Goal: Task Accomplishment & Management: Use online tool/utility

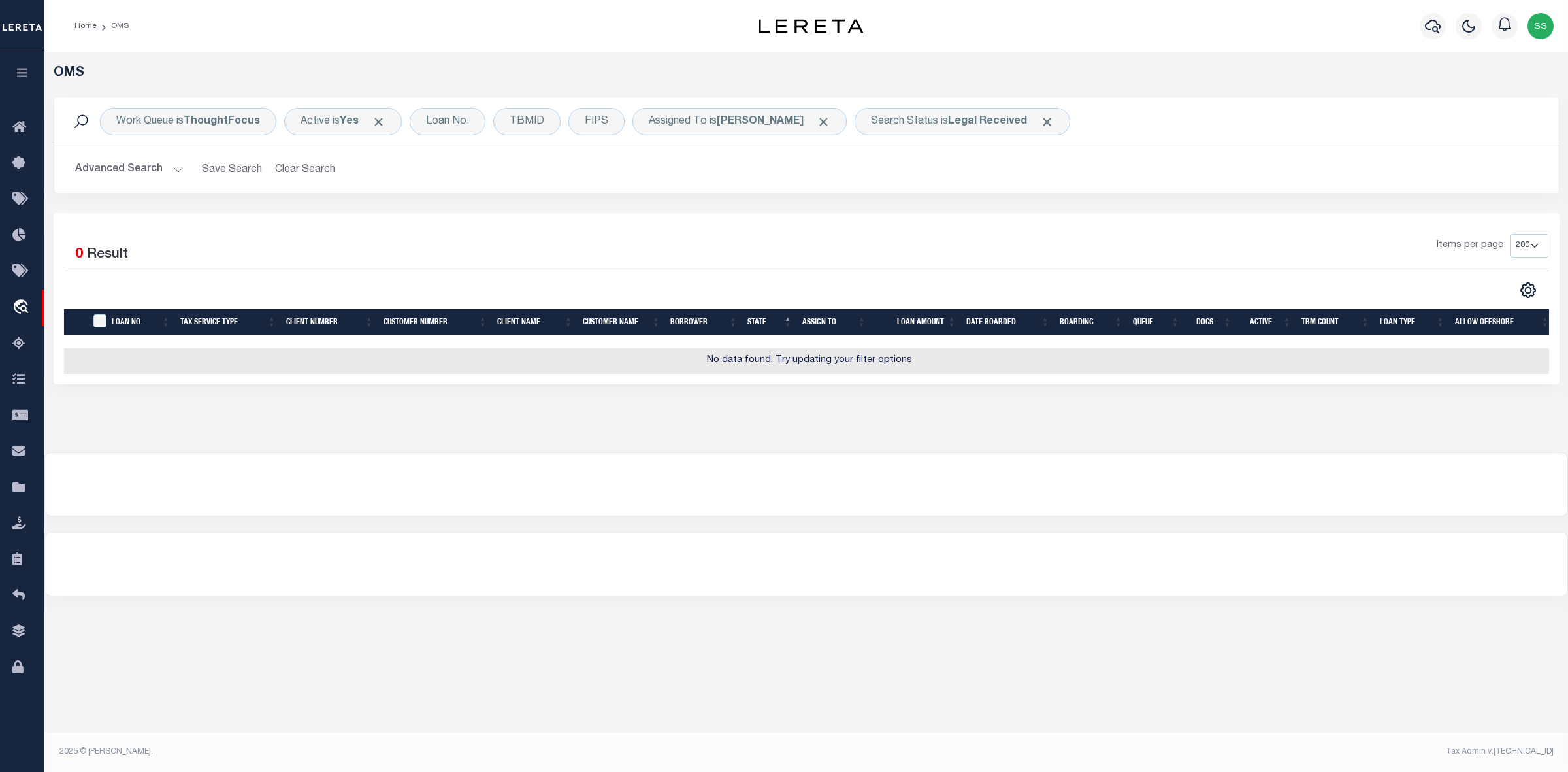
select select "200"
click at [989, 124] on b "Legal Received" at bounding box center [987, 122] width 79 height 11
select select "RD"
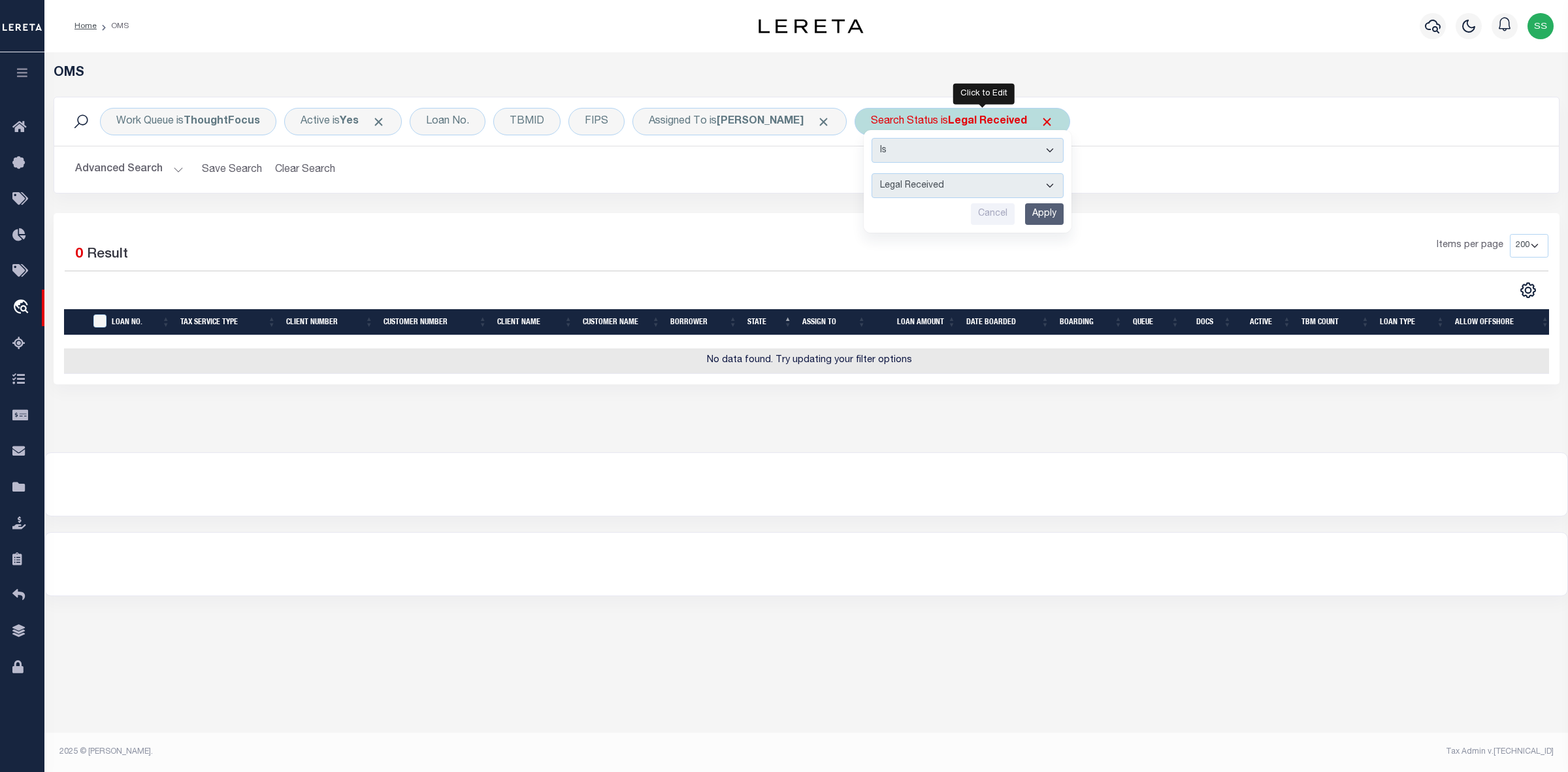
click at [1064, 218] on input "Apply" at bounding box center [1045, 214] width 38 height 21
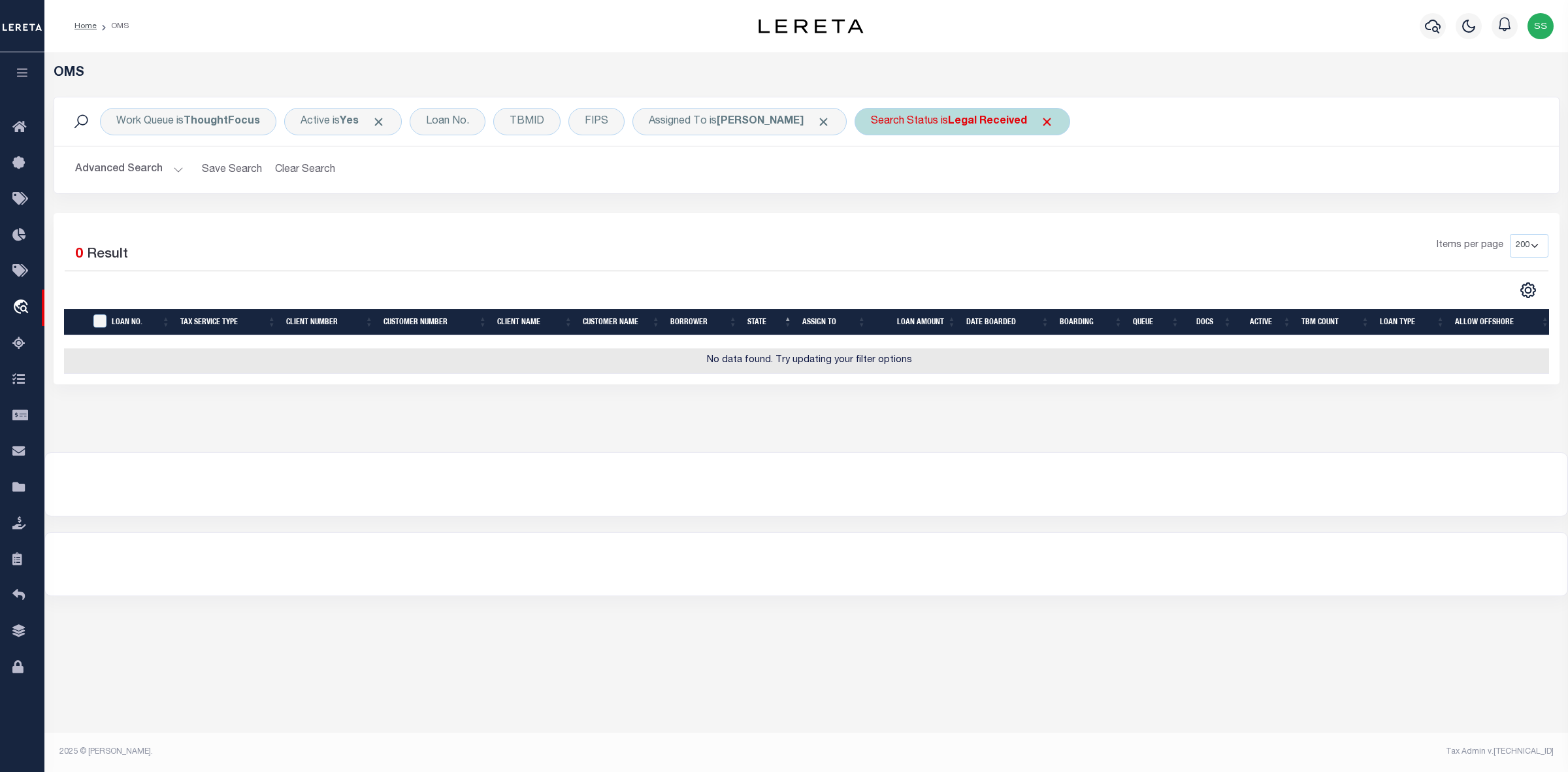
click at [941, 121] on div "Search Status is Legal Received" at bounding box center [962, 122] width 215 height 28
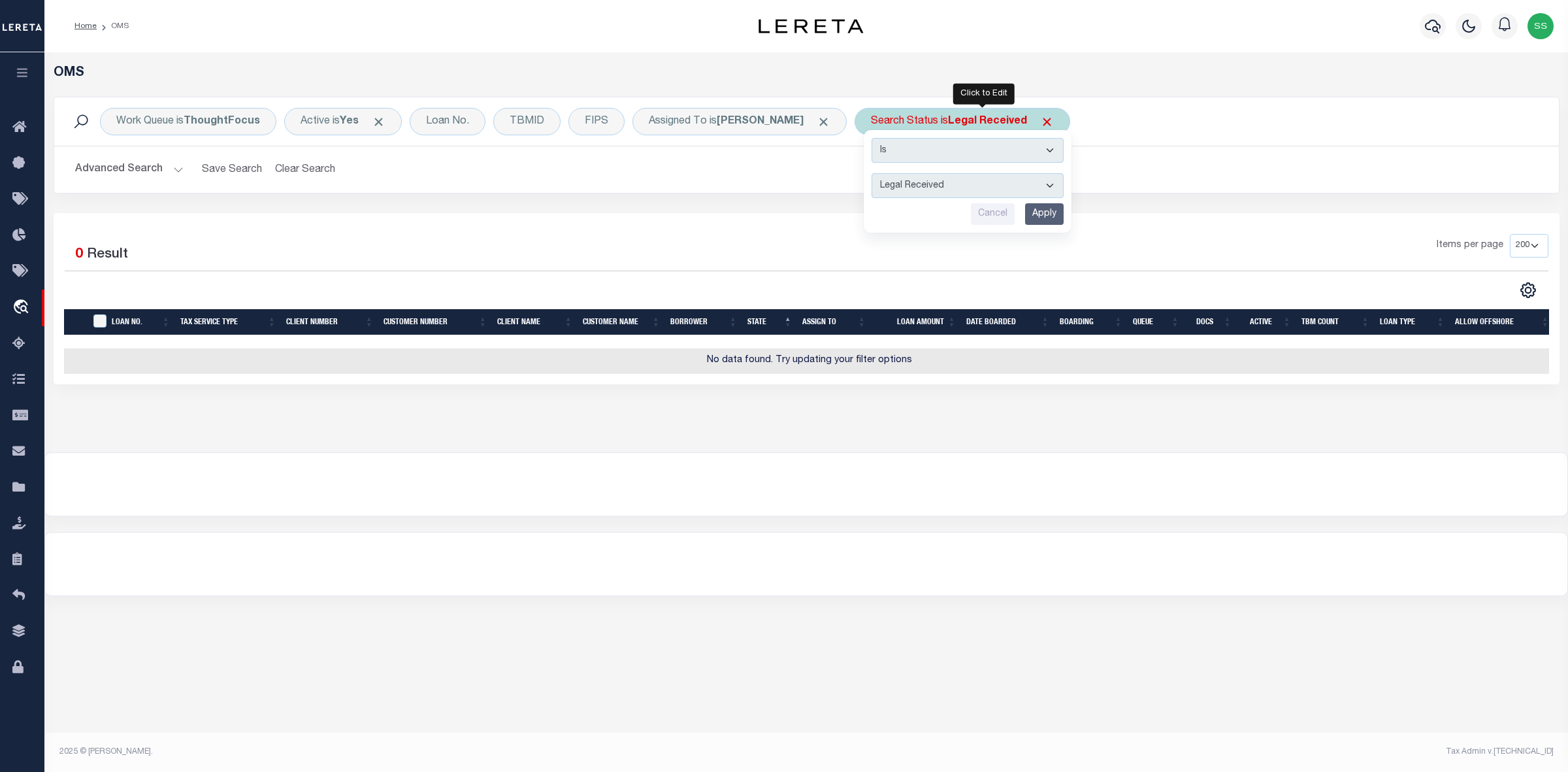
click at [930, 188] on select "Automated Search Bad Parcel Complete Duplicate Parcel High Dollar Reporting In …" at bounding box center [967, 186] width 192 height 24
select select "IP"
click at [892, 174] on select "Automated Search Bad Parcel Complete Duplicate Parcel High Dollar Reporting In …" at bounding box center [967, 186] width 192 height 24
click at [1064, 212] on input "Apply" at bounding box center [1045, 214] width 38 height 21
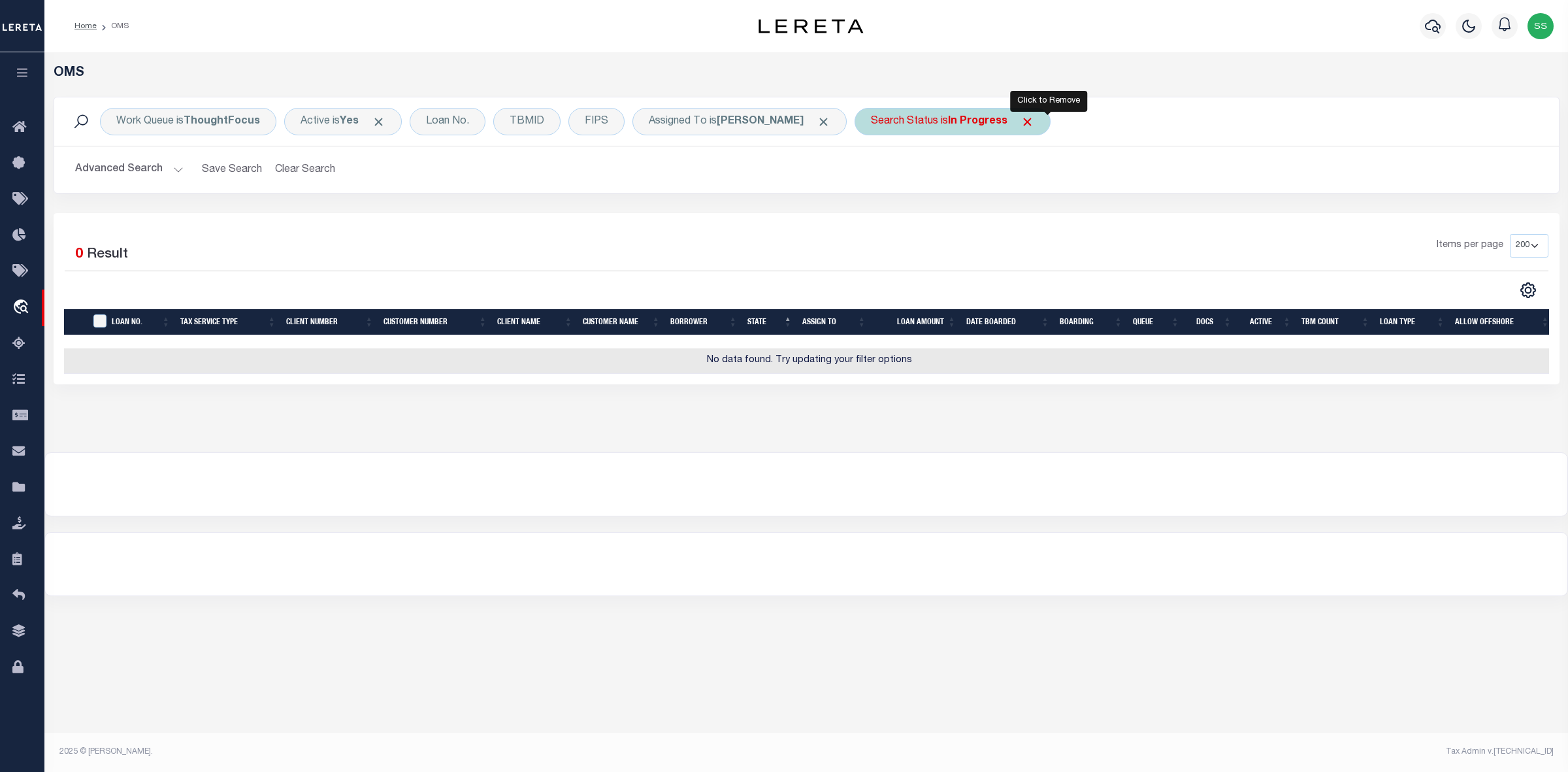
click at [1035, 119] on span "Click to Remove" at bounding box center [1028, 122] width 14 height 14
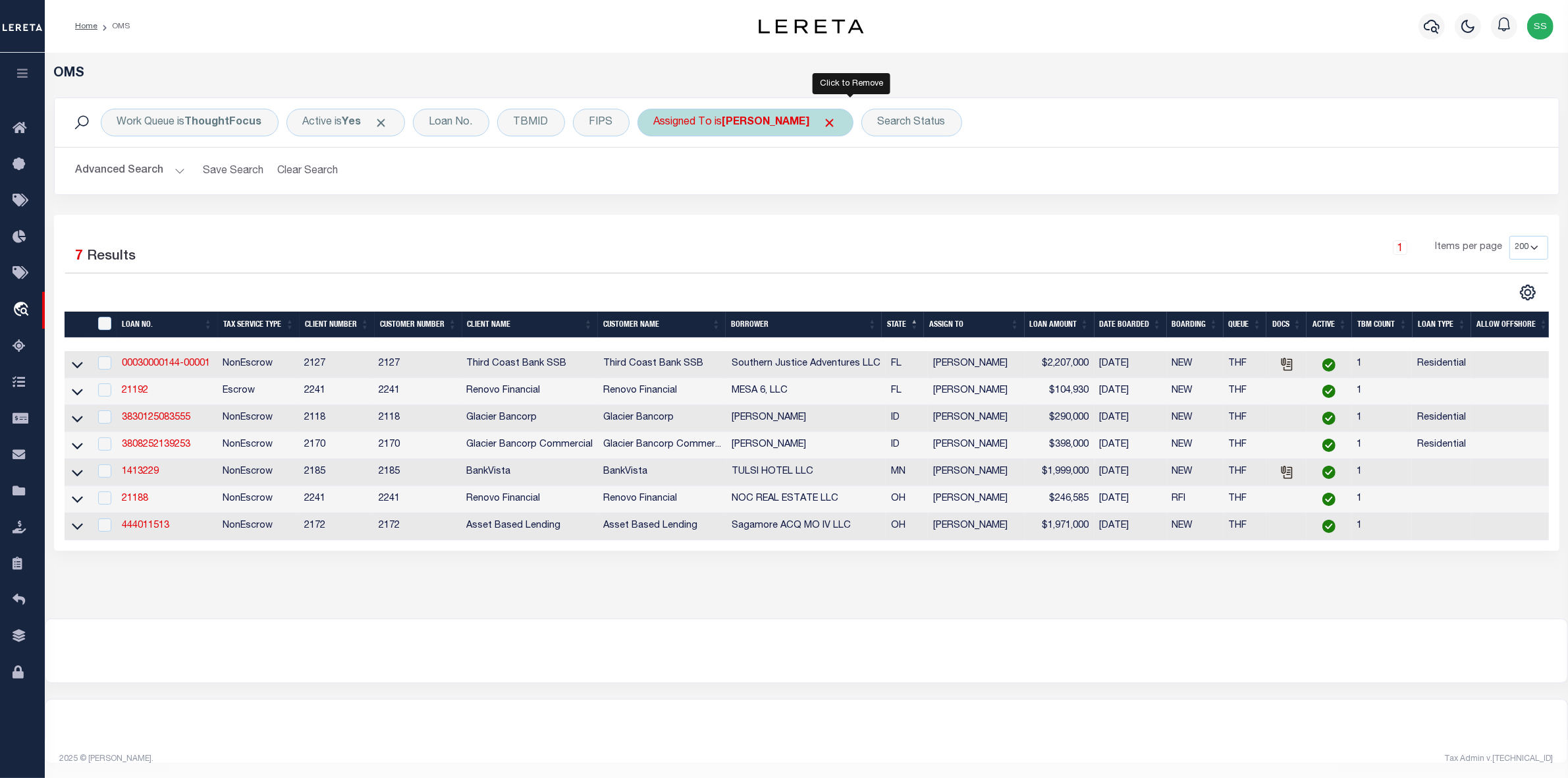
click at [837, 125] on span "Click to Remove" at bounding box center [830, 122] width 14 height 14
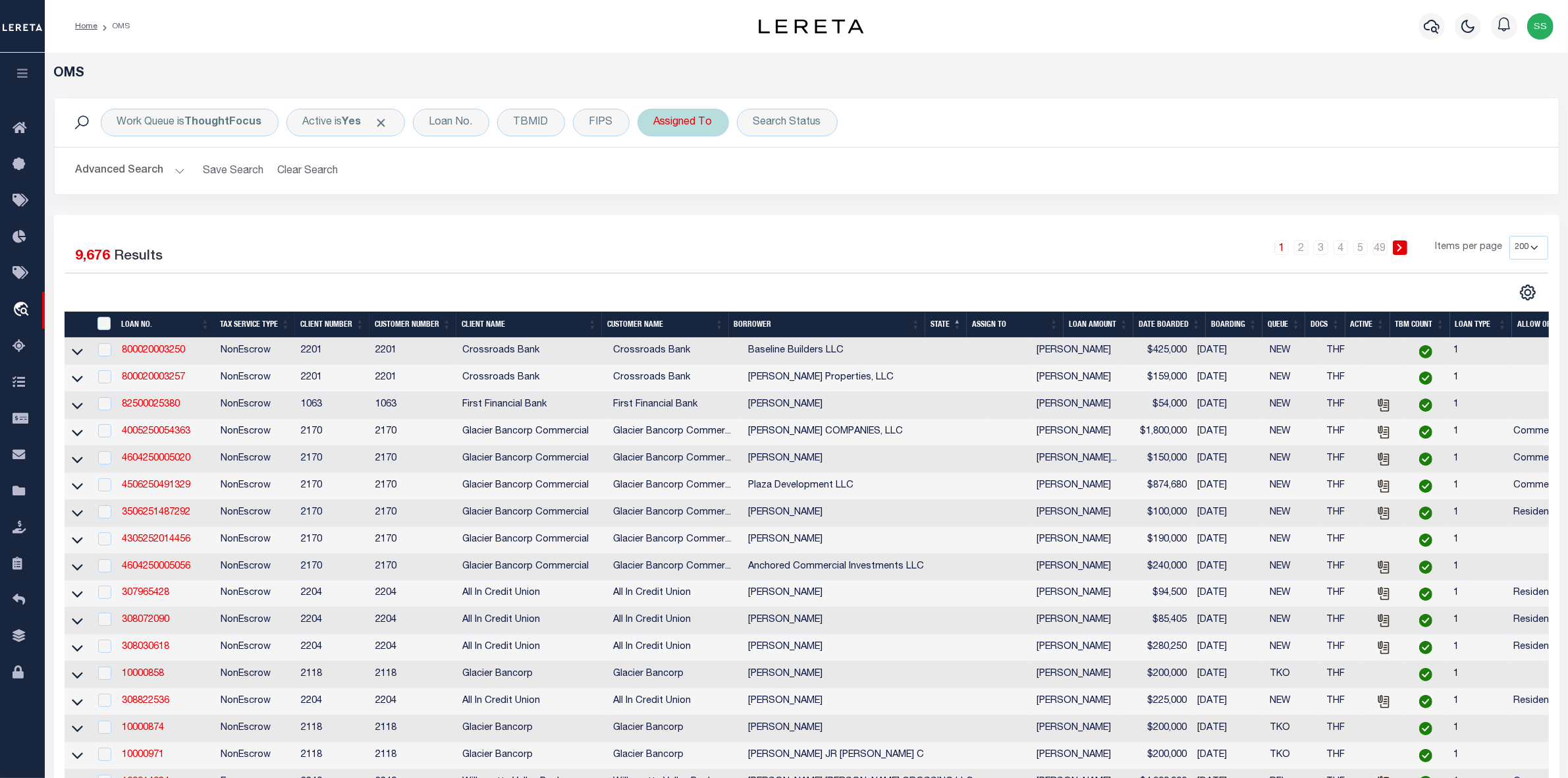
click at [693, 125] on div "Assigned To" at bounding box center [683, 122] width 92 height 28
click at [695, 186] on select "--Unassigned-- [PERSON_NAME] [PERSON_NAME] [PERSON_NAME] [PERSON_NAME], [PERSON…" at bounding box center [751, 187] width 193 height 25
select select "[PERSON_NAME]"
click at [655, 175] on select "--Unassigned-- [PERSON_NAME] [PERSON_NAME] [PERSON_NAME] [PERSON_NAME], [PERSON…" at bounding box center [751, 187] width 193 height 25
click at [825, 218] on input "Apply" at bounding box center [829, 216] width 39 height 22
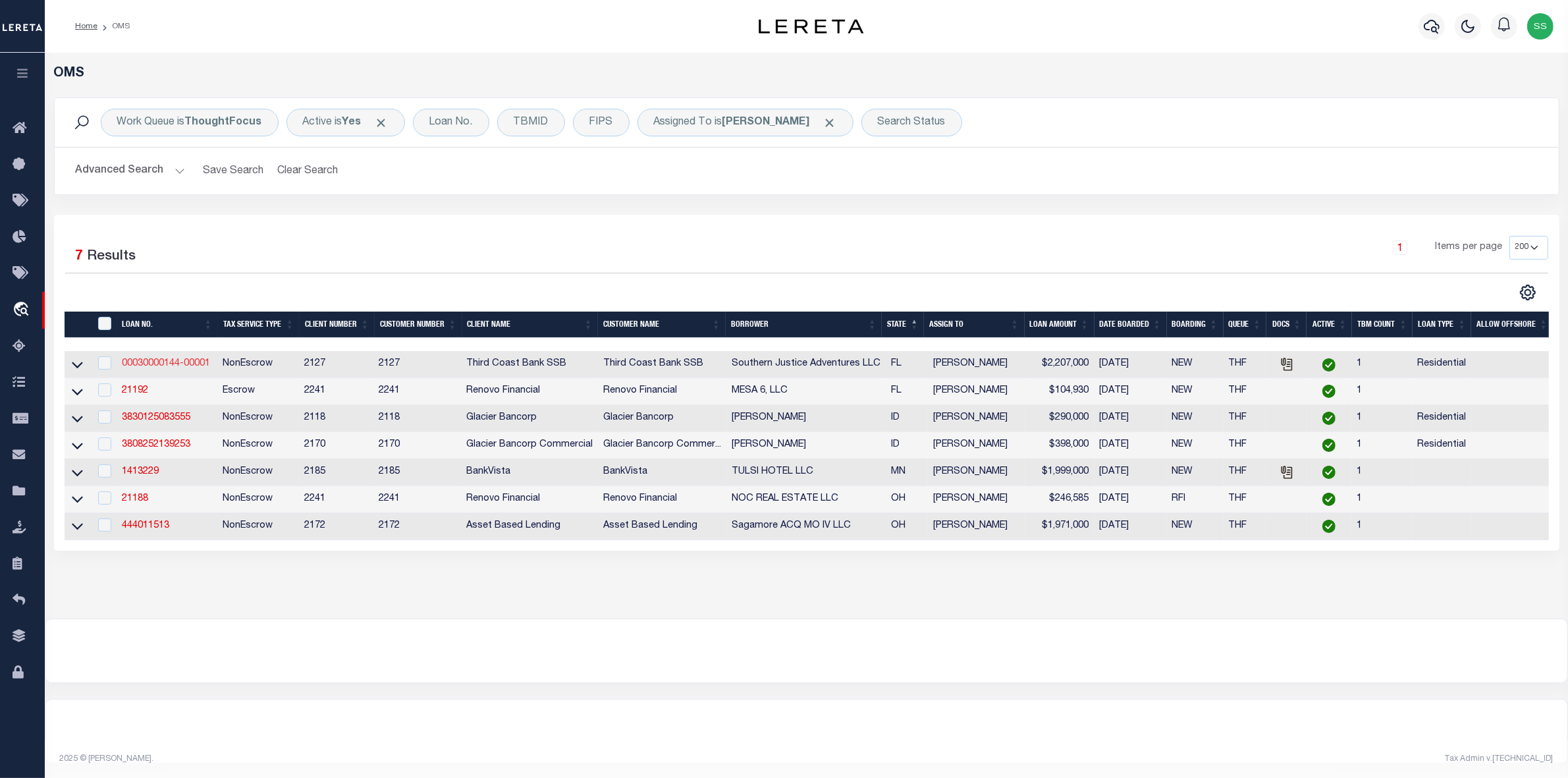
click at [156, 368] on link "00030000144-00001" at bounding box center [166, 364] width 89 height 9
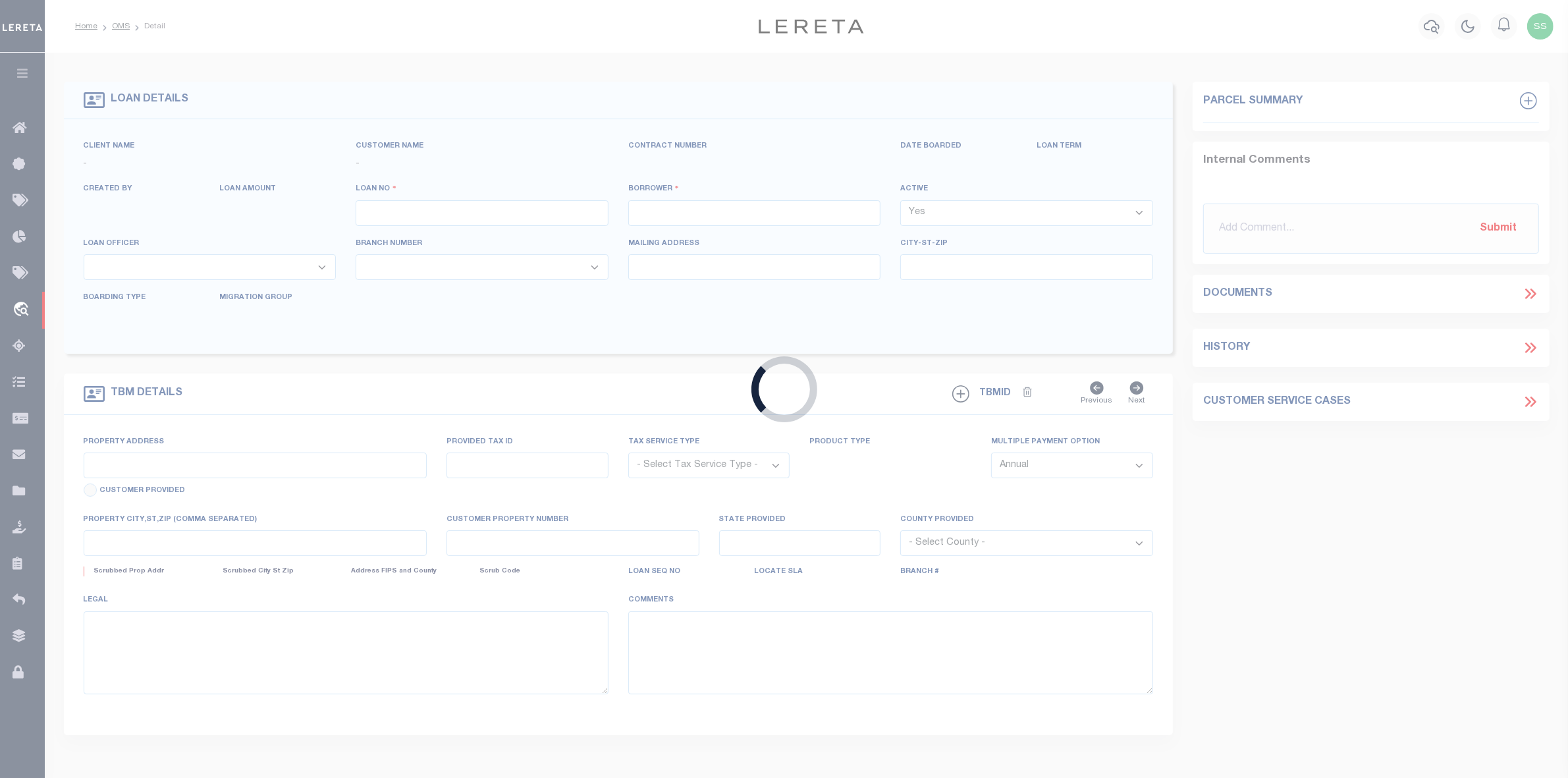
type input "00030000144-00001"
type input "Southern Justice Adventures LLC"
select select
type input "[DATE]"
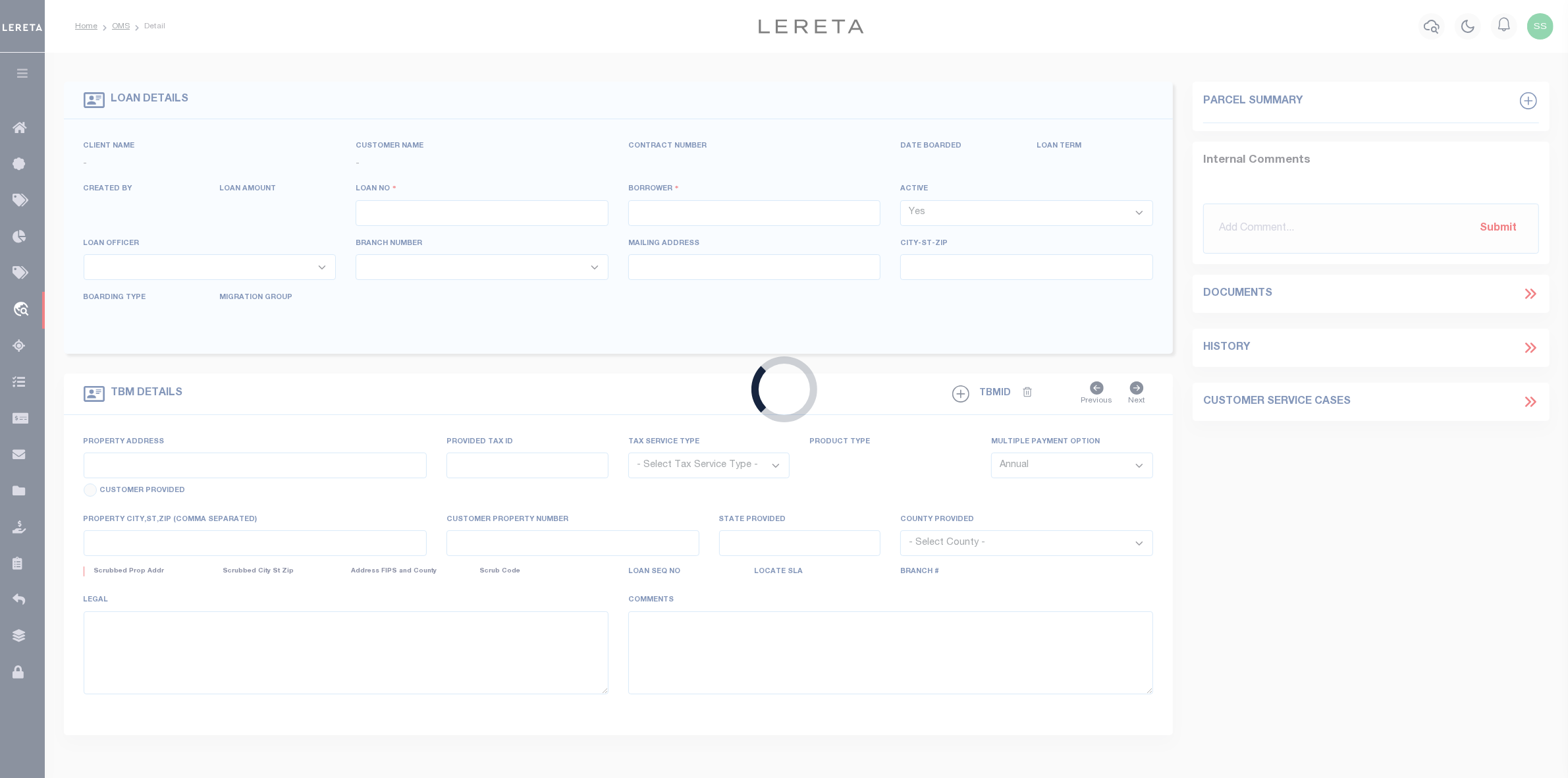
select select "10"
select select "NonEscrow"
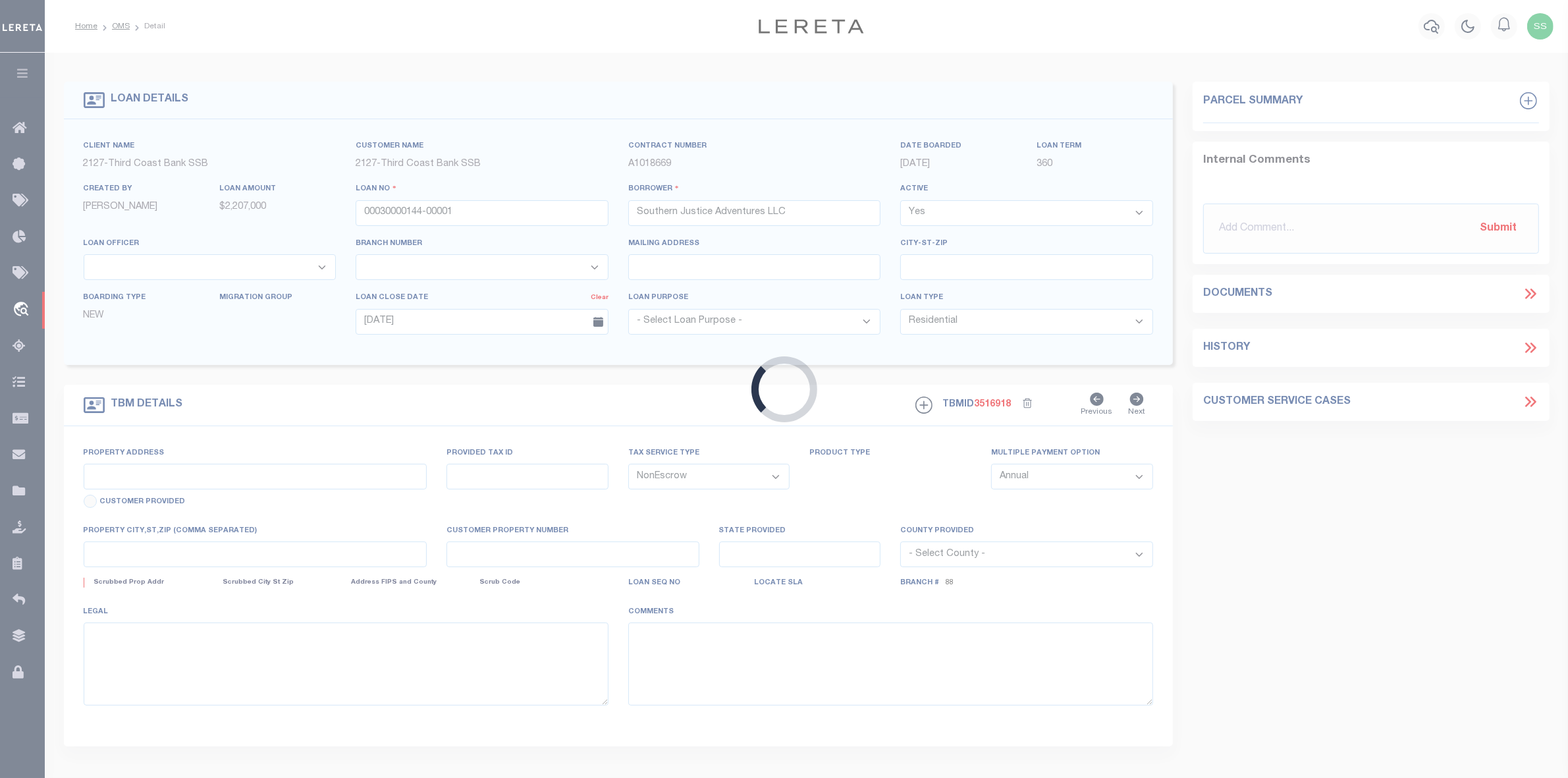
type input "1430 TROPICAL ST"
select select
type input "[GEOGRAPHIC_DATA] 33040-4906"
type input "FL"
select select
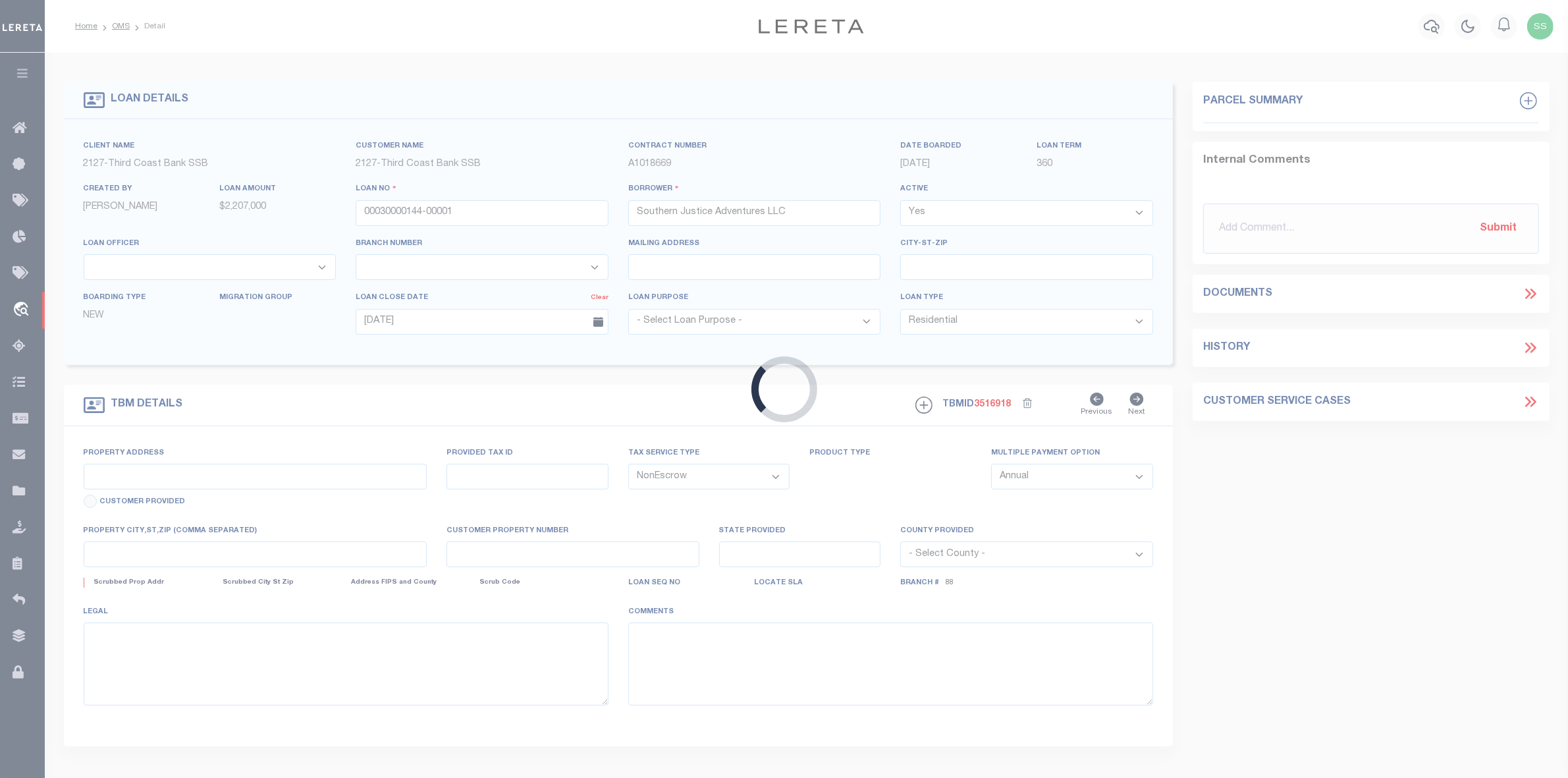
type textarea "Exhibit A"
select select "4751"
select select "15740"
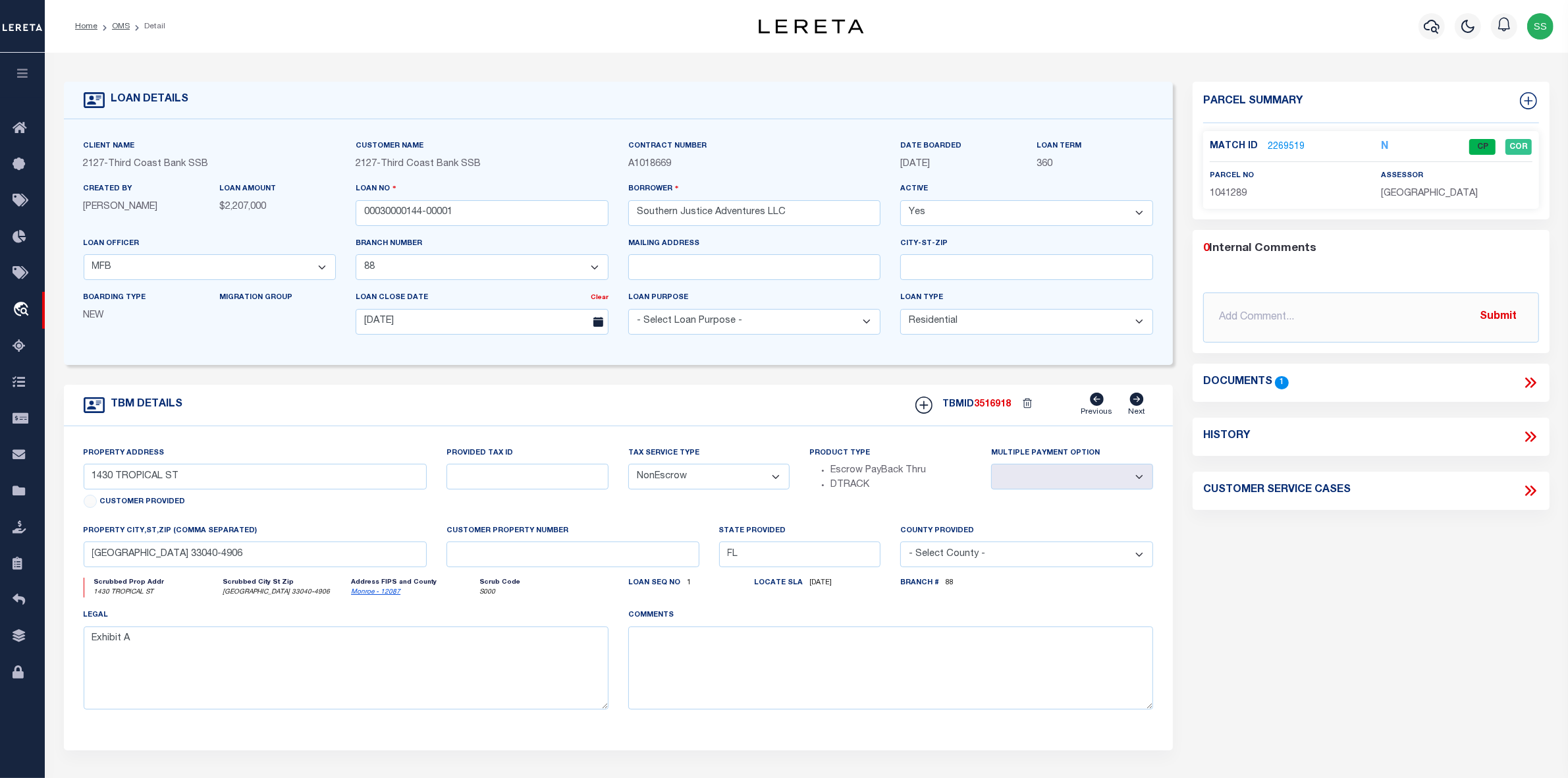
click at [1279, 146] on link "2269519" at bounding box center [1286, 147] width 37 height 14
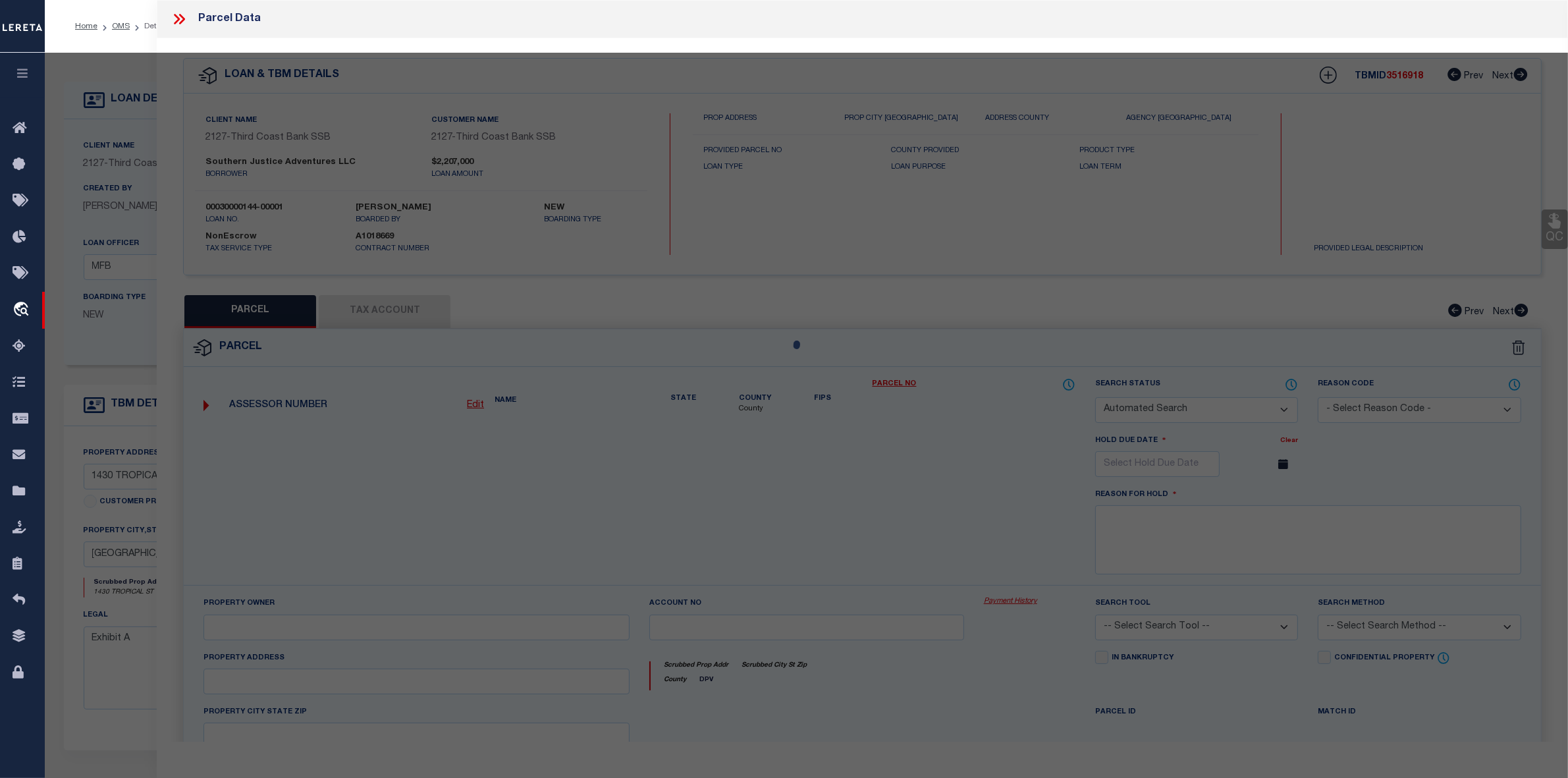
checkbox input "false"
select select "CP"
type input "JUSTICE ADVENTURES LLC"
select select "AGW"
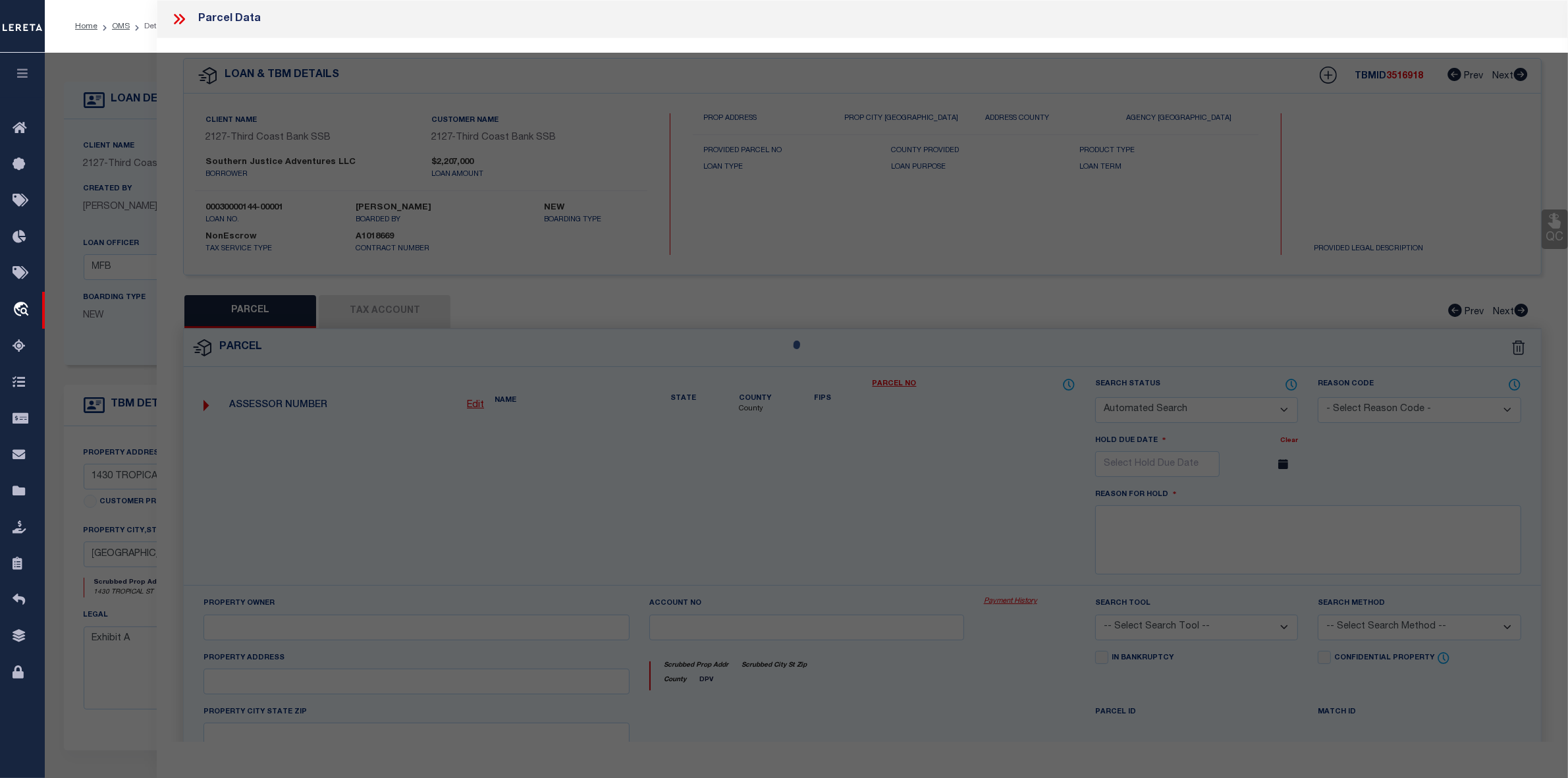
select select "LEG"
type input "1430 TROPICAL ST"
type input "[GEOGRAPHIC_DATA]"
type textarea "KW TROPICAL BLDG AND INVESTMENT CO SUB PT LOTS 12 & 13 & ALL LOTS 14 & LOT 15 S…"
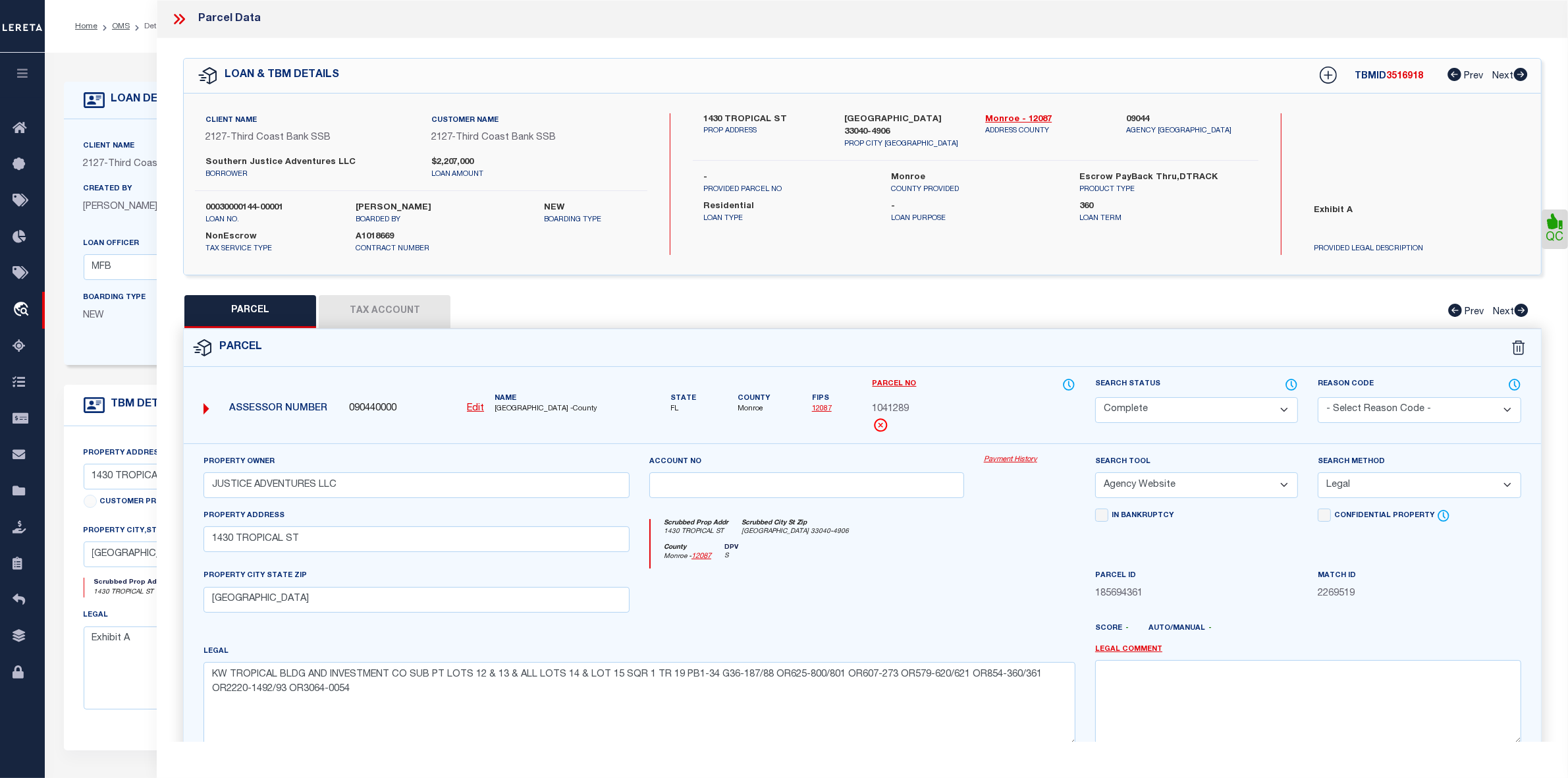
click at [176, 17] on icon at bounding box center [179, 19] width 17 height 17
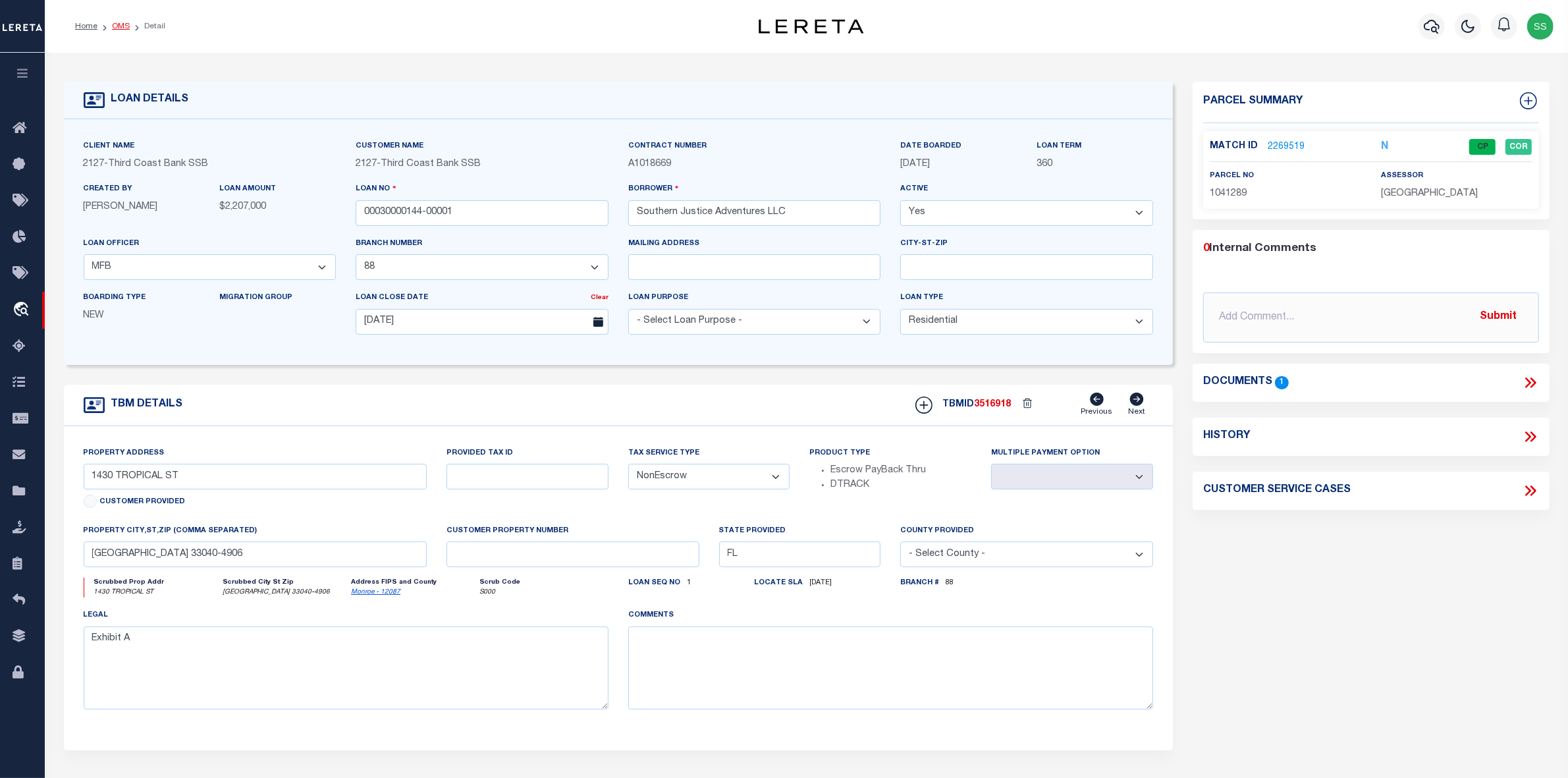
click at [120, 26] on link "OMS" at bounding box center [120, 26] width 18 height 8
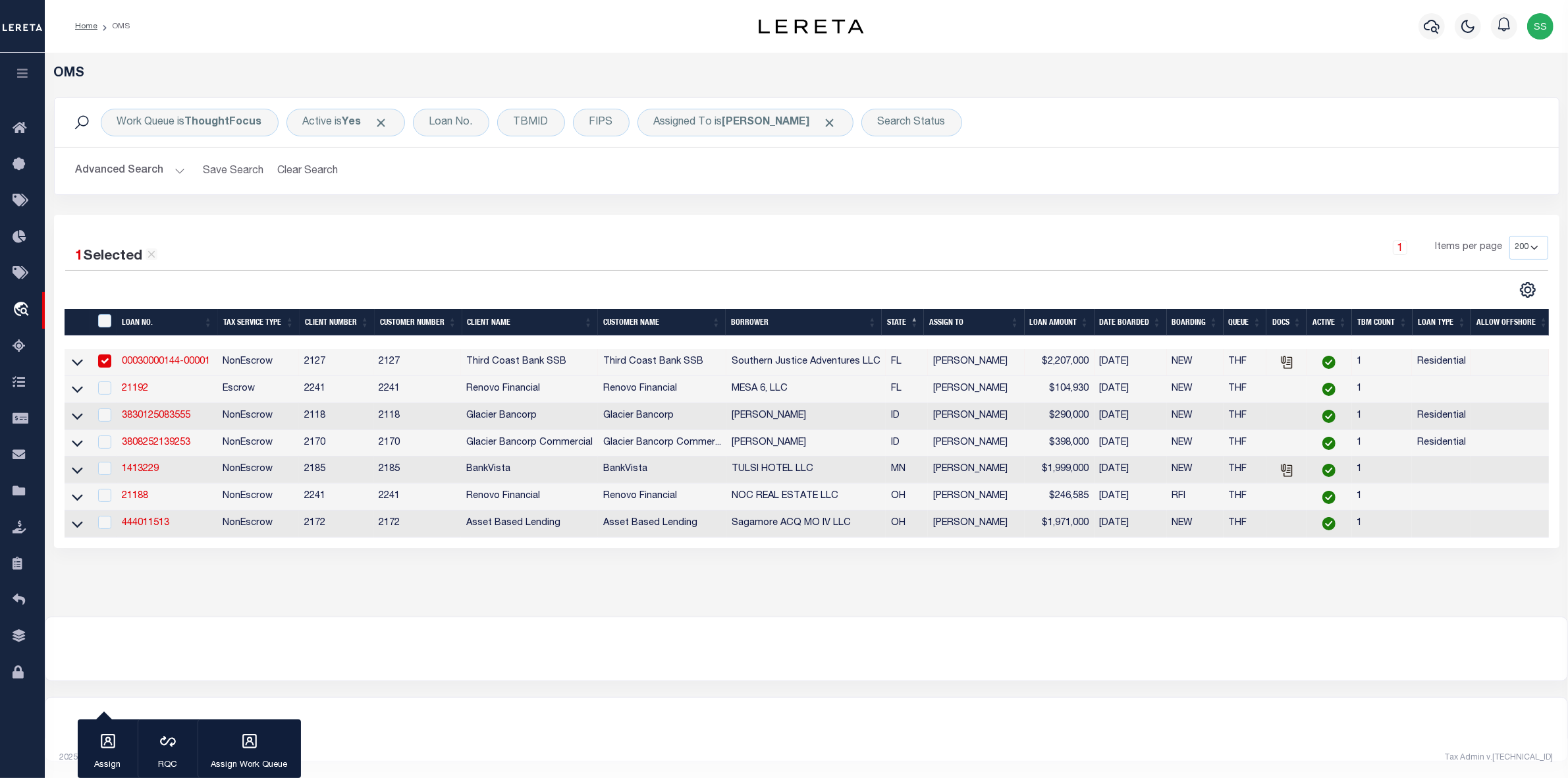
click at [103, 363] on input "checkbox" at bounding box center [104, 360] width 13 height 13
checkbox input "false"
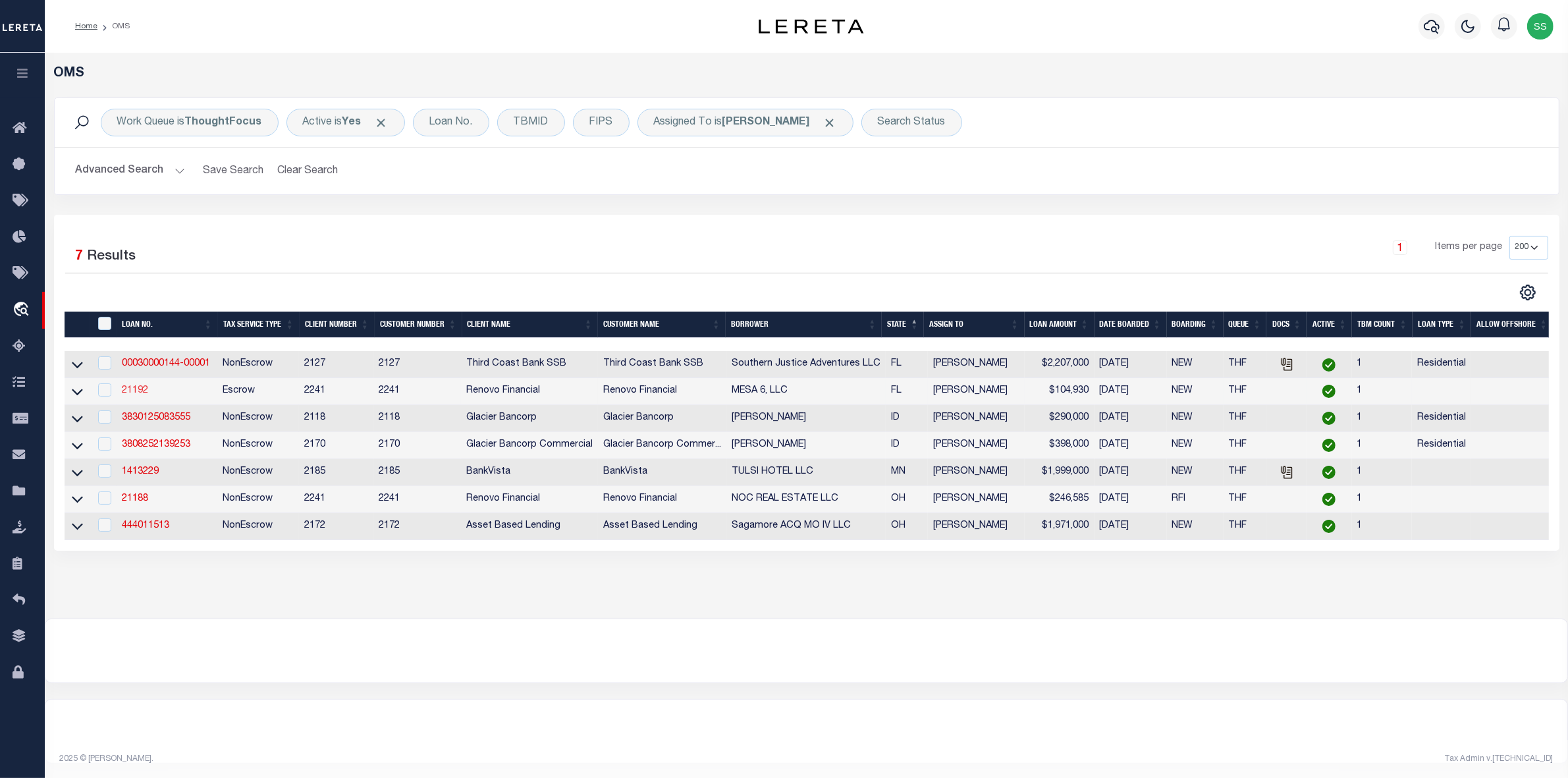
click at [126, 393] on link "21192" at bounding box center [135, 391] width 26 height 9
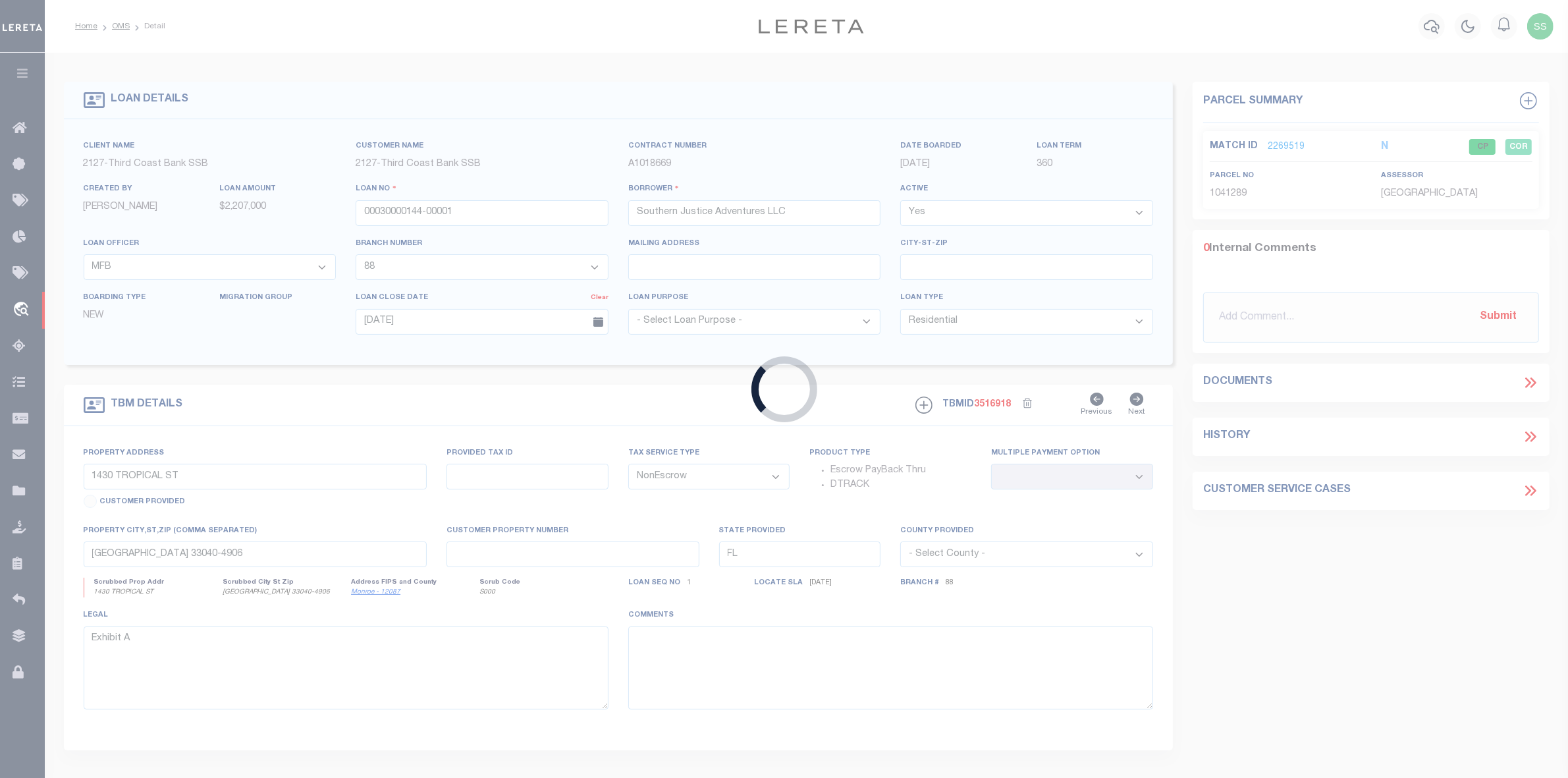
type input "21192"
type input "MESA 6, LLC"
select select
type input "[STREET_ADDRESS]"
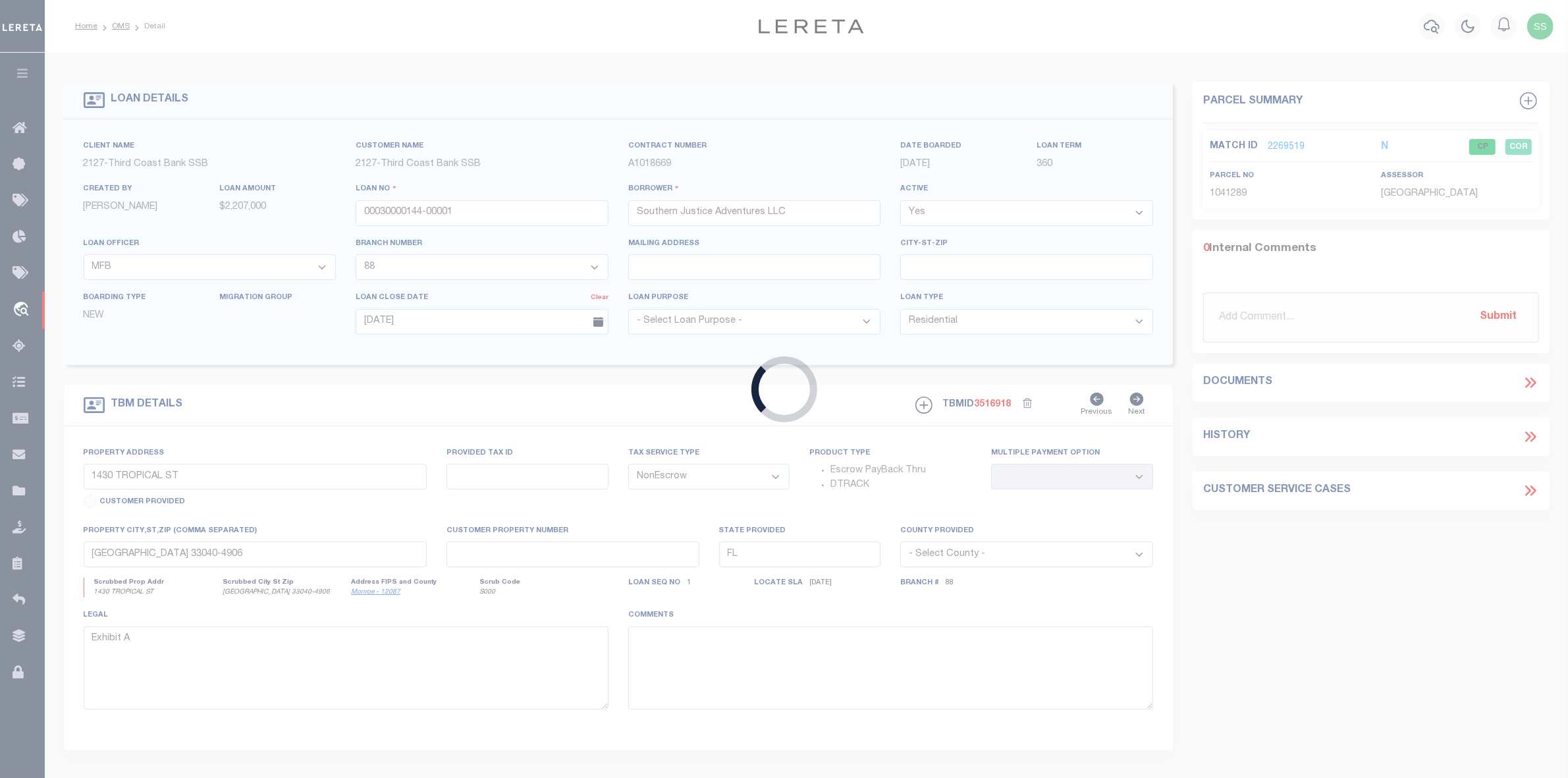
type input "Glencoe IL 60022"
select select "400"
select select
select select "Escrow"
select select "25066"
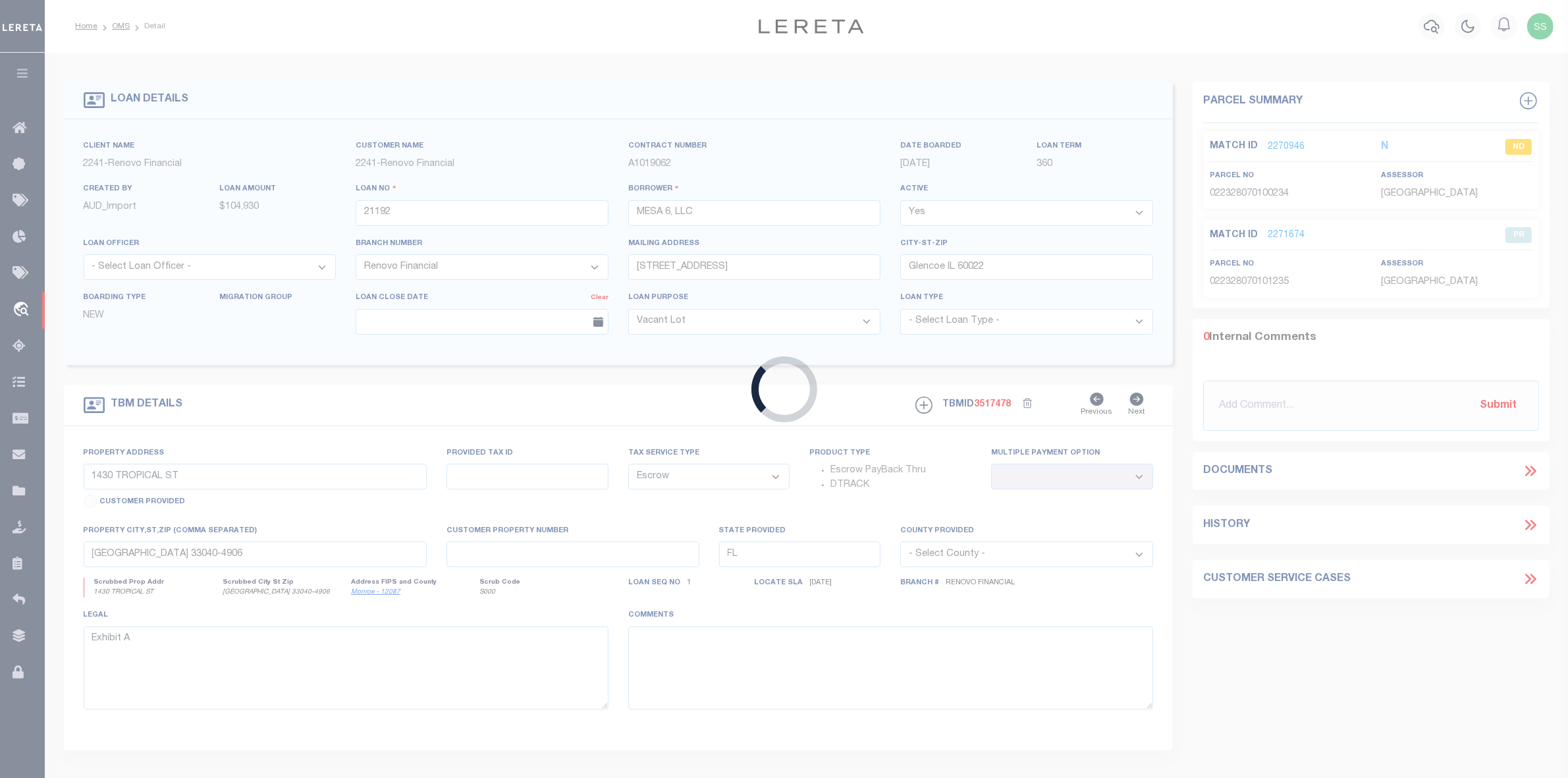
type input "[STREET_ADDRESS]"
select select
type input "[GEOGRAPHIC_DATA]"
type input "a0kUS00000DlmeP"
select select
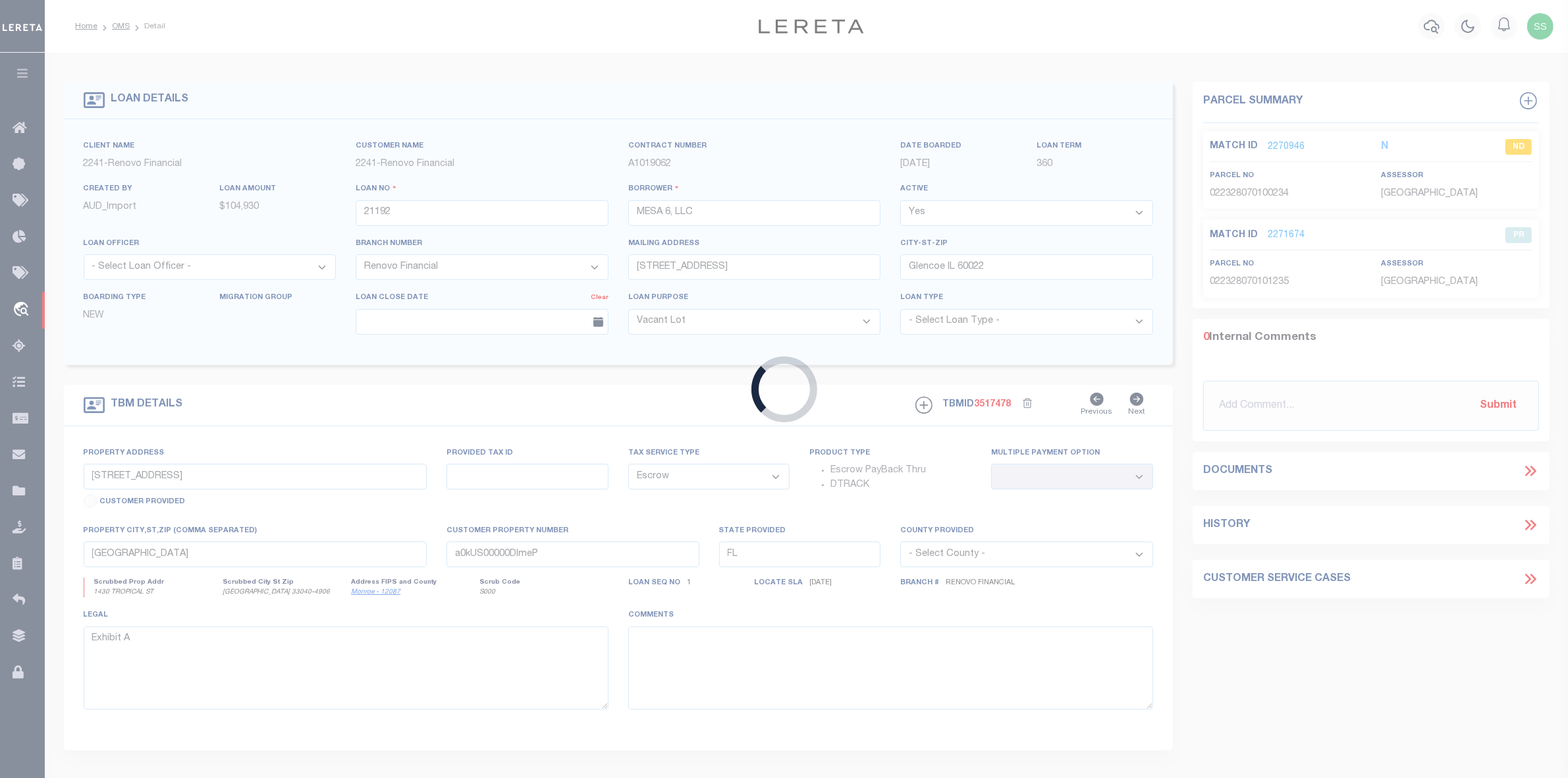
type textarea "LEGAL REQUIRED"
select select "164194"
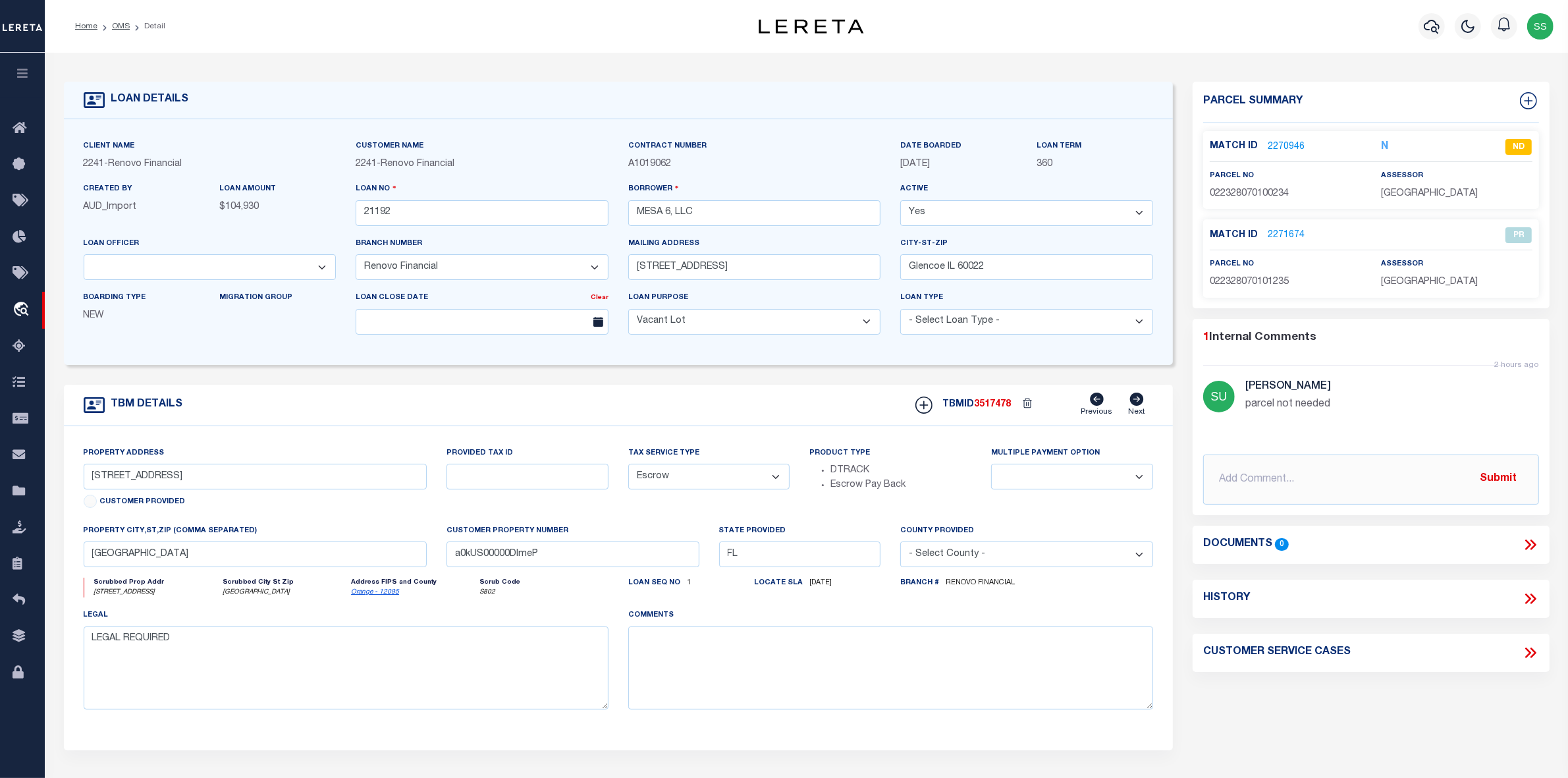
click at [1286, 147] on link "2270946" at bounding box center [1286, 147] width 37 height 14
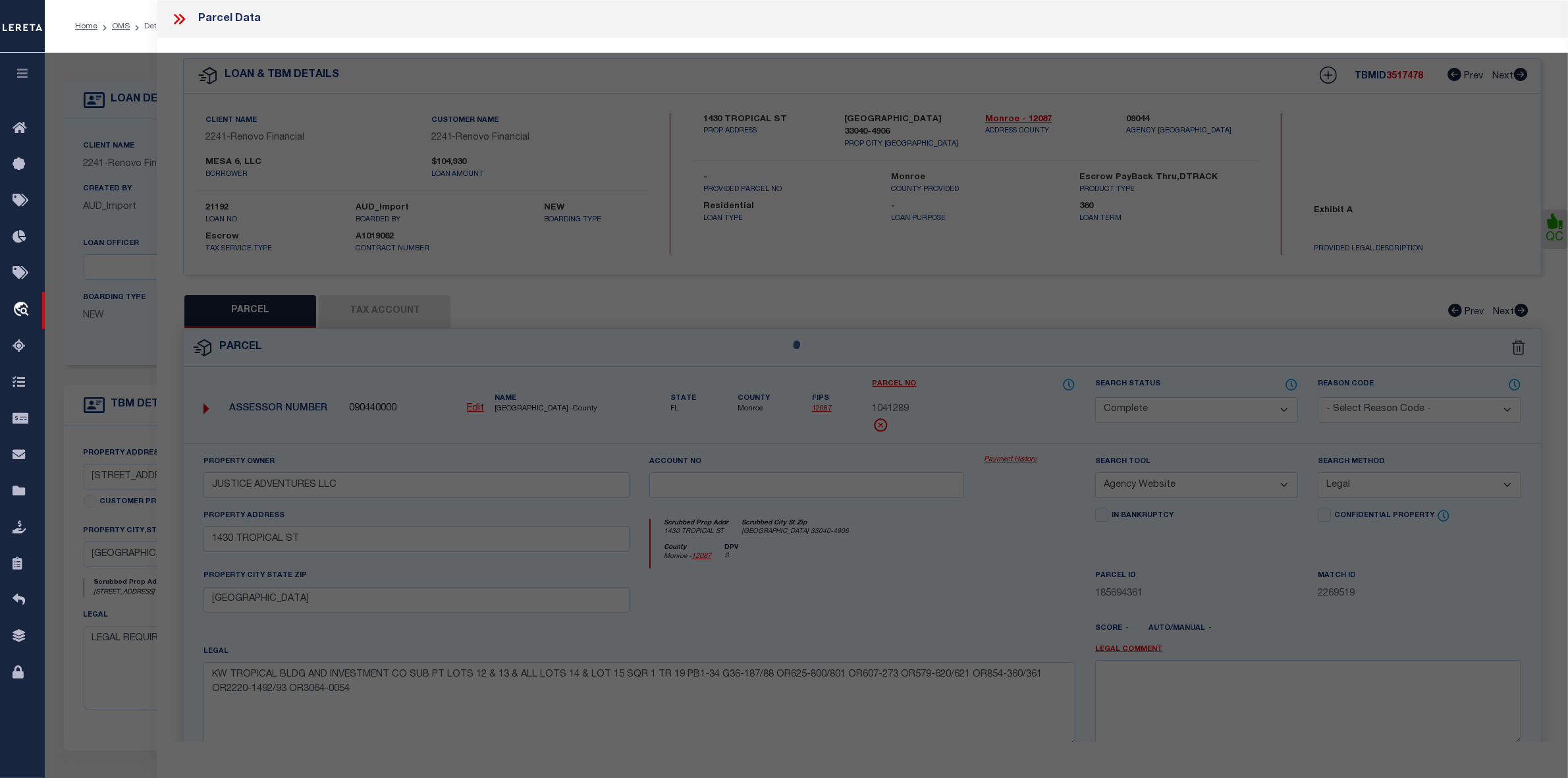
select select "AS"
select select
checkbox input "false"
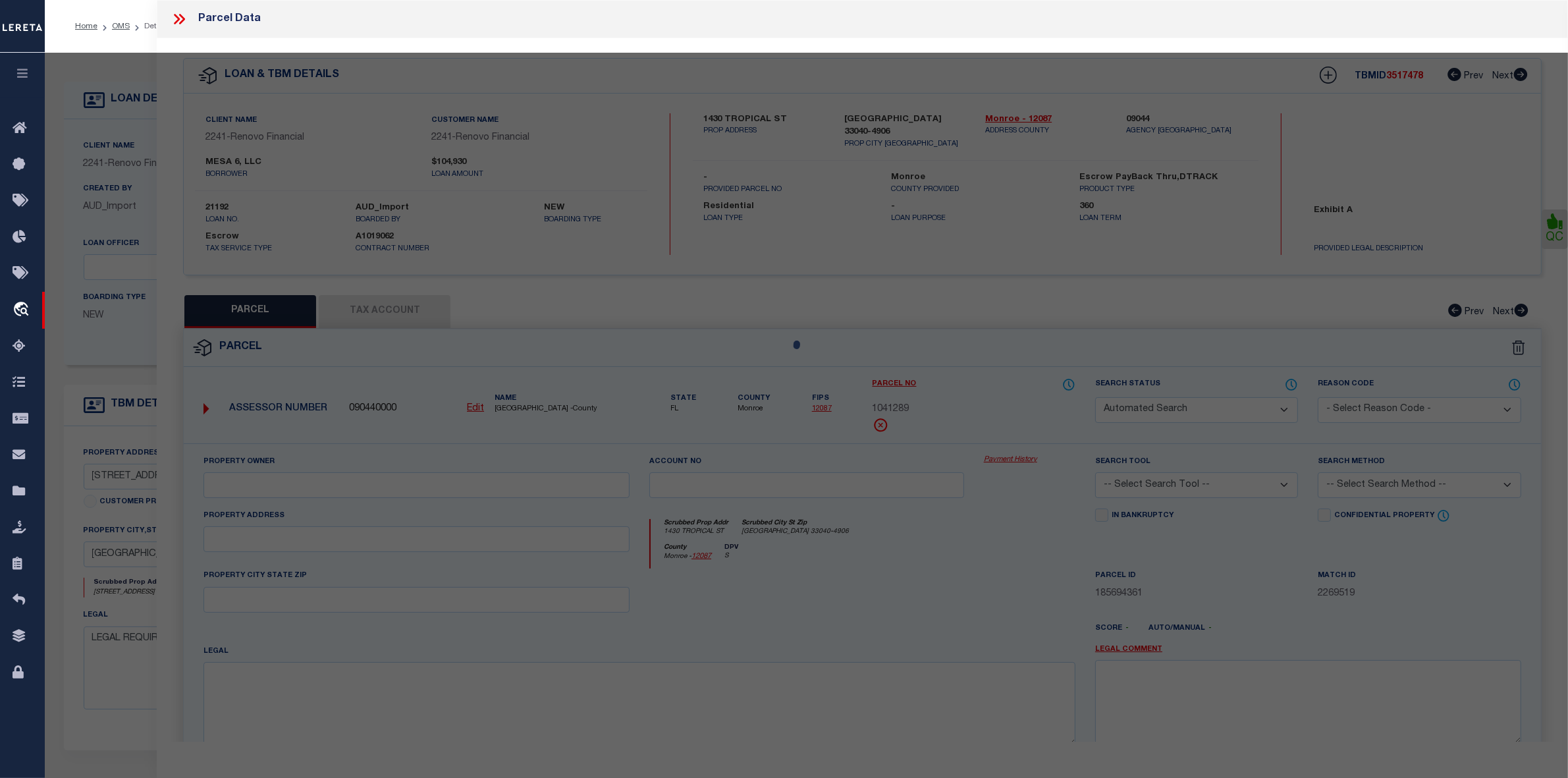
select select "ND"
select select "099"
type input "GUENOVA,DENITZA"
select select "ATL"
select select "ADD"
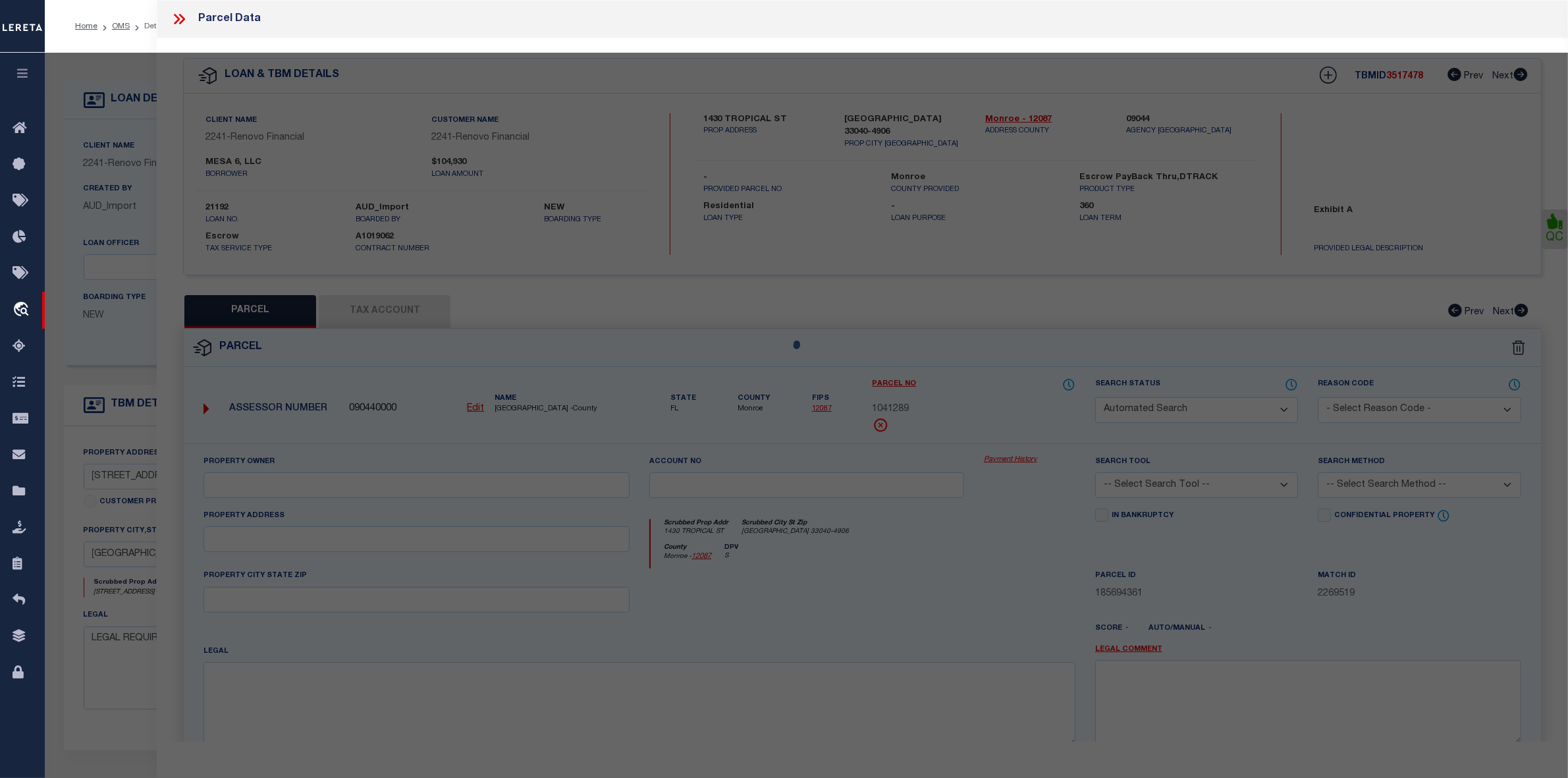
type input "[STREET_ADDRESS]"
type input "[GEOGRAPHIC_DATA], FL 32835"
type textarea "BERMUDA DUNES PRIVATE RESIDENCES CONDOMINIUM 8549/0190 UNIT 234"
type textarea "LEGAL REQUIRED"
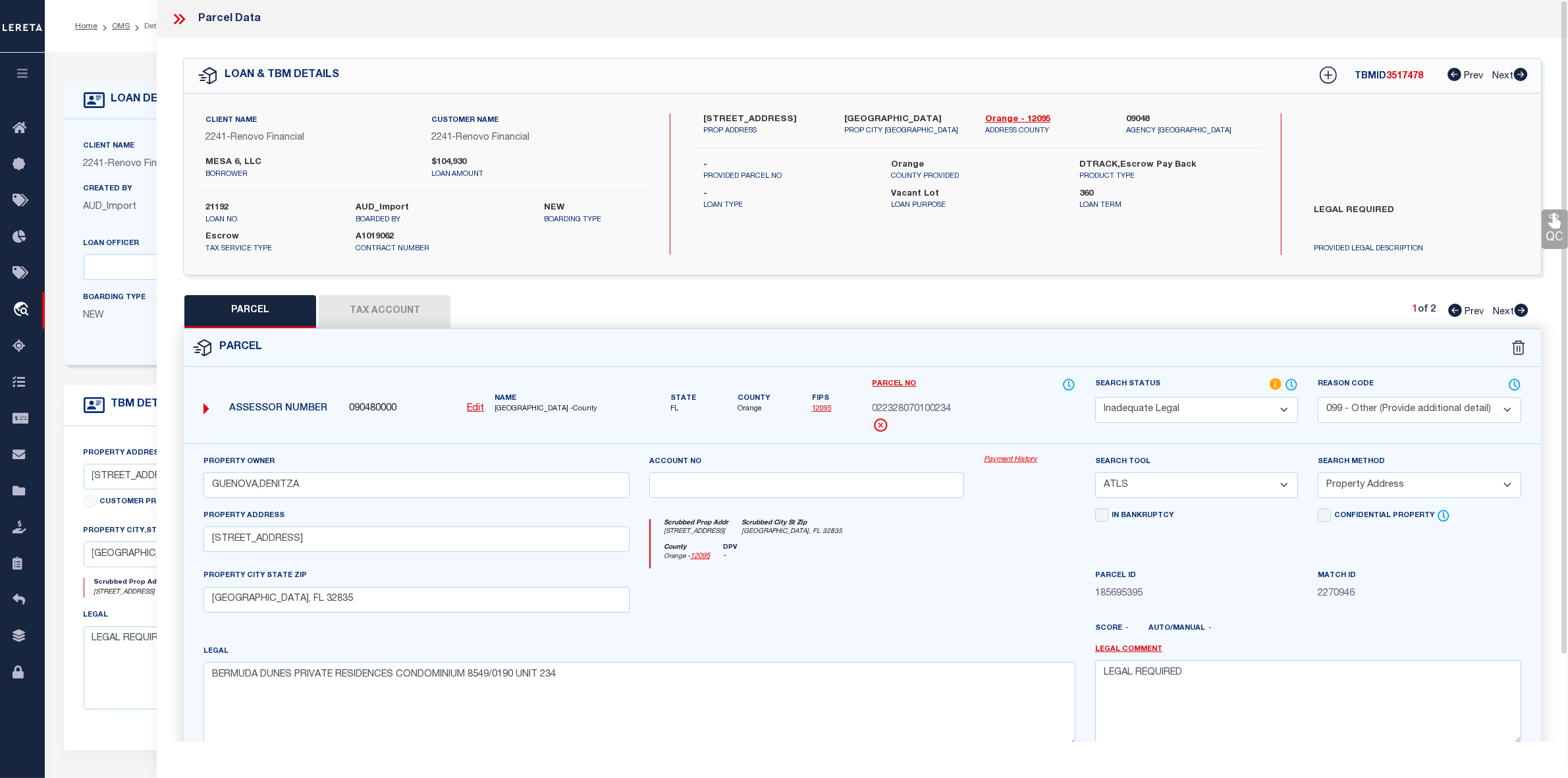
click at [179, 18] on icon at bounding box center [177, 19] width 6 height 11
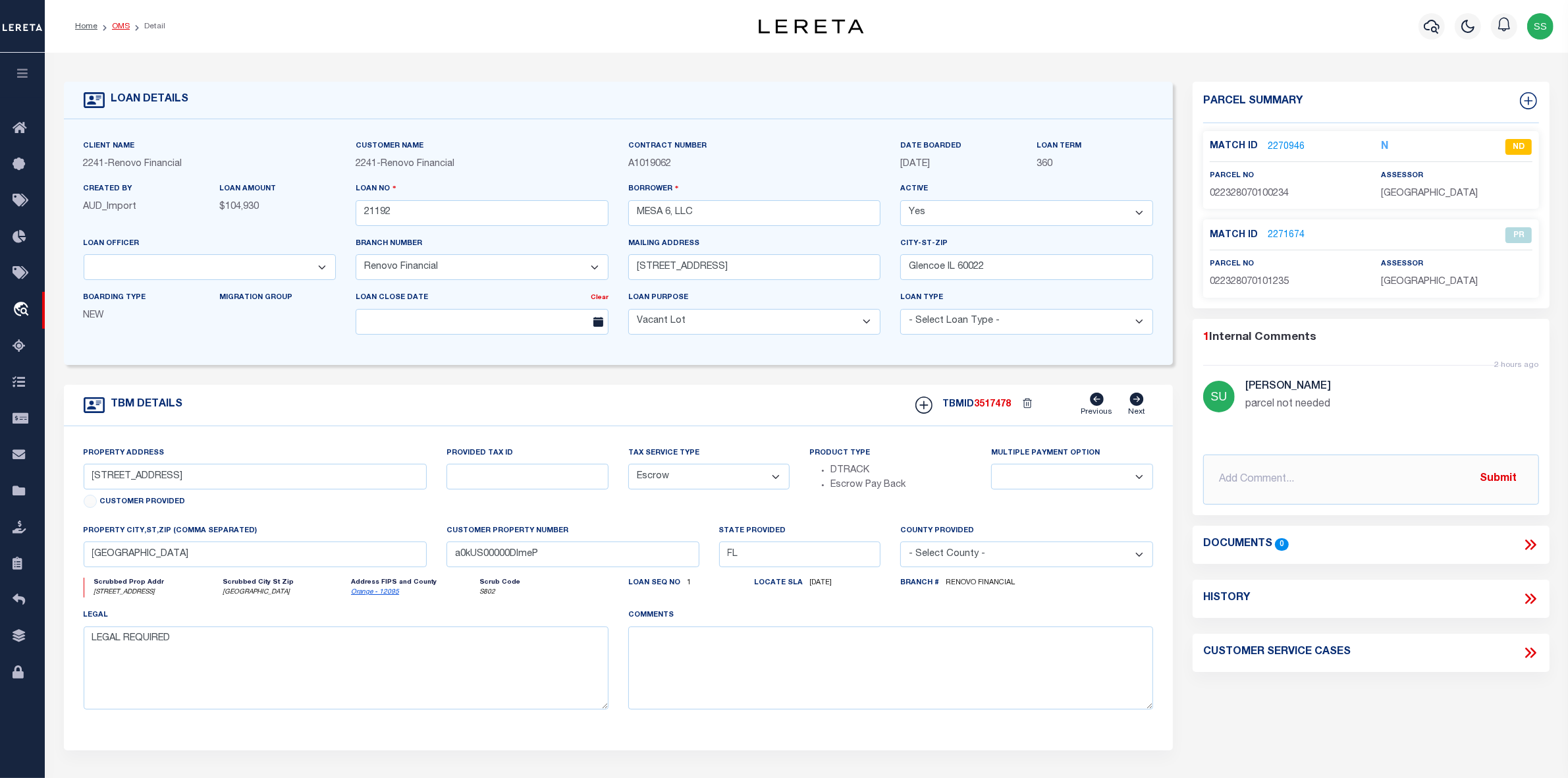
click at [120, 24] on link "OMS" at bounding box center [120, 26] width 18 height 8
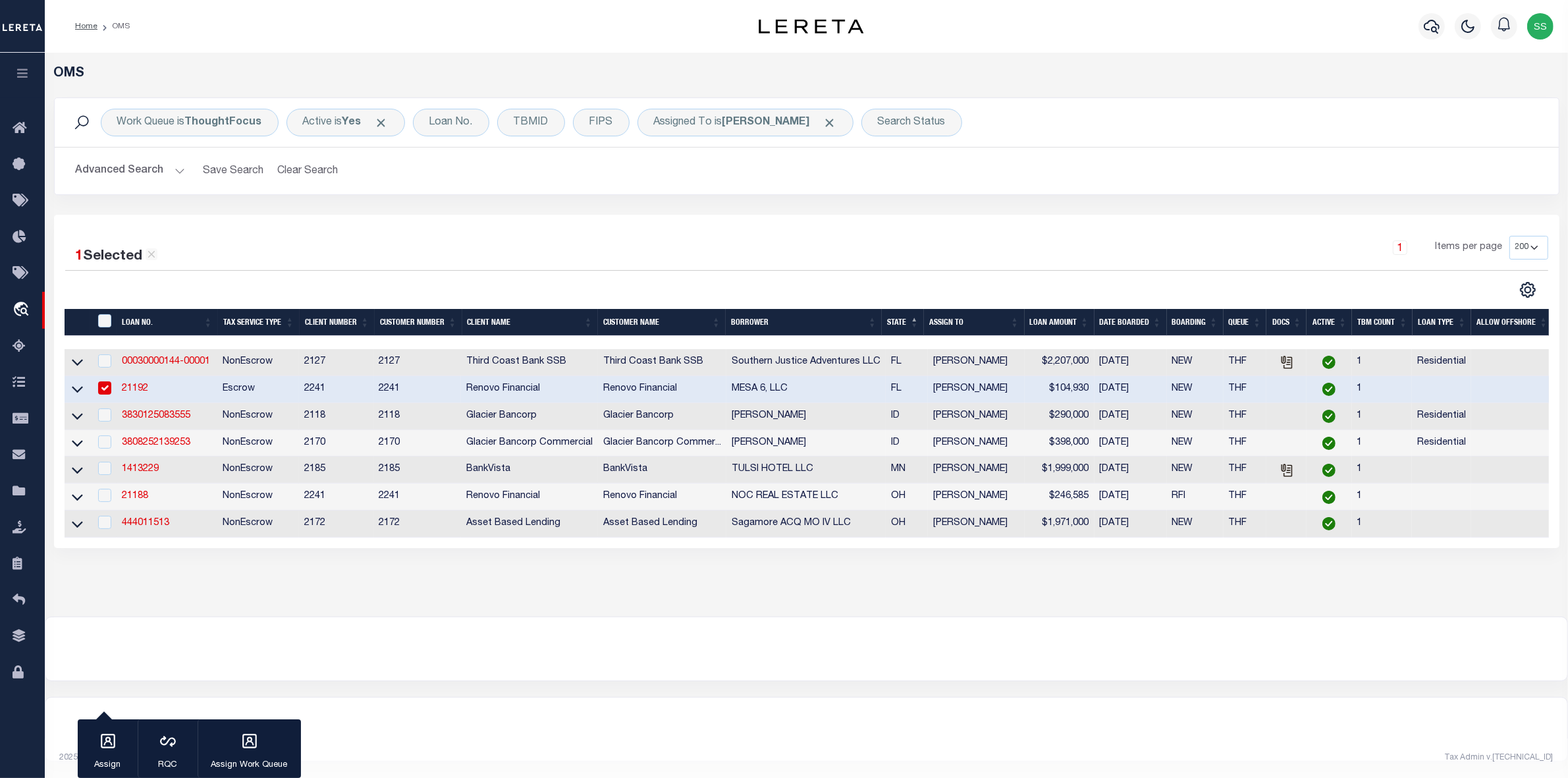
click at [106, 389] on input "checkbox" at bounding box center [104, 387] width 13 height 13
checkbox input "false"
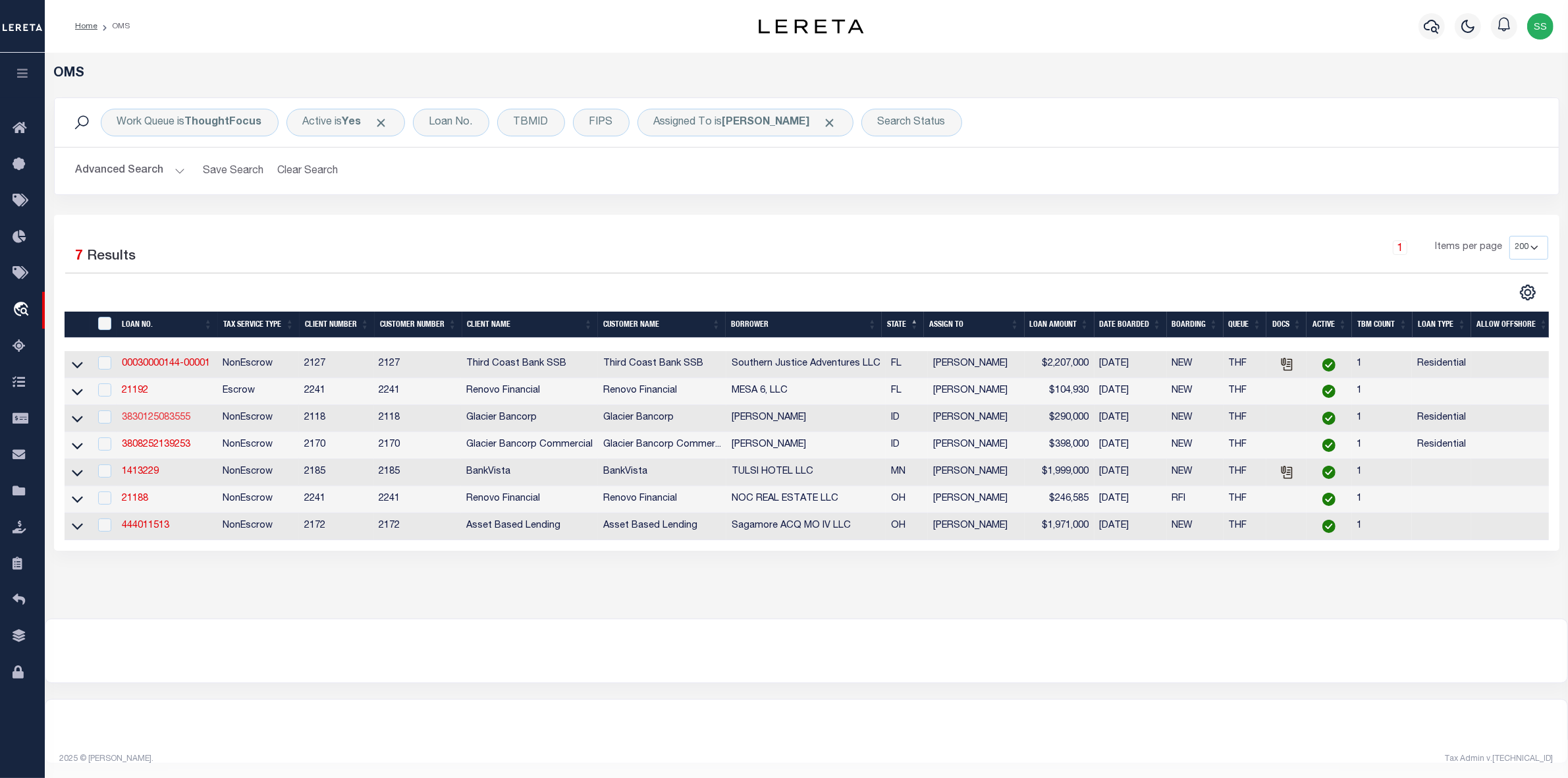
click at [149, 421] on link "3830125083555" at bounding box center [156, 418] width 69 height 9
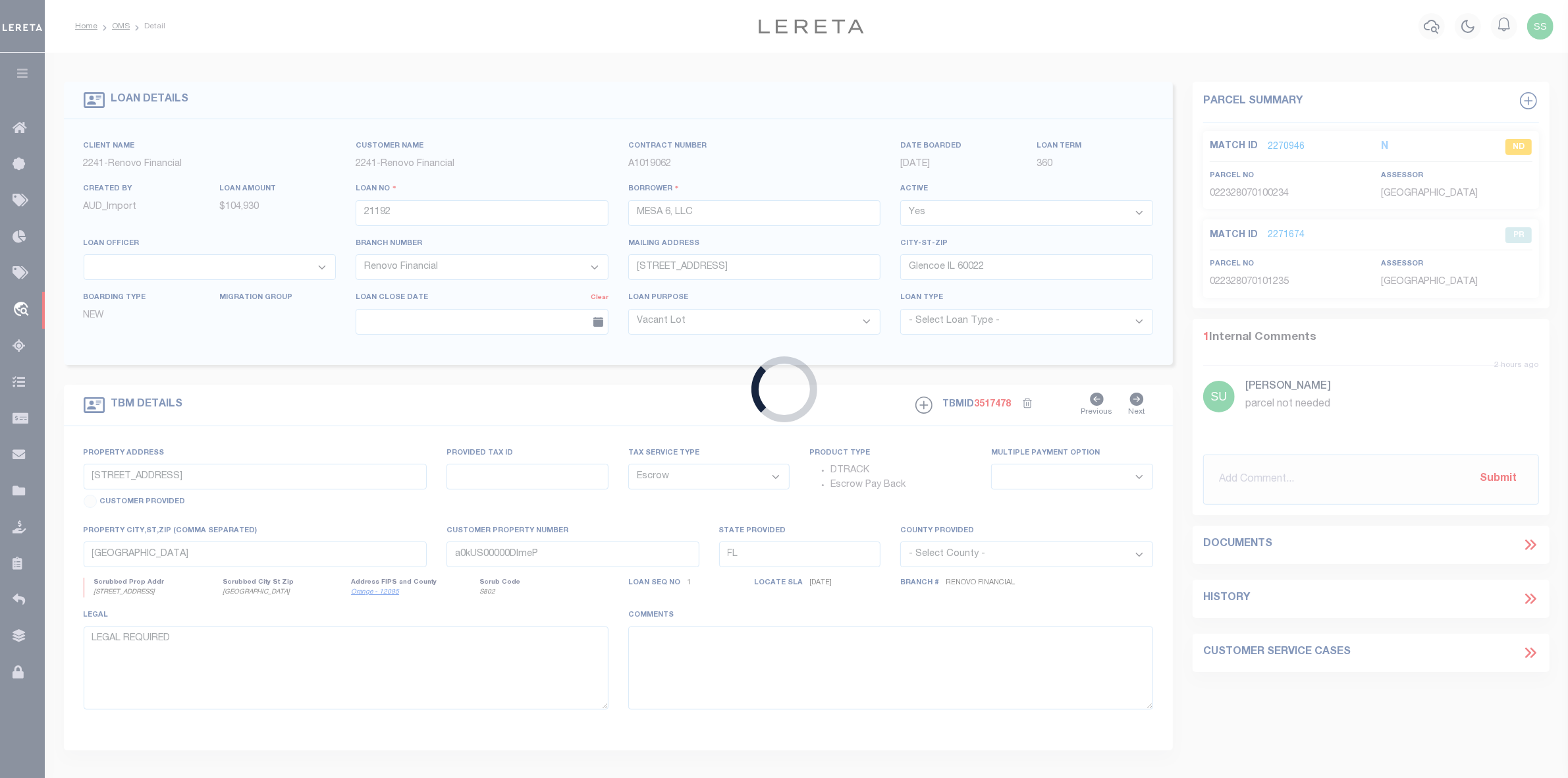
type input "3830125083555"
type input "[PERSON_NAME]"
select select
type input "[DATE]"
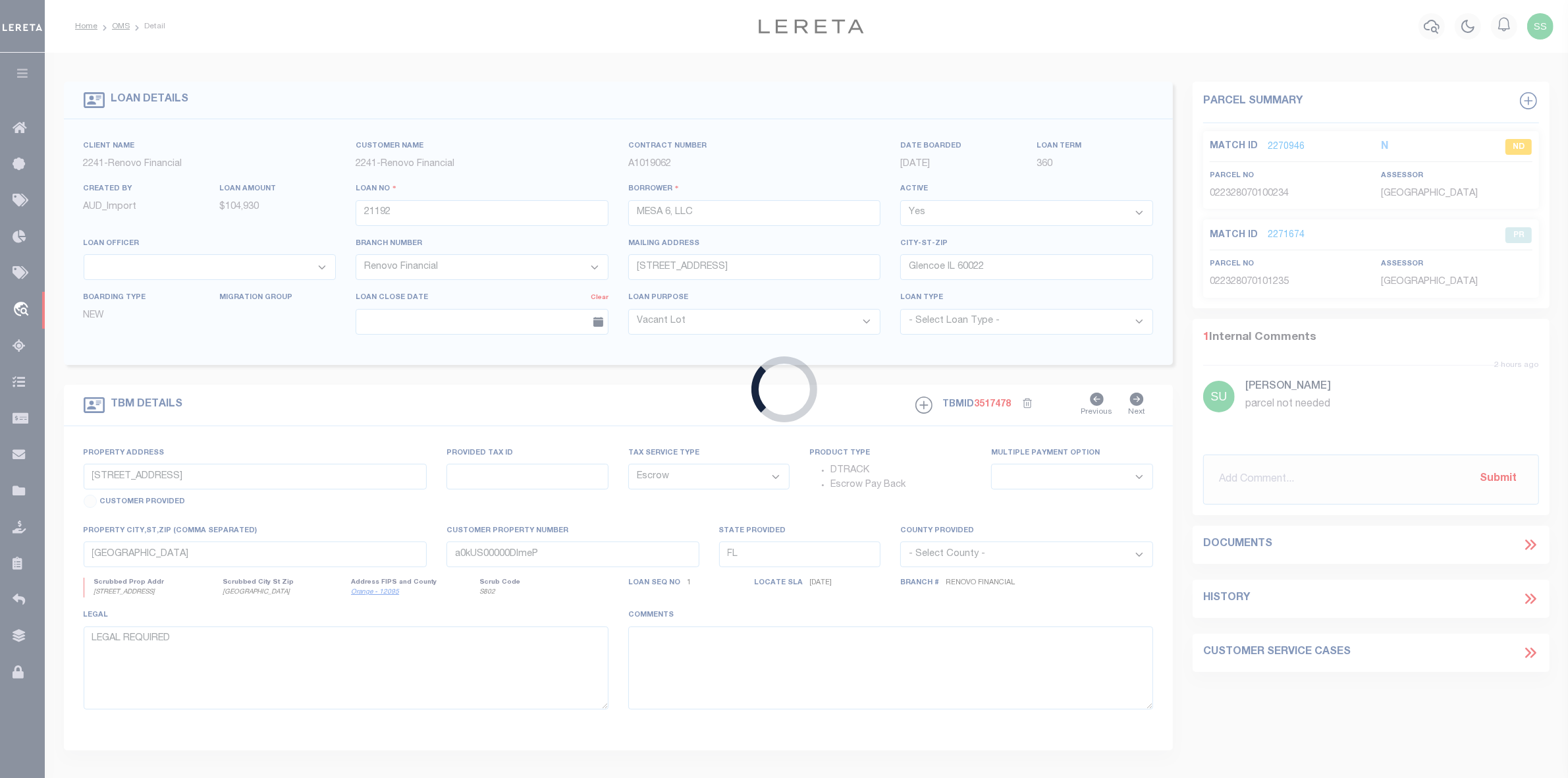
select select
select select "10"
select select "NonEscrow"
type input "[PERSON_NAME] RD"
select select
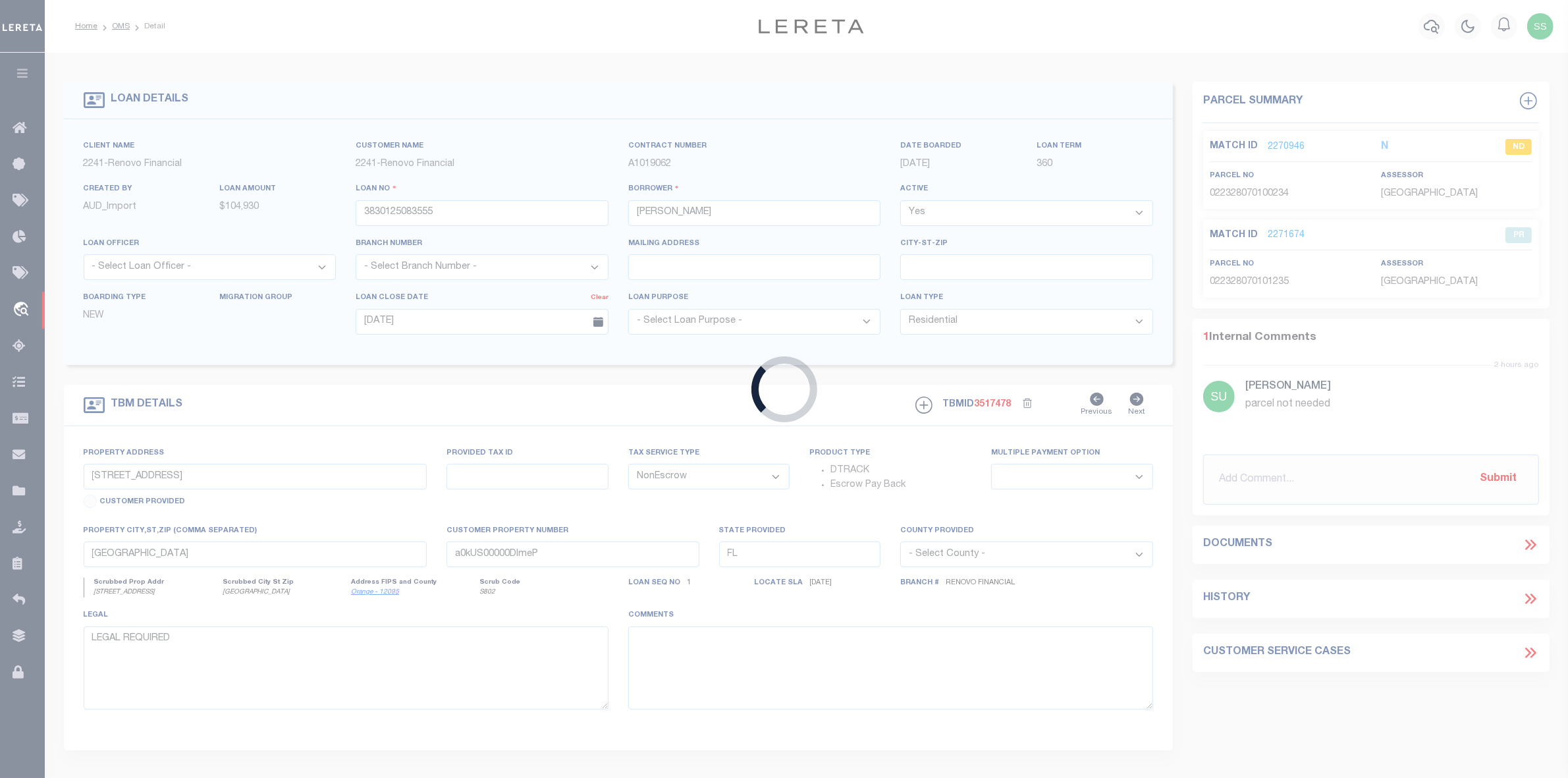
type input "ATHOL ID 83801"
type input "ID"
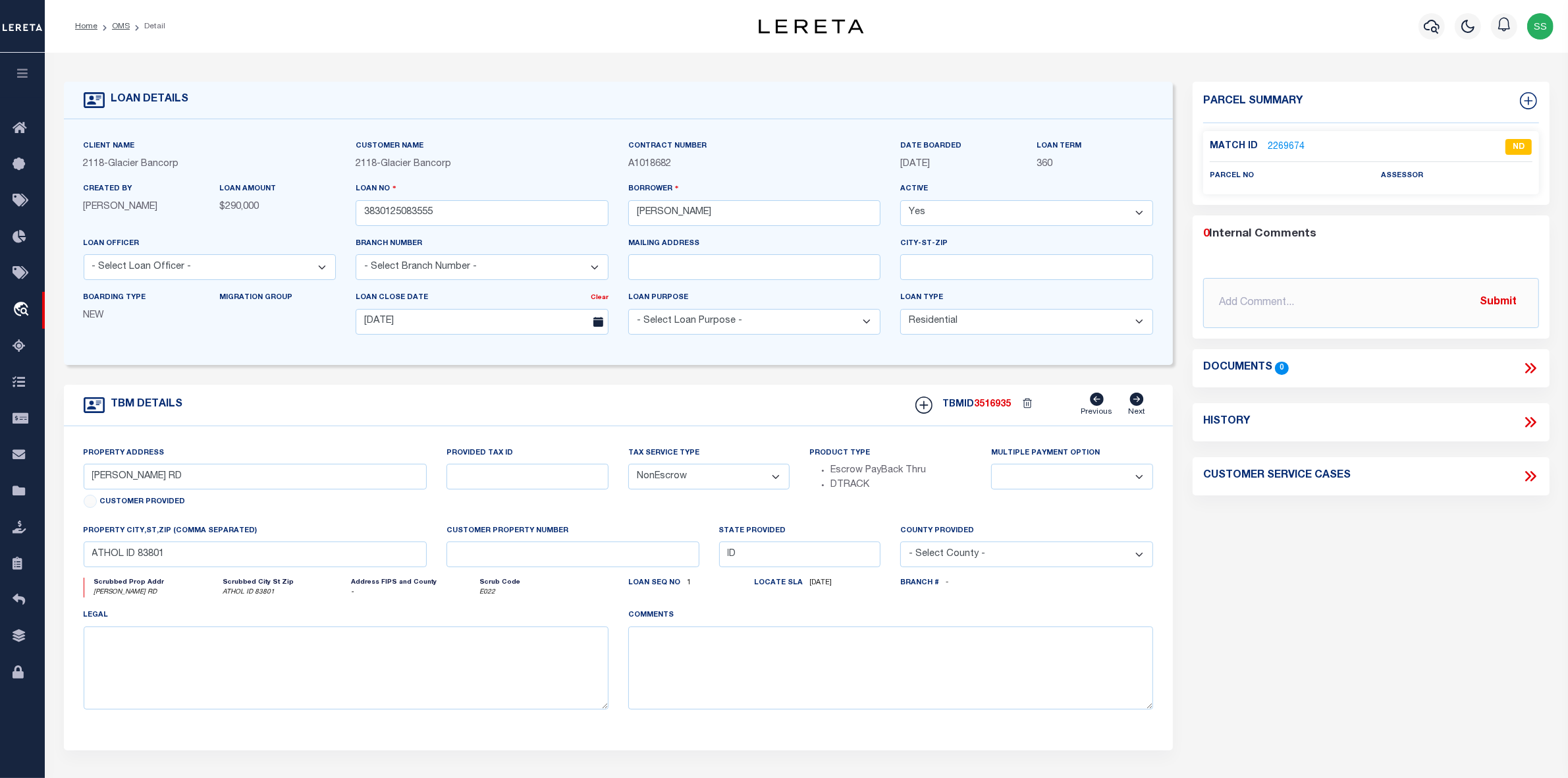
click at [1282, 146] on link "2269674" at bounding box center [1286, 147] width 37 height 14
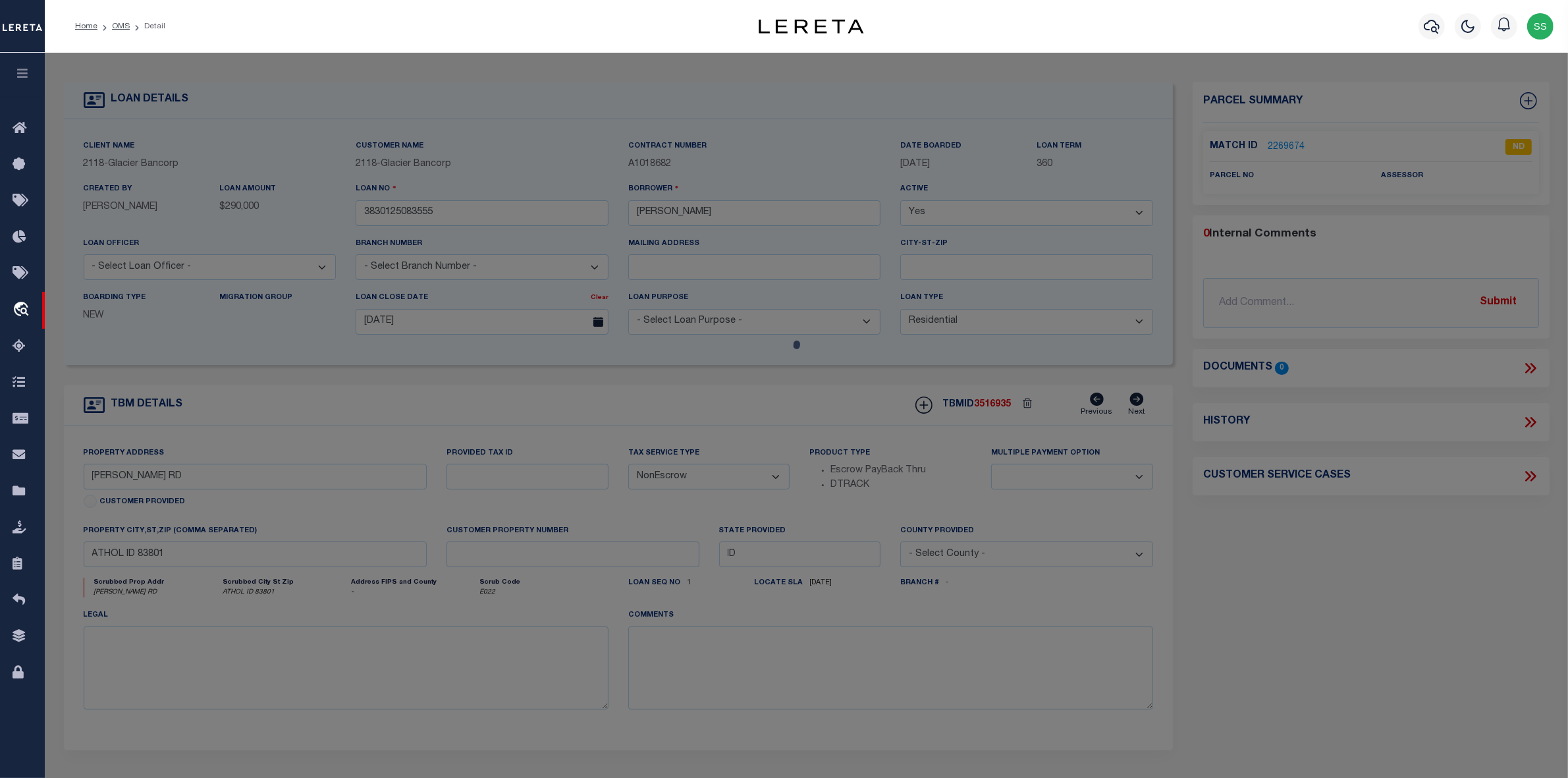
select select "AS"
select select
checkbox input "false"
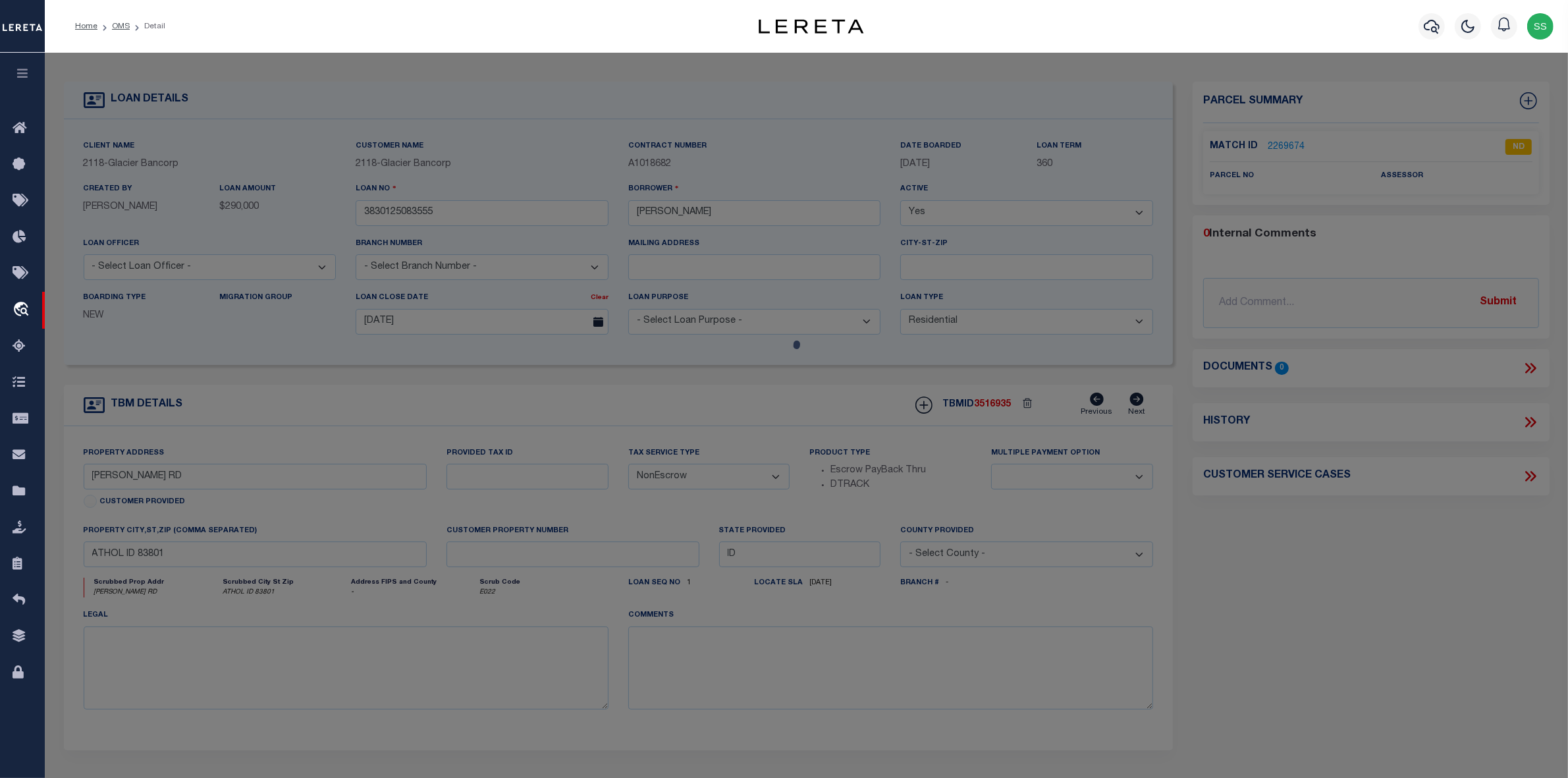
checkbox input "false"
select select "ND"
checkbox input "false"
type textarea "CANNOT SEARCH BY PROPERTY ADDRESS LEGAL NEEDED."
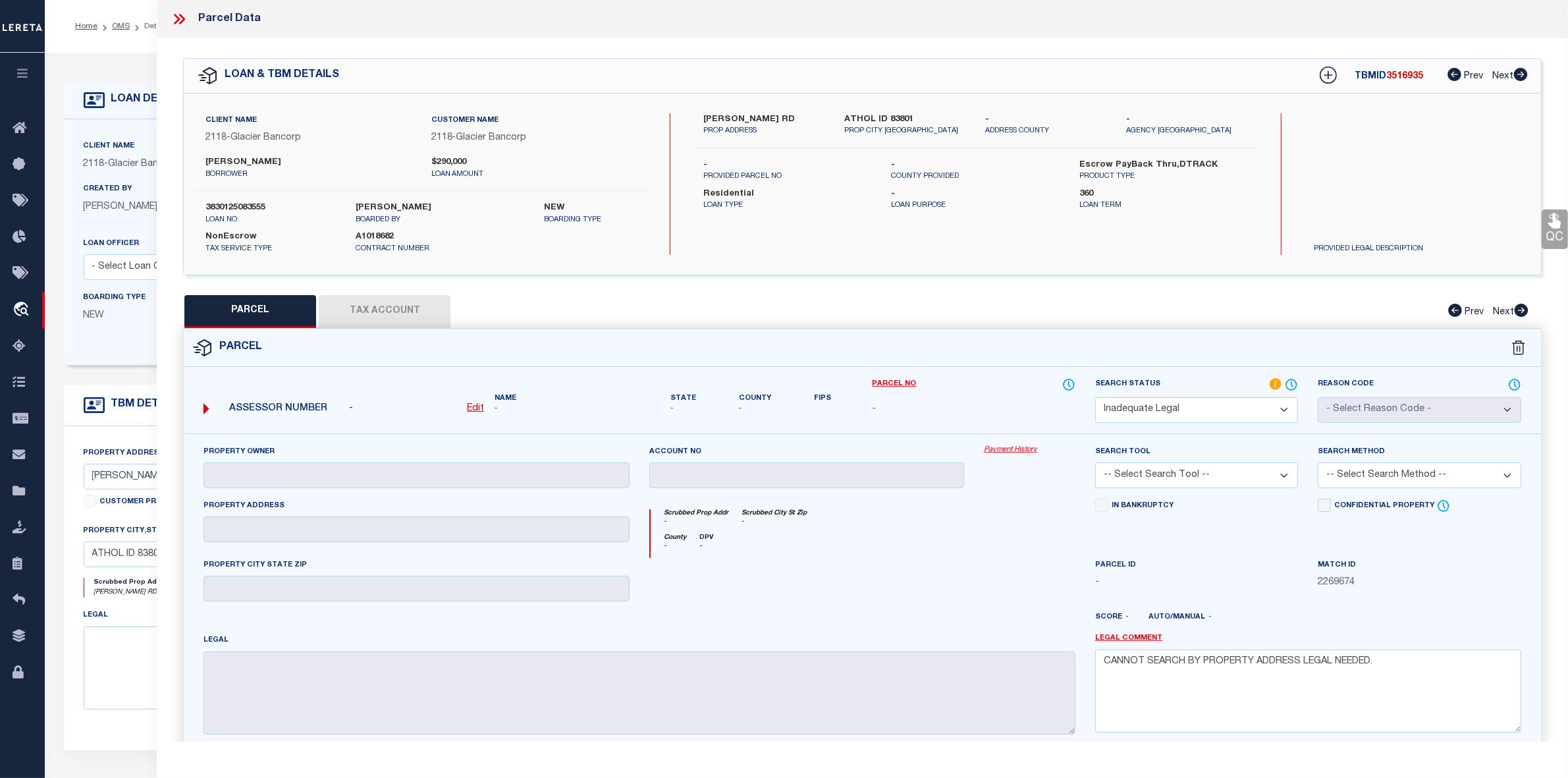
click at [179, 12] on icon at bounding box center [179, 19] width 17 height 17
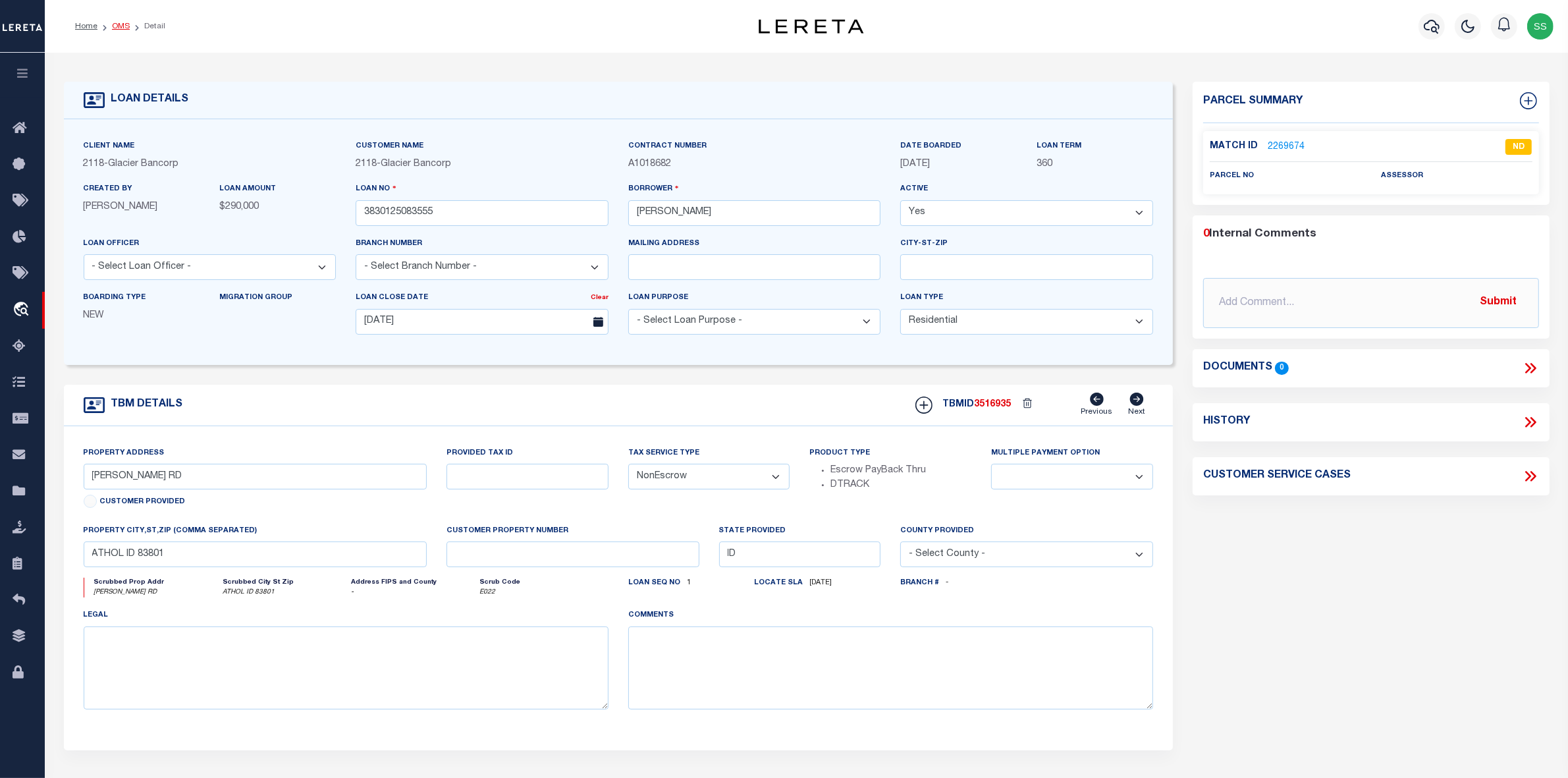
click at [112, 27] on link "OMS" at bounding box center [120, 26] width 18 height 8
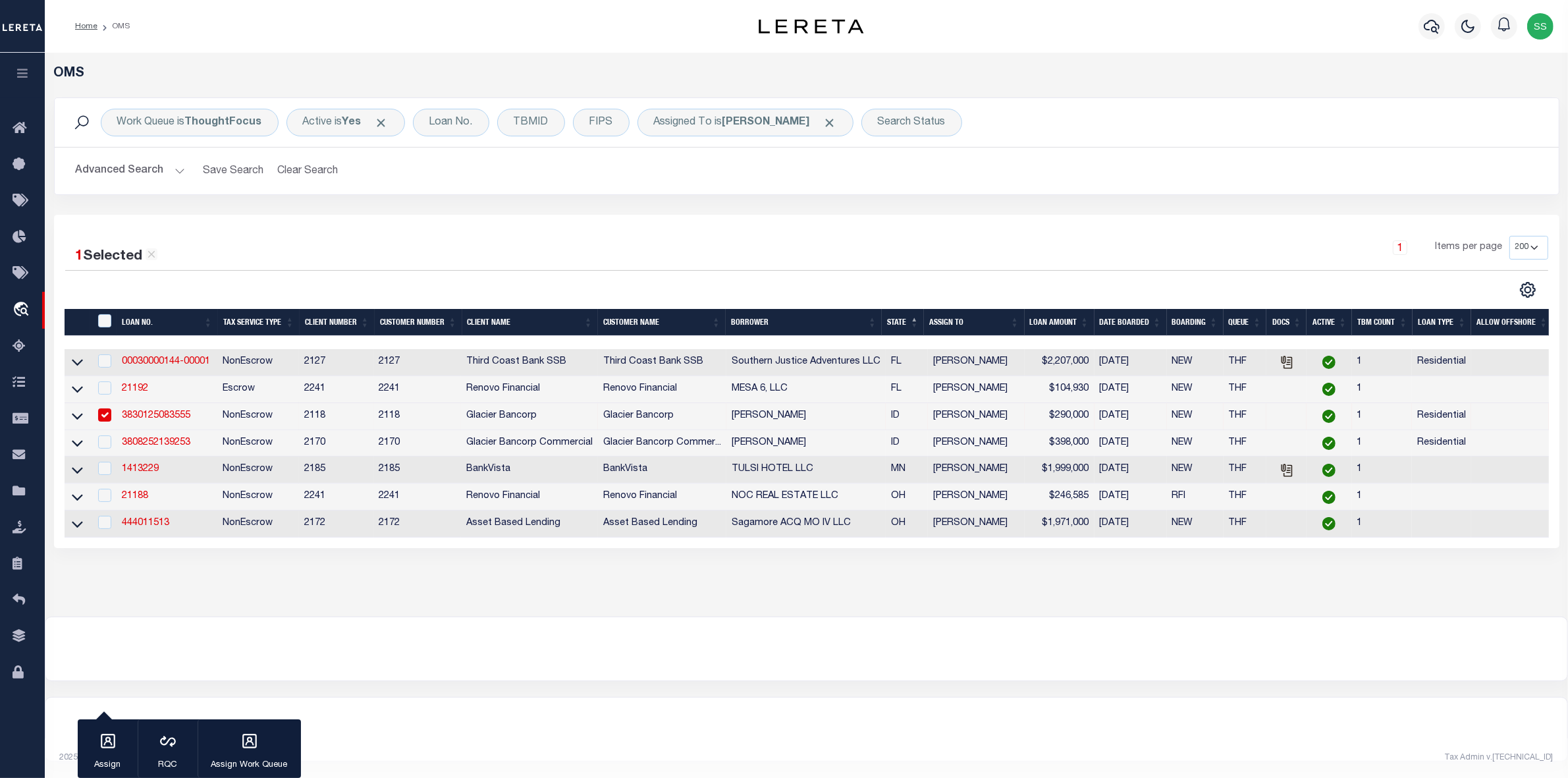
click at [102, 418] on input "checkbox" at bounding box center [104, 414] width 13 height 13
checkbox input "false"
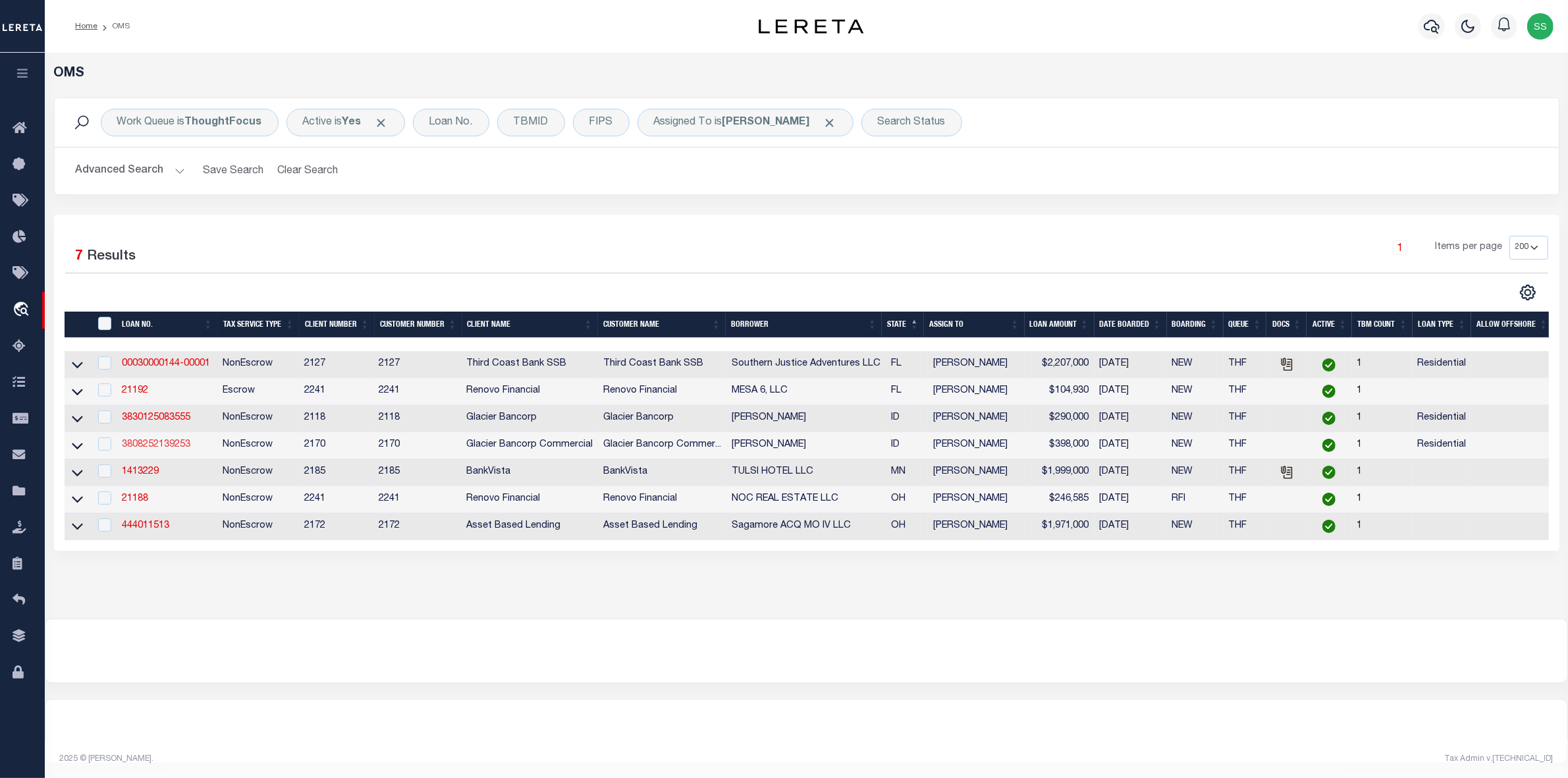
click at [156, 449] on link "3808252139253" at bounding box center [156, 444] width 69 height 9
type input "3808252139253"
type input "[PERSON_NAME]"
select select
type input "[STREET_ADDRESS]"
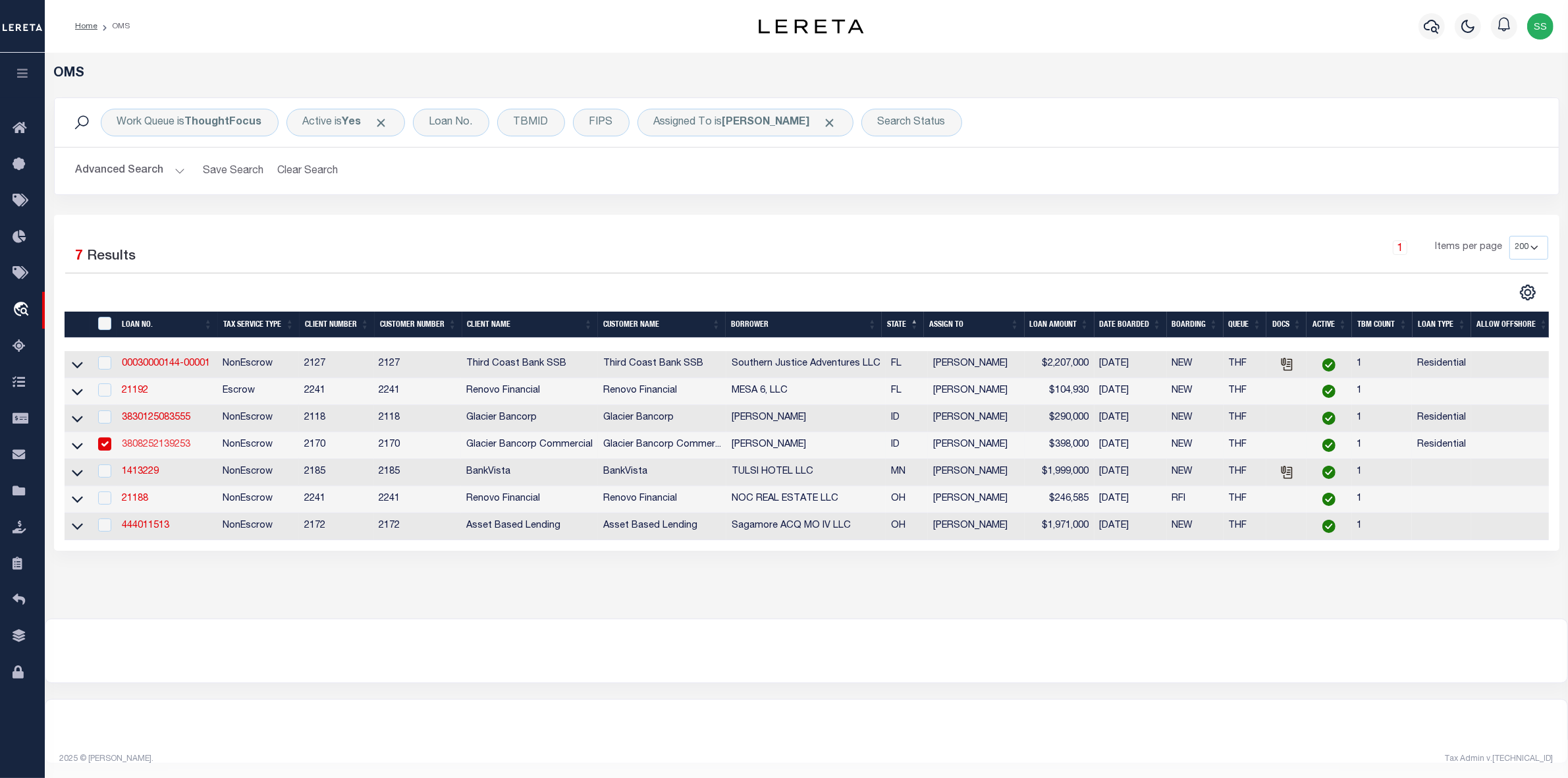
type input "BOISE ID 83712"
type input "[DATE]"
select select "200"
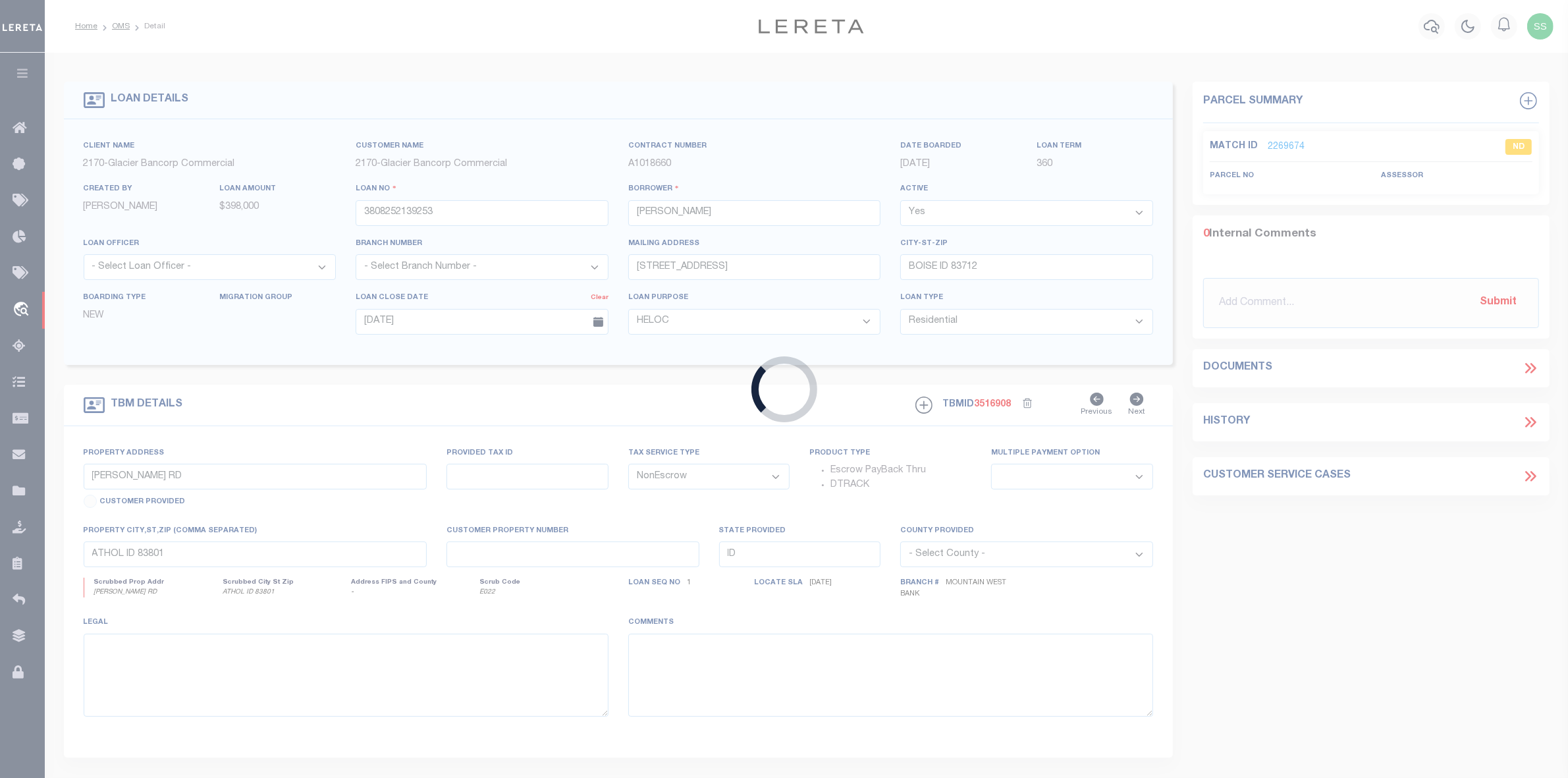
type input "[STREET_ADDRESS]"
type input "01-6 R1035170080"
select select
type input "BOISE ID 83712"
type input "01-6 R1035170080"
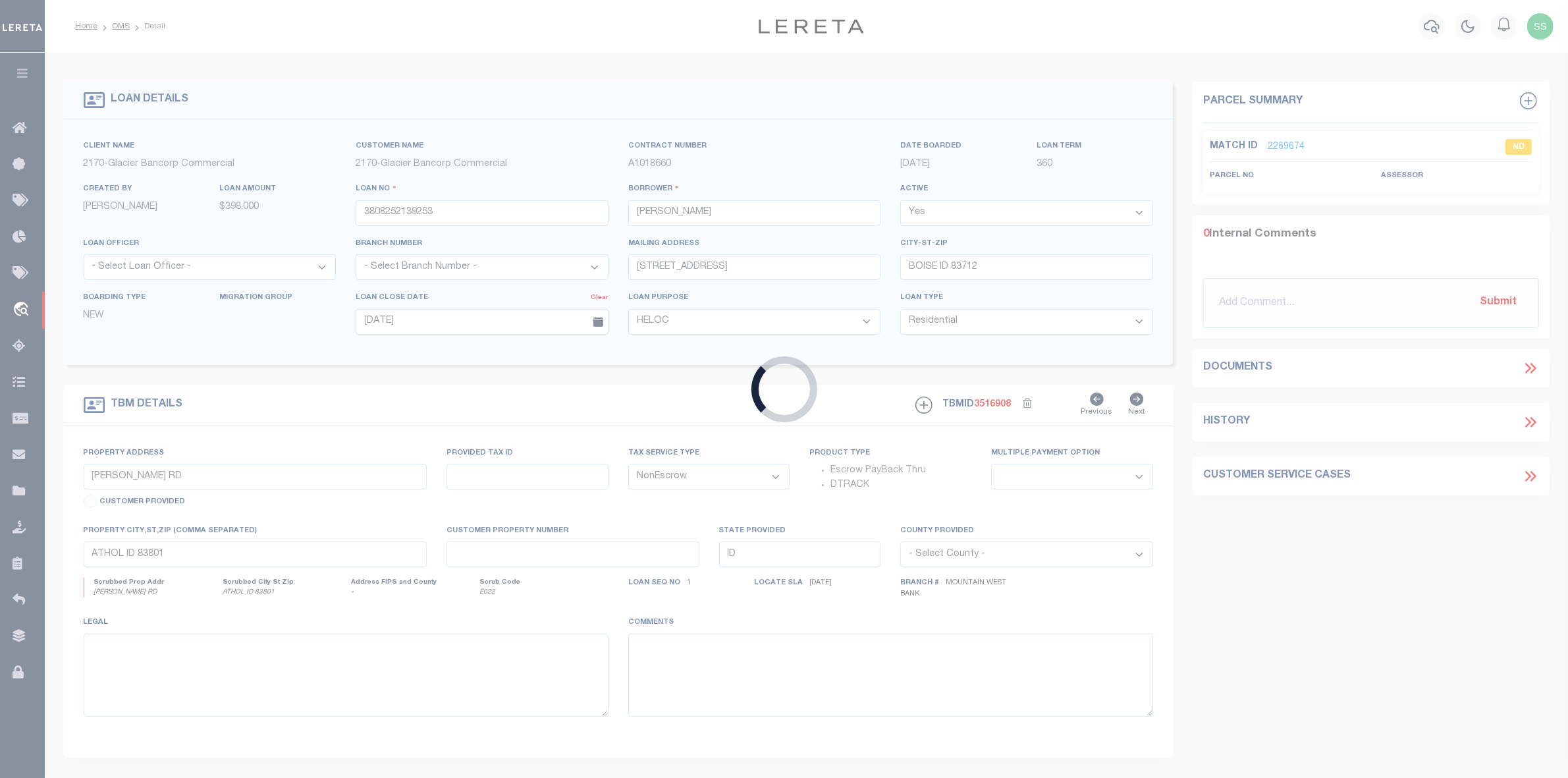
type textarea "Lot [GEOGRAPHIC_DATA], [GEOGRAPHIC_DATA] Subdivision No. 3, according to the pl…"
select select "4575"
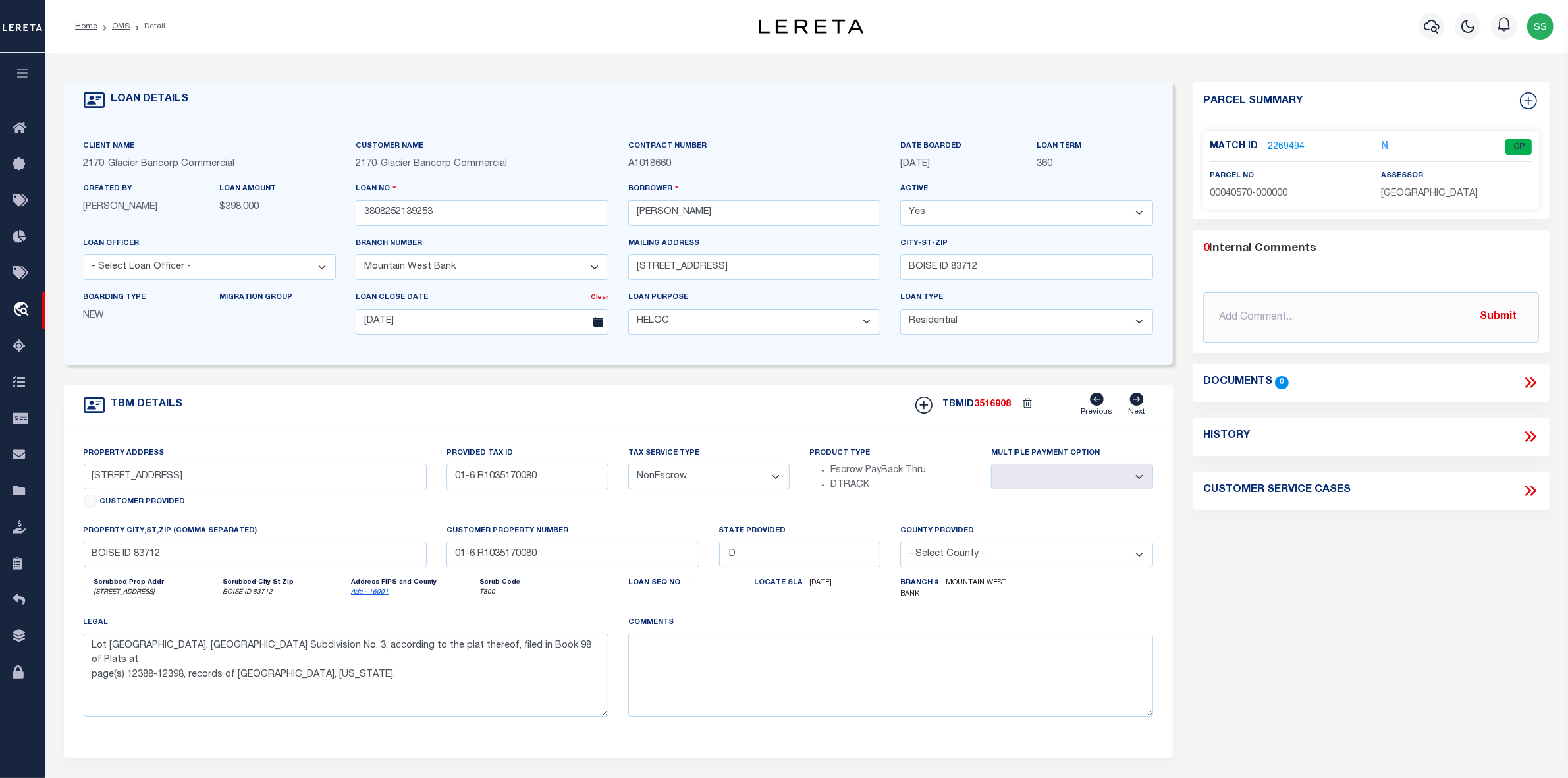
click at [1283, 145] on link "2269494" at bounding box center [1286, 147] width 37 height 14
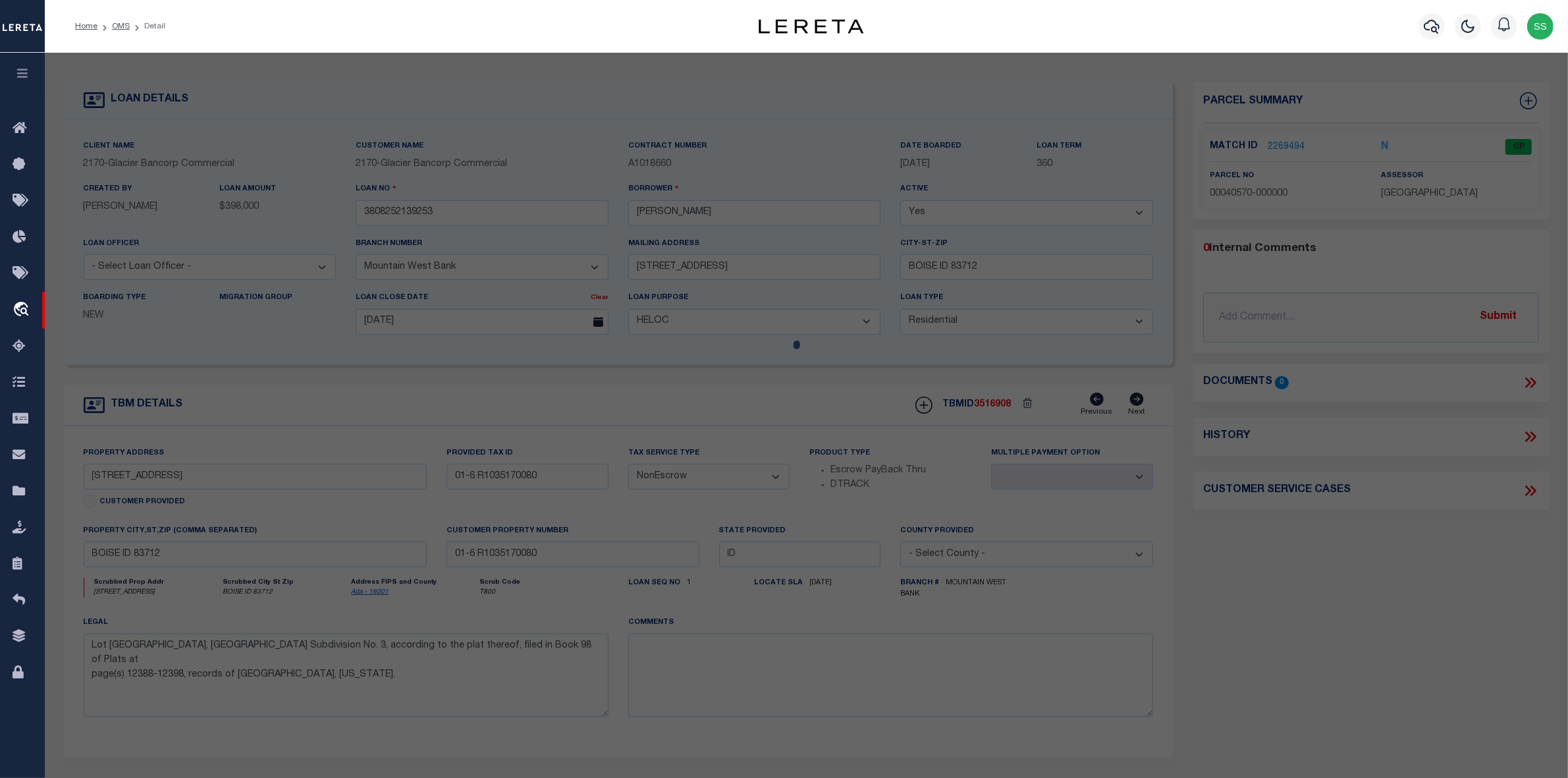
select select "AS"
checkbox input "false"
select select "CP"
type input "[PERSON_NAME]"
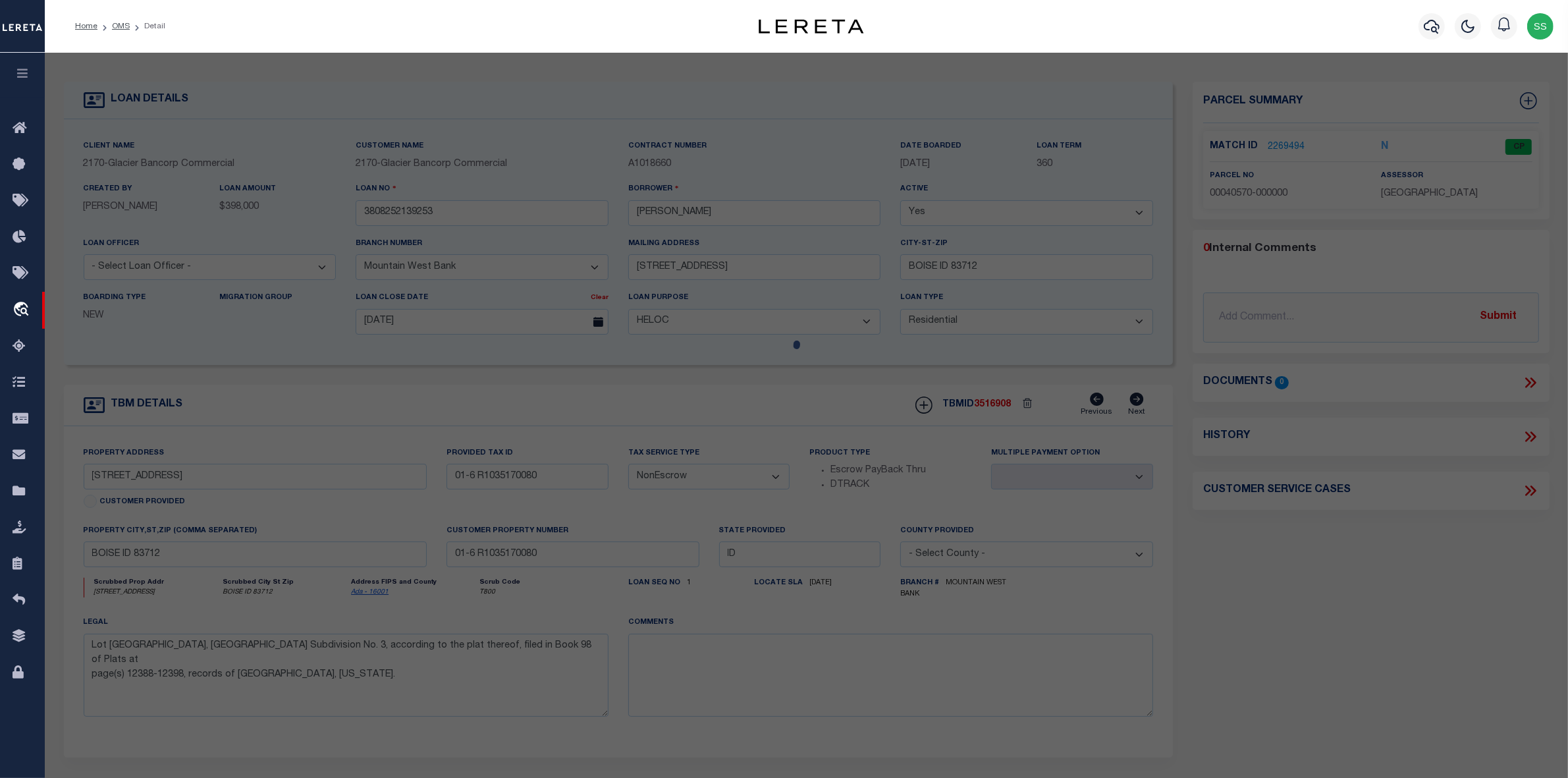
select select "AGW"
select select
type input "[STREET_ADDRESS]"
type input "BOISE, ID 83712"
type textarea "LOT 20 BLK 02 [GEOGRAPHIC_DATA] EST SUB NO 03"
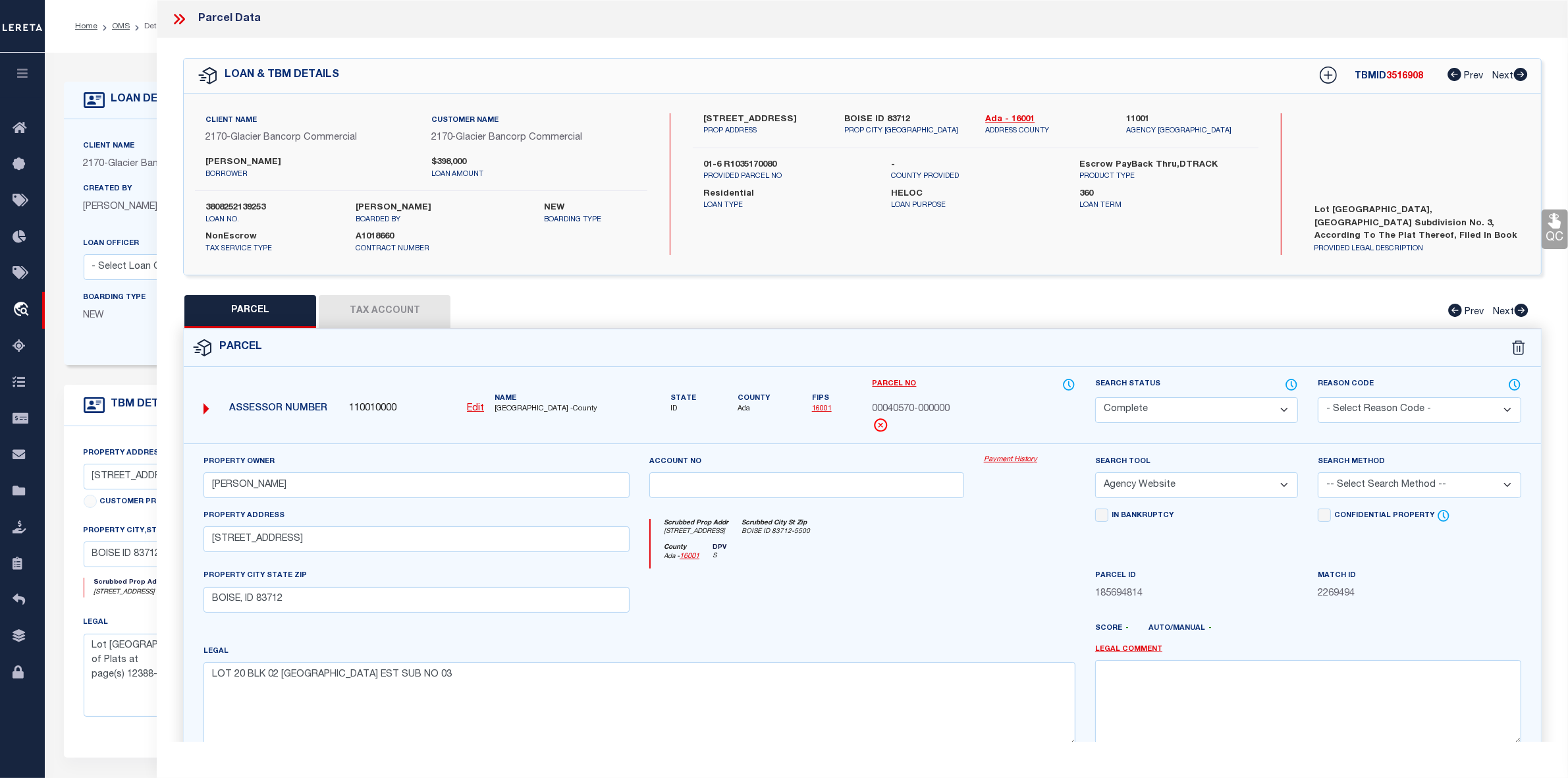
click at [178, 20] on icon at bounding box center [177, 19] width 6 height 11
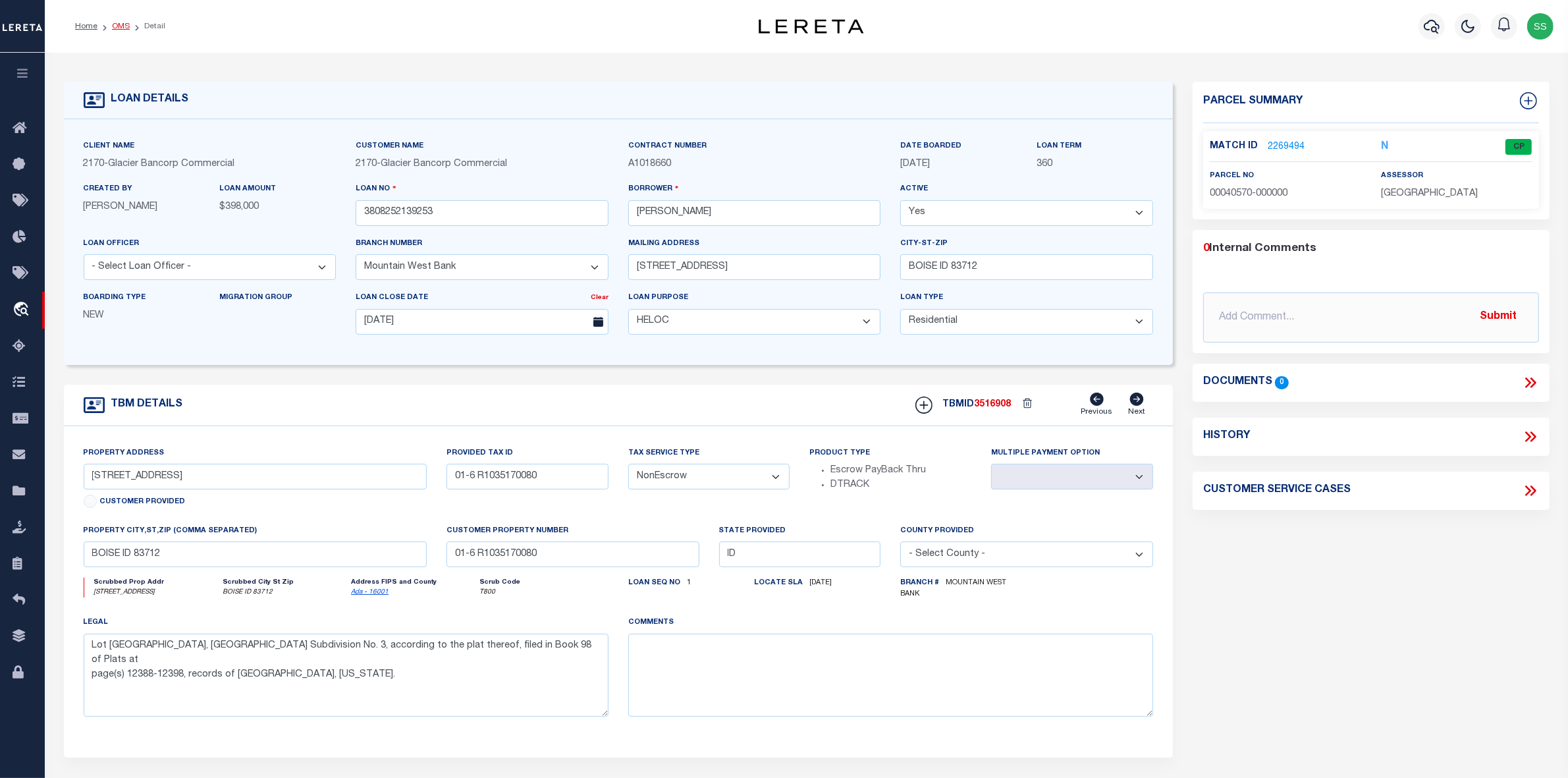
click at [120, 25] on link "OMS" at bounding box center [120, 26] width 18 height 8
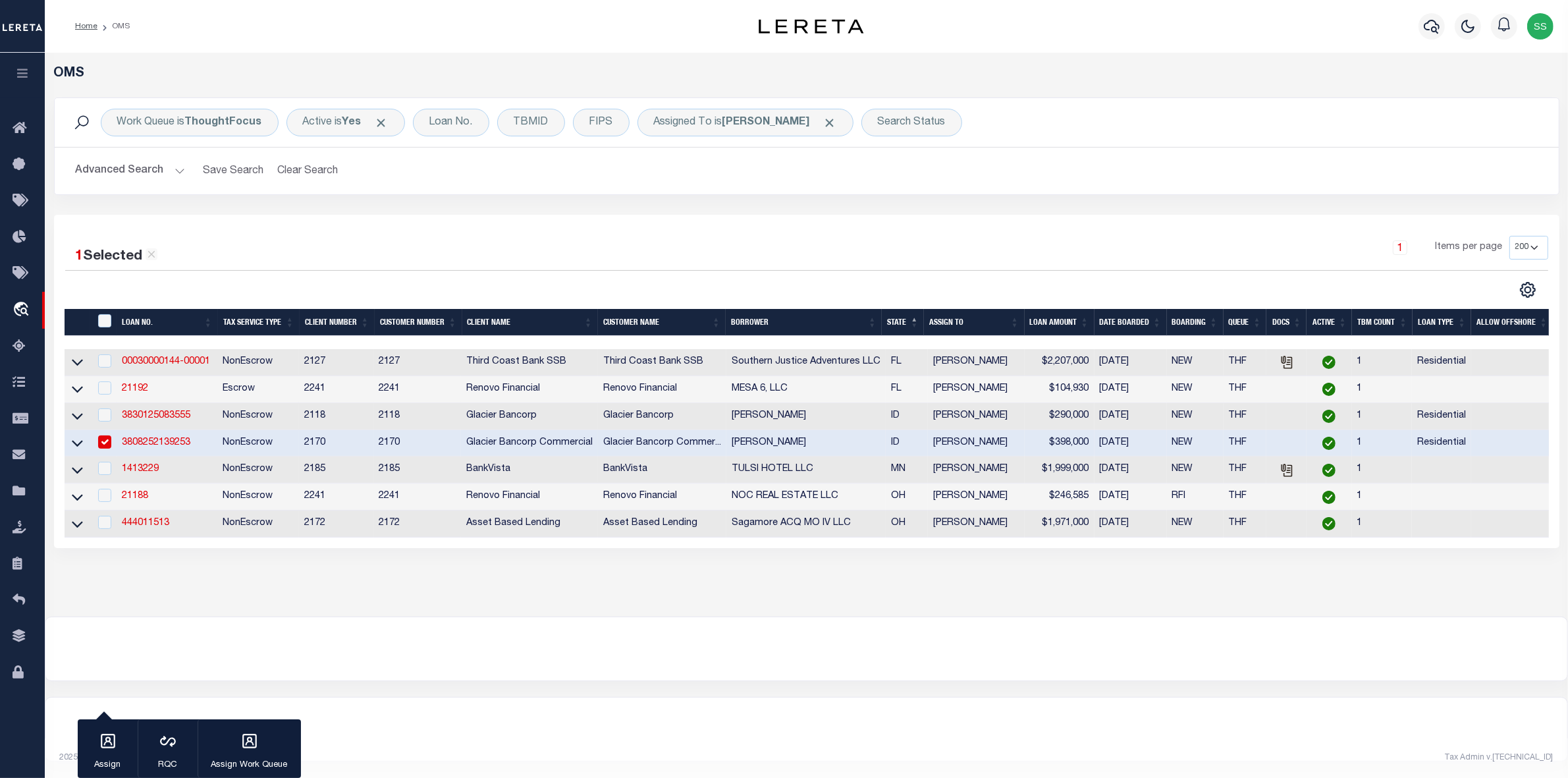
click at [136, 448] on link "3808252139253" at bounding box center [156, 443] width 69 height 9
checkbox input "false"
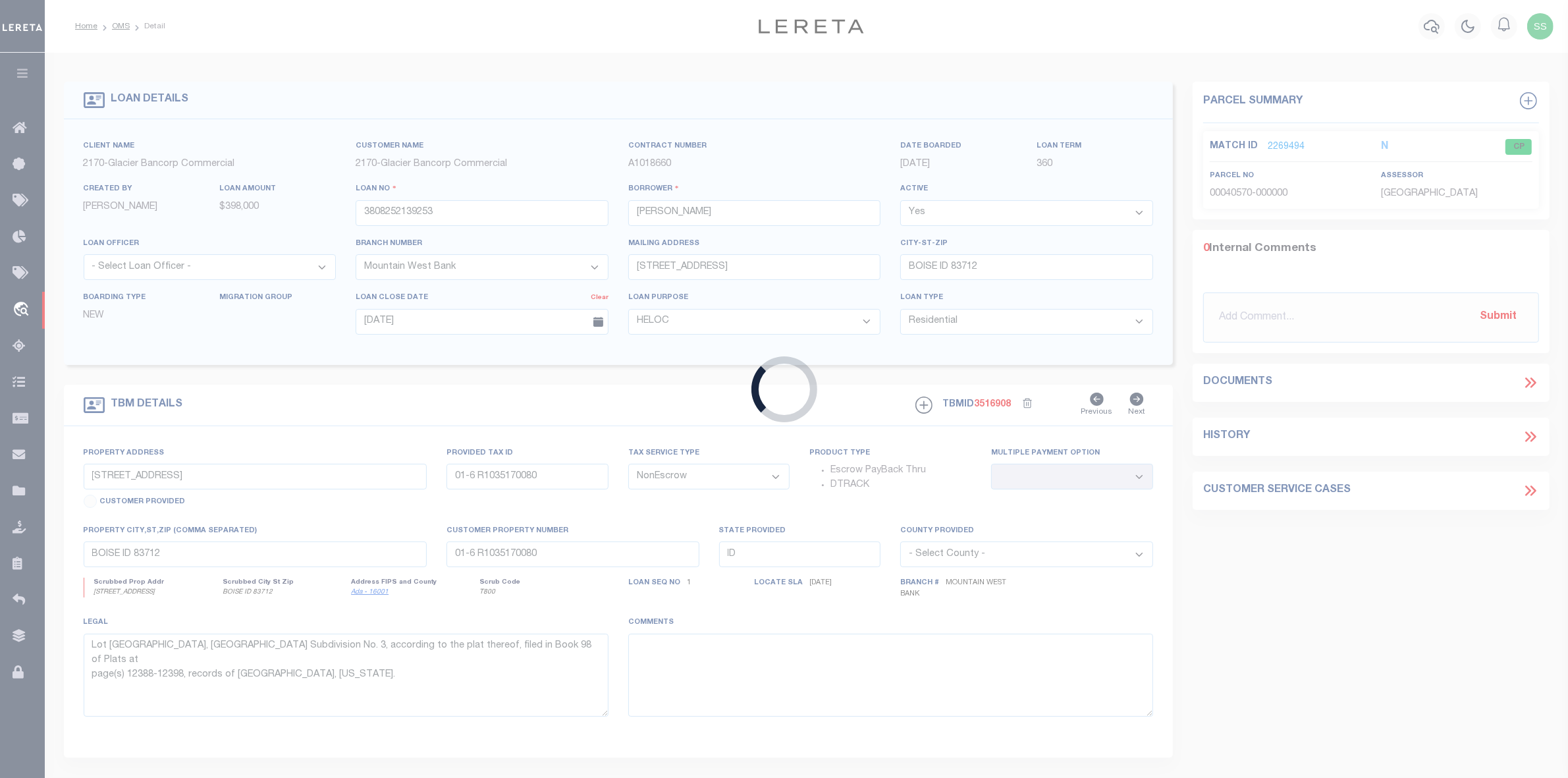
select select
type textarea "Lot [GEOGRAPHIC_DATA], [GEOGRAPHIC_DATA] Subdivision No. 3, according to the pl…"
select select "4575"
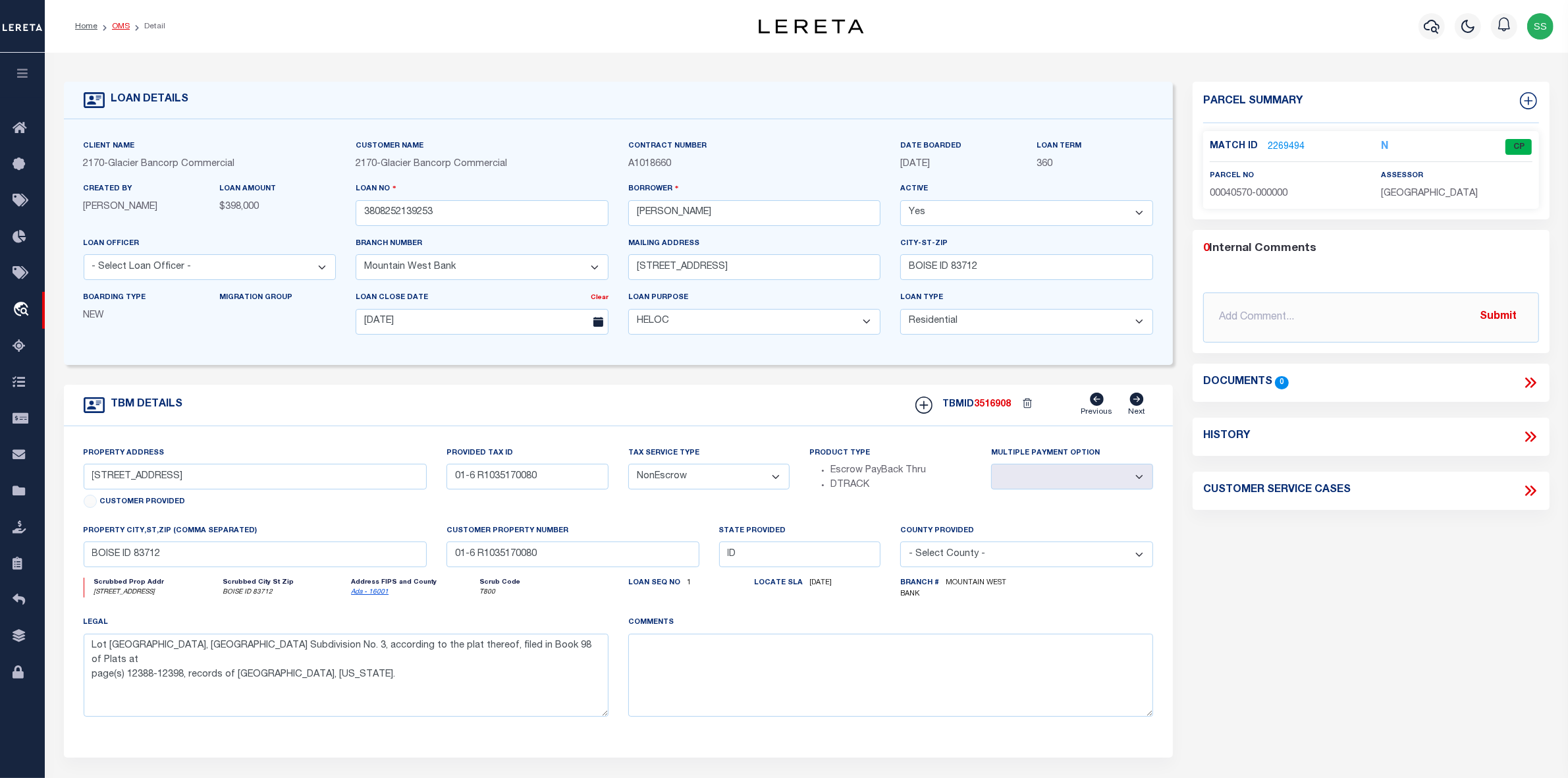
click at [123, 28] on link "OMS" at bounding box center [120, 26] width 18 height 8
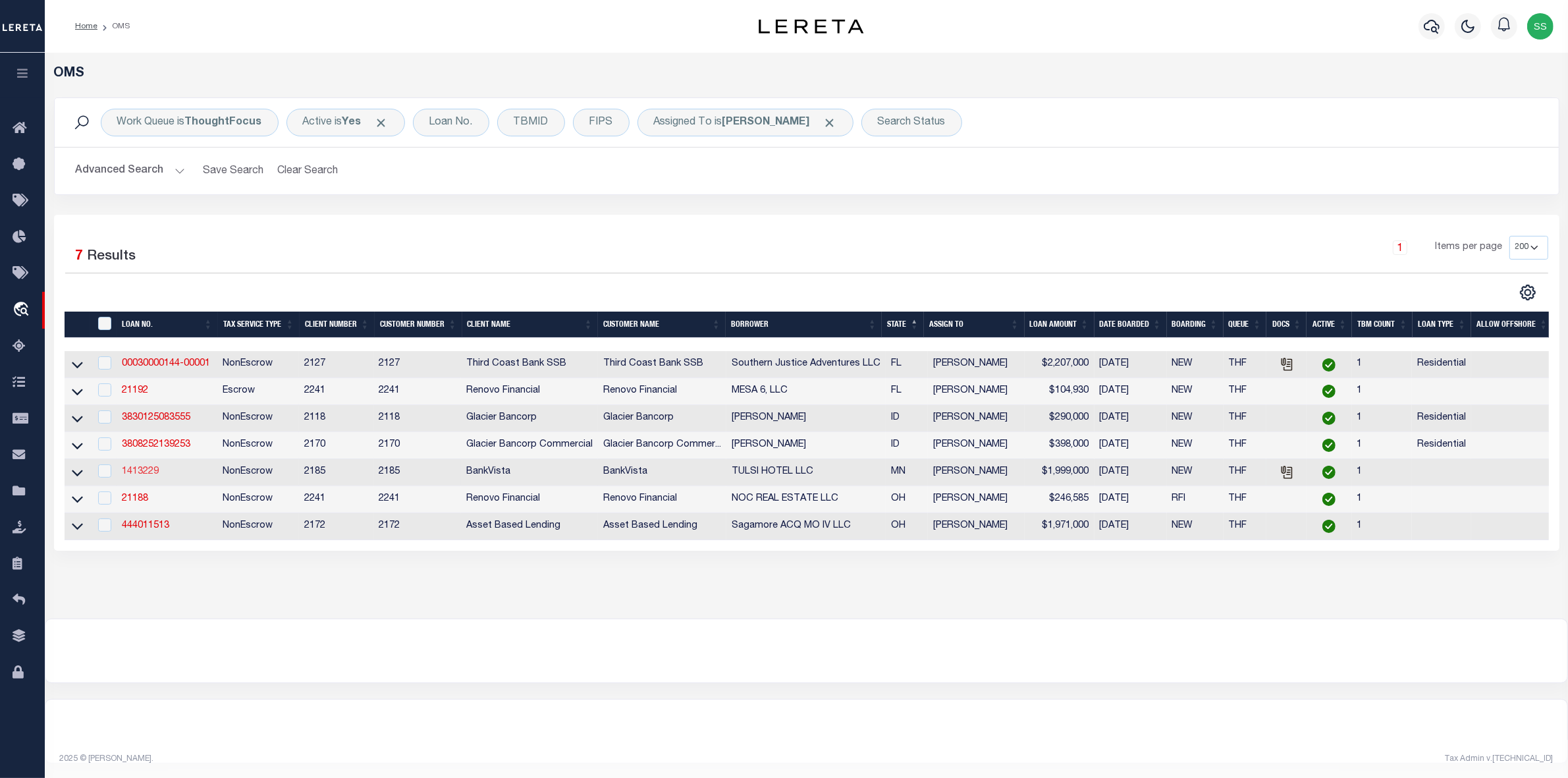
click at [142, 476] on link "1413229" at bounding box center [140, 471] width 37 height 9
type input "1413229"
type input "TULSI HOTEL LLC"
select select
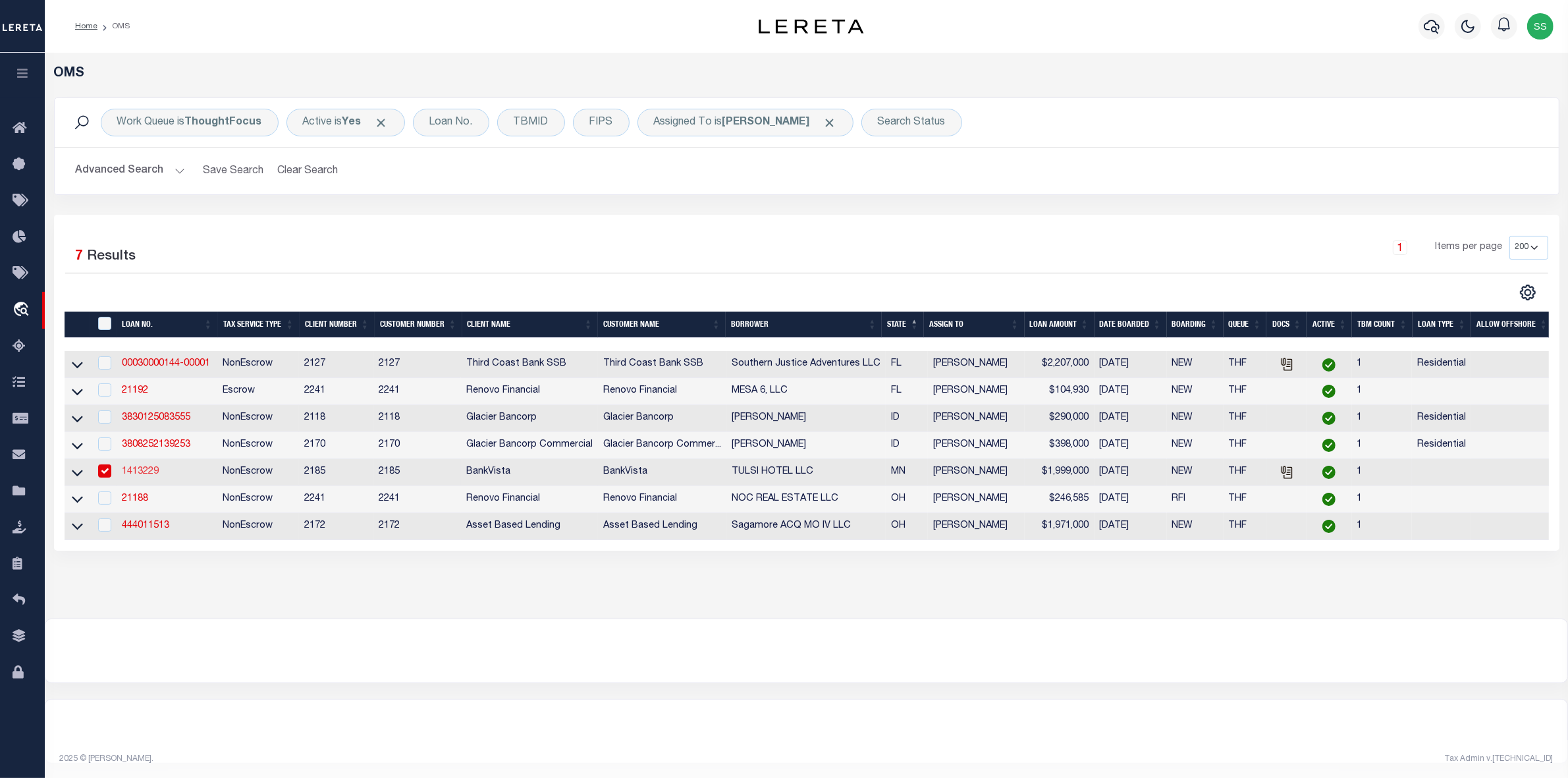
type input "[STREET_ADDRESS][PERSON_NAME]"
type input "[PERSON_NAME], MN 55122"
select select "100"
select select
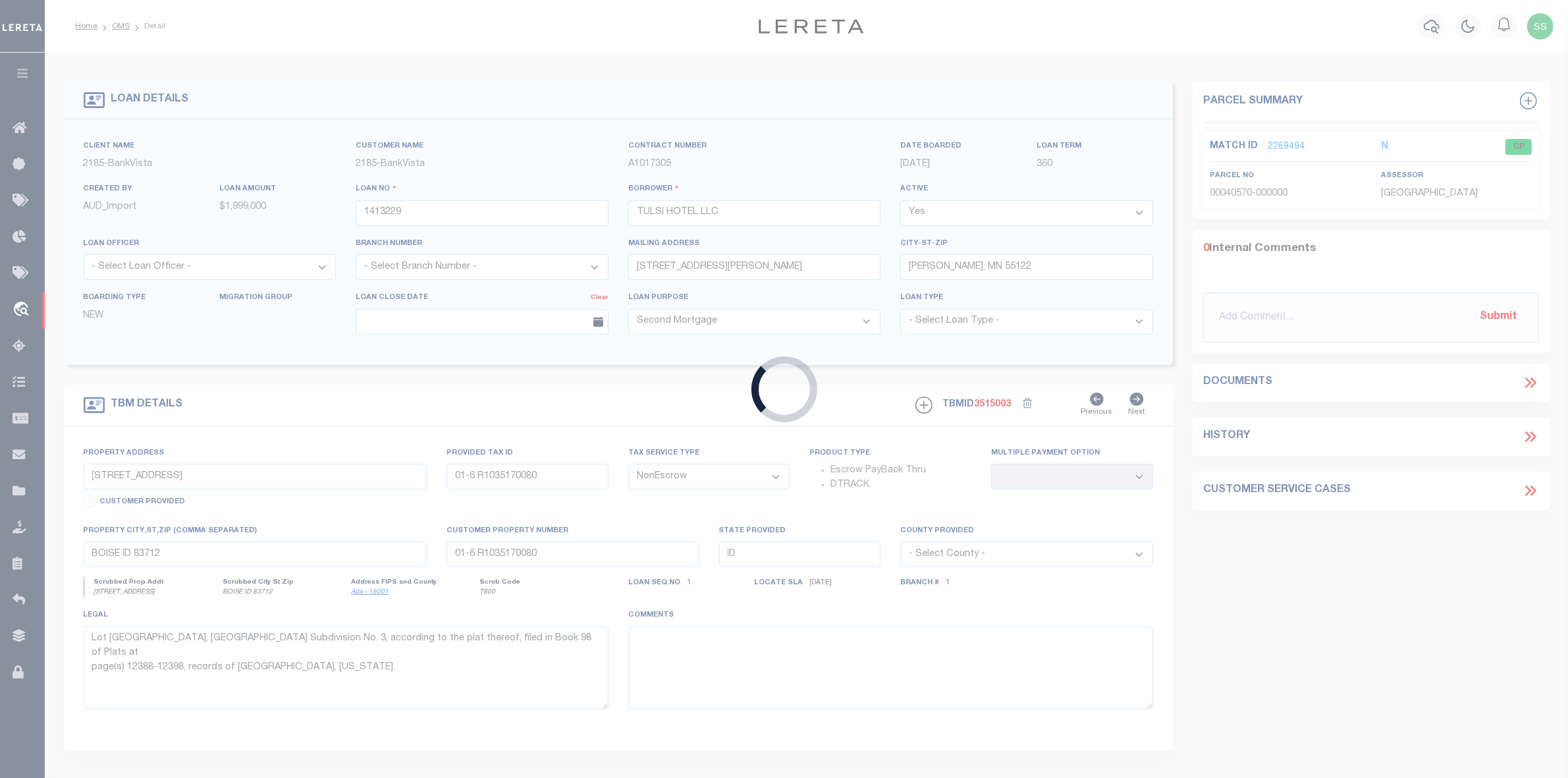
type input "4510 [PERSON_NAME] DR"
type input "10-33500-01-020"
select select
type input "[PERSON_NAME] MN 55122"
type input "18705"
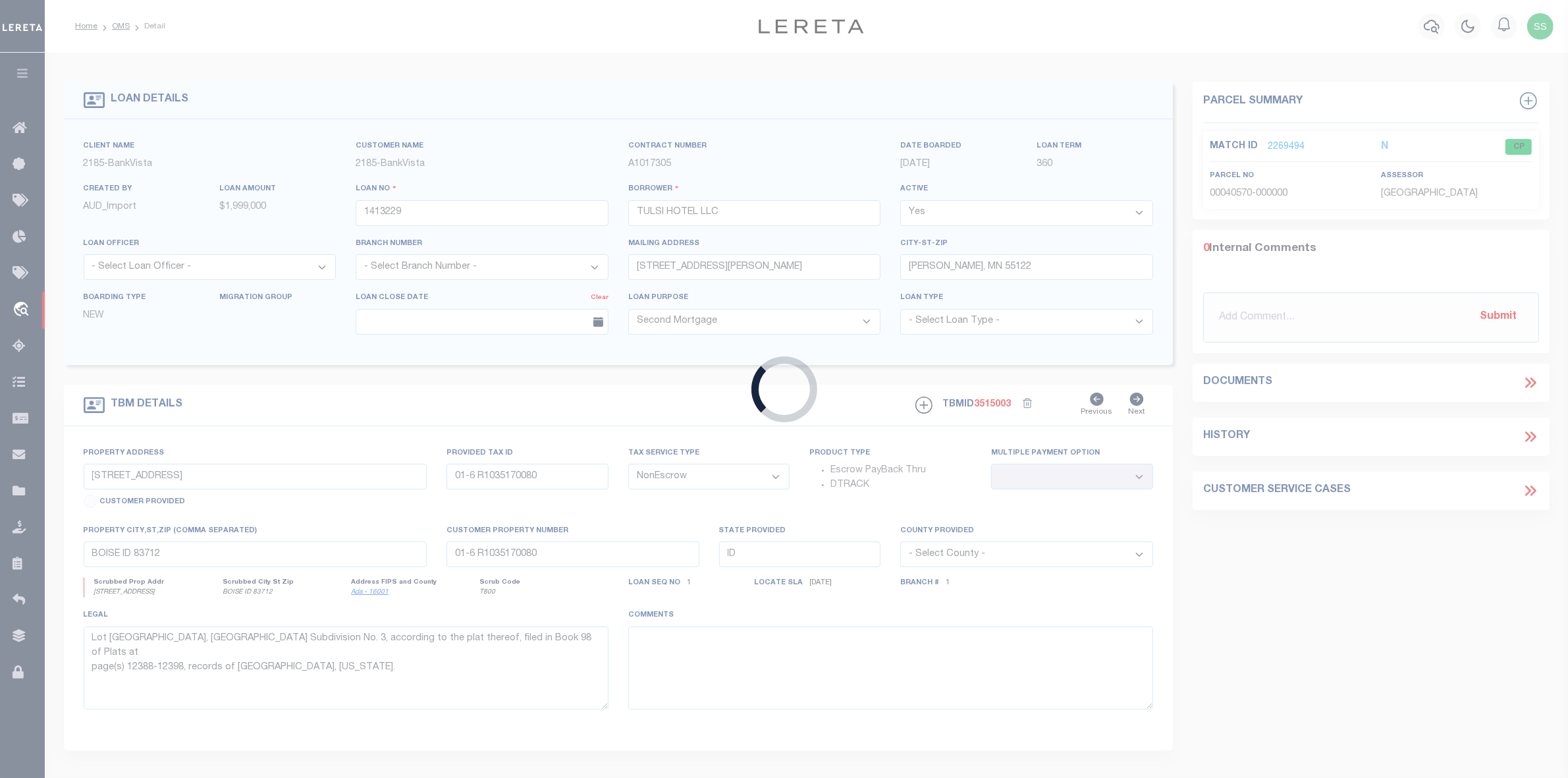
type input "MN"
select select
select select "12347"
select select "4780"
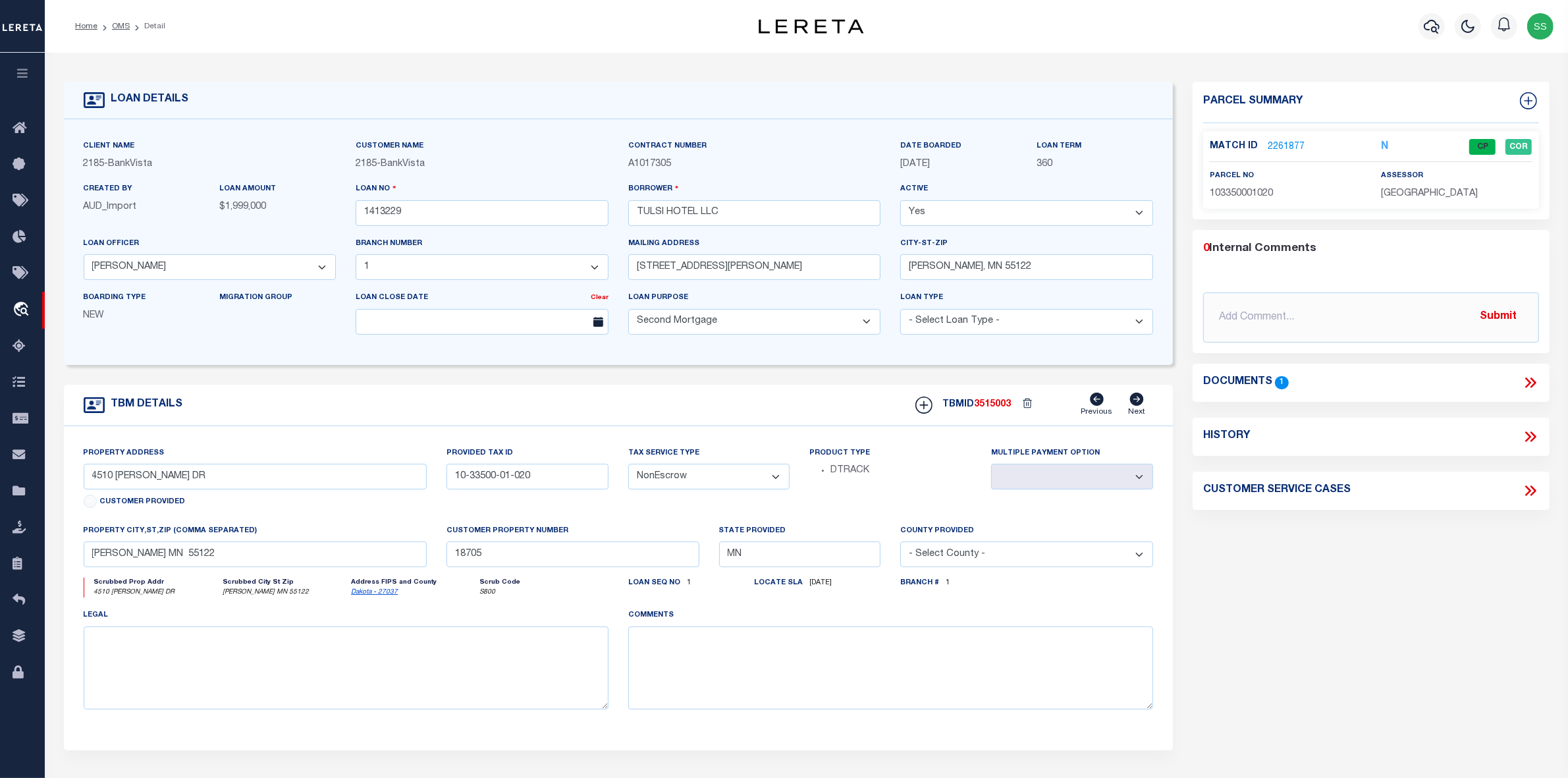
click at [1281, 143] on link "2261877" at bounding box center [1286, 147] width 37 height 14
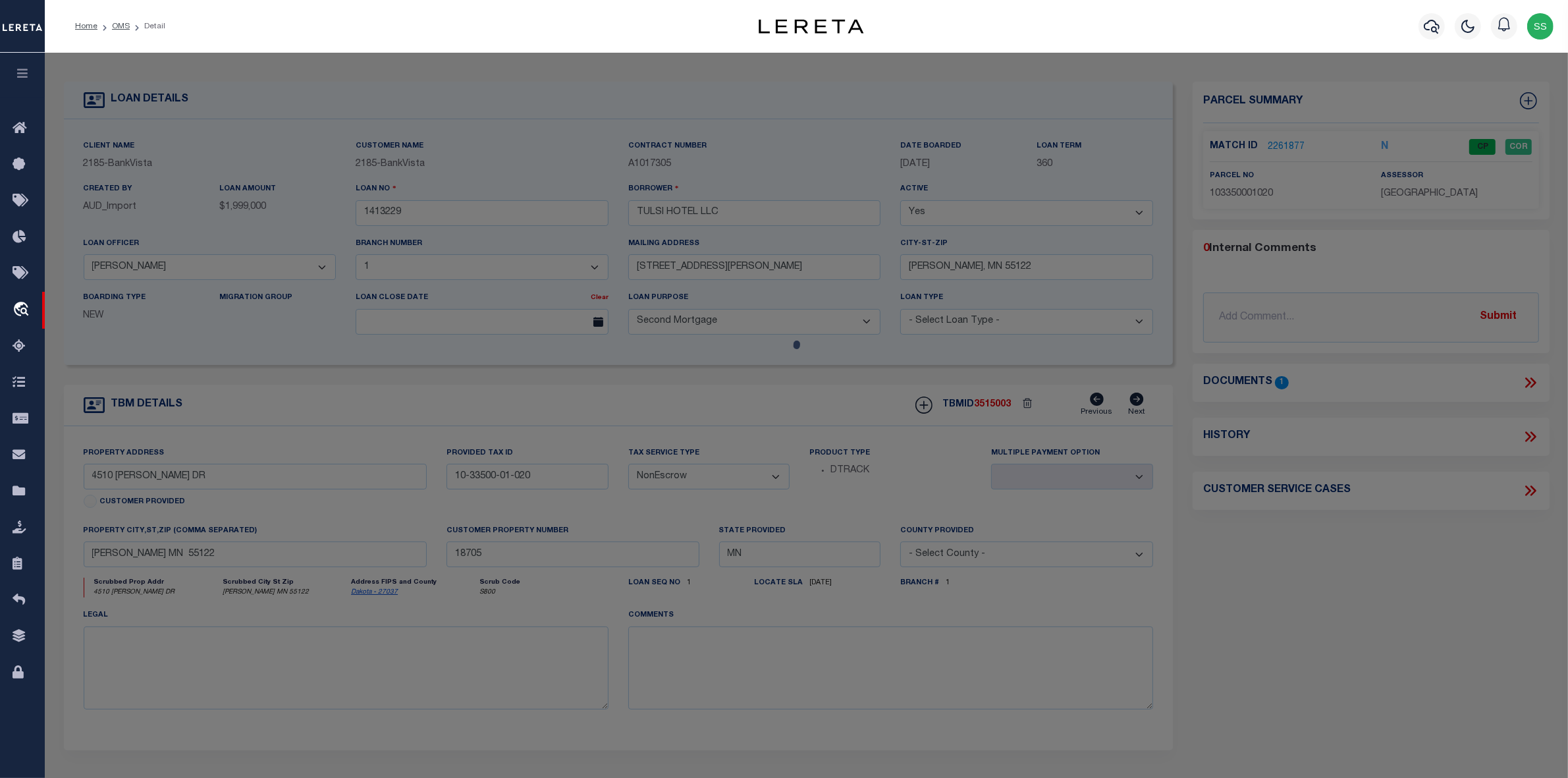
select select "AS"
select select
checkbox input "false"
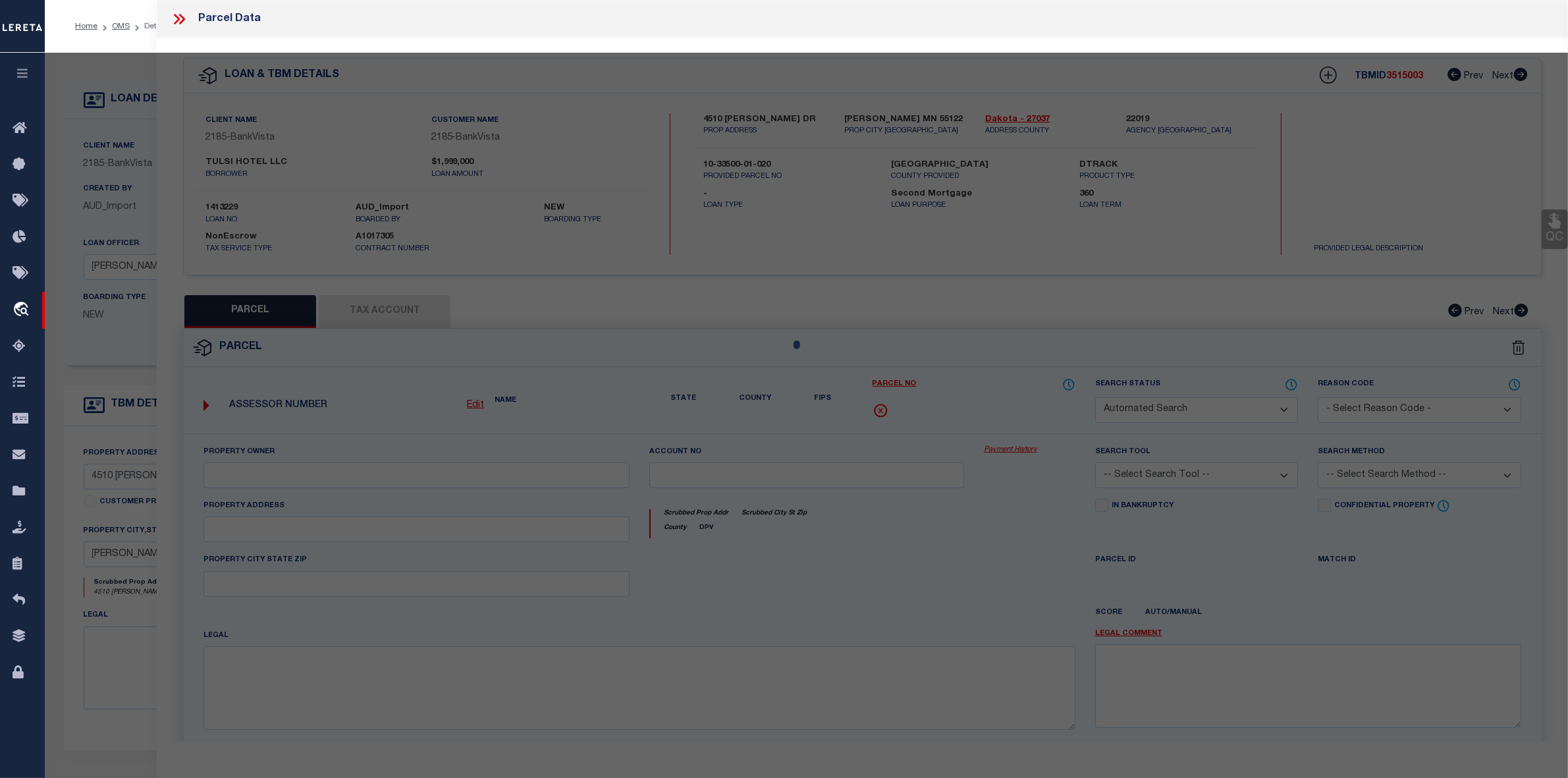
select select "CP"
type input "TULSI HOTEL LLC"
select select "AGW"
select select "LEG"
type input "4510 [PERSON_NAME] DR"
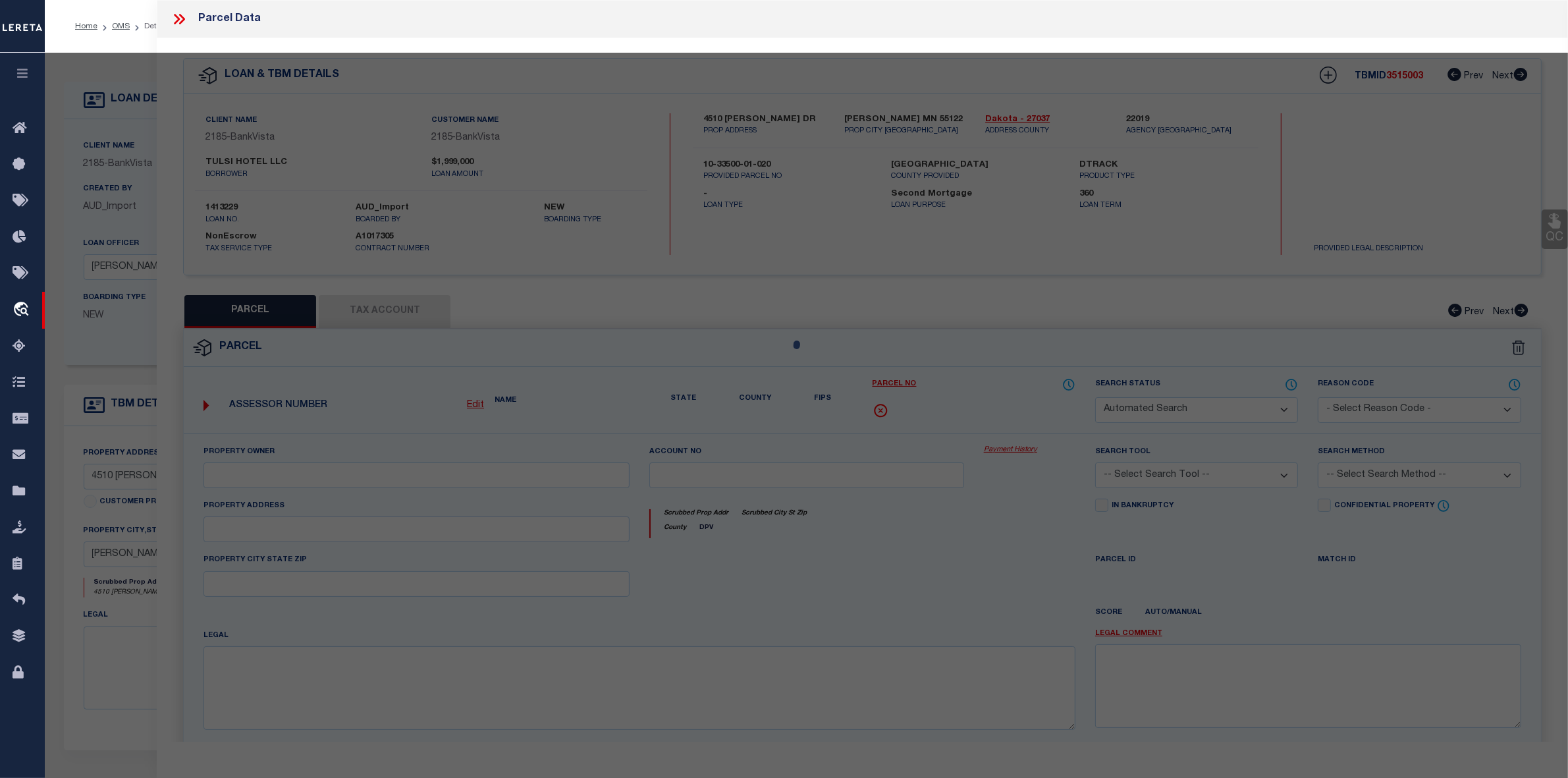
type input "[PERSON_NAME], MN 55122"
type textarea "lot 2, block 1, HONEY TREE 1ST ADDITION"
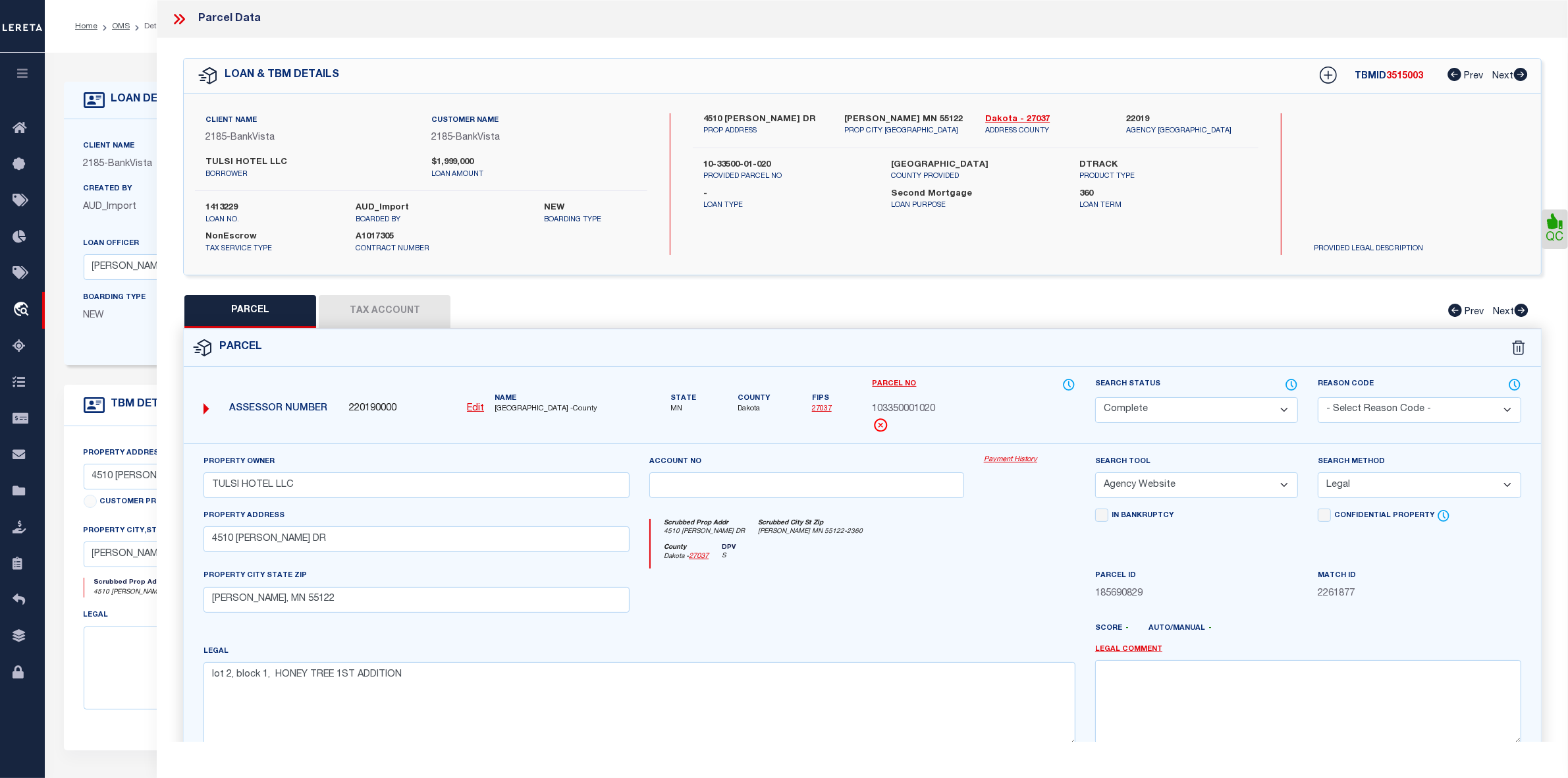
click at [176, 18] on icon at bounding box center [179, 19] width 17 height 17
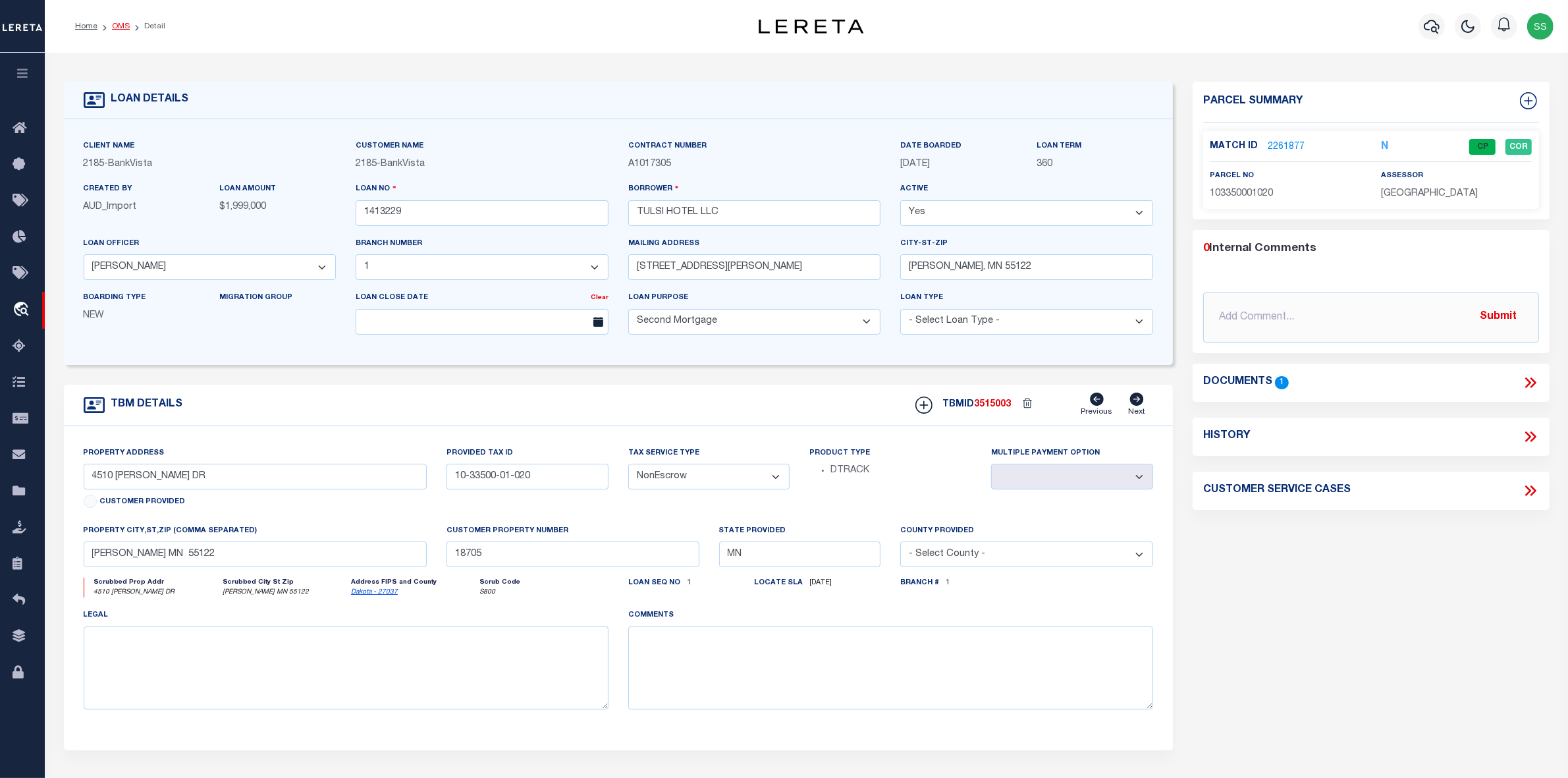
click at [113, 25] on link "OMS" at bounding box center [120, 26] width 18 height 8
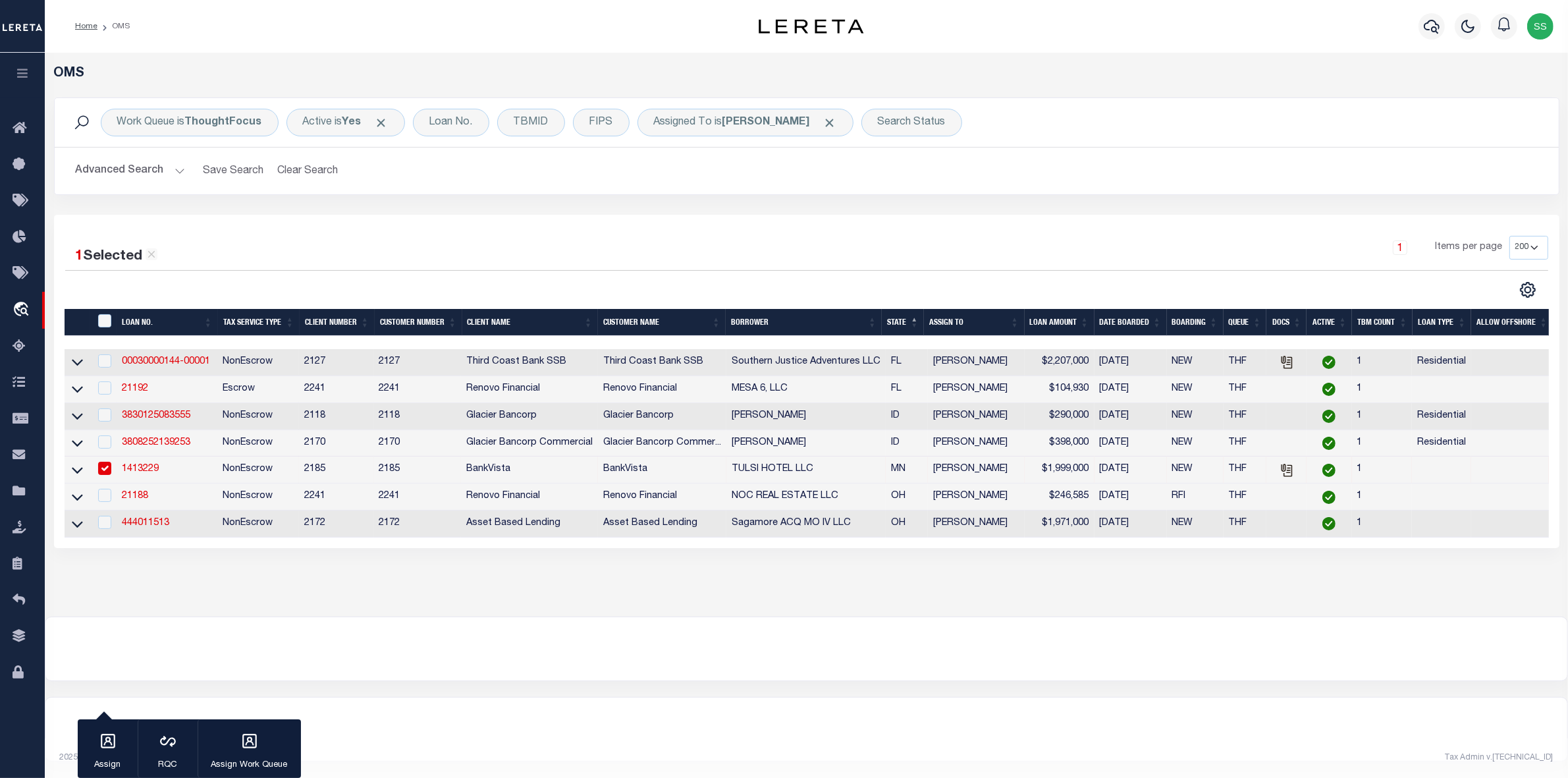
click at [107, 472] on input "checkbox" at bounding box center [104, 468] width 13 height 13
checkbox input "false"
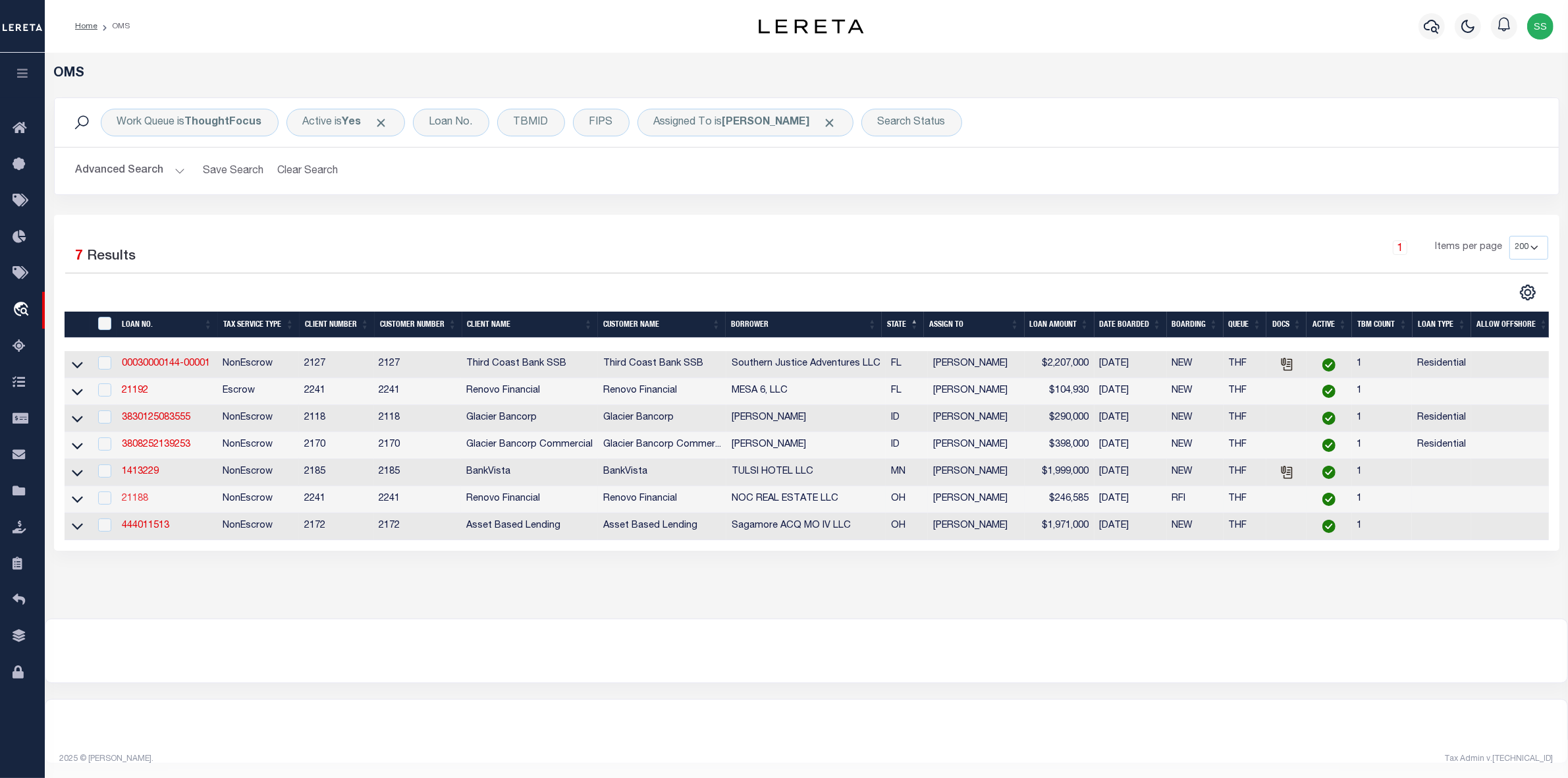
click at [126, 503] on link "21188" at bounding box center [135, 498] width 26 height 9
type input "21188"
type input "NOC REAL ESTATE LLC"
select select
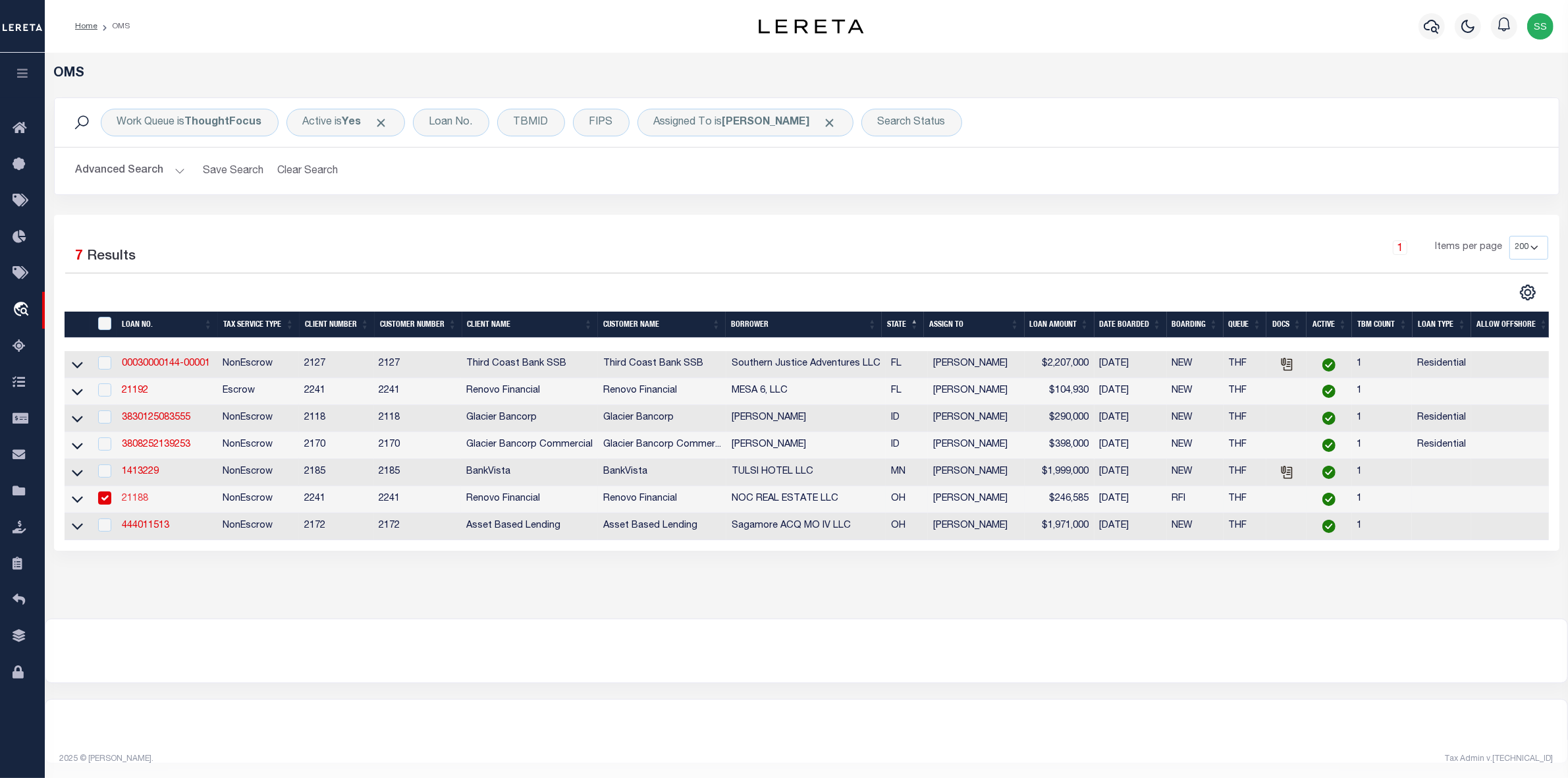
type input "[STREET_ADDRESS]"
type input "[GEOGRAPHIC_DATA]"
select select "400"
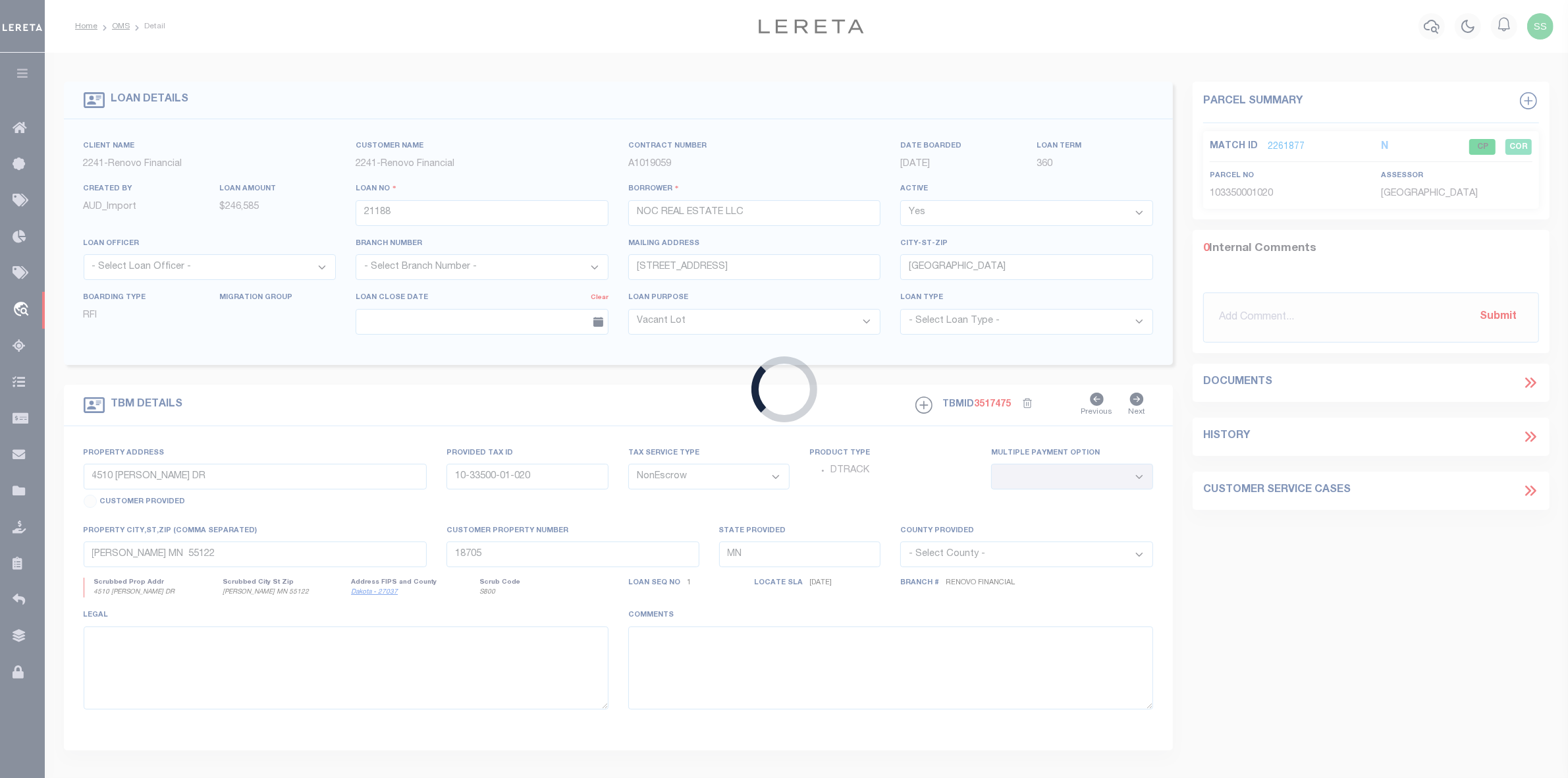
type input "[STREET_ADDRESS]"
select select
type input "[GEOGRAPHIC_DATA]"
type input "a0kUS00000C3mPN"
type input "OH"
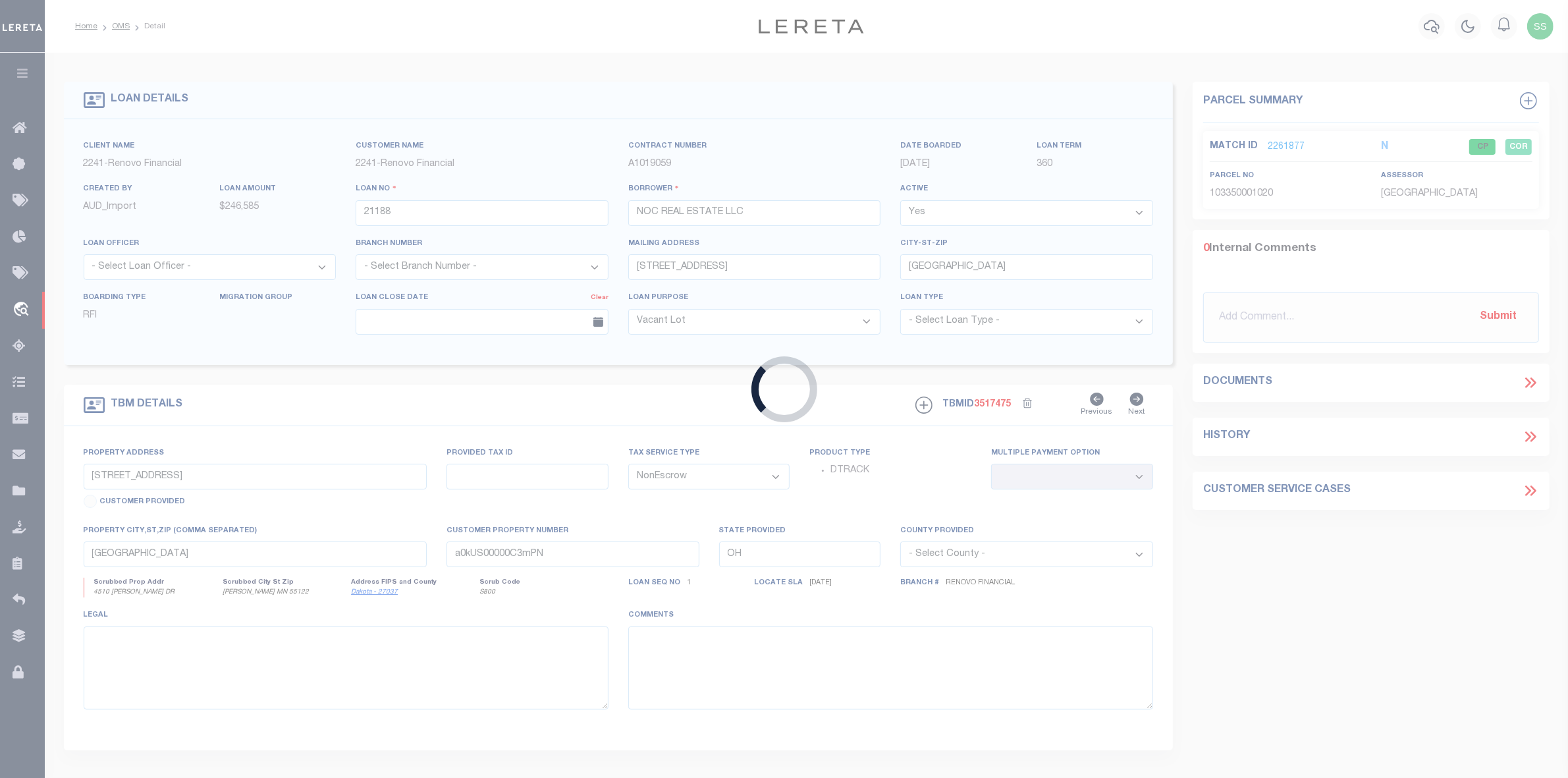
select select
type textarea "LEGAL REQUIRED"
select select "164194"
select select "25066"
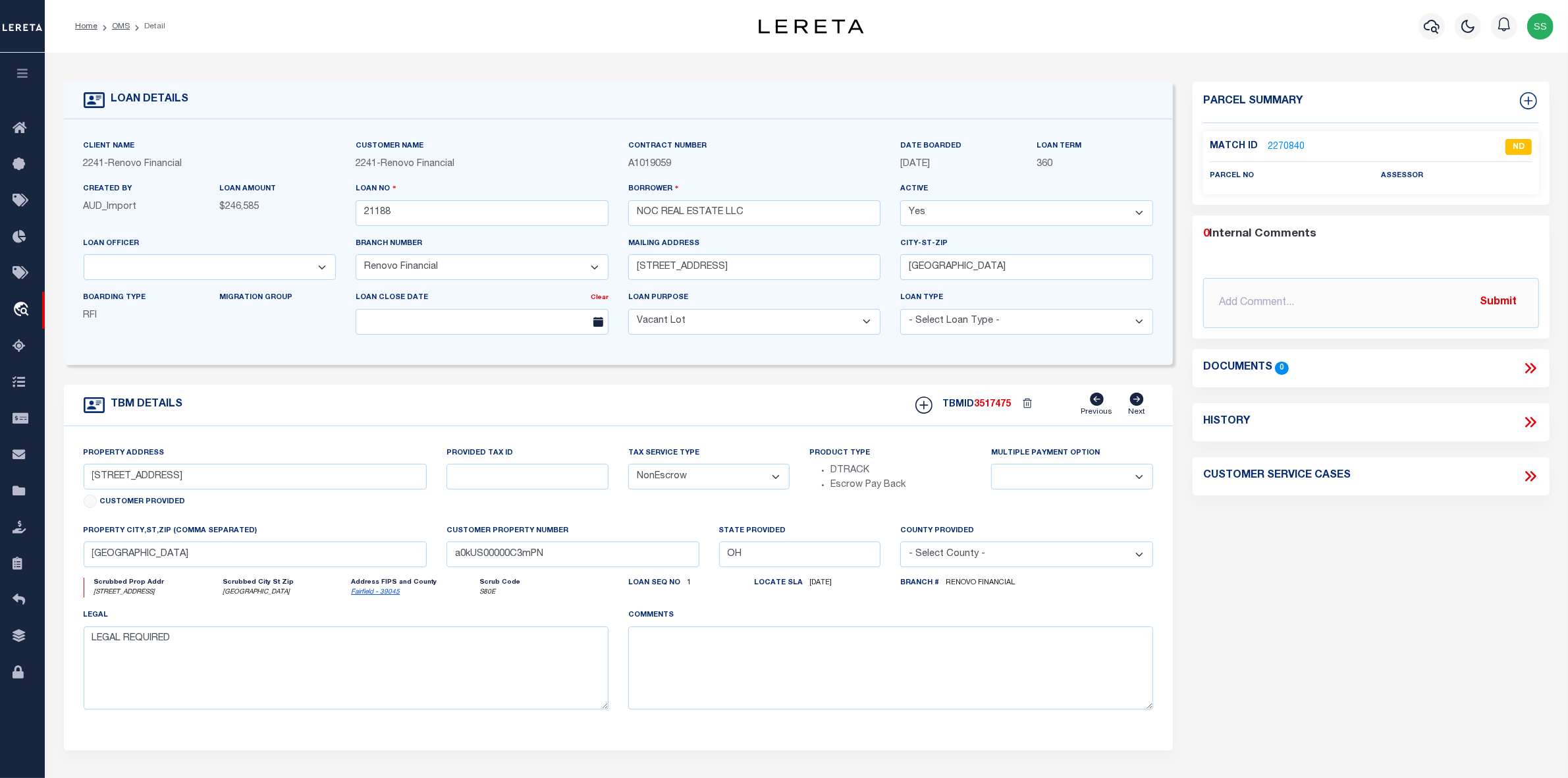
click at [1279, 145] on link "2270840" at bounding box center [1286, 147] width 37 height 14
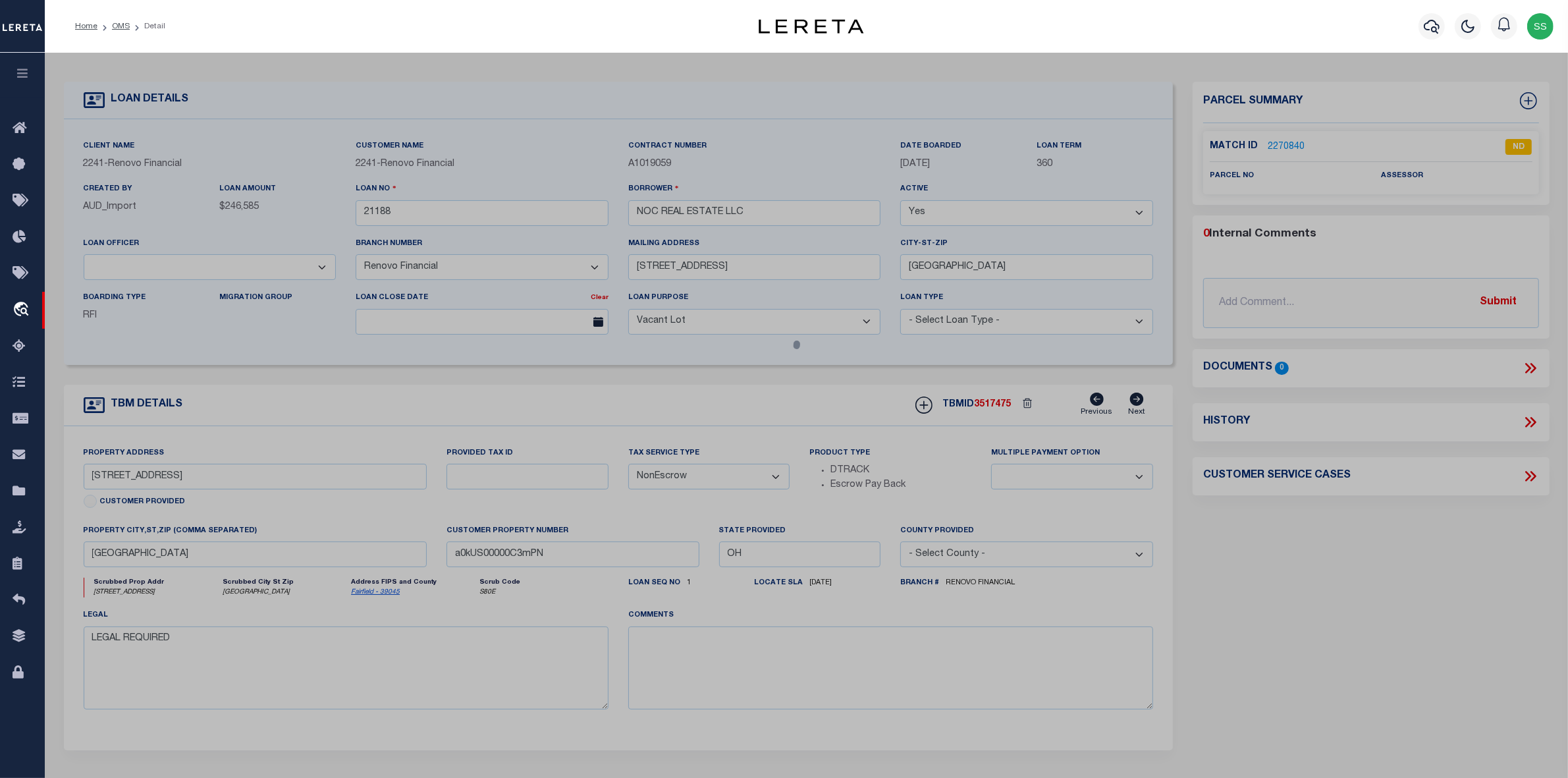
select select "AS"
select select
checkbox input "false"
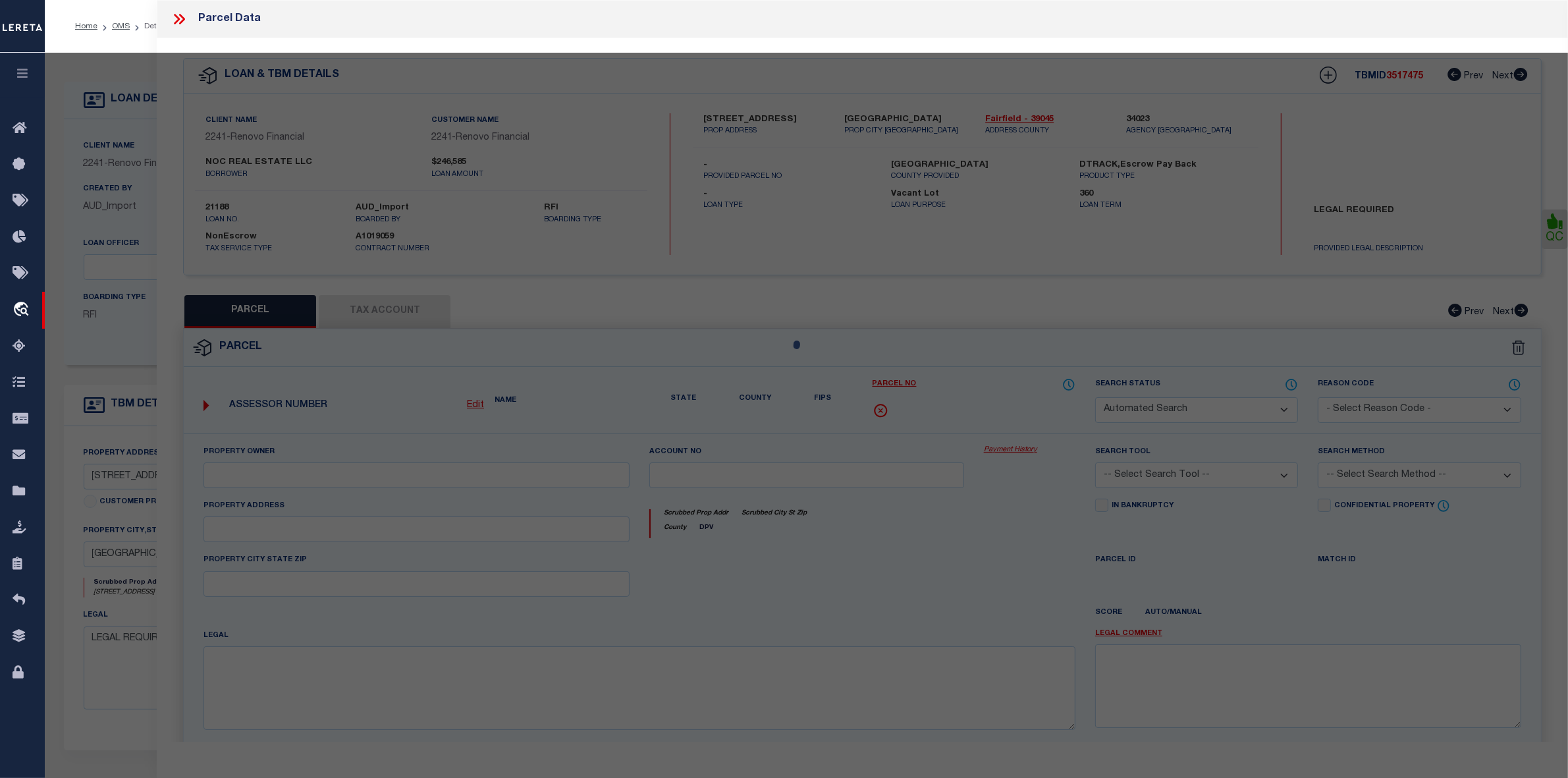
select select "ND"
checkbox input "false"
type textarea "LEGAL REQUIRED"
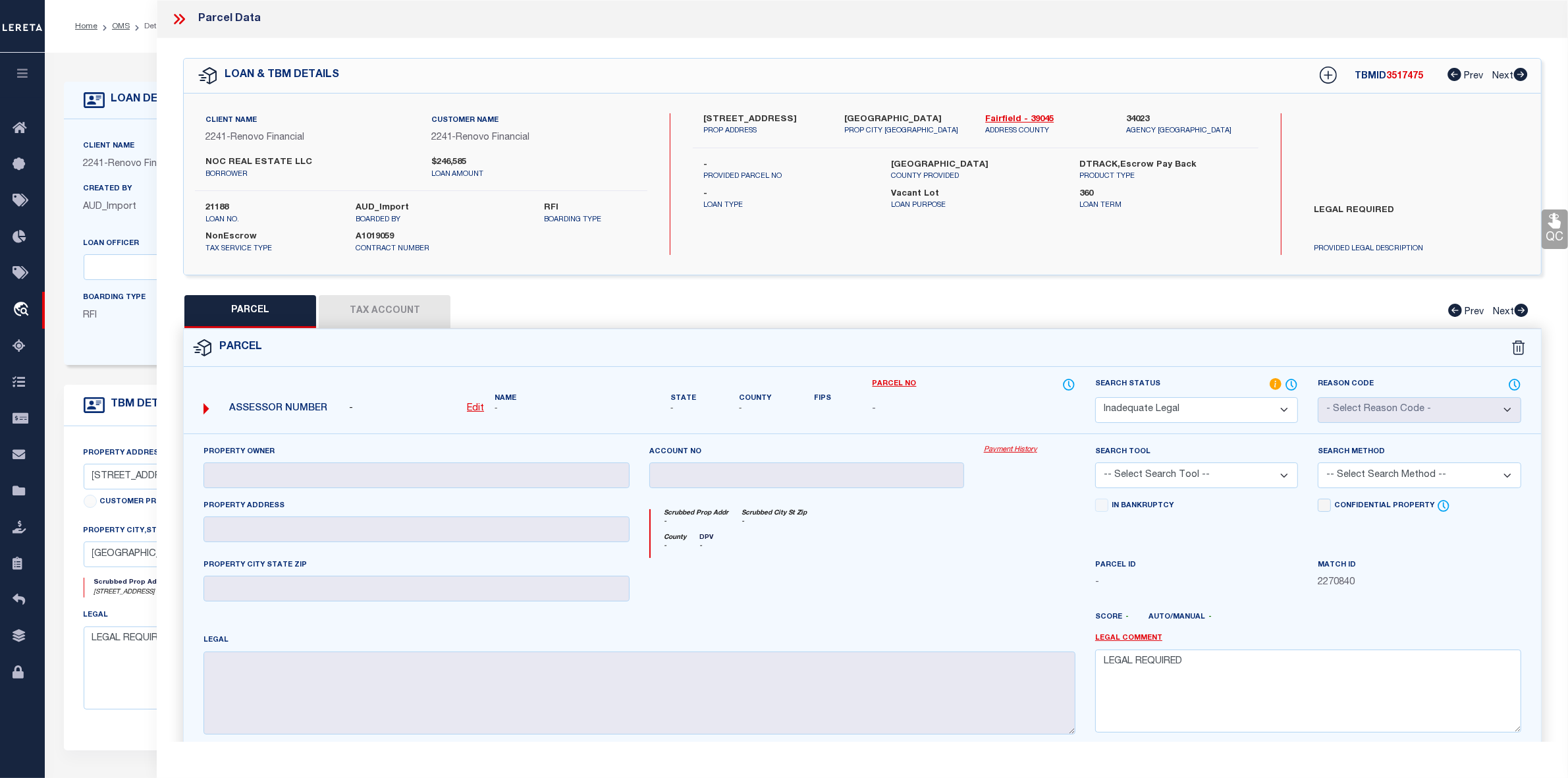
click at [179, 16] on icon at bounding box center [179, 19] width 17 height 17
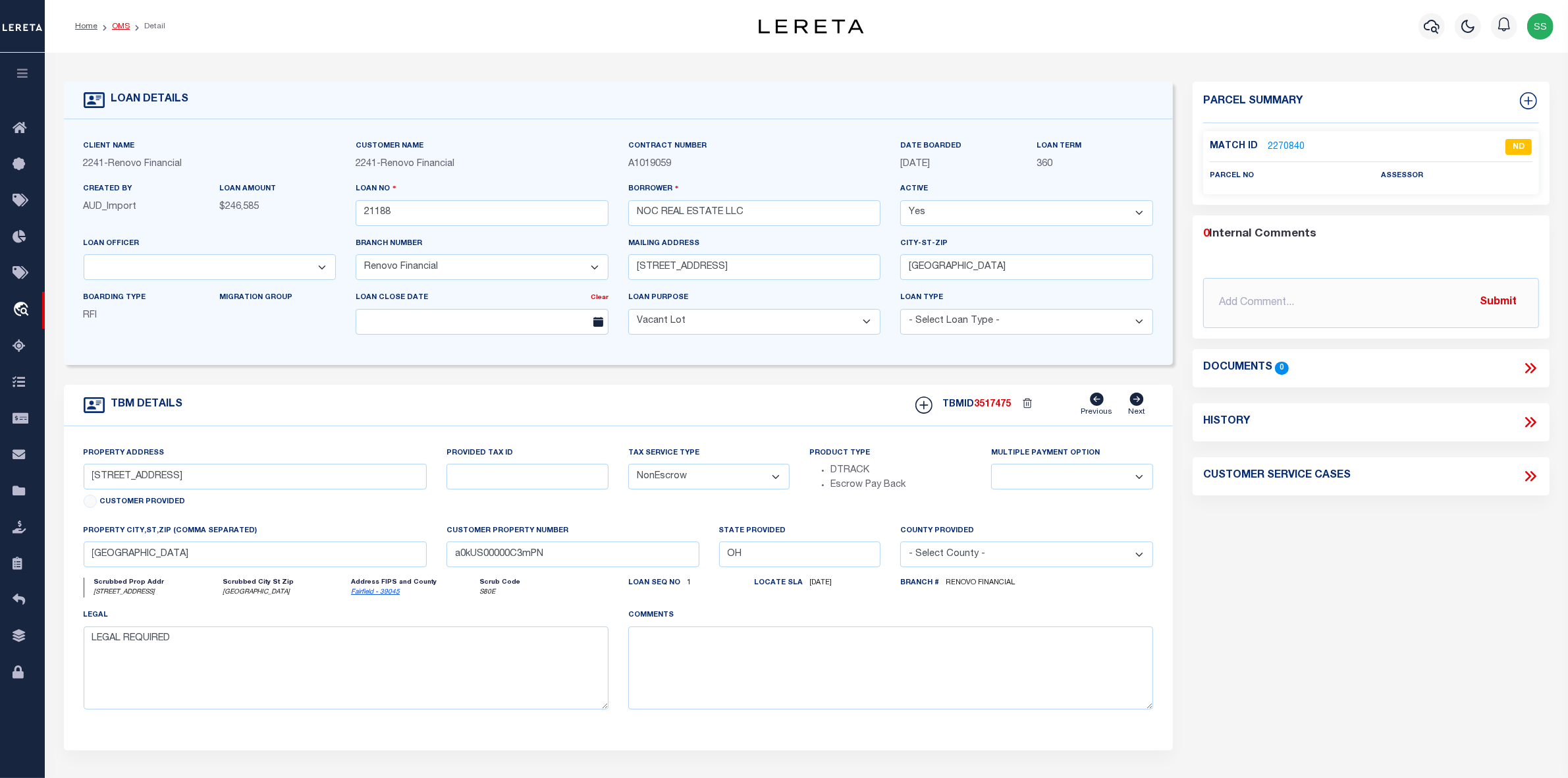
click at [122, 25] on link "OMS" at bounding box center [120, 26] width 18 height 8
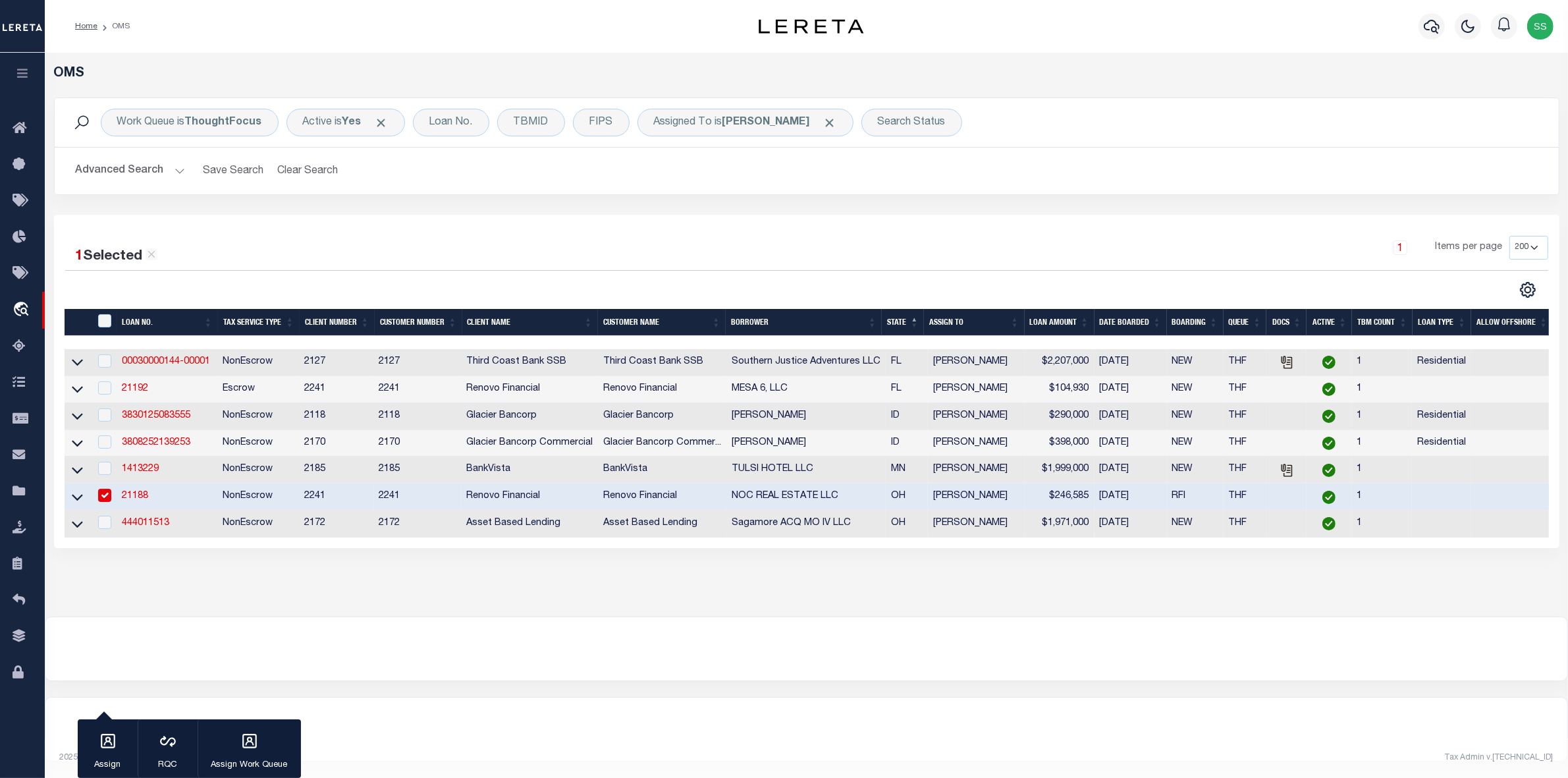
click at [106, 502] on input "checkbox" at bounding box center [104, 495] width 13 height 13
checkbox input "false"
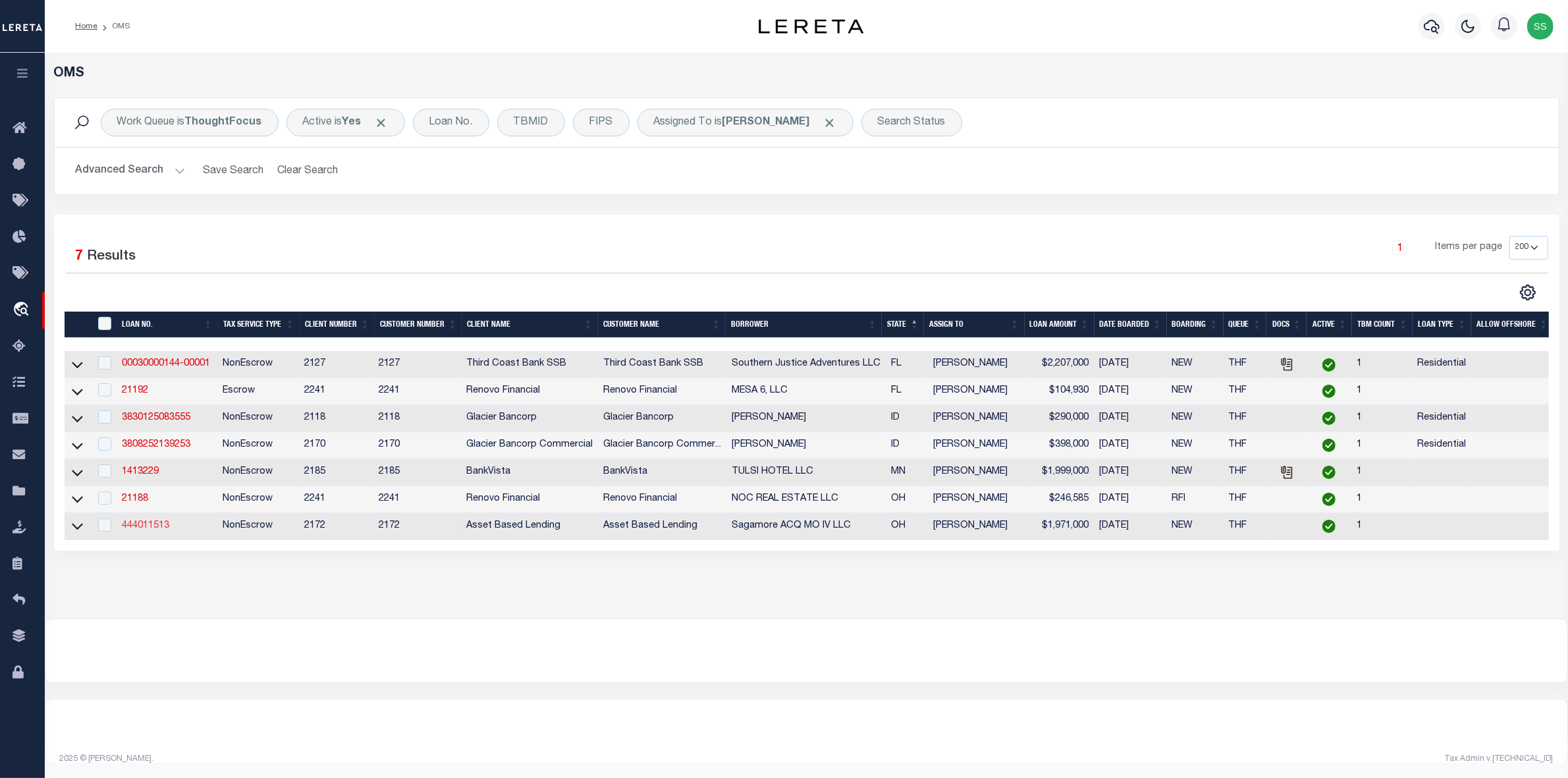
click at [139, 530] on link "444011513" at bounding box center [146, 525] width 48 height 9
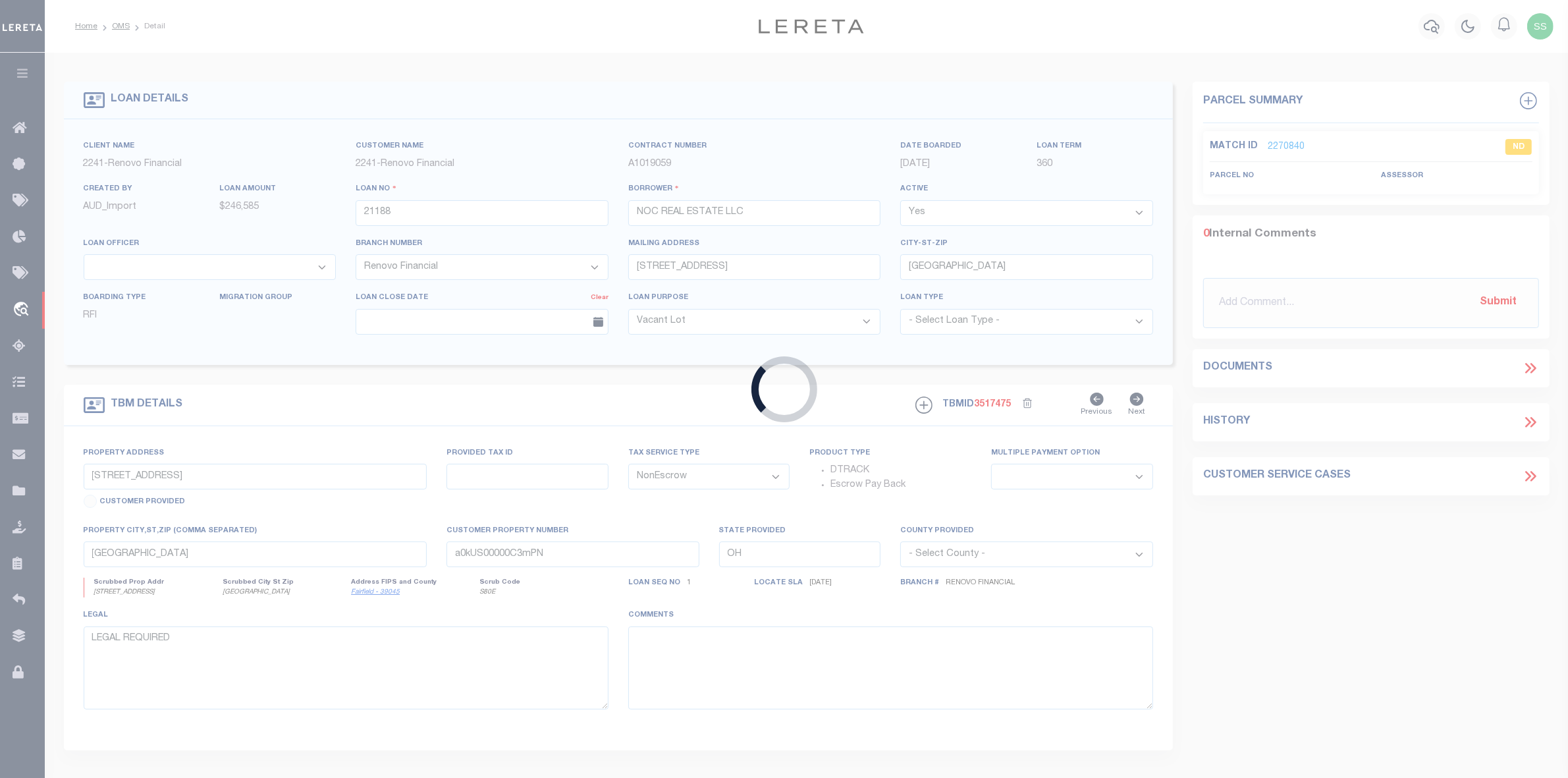
type input "444011513"
type input "Sagamore ACQ MO IV LLC"
select select
select select "100"
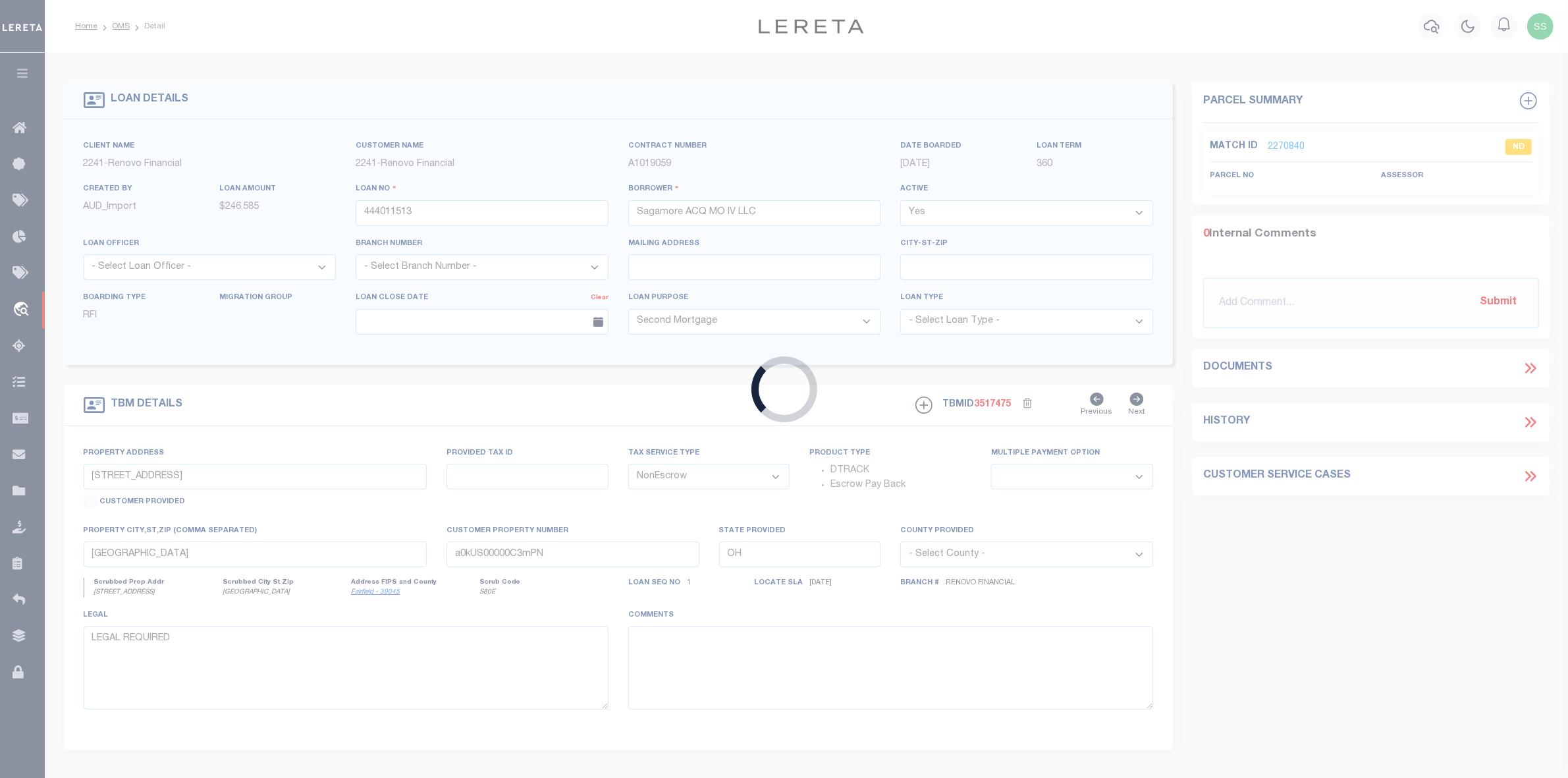
type input "[STREET_ADDRESS][PERSON_NAME] & Properties"
type input "[PHONE_NUMBER]"
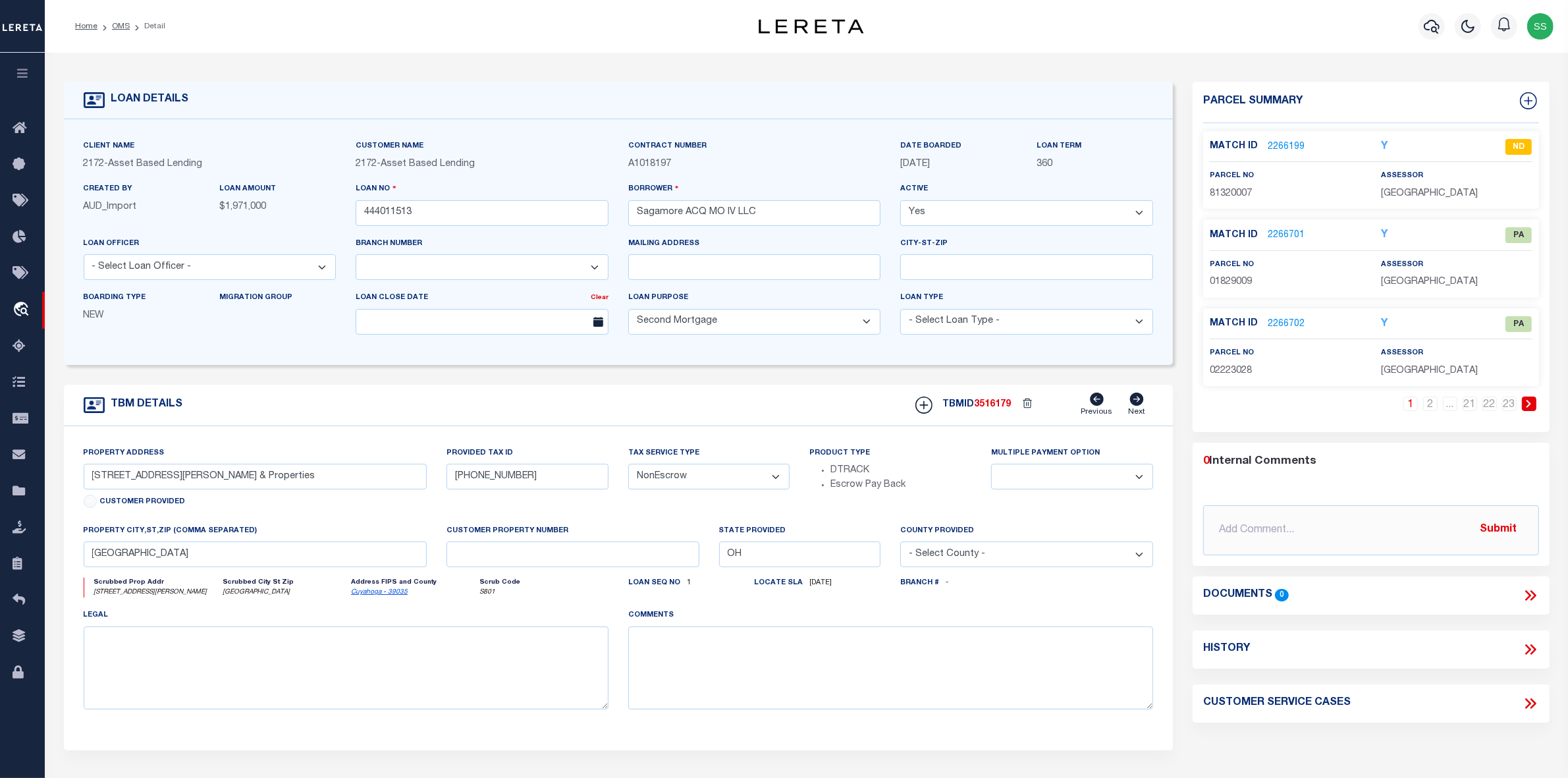
click at [1275, 145] on link "2266199" at bounding box center [1286, 147] width 37 height 14
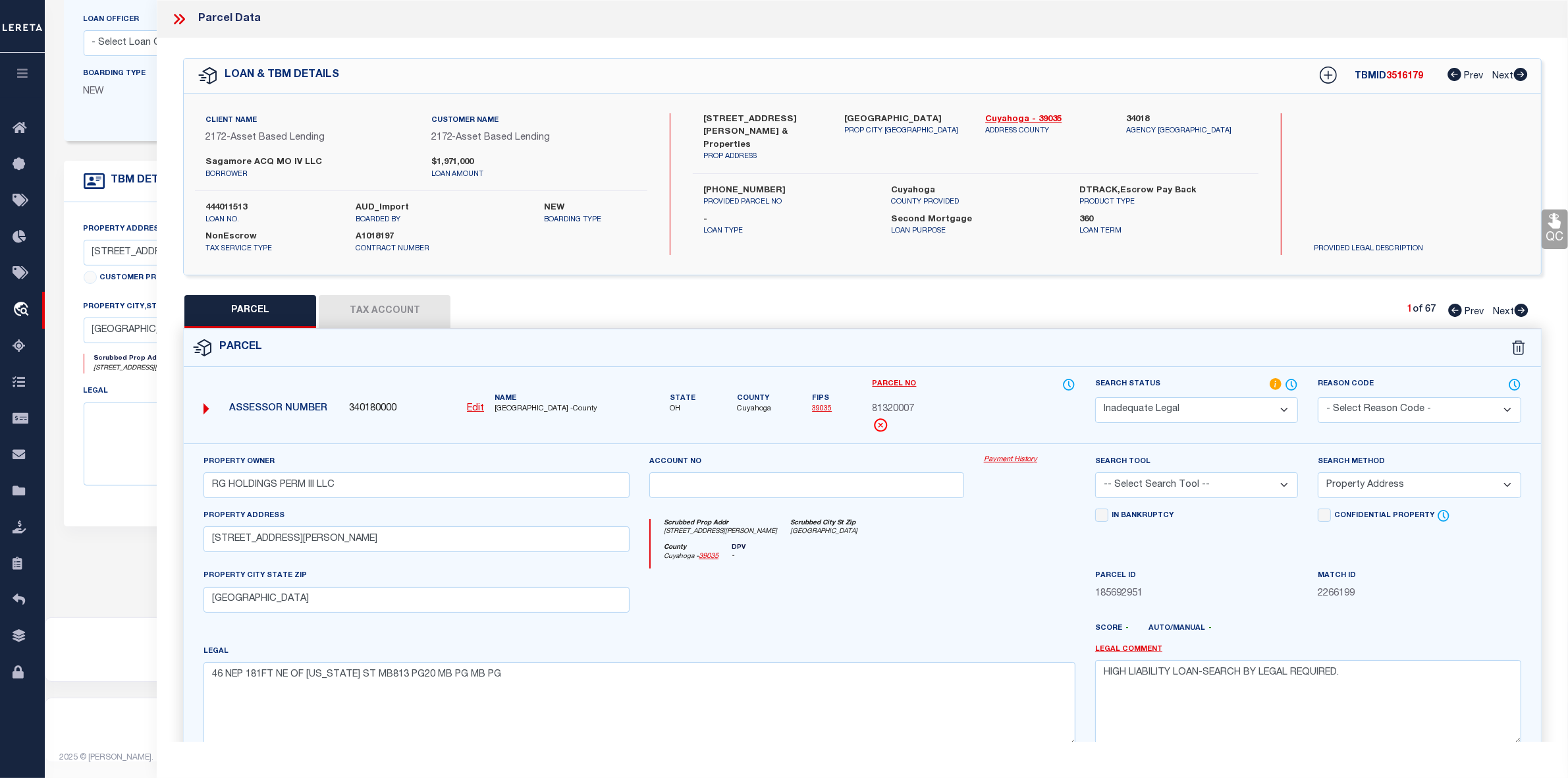
click at [182, 18] on icon at bounding box center [179, 19] width 17 height 17
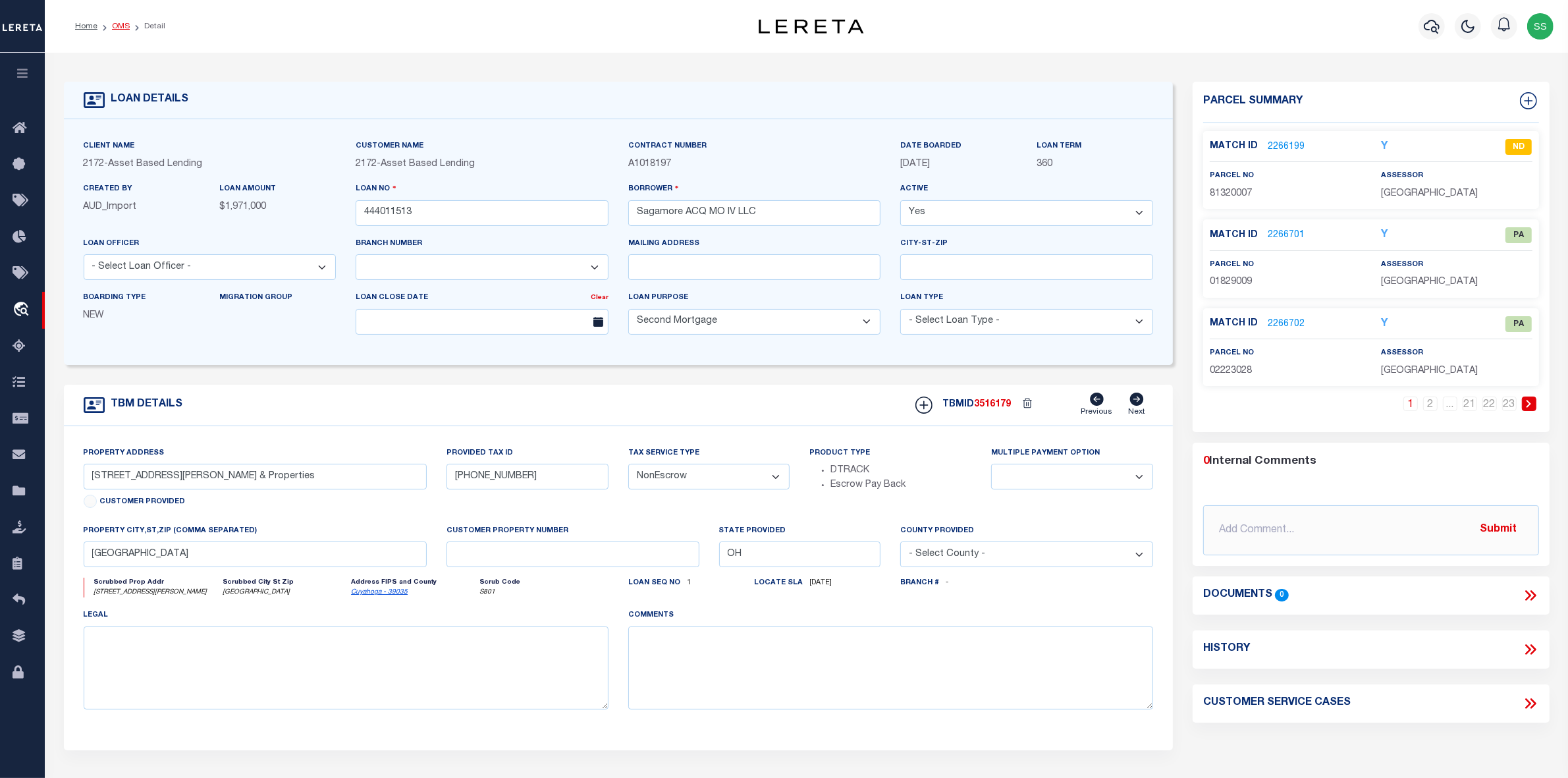
click at [114, 23] on link "OMS" at bounding box center [120, 26] width 18 height 8
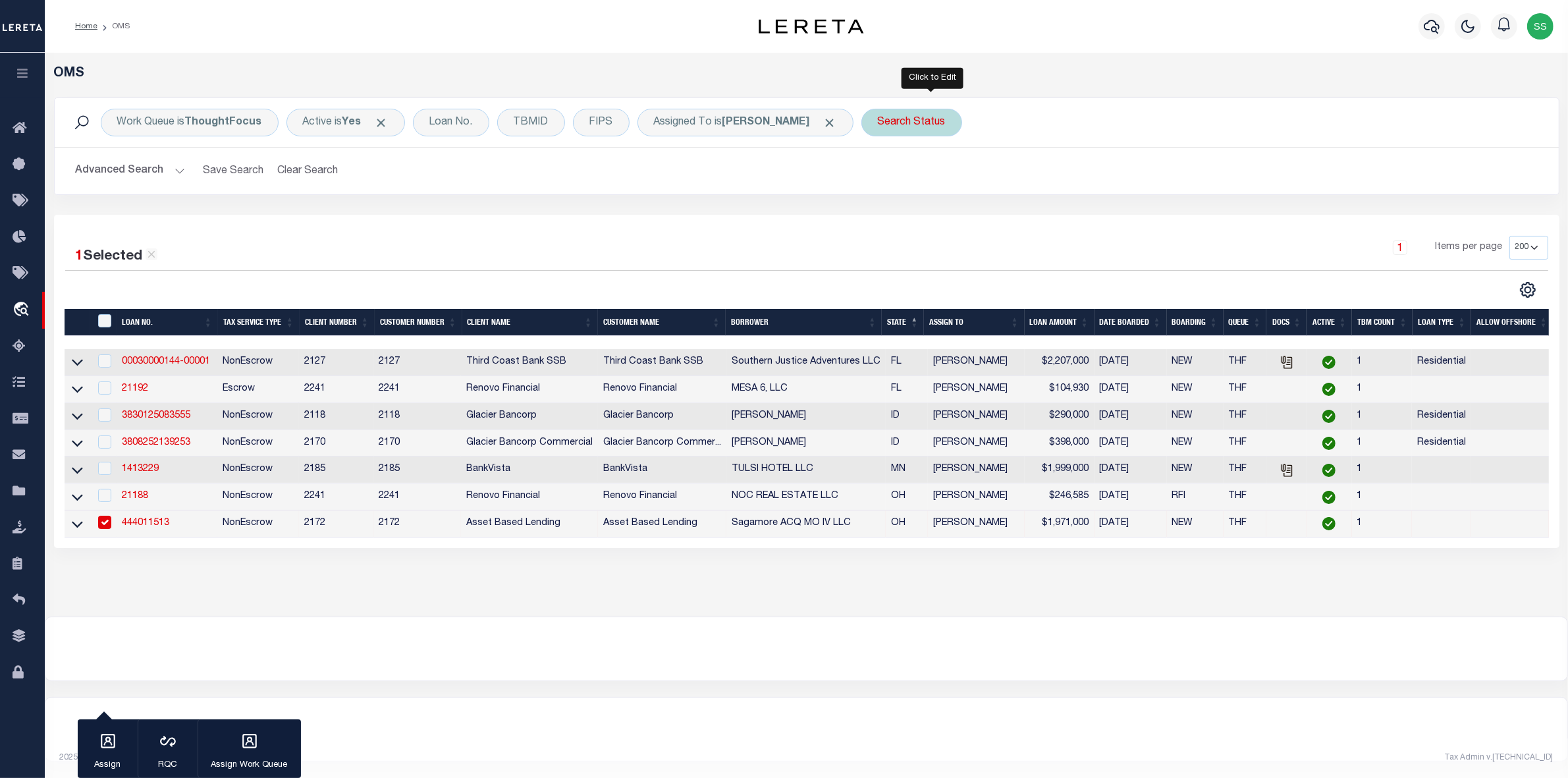
click at [927, 123] on div "Search Status" at bounding box center [911, 122] width 101 height 28
click at [933, 186] on select "Automated Search Bad Parcel Complete Duplicate Parcel High Dollar Reporting In …" at bounding box center [975, 187] width 193 height 25
click at [899, 175] on select "Automated Search Bad Parcel Complete Duplicate Parcel High Dollar Reporting In …" at bounding box center [975, 187] width 193 height 25
click at [1071, 209] on input "Apply" at bounding box center [1053, 216] width 39 height 22
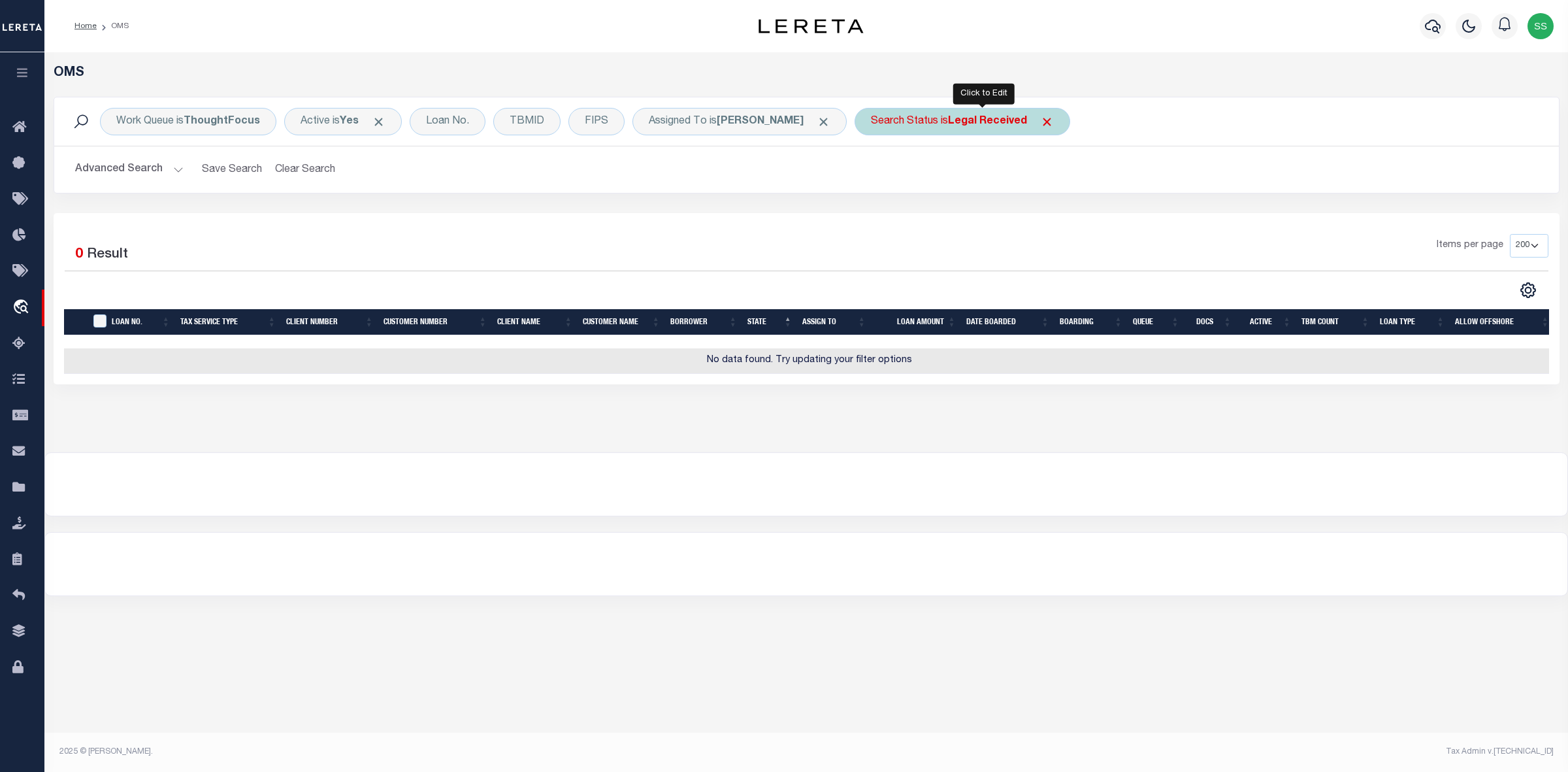
click at [965, 125] on div "Search Status is Legal Received" at bounding box center [962, 122] width 215 height 28
click at [949, 183] on select "Automated Search Bad Parcel Complete Duplicate Parcel High Dollar Reporting In …" at bounding box center [967, 186] width 192 height 24
click at [892, 174] on select "Automated Search Bad Parcel Complete Duplicate Parcel High Dollar Reporting In …" at bounding box center [967, 186] width 192 height 24
click at [1064, 209] on input "Apply" at bounding box center [1045, 214] width 38 height 21
click at [971, 124] on b "Pre-Complete" at bounding box center [985, 122] width 73 height 11
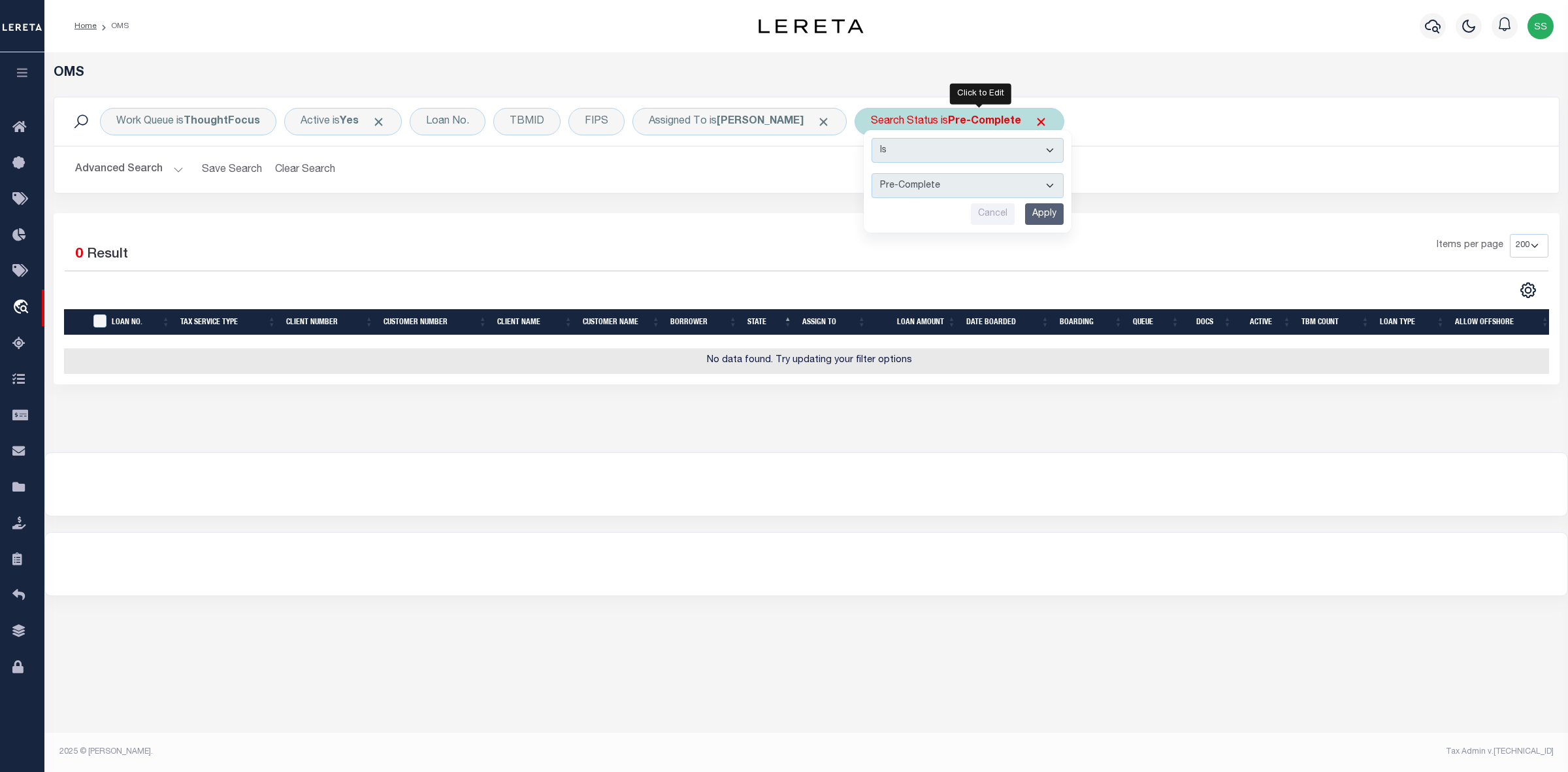
click at [948, 187] on select "Automated Search Bad Parcel Complete Duplicate Parcel High Dollar Reporting In …" at bounding box center [967, 186] width 192 height 24
click at [892, 174] on select "Automated Search Bad Parcel Complete Duplicate Parcel High Dollar Reporting In …" at bounding box center [967, 186] width 192 height 24
click at [1063, 216] on input "Apply" at bounding box center [1045, 214] width 38 height 21
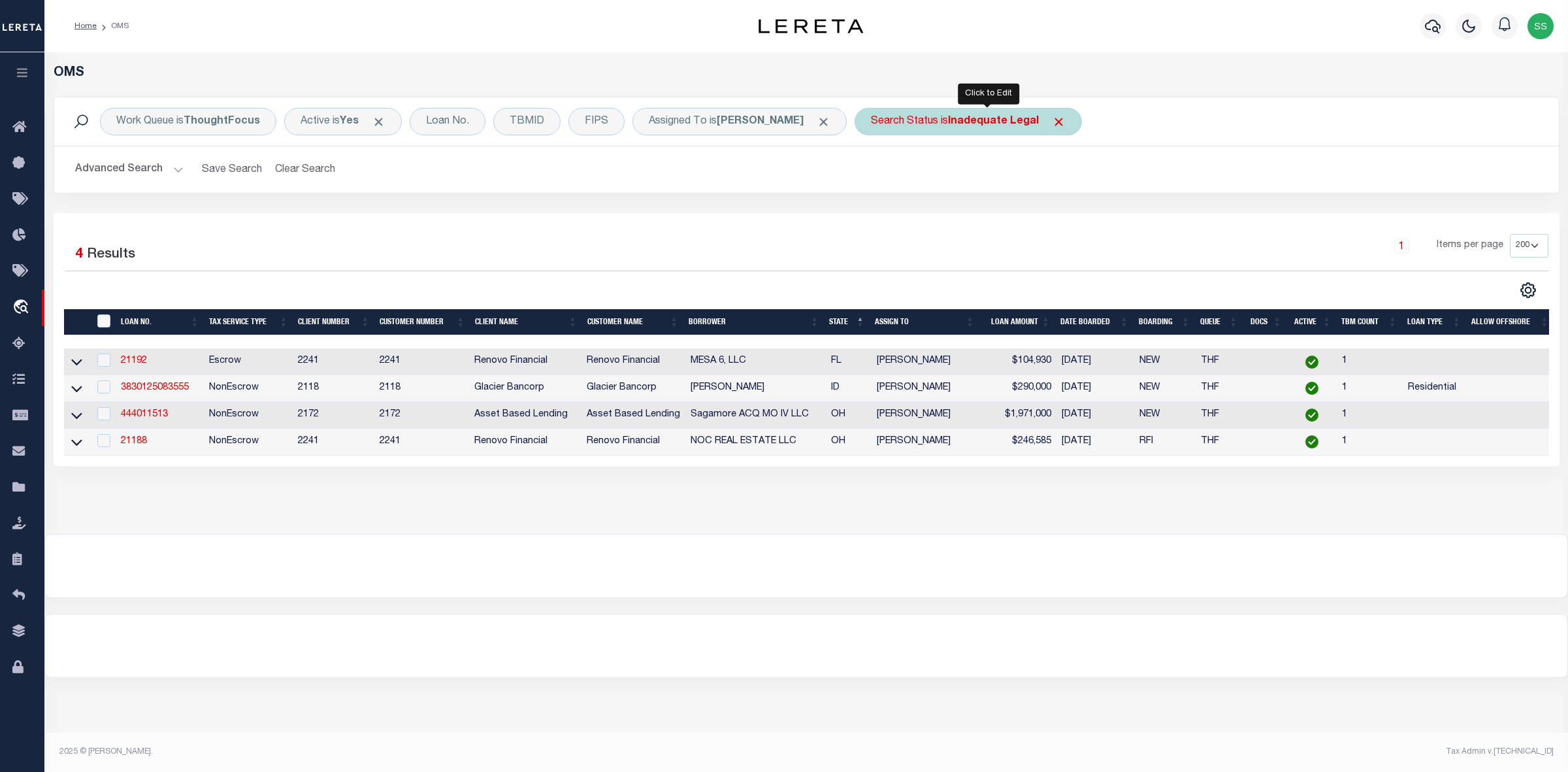
click at [958, 126] on div "Search Status is Inadequate Legal" at bounding box center [968, 122] width 228 height 28
click at [956, 185] on select "Automated Search Bad Parcel Complete Duplicate Parcel High Dollar Reporting In …" at bounding box center [967, 186] width 192 height 24
click at [892, 174] on select "Automated Search Bad Parcel Complete Duplicate Parcel High Dollar Reporting In …" at bounding box center [967, 186] width 192 height 24
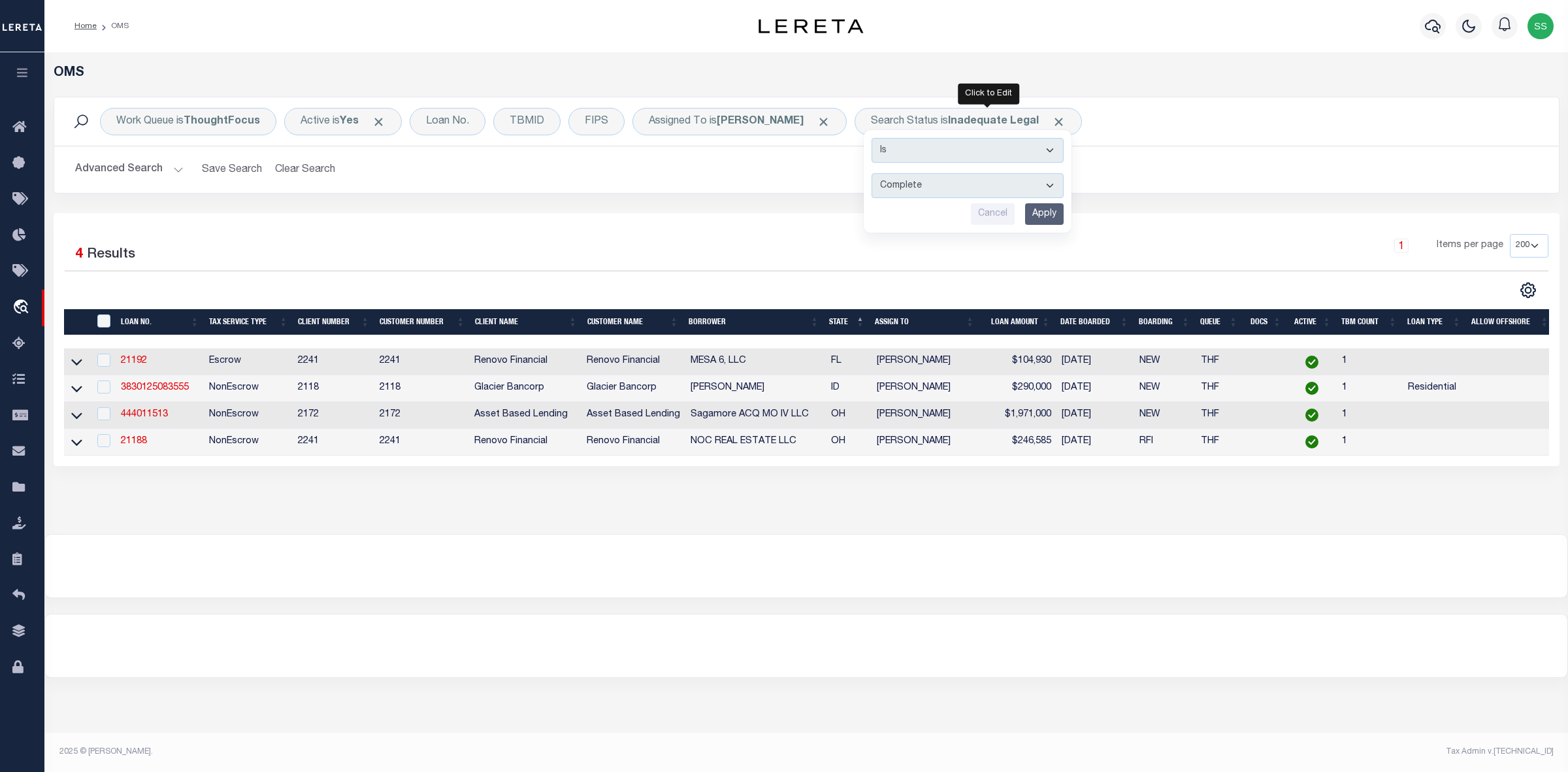
click at [1064, 220] on input "Apply" at bounding box center [1045, 214] width 38 height 21
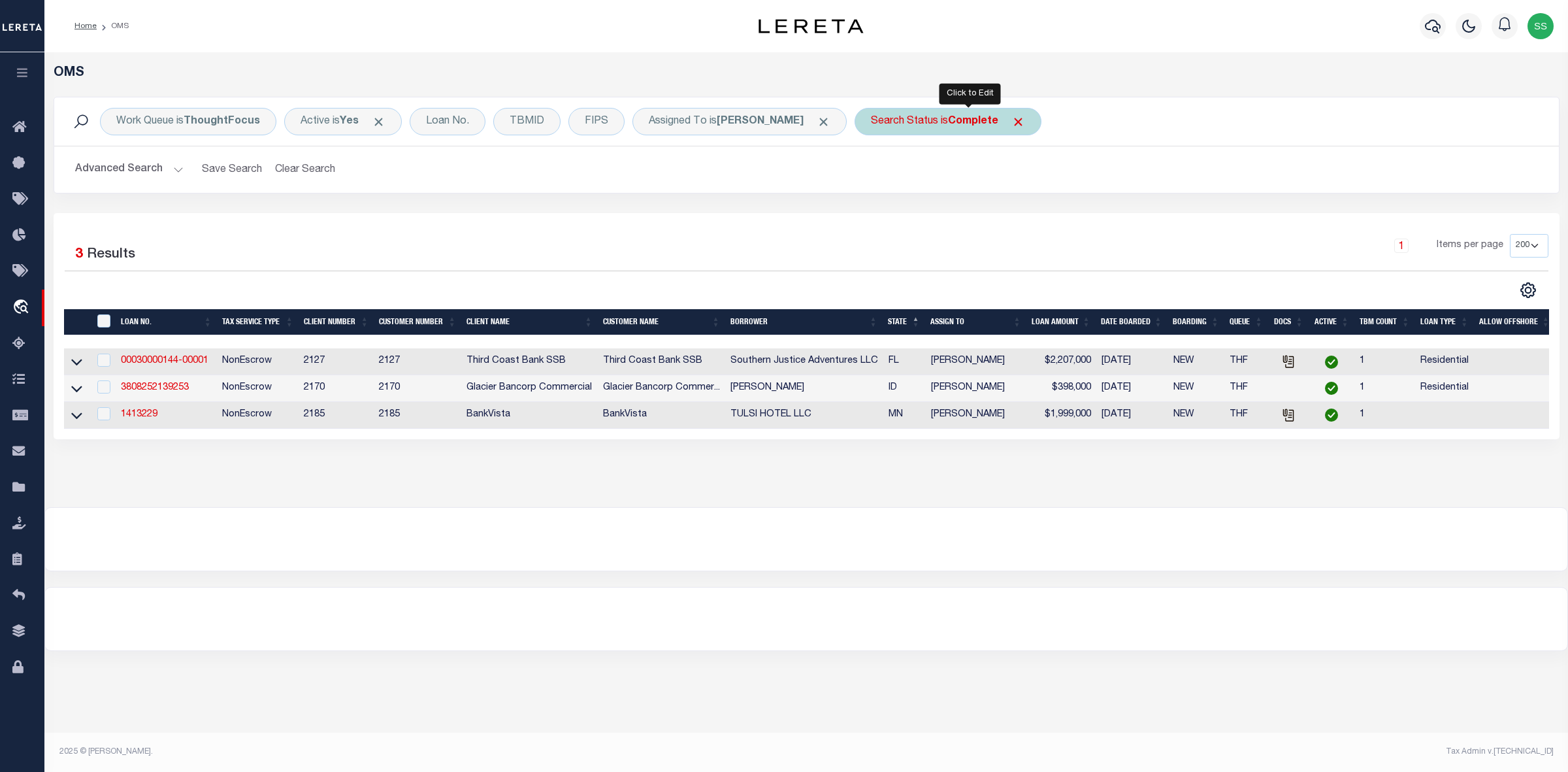
click at [1042, 119] on div "Search Status is Complete" at bounding box center [948, 122] width 187 height 28
click at [945, 187] on select "Automated Search Bad Parcel Complete Duplicate Parcel High Dollar Reporting In …" at bounding box center [967, 186] width 192 height 24
click at [892, 174] on select "Automated Search Bad Parcel Complete Duplicate Parcel High Dollar Reporting In …" at bounding box center [967, 186] width 192 height 24
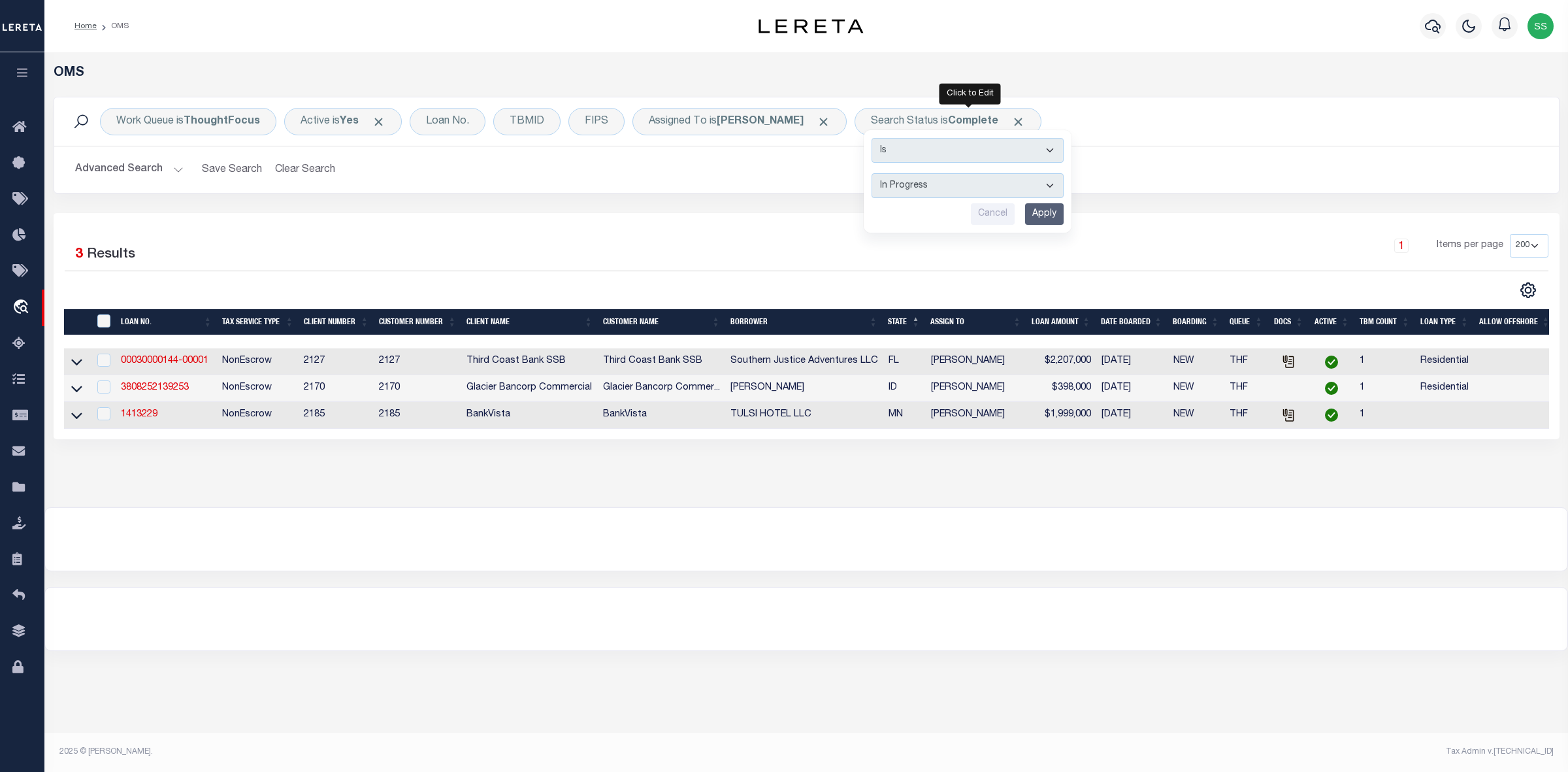
click at [1061, 211] on input "Apply" at bounding box center [1045, 214] width 38 height 21
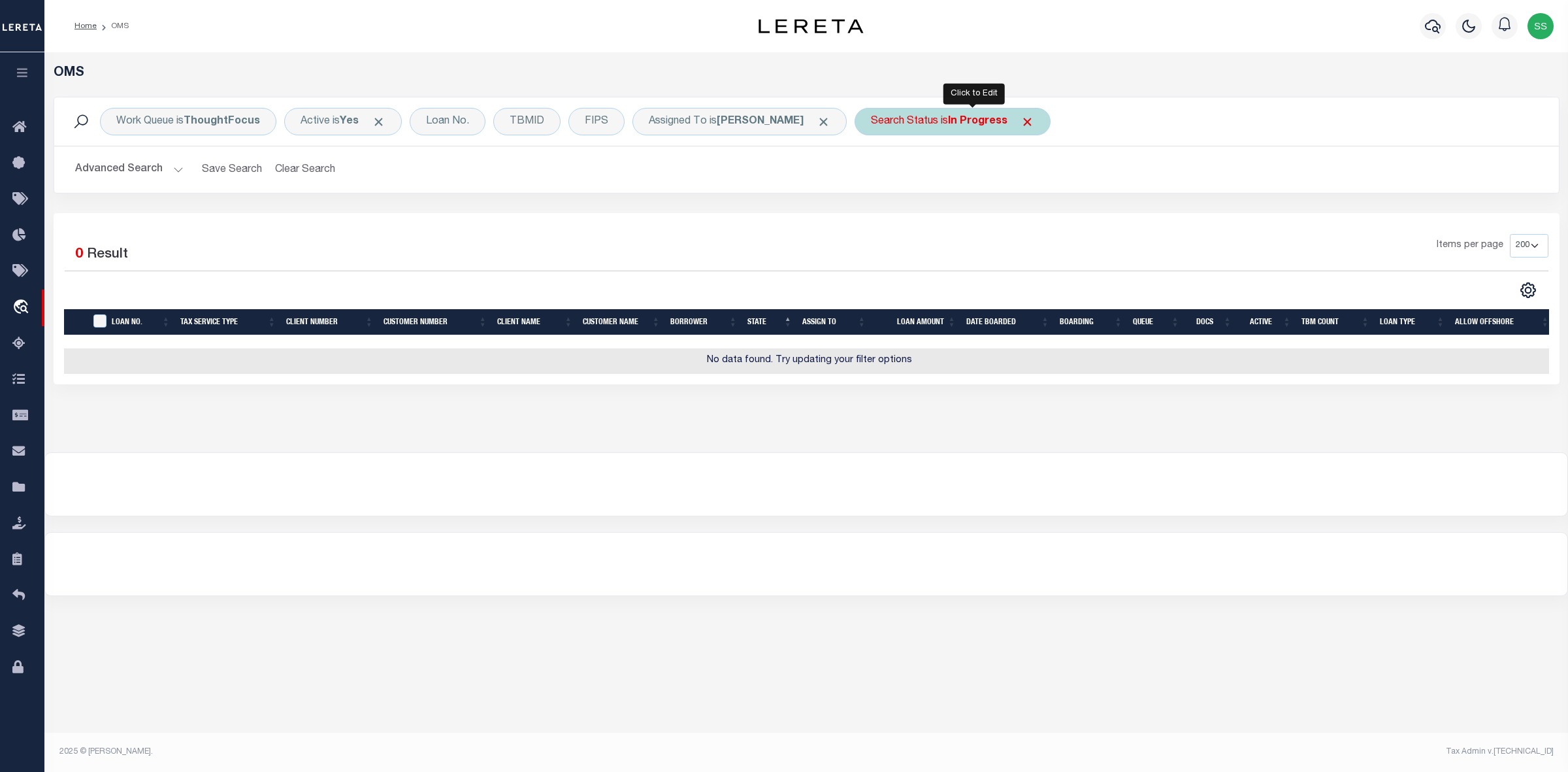
click at [951, 119] on div "Search Status is In Progress" at bounding box center [952, 122] width 196 height 28
click at [928, 183] on select "Automated Search Bad Parcel Complete Duplicate Parcel High Dollar Reporting In …" at bounding box center [967, 186] width 192 height 24
click at [892, 174] on select "Automated Search Bad Parcel Complete Duplicate Parcel High Dollar Reporting In …" at bounding box center [967, 186] width 192 height 24
click at [1008, 187] on select "Automated Search Bad Parcel Complete Duplicate Parcel High Dollar Reporting In …" at bounding box center [967, 186] width 192 height 24
click at [892, 174] on select "Automated Search Bad Parcel Complete Duplicate Parcel High Dollar Reporting In …" at bounding box center [967, 186] width 192 height 24
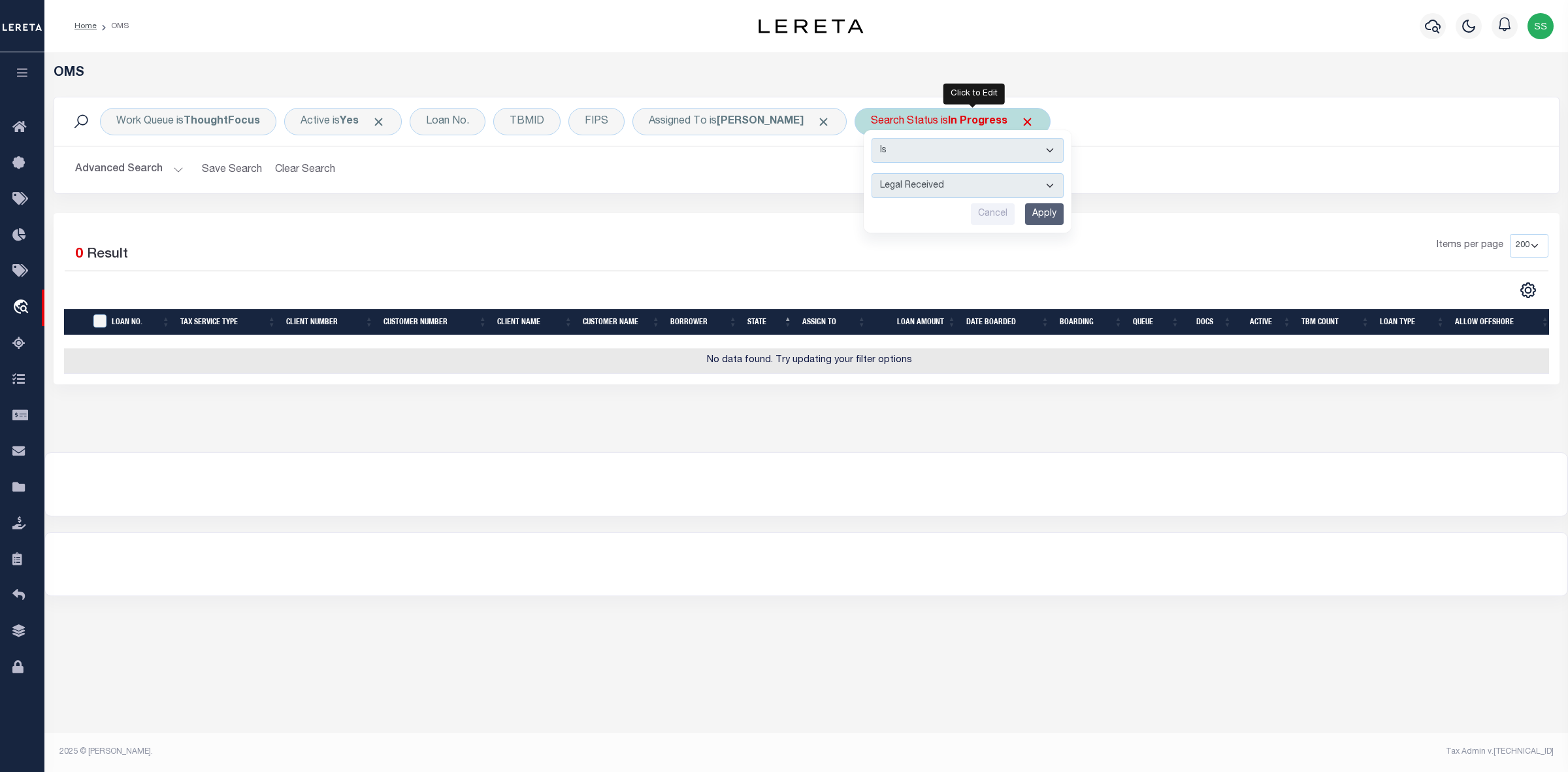
click at [1064, 219] on input "Apply" at bounding box center [1045, 214] width 38 height 21
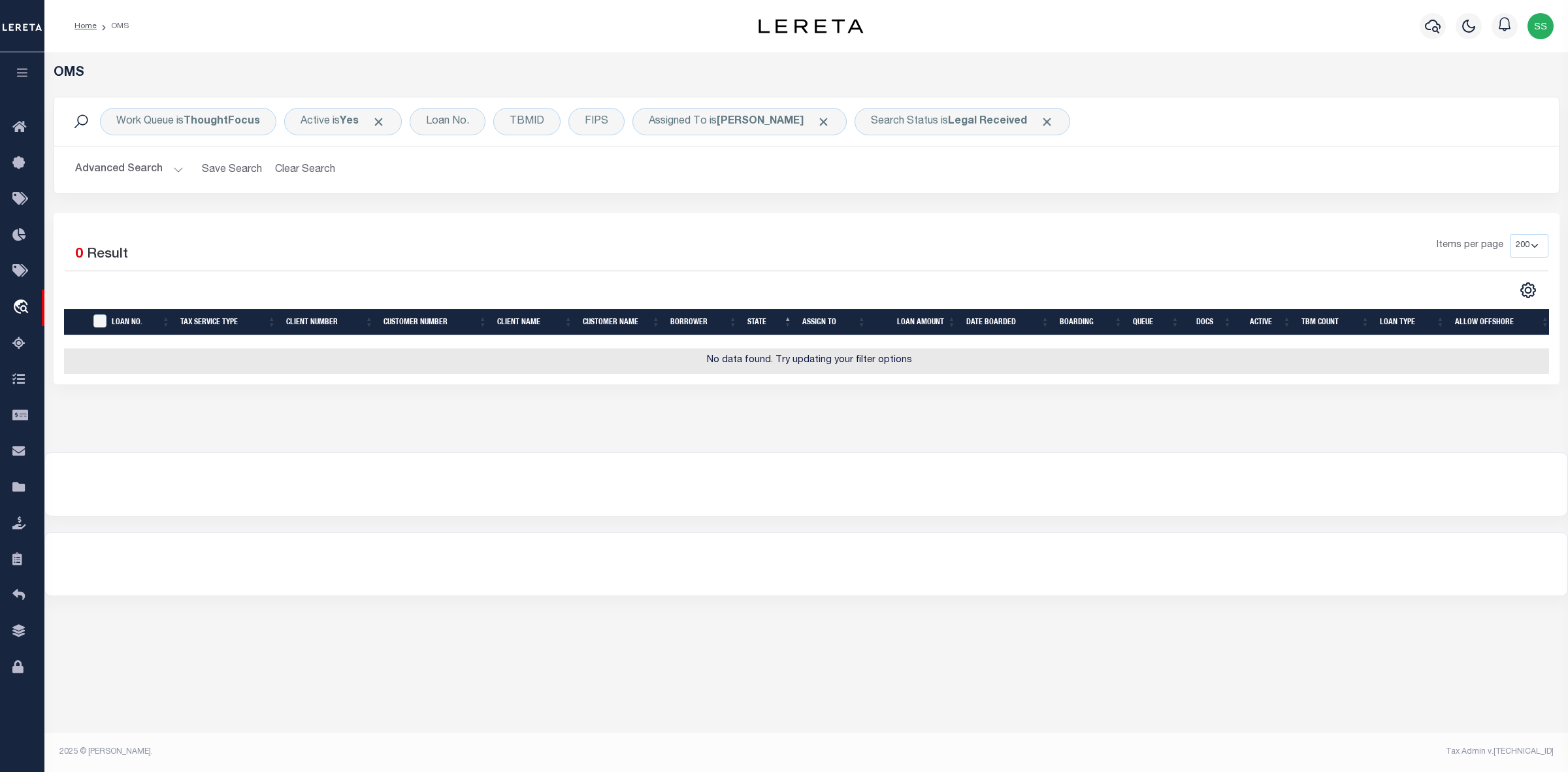
drag, startPoint x: 750, startPoint y: 175, endPoint x: 686, endPoint y: 87, distance: 108.8
click at [750, 175] on h2 "Advanced Search Save Search Clear Search tblSearchTopScreen_dynamictable_____De…" at bounding box center [807, 169] width 1484 height 25
click at [949, 125] on div "Search Status is Legal Received" at bounding box center [962, 122] width 215 height 28
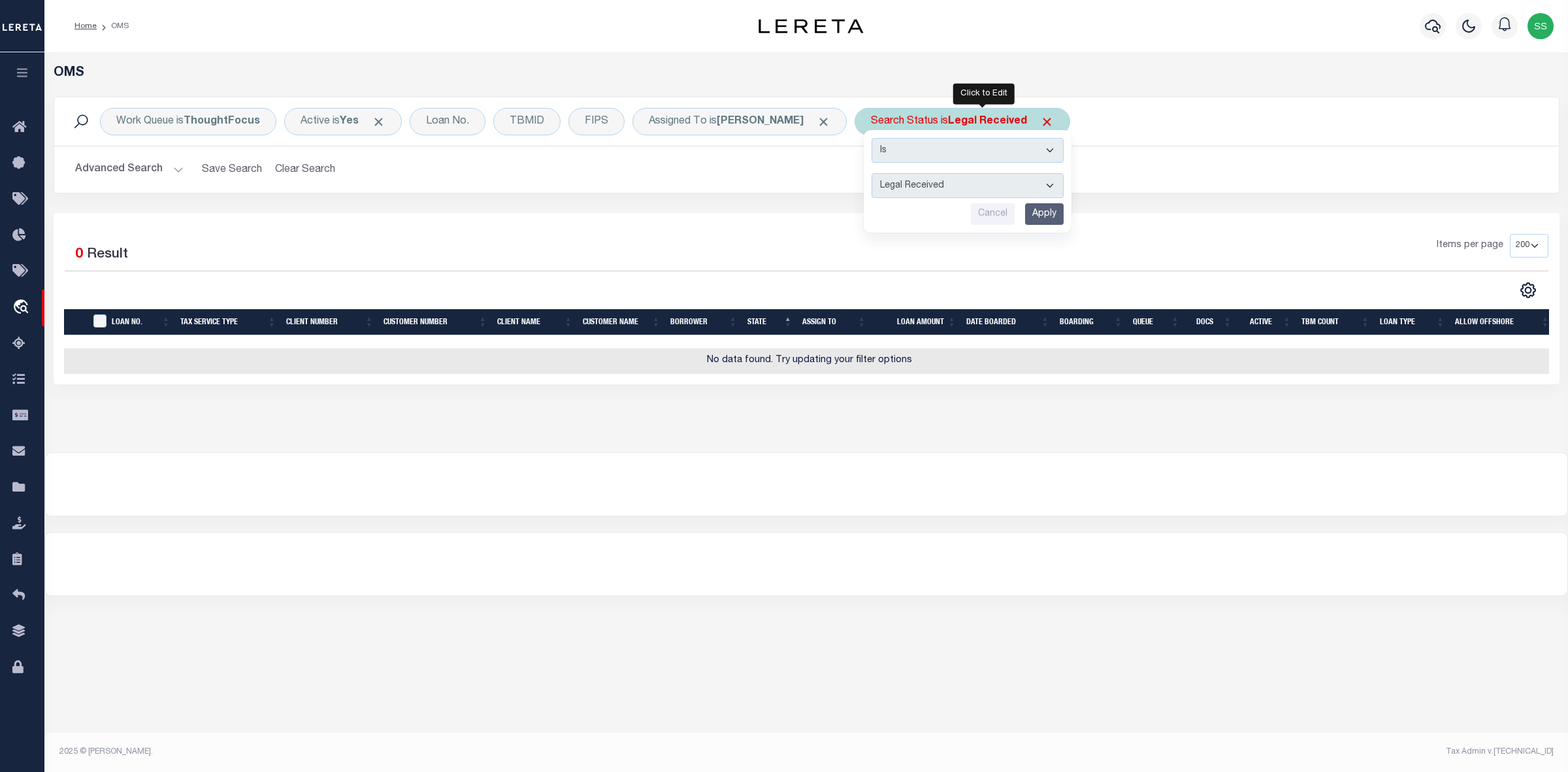
click at [1064, 219] on input "Apply" at bounding box center [1045, 214] width 38 height 21
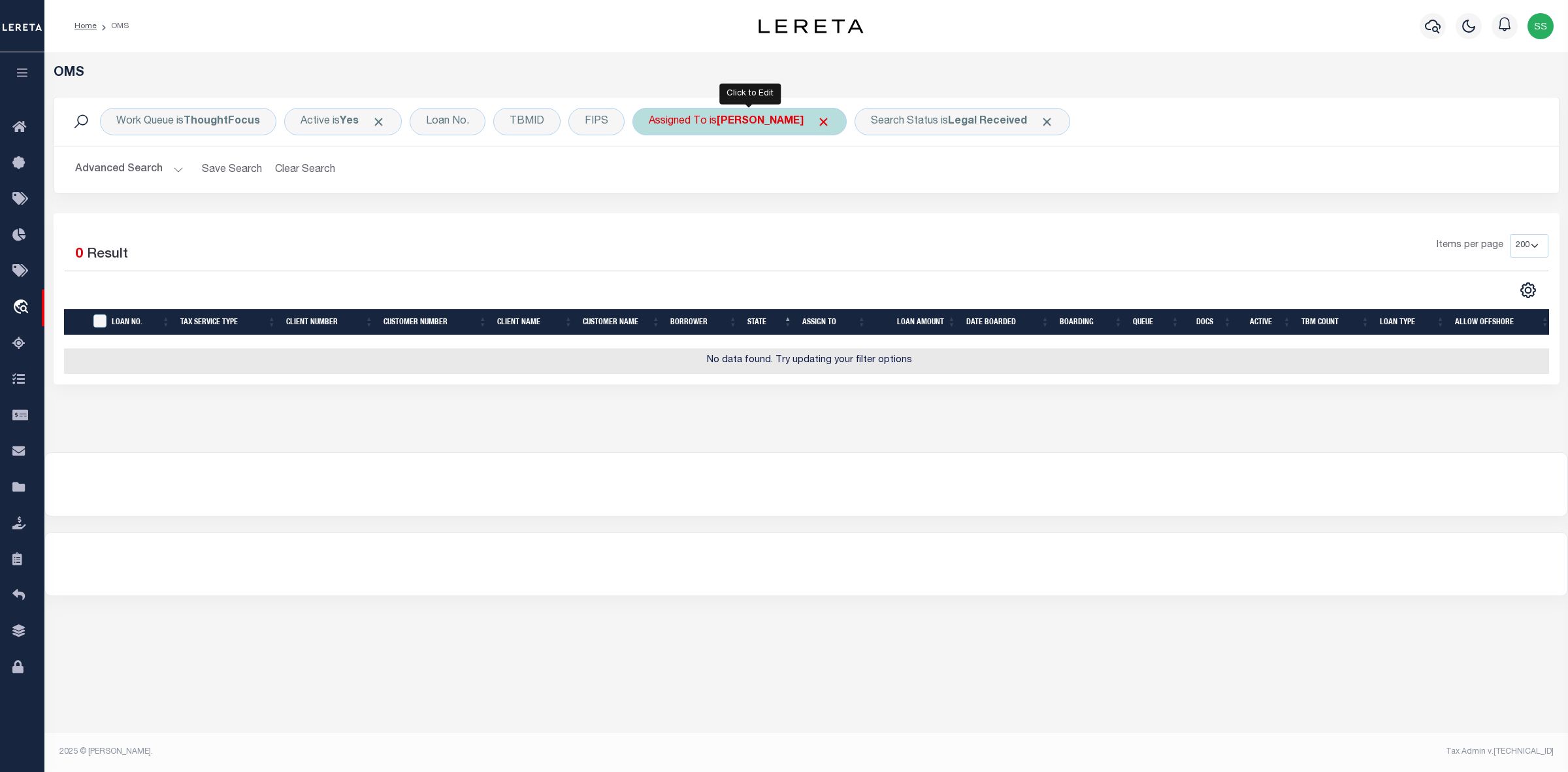
click at [778, 118] on b "[PERSON_NAME]" at bounding box center [760, 122] width 87 height 11
click at [713, 185] on select "--Unassigned-- [PERSON_NAME] [PERSON_NAME] [PERSON_NAME] [PERSON_NAME], [PERSON…" at bounding box center [745, 186] width 192 height 24
click at [830, 185] on select "--Unassigned-- [PERSON_NAME] [PERSON_NAME] [PERSON_NAME] [PERSON_NAME], [PERSON…" at bounding box center [745, 186] width 192 height 24
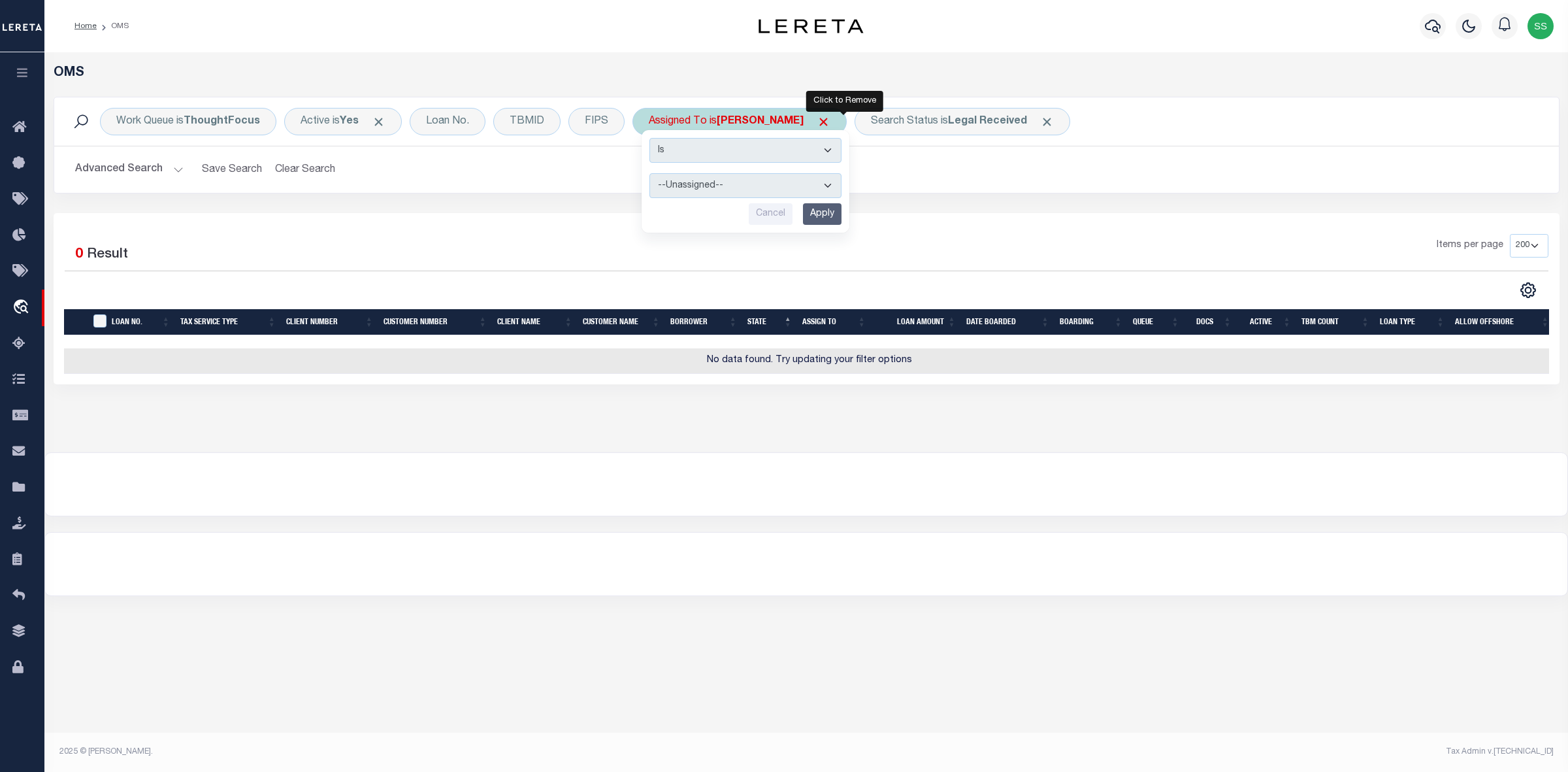
click at [831, 118] on span "Click to Remove" at bounding box center [824, 122] width 14 height 14
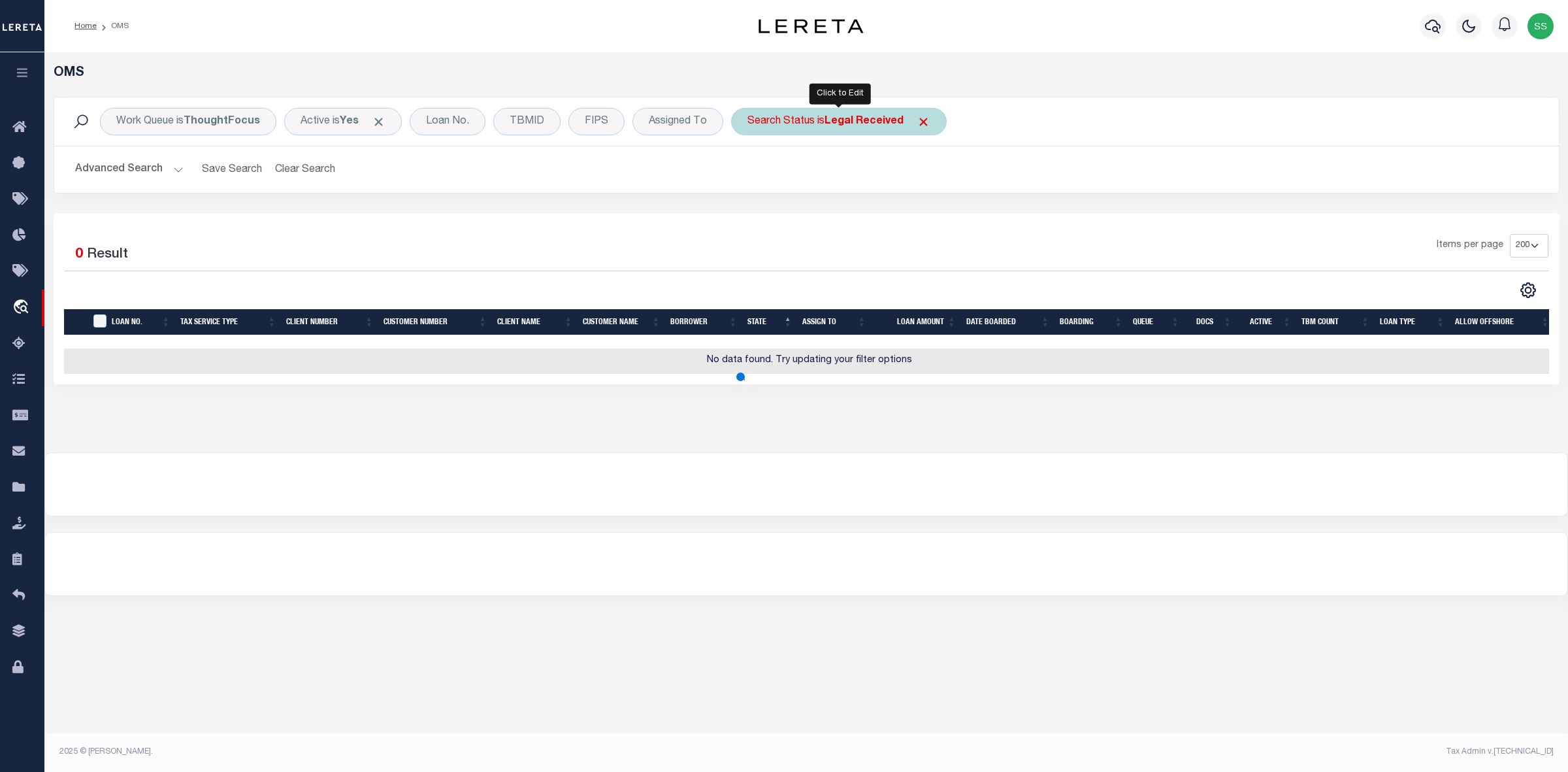
click at [871, 128] on div "Search Status is Legal Received" at bounding box center [839, 122] width 215 height 28
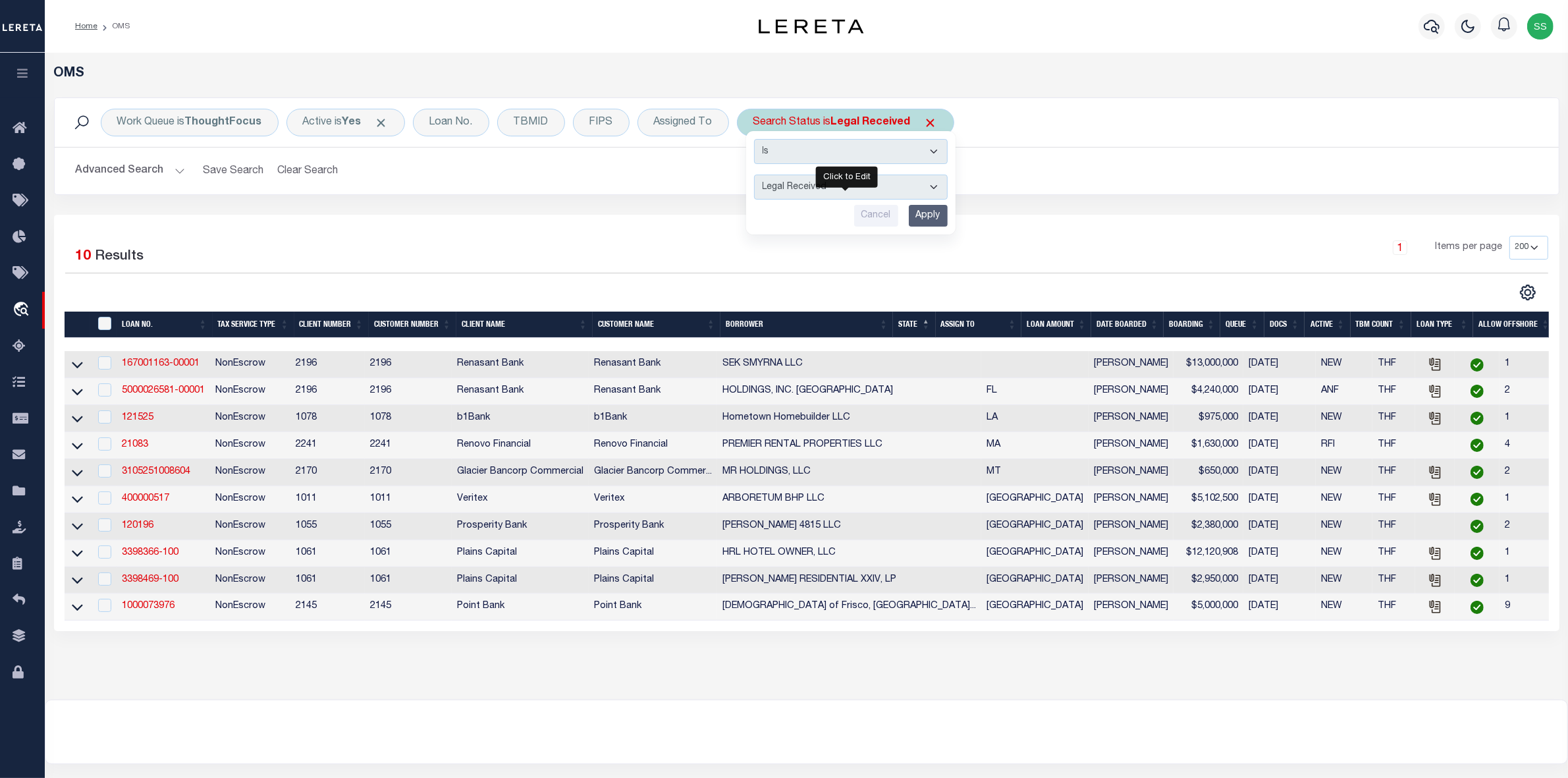
click at [860, 186] on select "Automated Search Bad Parcel Complete Duplicate Parcel High Dollar Reporting In …" at bounding box center [850, 187] width 193 height 25
click at [754, 175] on select "Automated Search Bad Parcel Complete Duplicate Parcel High Dollar Reporting In …" at bounding box center [850, 187] width 193 height 25
click at [933, 215] on input "Apply" at bounding box center [928, 216] width 39 height 22
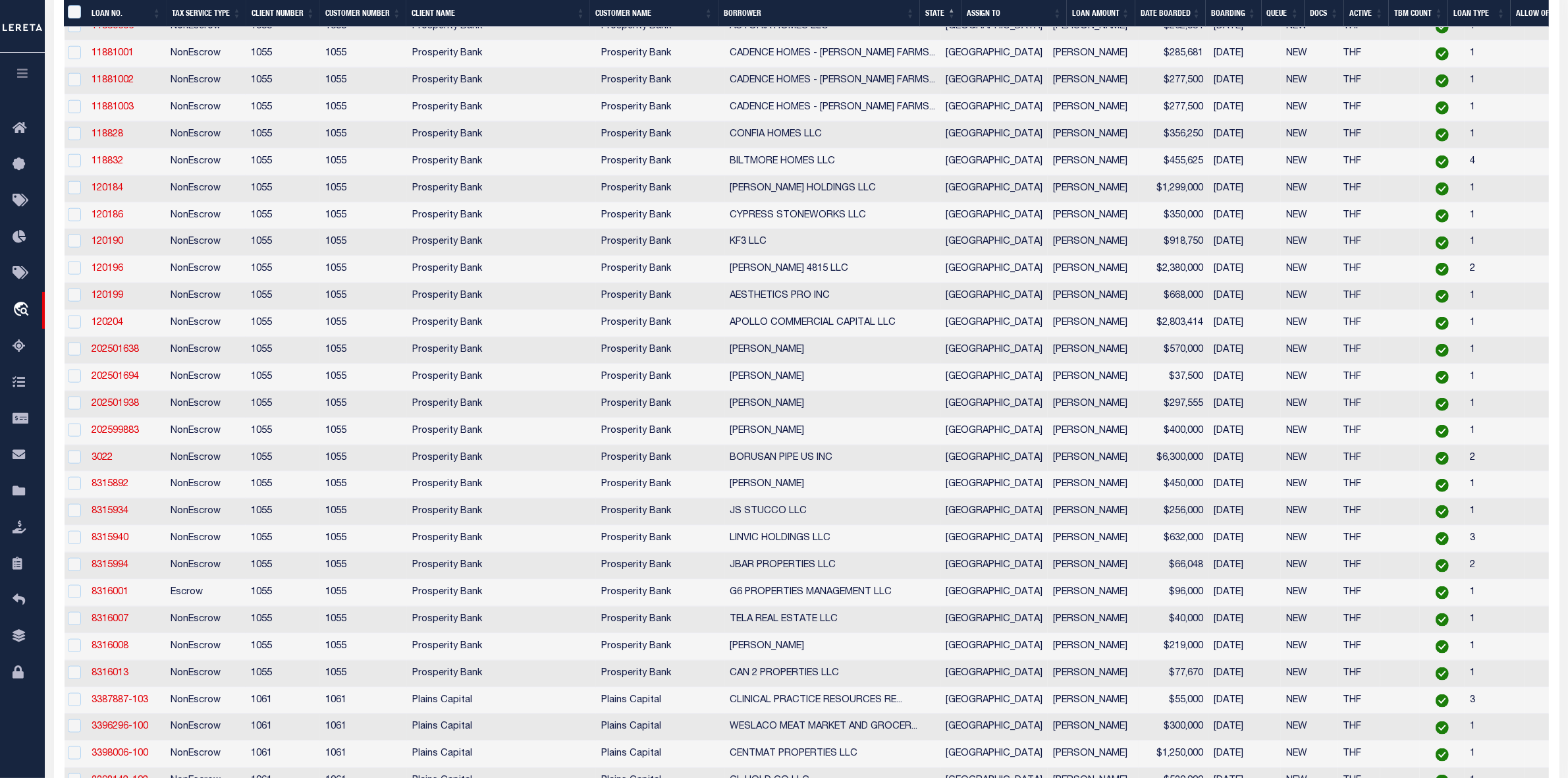
scroll to position [1503, 0]
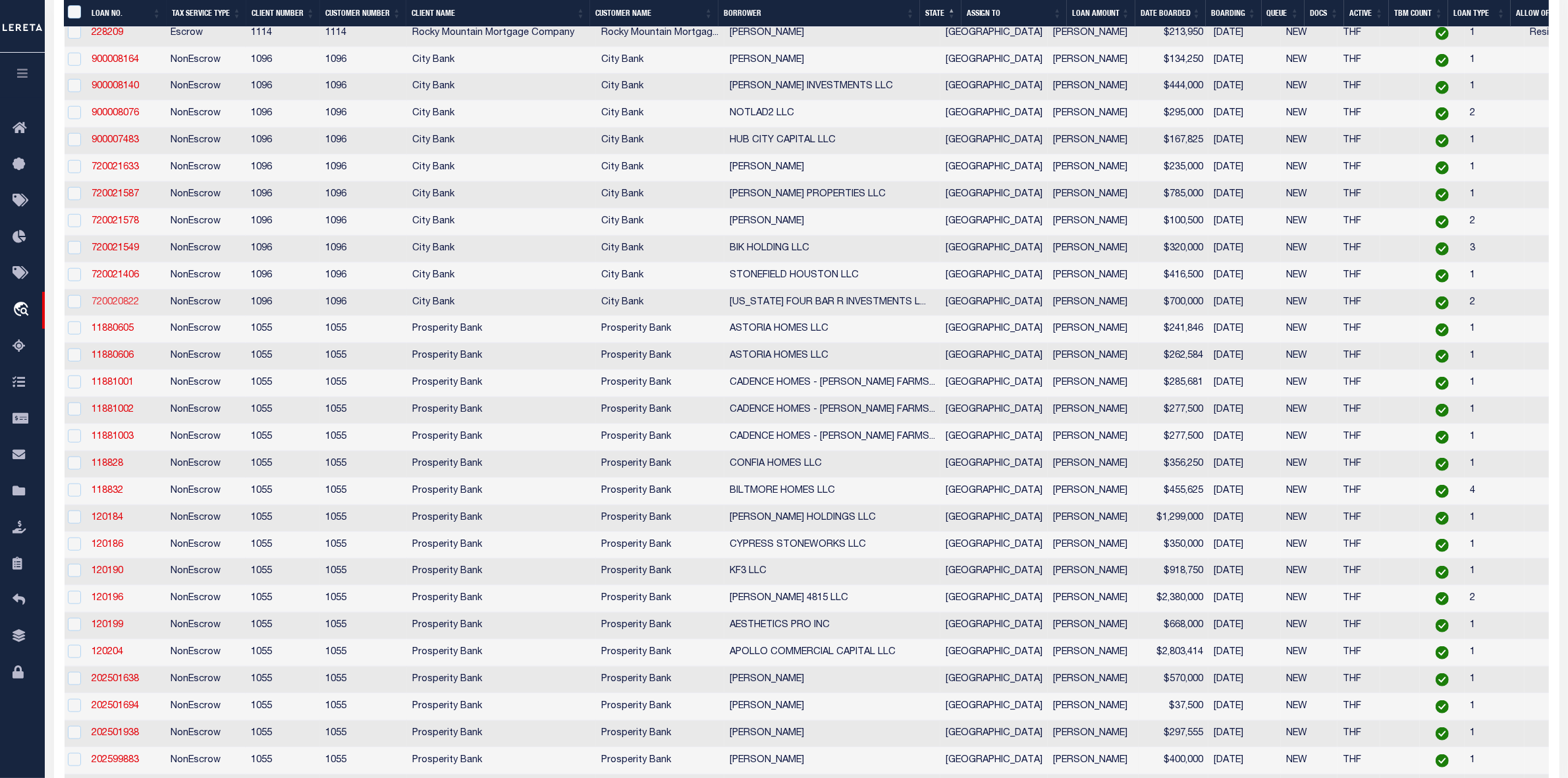
click at [120, 307] on link "720020822" at bounding box center [116, 302] width 48 height 9
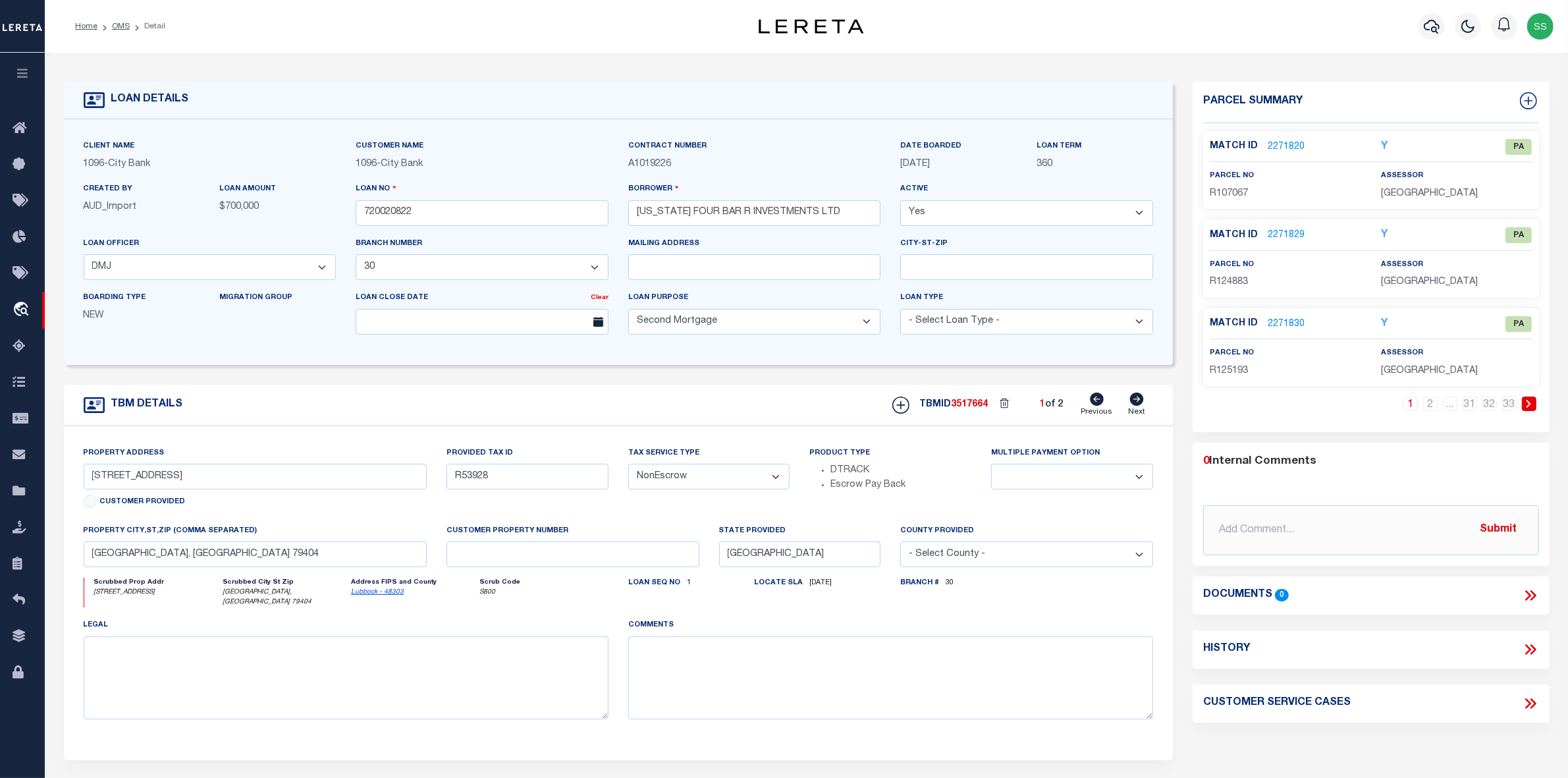
click at [1138, 402] on icon at bounding box center [1136, 399] width 15 height 13
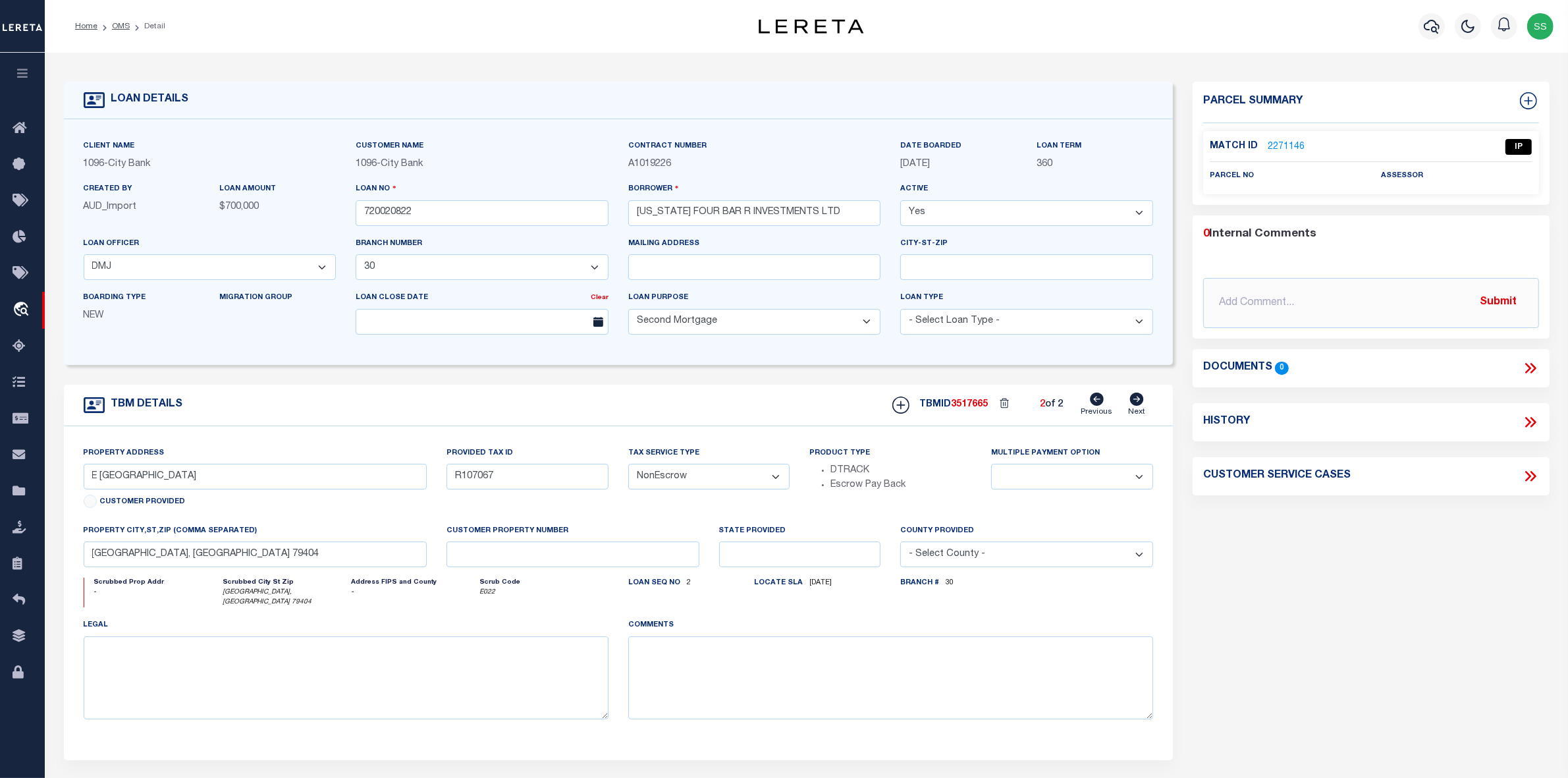
click at [1275, 143] on link "2271146" at bounding box center [1286, 147] width 37 height 14
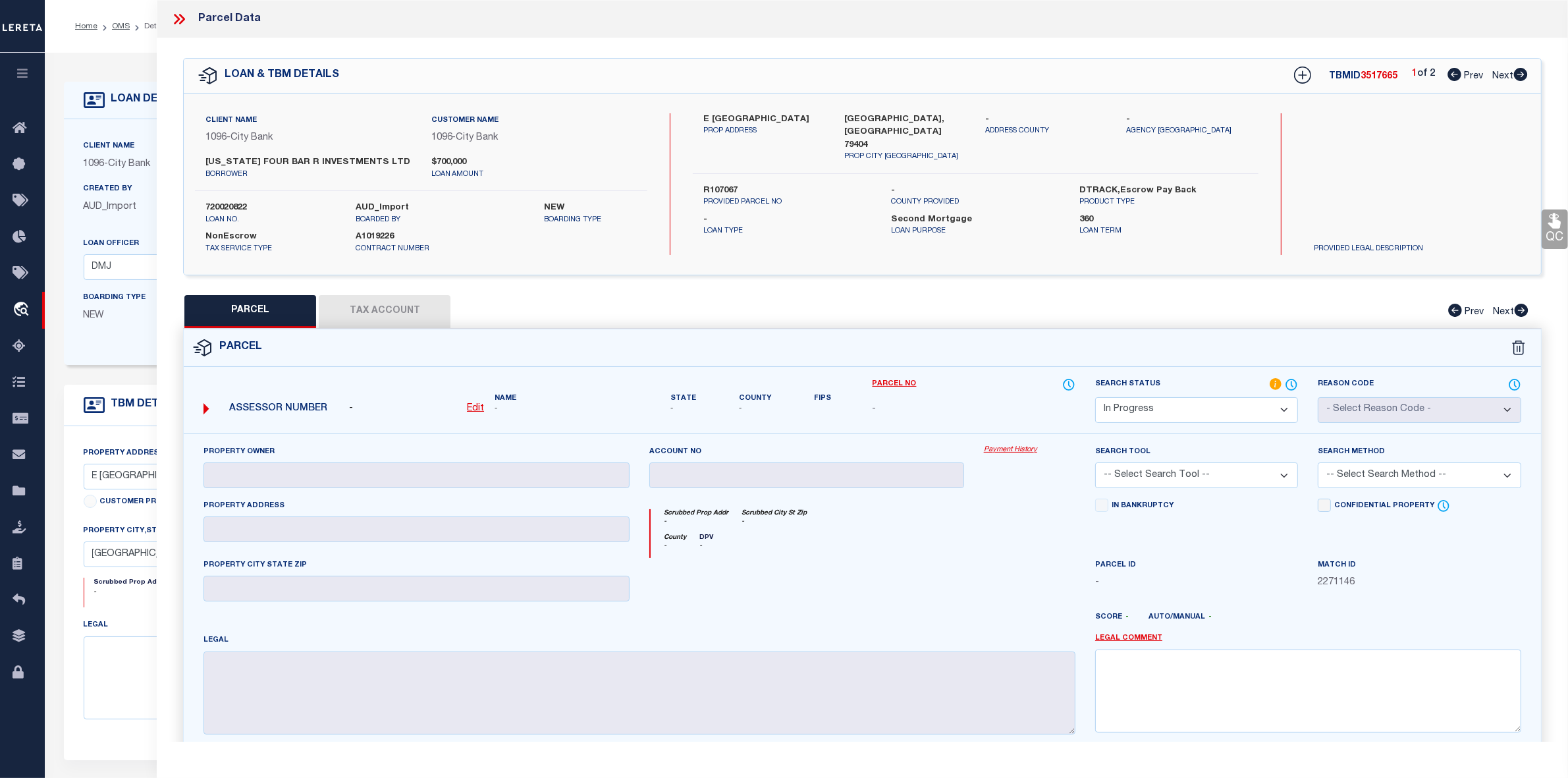
click at [179, 21] on icon at bounding box center [179, 19] width 17 height 17
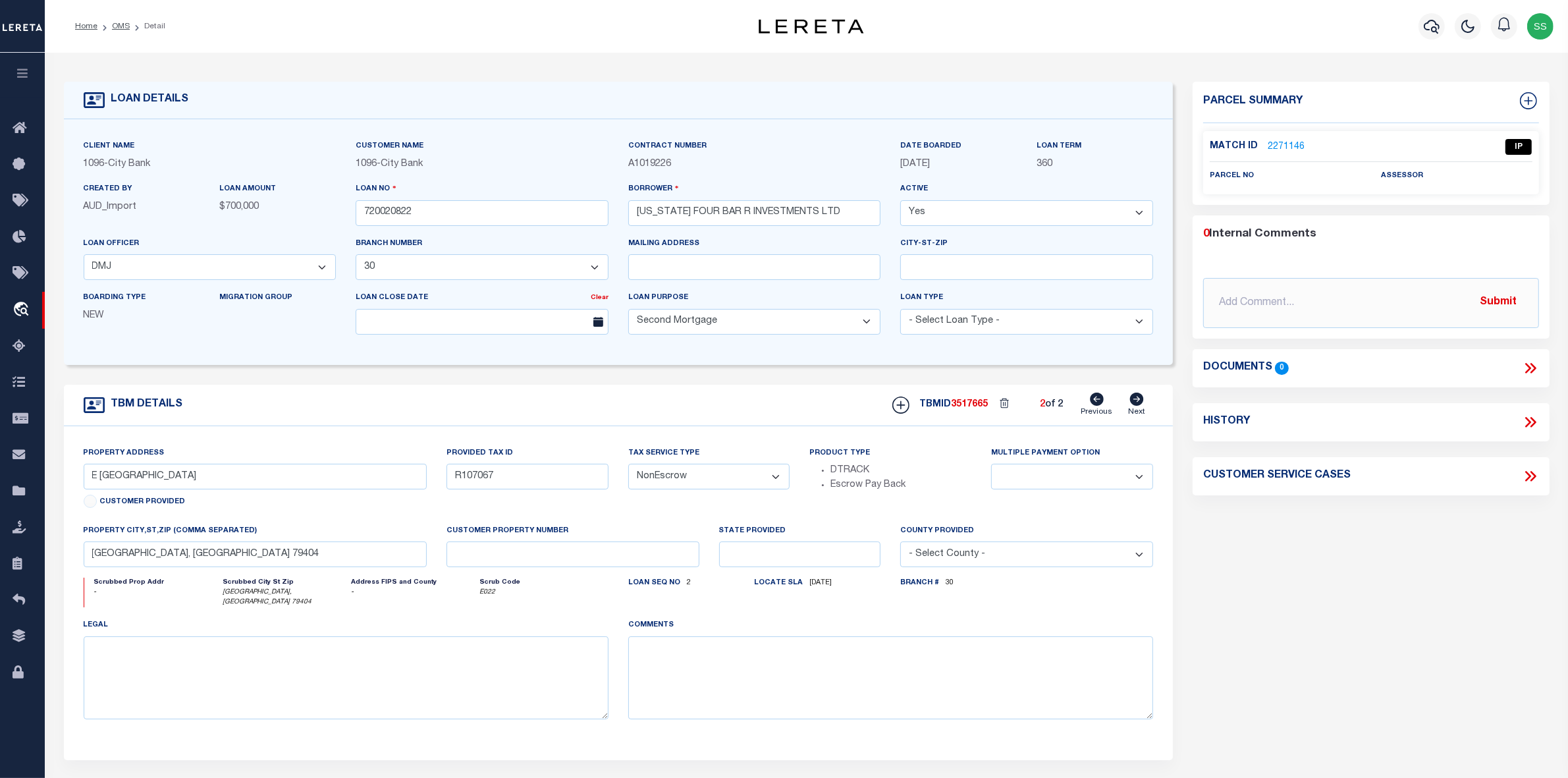
click at [1275, 146] on link "2271146" at bounding box center [1286, 147] width 37 height 14
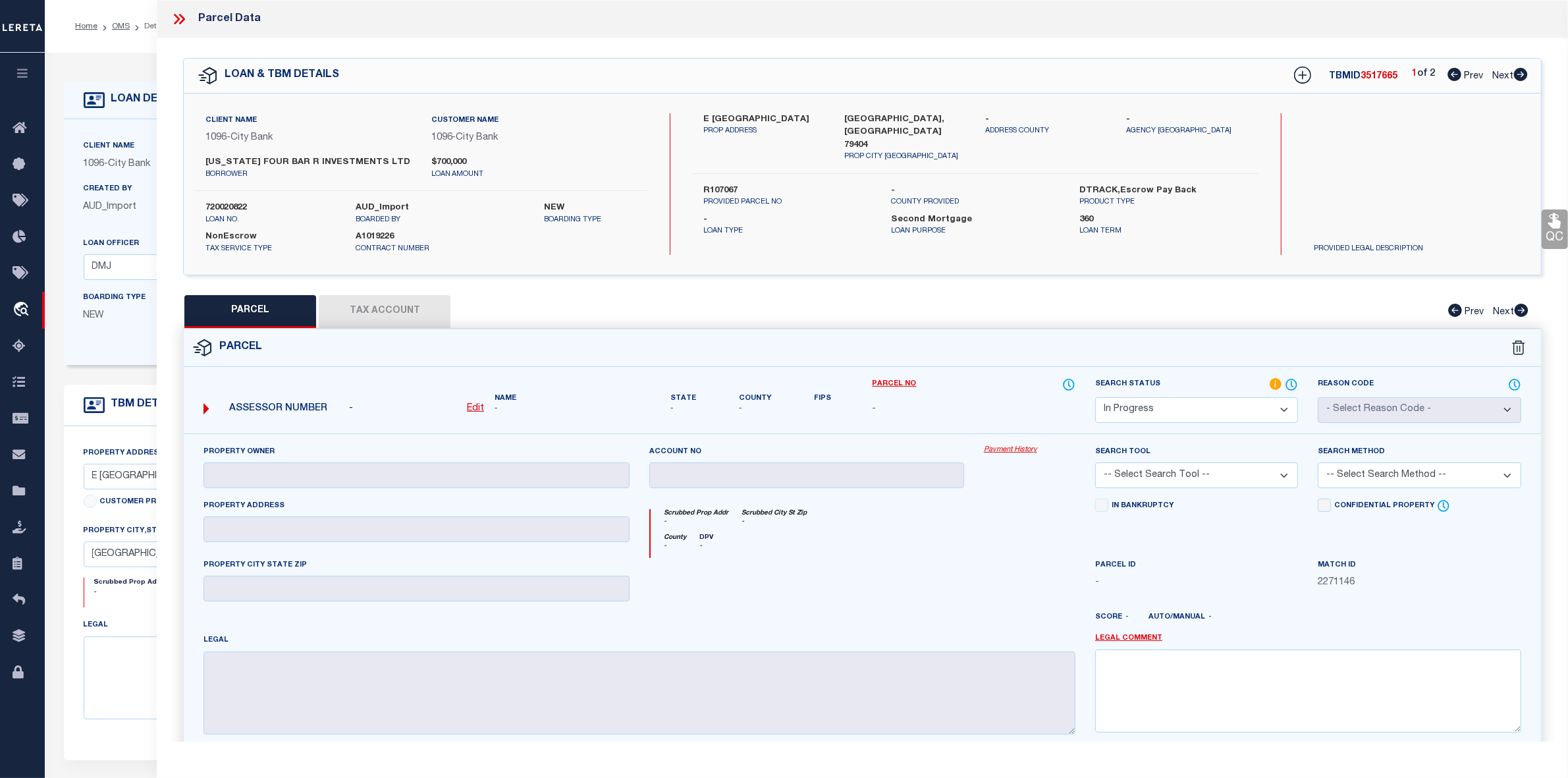
click at [179, 14] on icon at bounding box center [179, 19] width 17 height 17
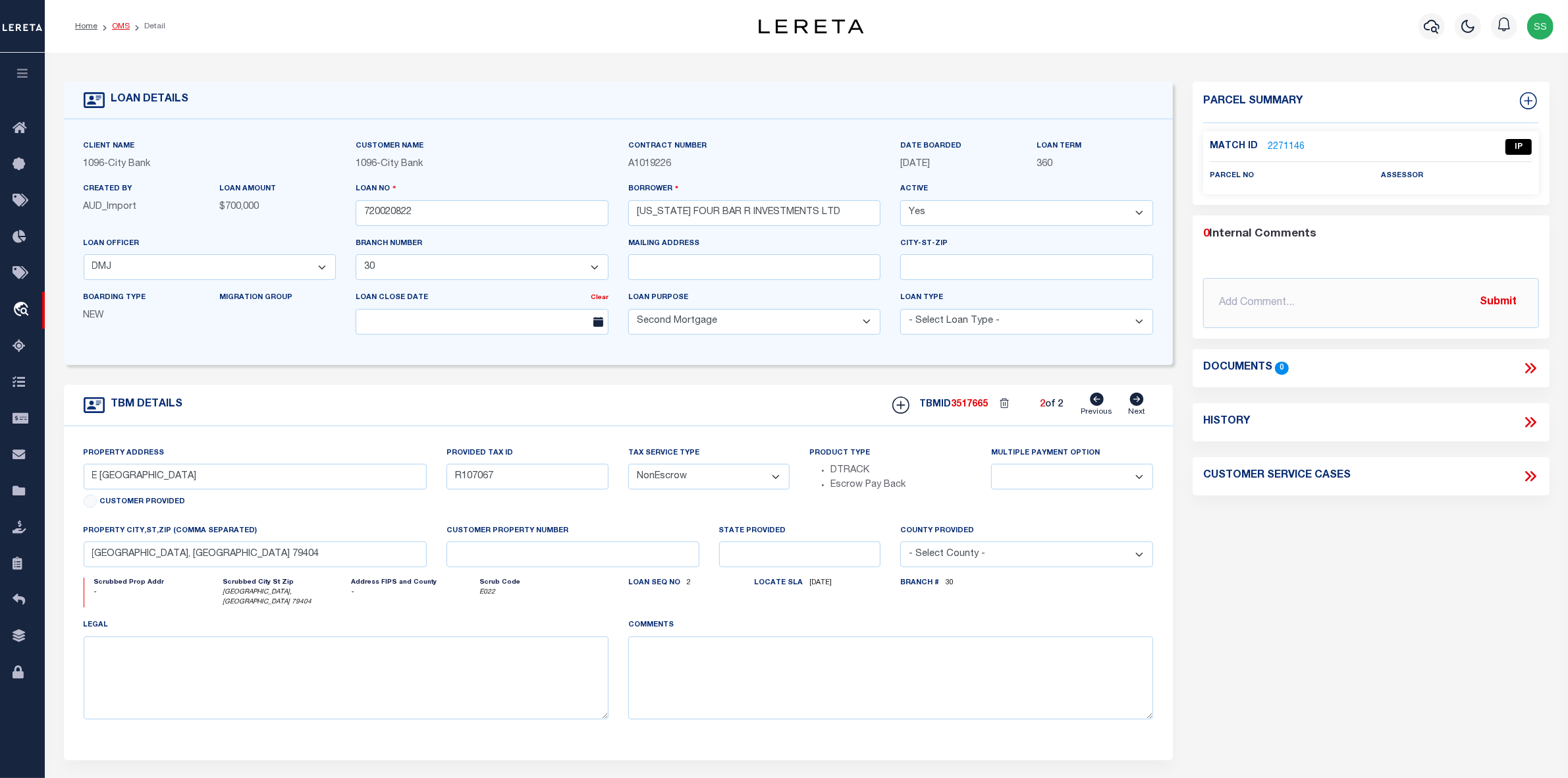
click at [114, 27] on link "OMS" at bounding box center [120, 26] width 18 height 8
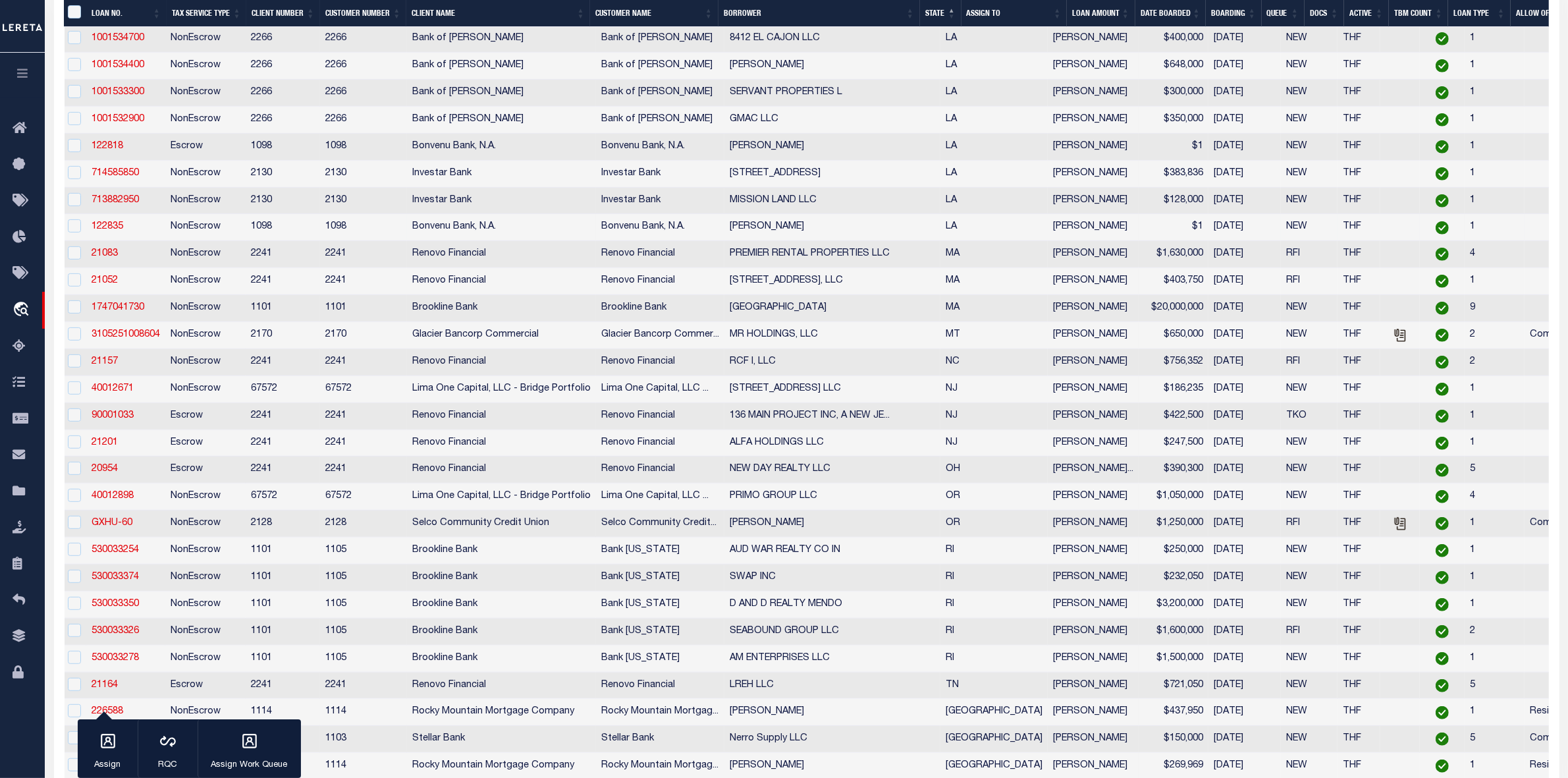
scroll to position [988, 0]
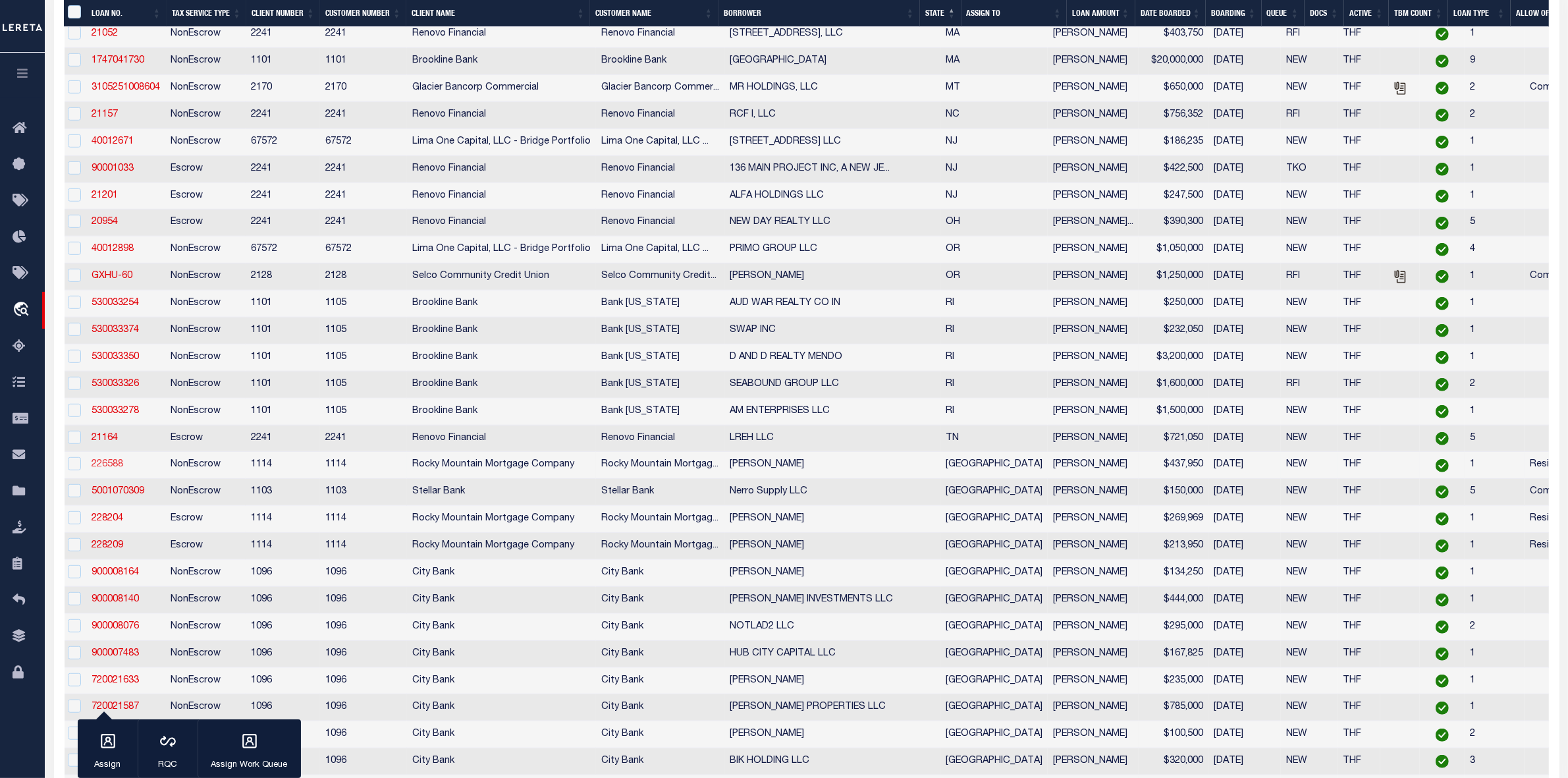
click at [119, 469] on link "226588" at bounding box center [107, 464] width 32 height 9
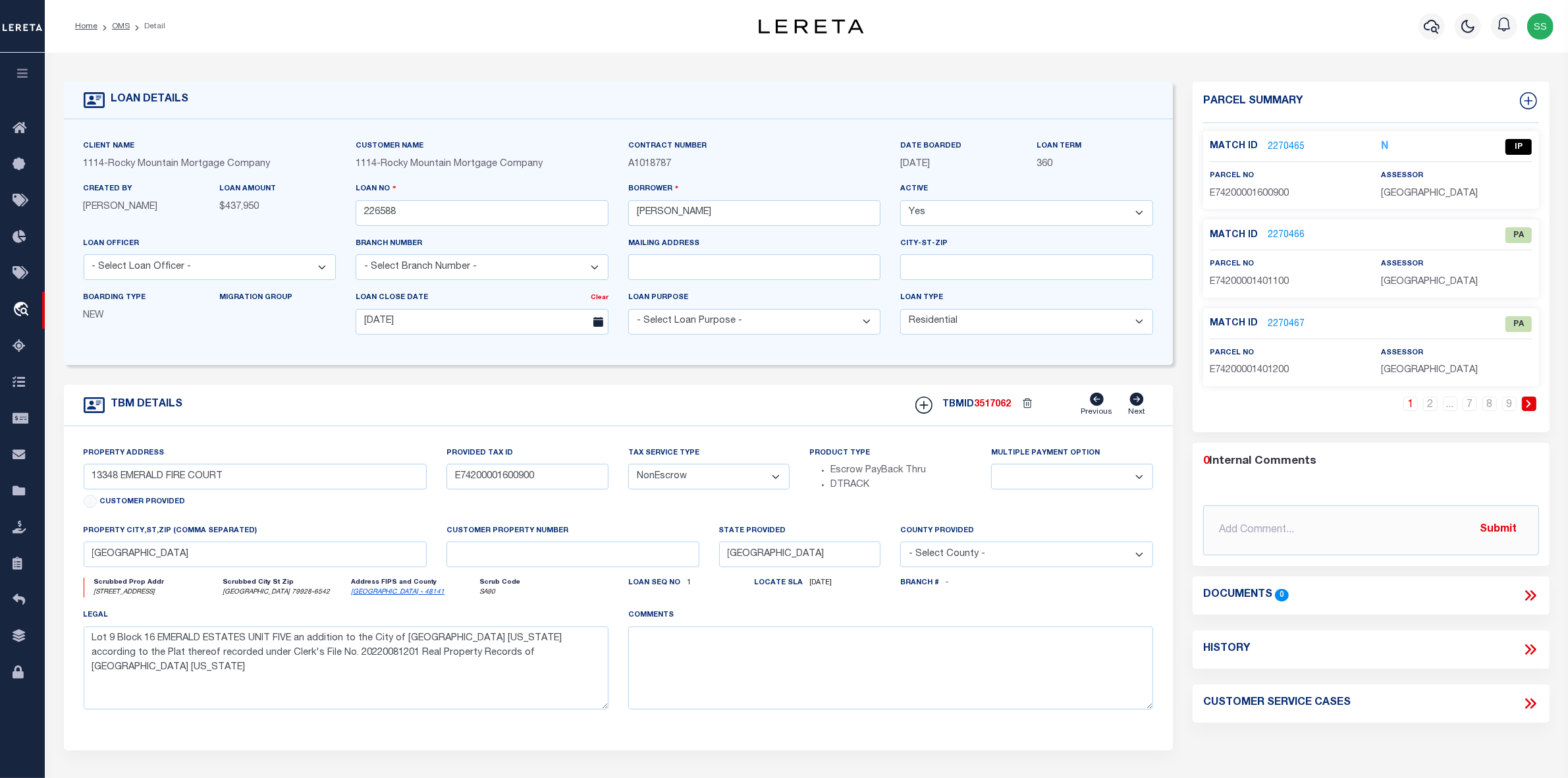
click at [1282, 145] on link "2270465" at bounding box center [1286, 147] width 37 height 14
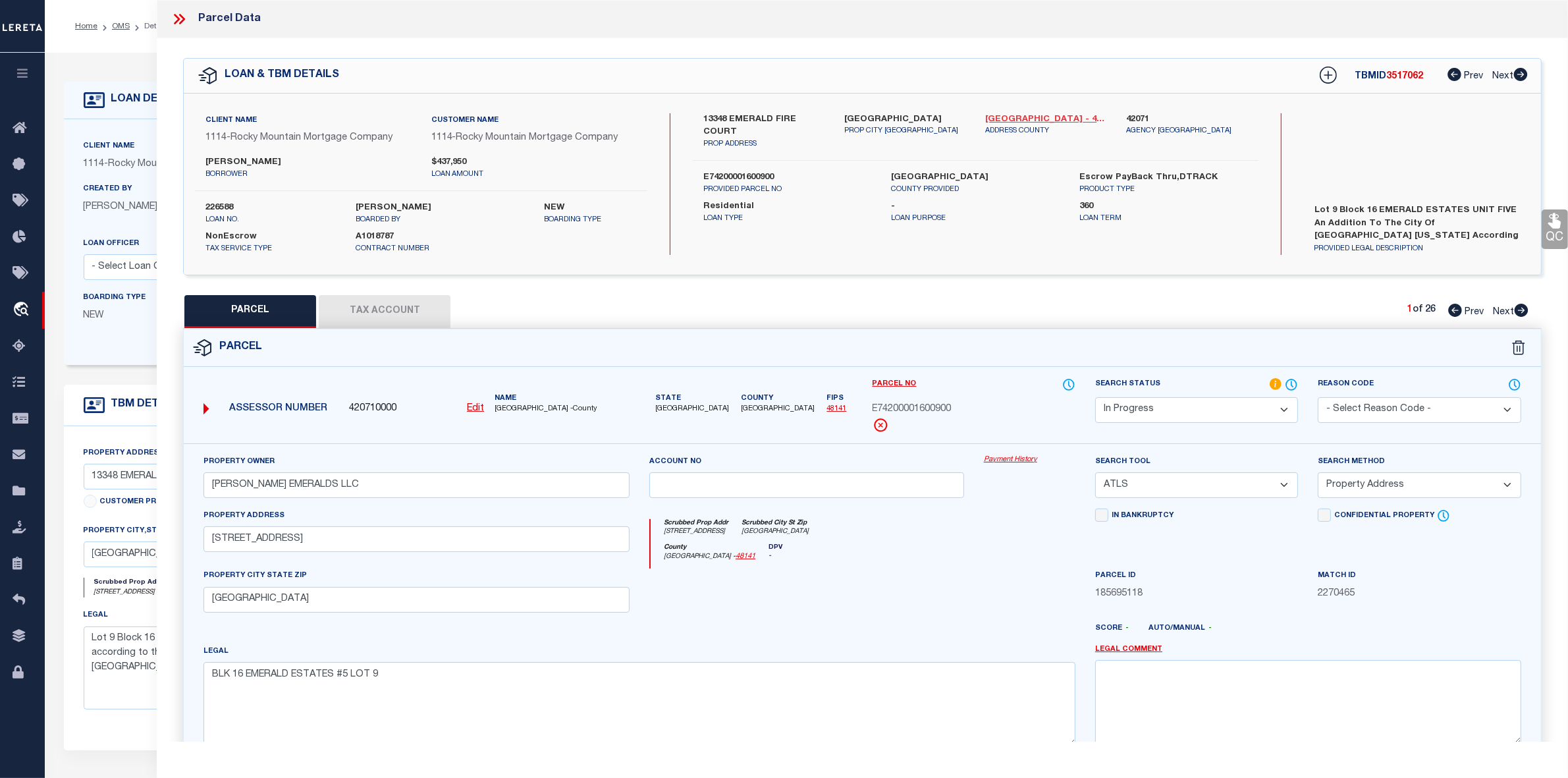
click at [997, 116] on link "[GEOGRAPHIC_DATA] - 48141" at bounding box center [1045, 119] width 121 height 13
drag, startPoint x: 696, startPoint y: 117, endPoint x: 765, endPoint y: 116, distance: 69.0
click at [769, 114] on div "13348 EMERALD FIRE COURT PROP ADDRESS" at bounding box center [763, 132] width 141 height 37
copy label "13348 EMERALD"
click at [176, 15] on icon at bounding box center [179, 19] width 17 height 17
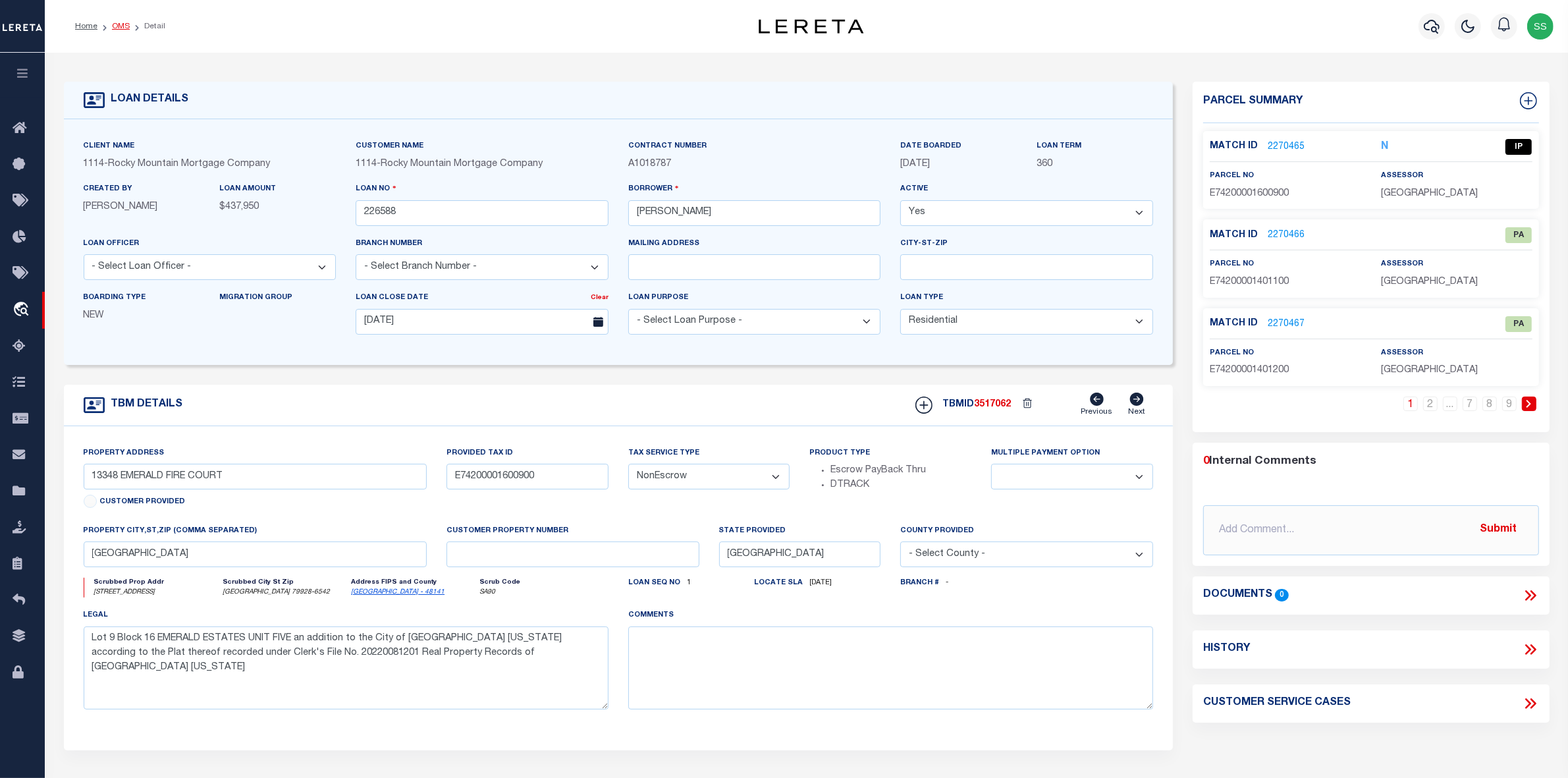
click at [120, 29] on link "OMS" at bounding box center [120, 26] width 18 height 8
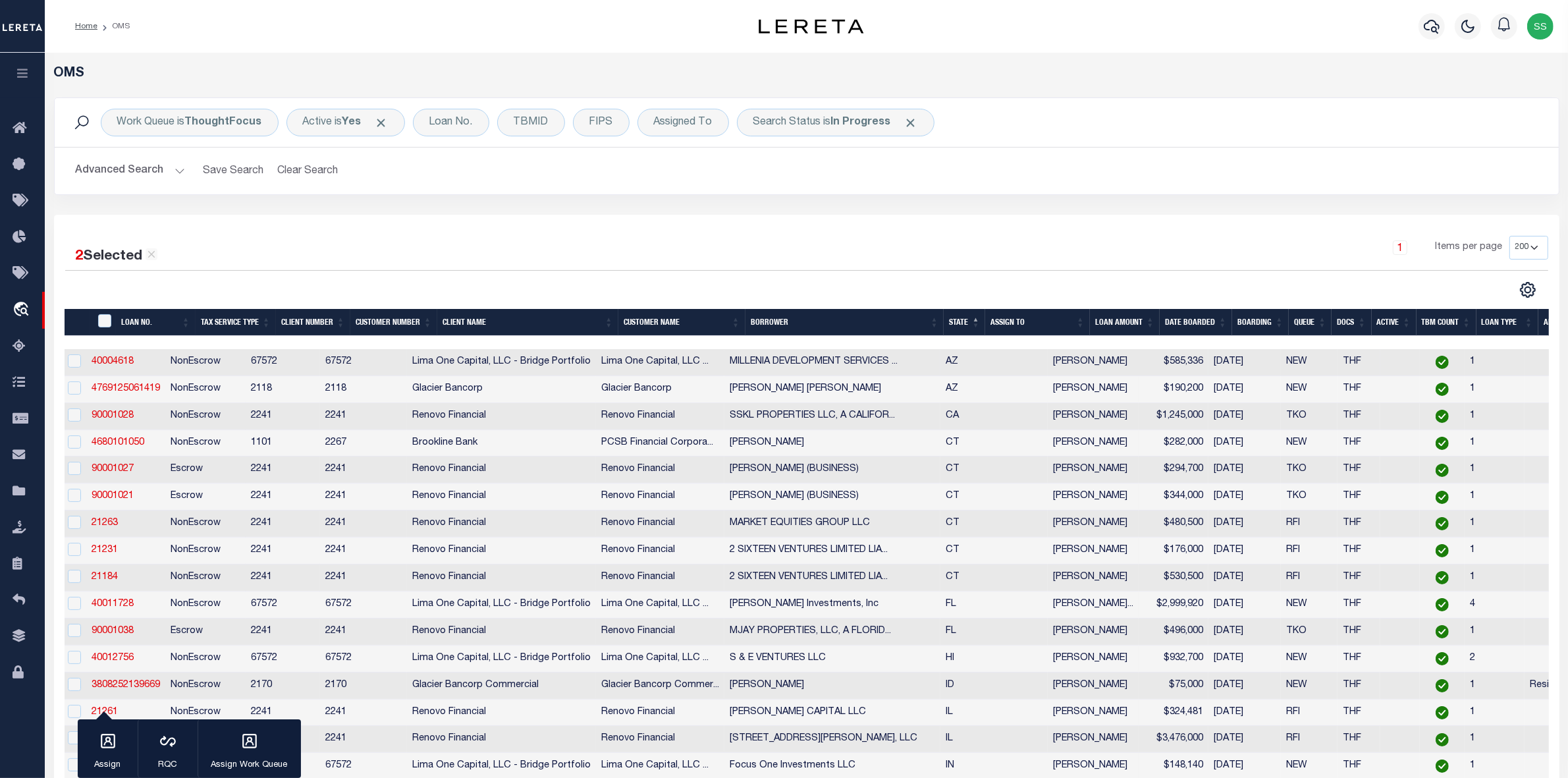
scroll to position [0, 30]
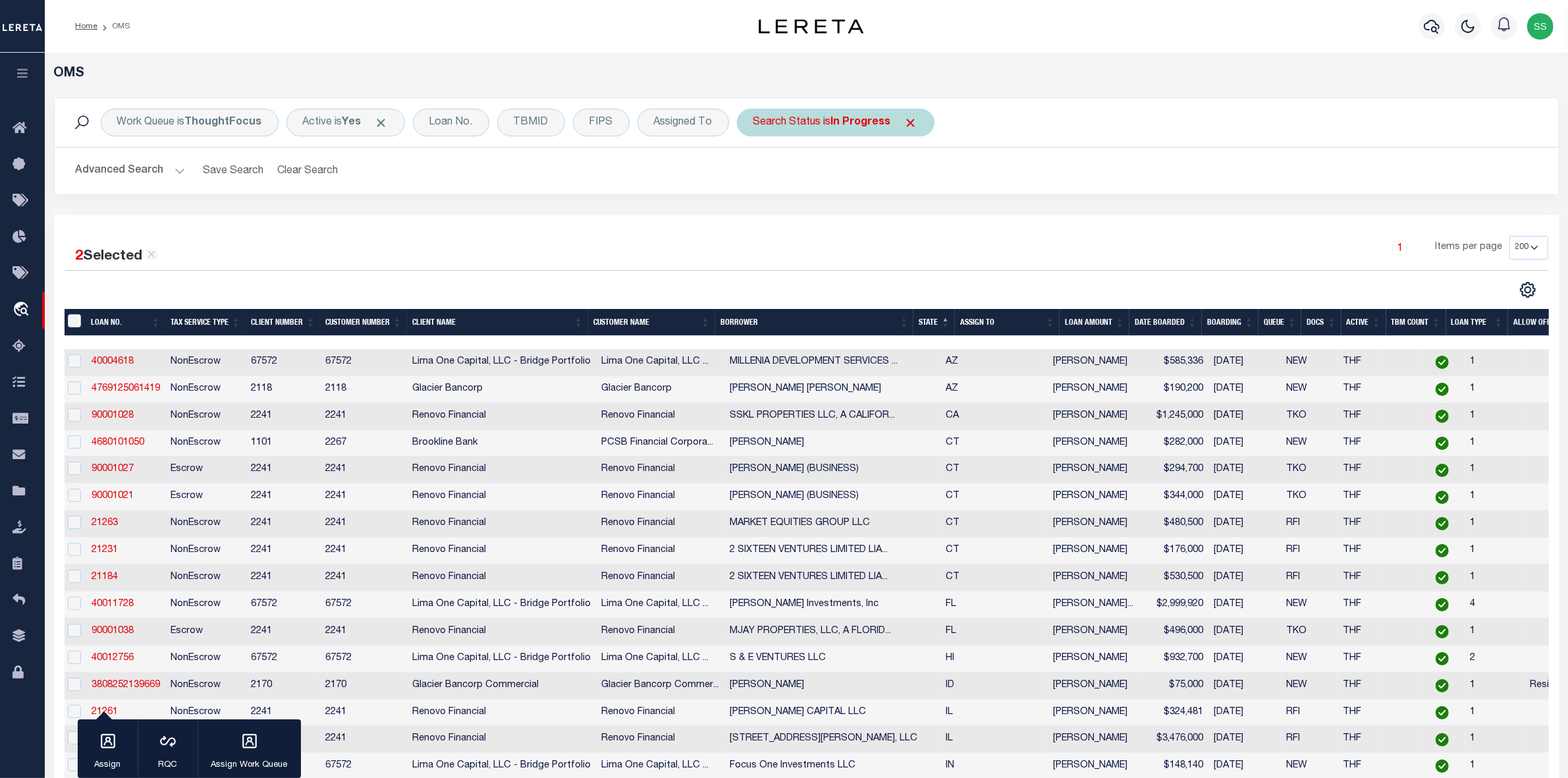
click at [913, 122] on span "Click to Remove" at bounding box center [911, 122] width 14 height 14
click at [693, 122] on div "Assigned To" at bounding box center [683, 122] width 92 height 28
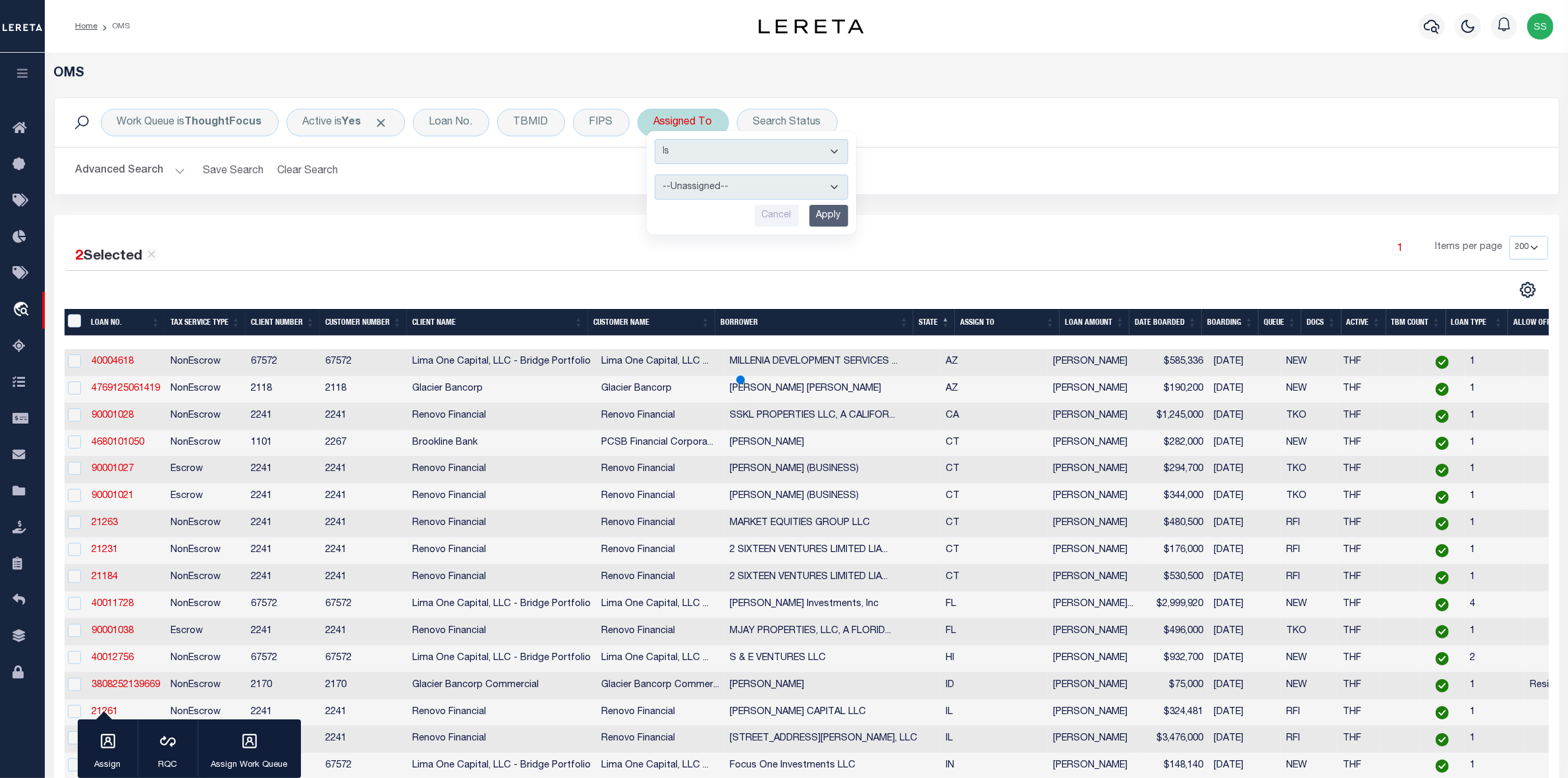
click at [693, 186] on select "--Unassigned-- [PERSON_NAME] [PERSON_NAME] [PERSON_NAME] [PERSON_NAME], [PERSON…" at bounding box center [751, 187] width 193 height 25
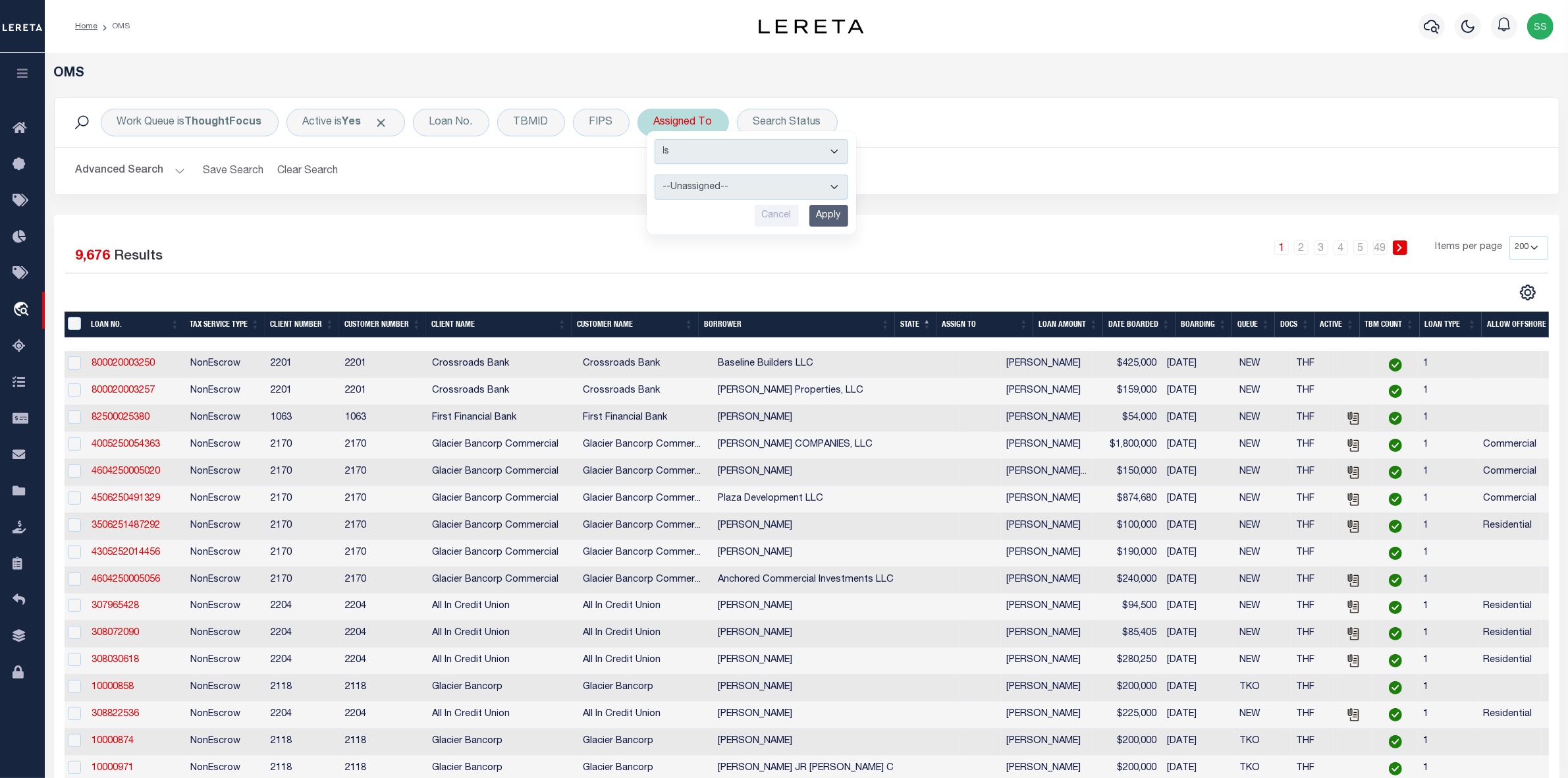
click at [693, 186] on select "--Unassigned-- [PERSON_NAME] [PERSON_NAME] [PERSON_NAME] [PERSON_NAME], [PERSON…" at bounding box center [751, 187] width 193 height 25
click at [712, 189] on select "--Unassigned-- [PERSON_NAME] [PERSON_NAME] [PERSON_NAME] [PERSON_NAME], [PERSON…" at bounding box center [751, 187] width 193 height 25
click at [655, 175] on select "--Unassigned-- [PERSON_NAME] [PERSON_NAME] [PERSON_NAME] [PERSON_NAME], [PERSON…" at bounding box center [751, 187] width 193 height 25
click at [832, 210] on input "Apply" at bounding box center [829, 216] width 39 height 22
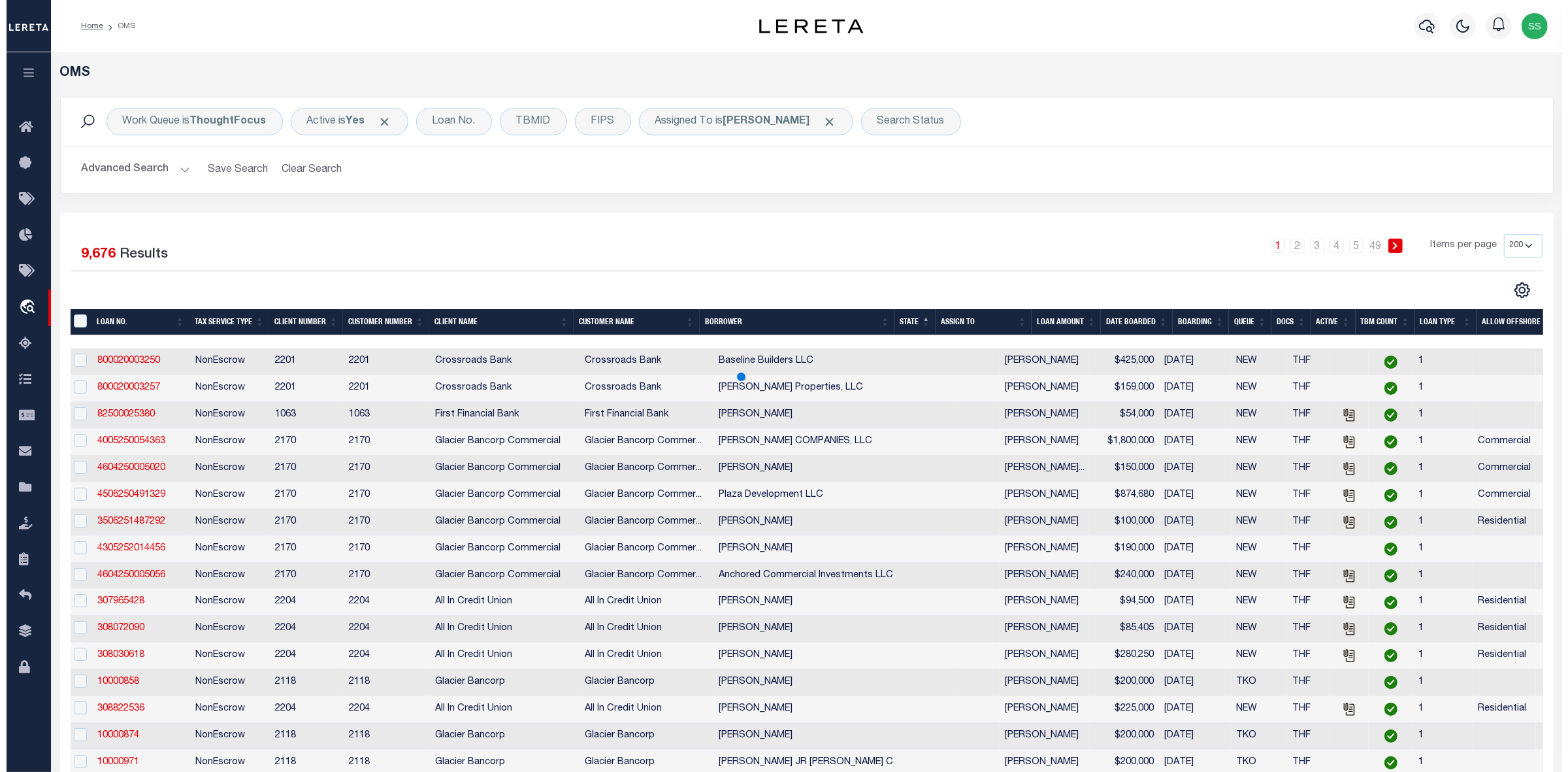
scroll to position [0, 5]
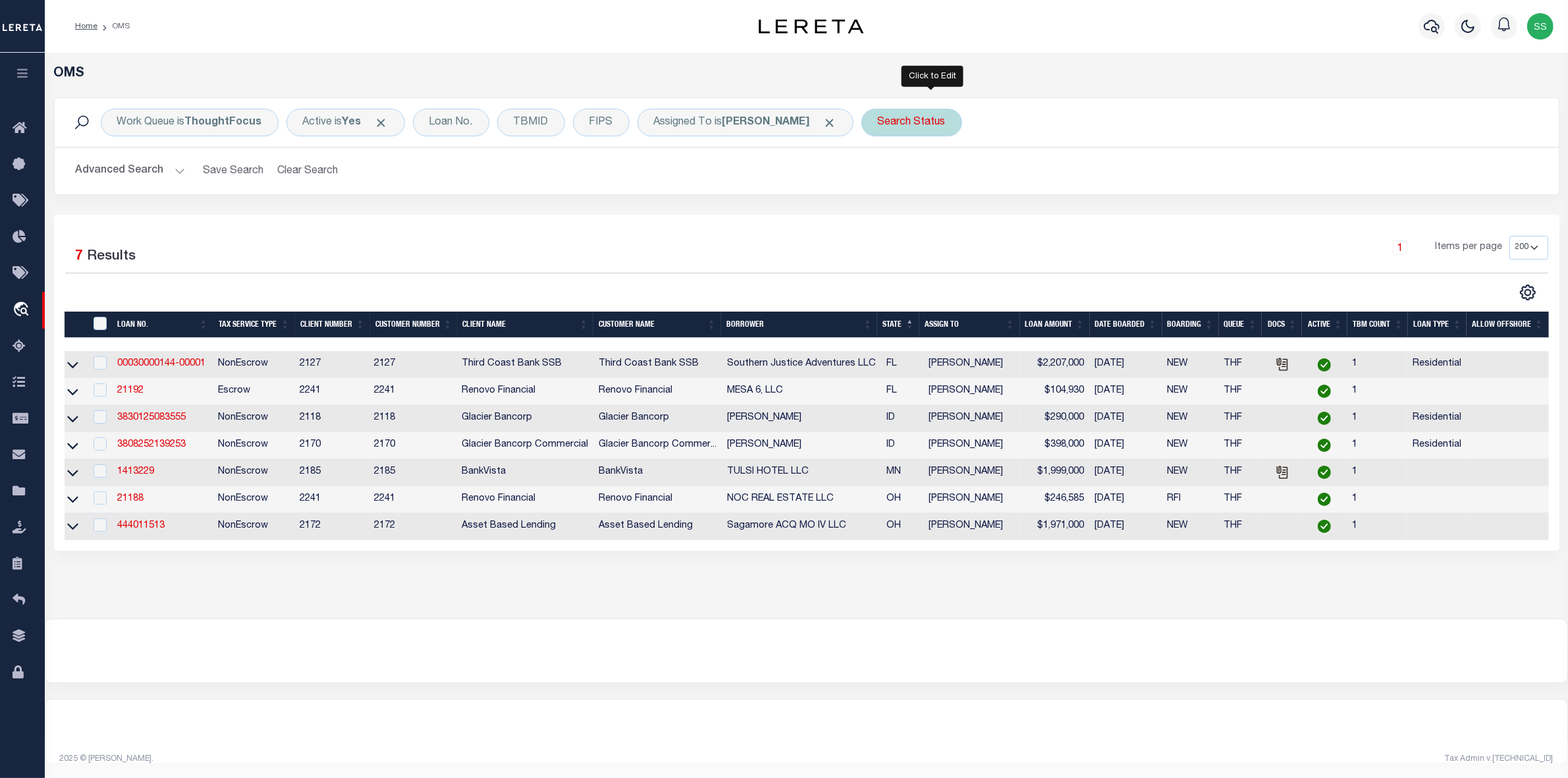
click at [923, 123] on div "Search Status" at bounding box center [911, 122] width 101 height 28
click at [923, 183] on select "Automated Search Bad Parcel Complete Duplicate Parcel High Dollar Reporting In …" at bounding box center [975, 187] width 193 height 25
click at [899, 175] on select "Automated Search Bad Parcel Complete Duplicate Parcel High Dollar Reporting In …" at bounding box center [975, 187] width 193 height 25
click at [1072, 220] on input "Apply" at bounding box center [1053, 216] width 39 height 22
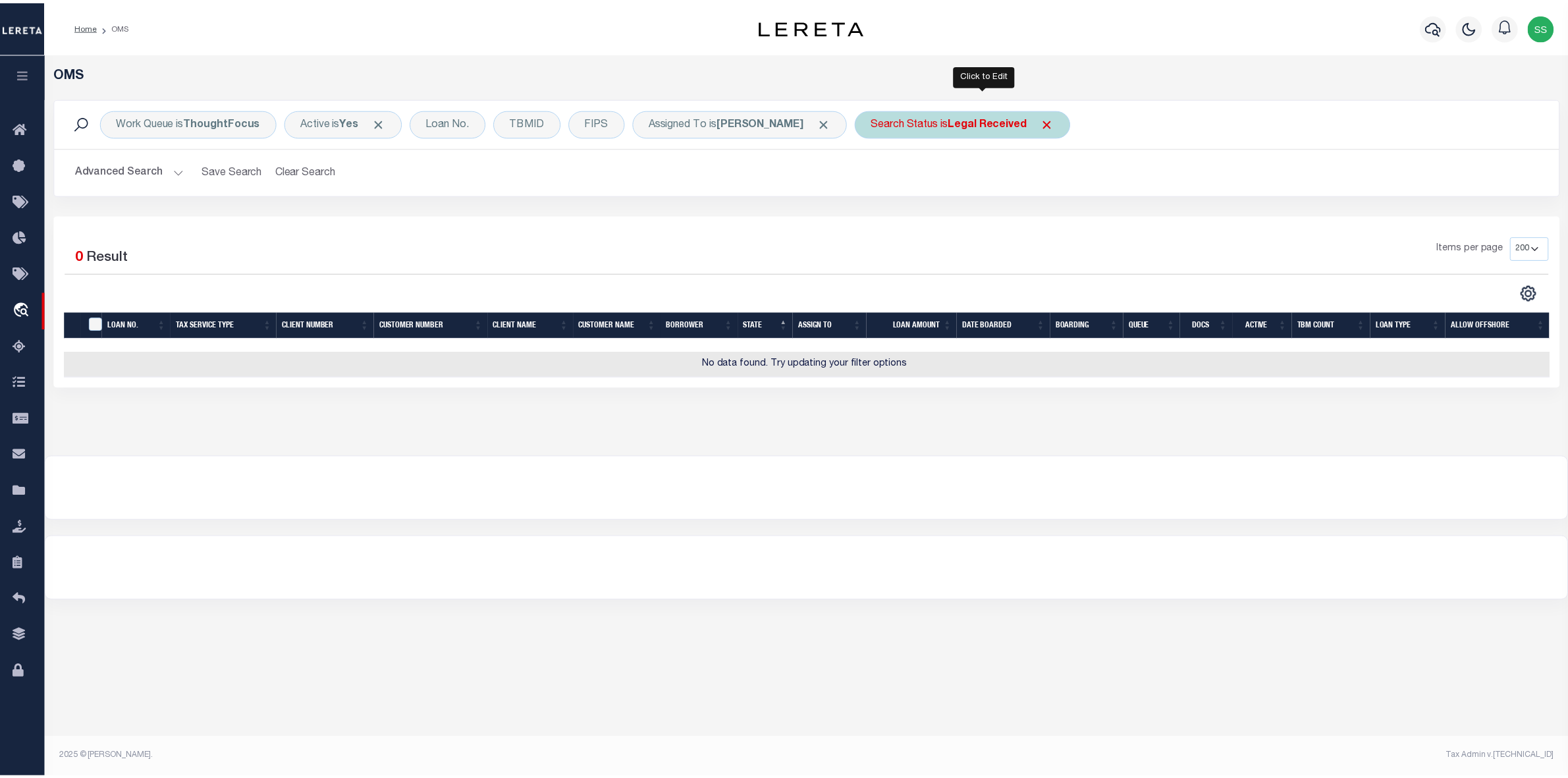
scroll to position [0, 0]
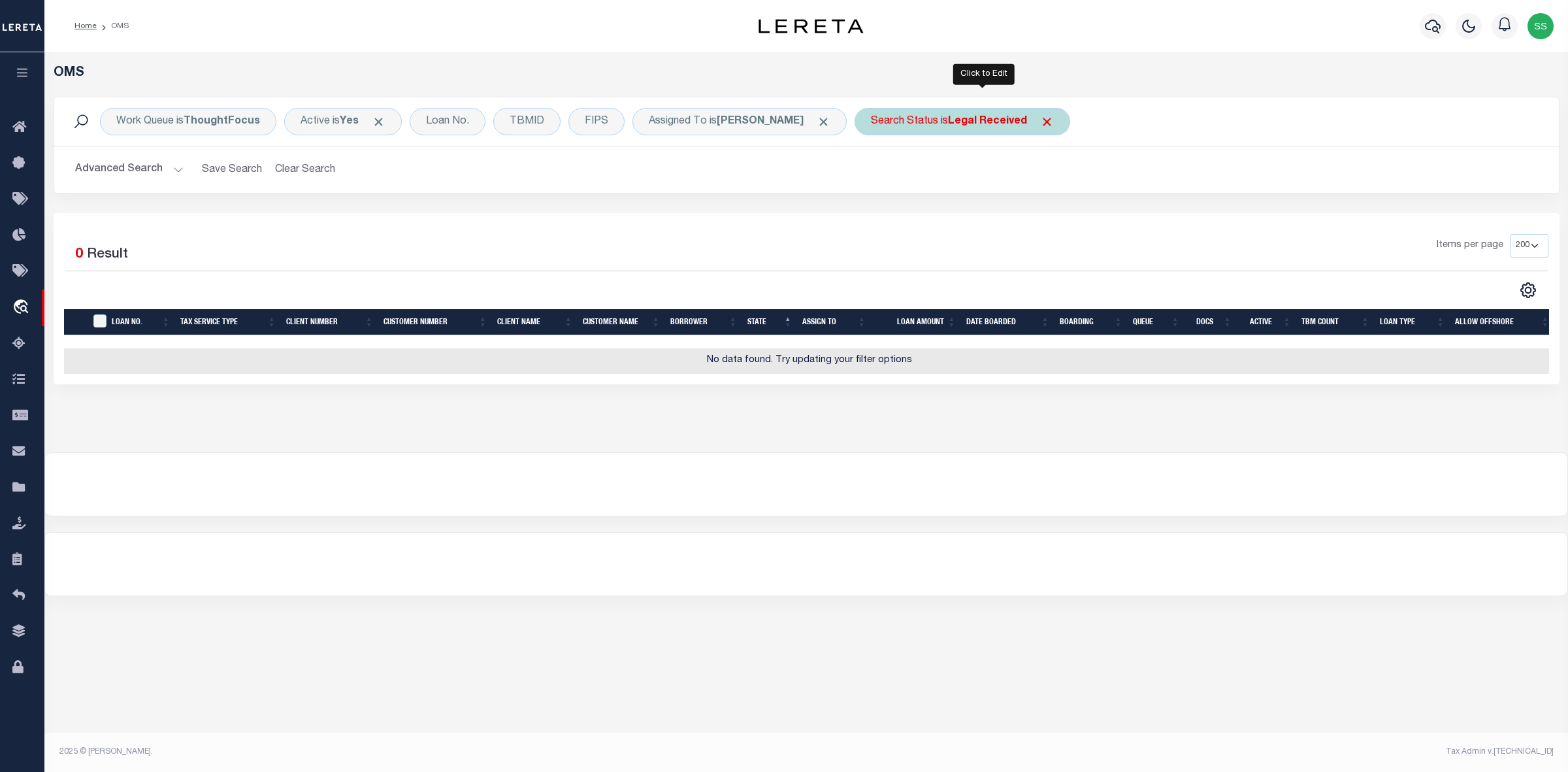
click at [922, 118] on div "Search Status is Legal Received" at bounding box center [962, 122] width 215 height 28
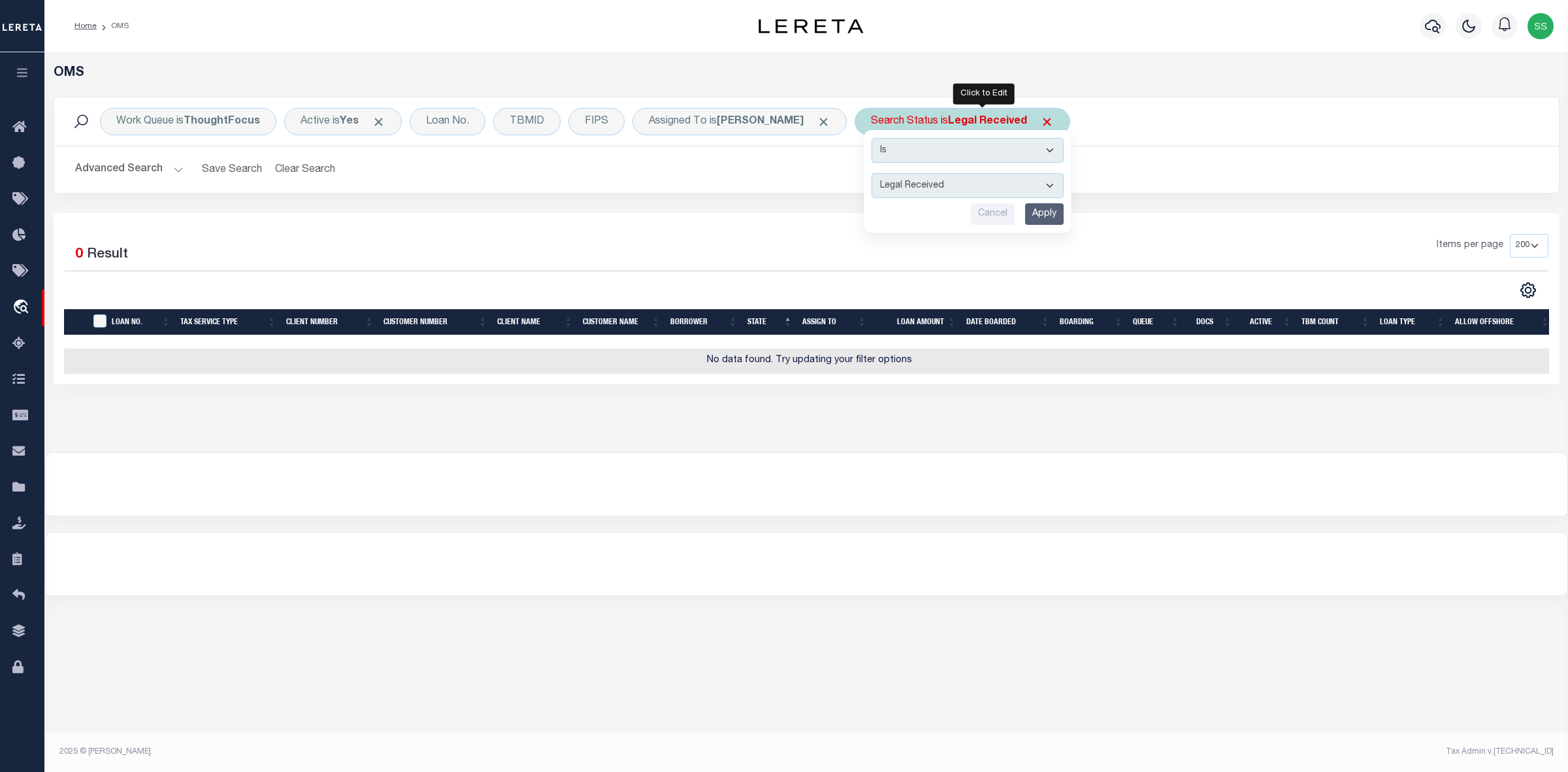
click at [925, 187] on select "Automated Search Bad Parcel Complete Duplicate Parcel High Dollar Reporting In …" at bounding box center [967, 186] width 192 height 24
click at [892, 174] on select "Automated Search Bad Parcel Complete Duplicate Parcel High Dollar Reporting In …" at bounding box center [967, 186] width 192 height 24
click at [1064, 214] on input "Apply" at bounding box center [1045, 214] width 38 height 21
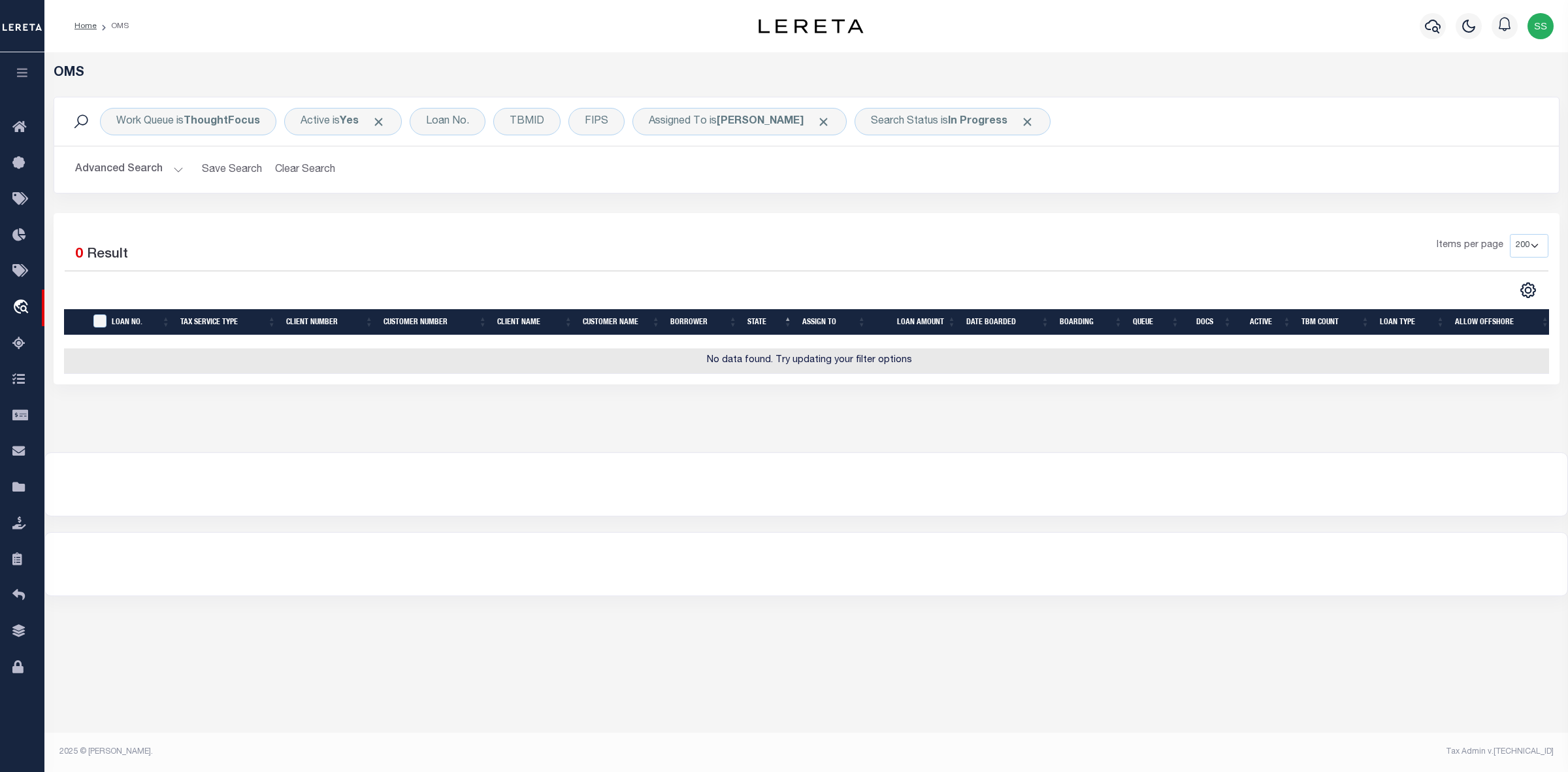
click at [1039, 593] on div at bounding box center [806, 564] width 1522 height 63
click at [957, 126] on div "Search Status is In Progress" at bounding box center [952, 122] width 196 height 28
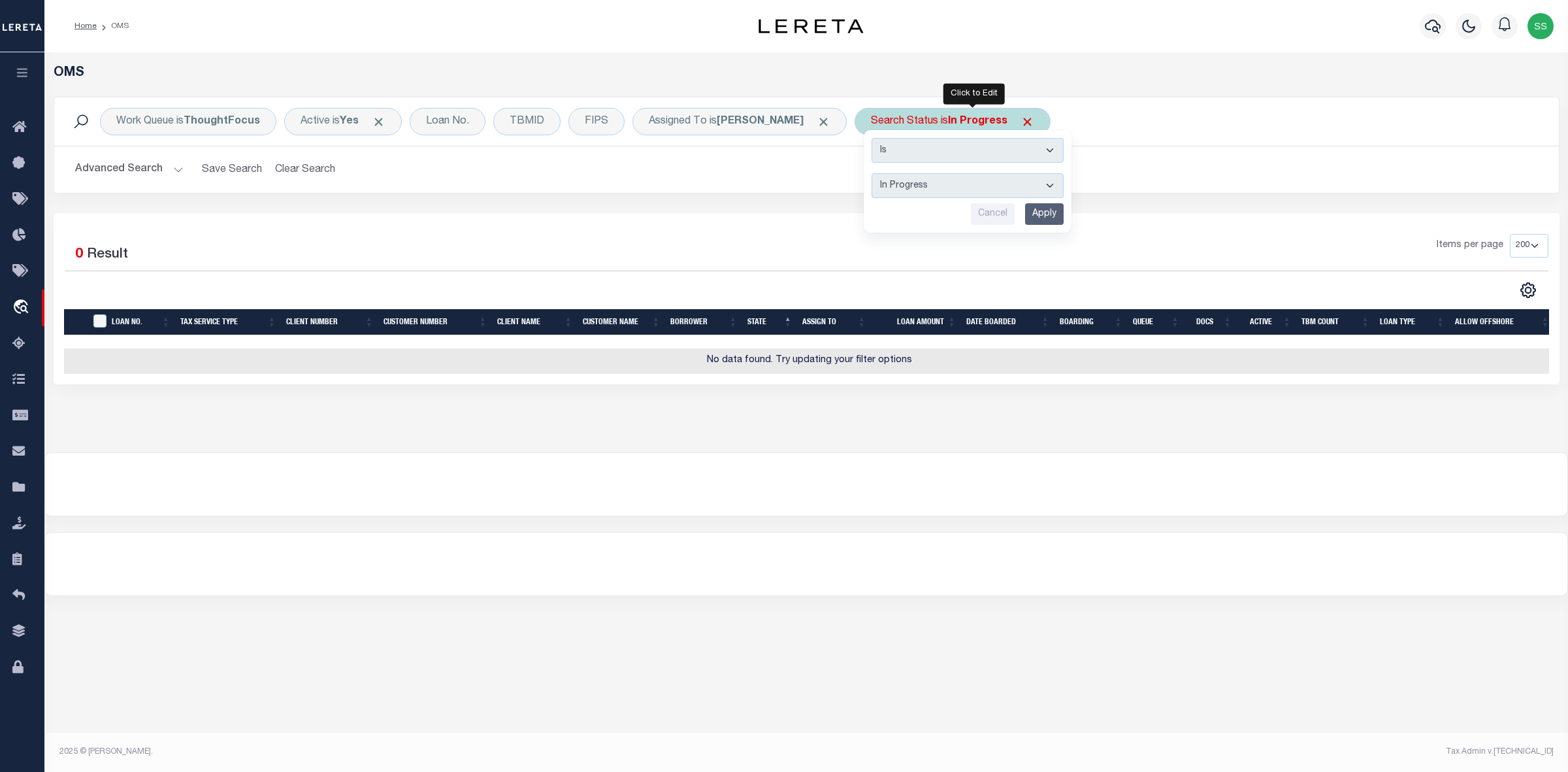
click at [1060, 221] on input "Apply" at bounding box center [1045, 214] width 38 height 21
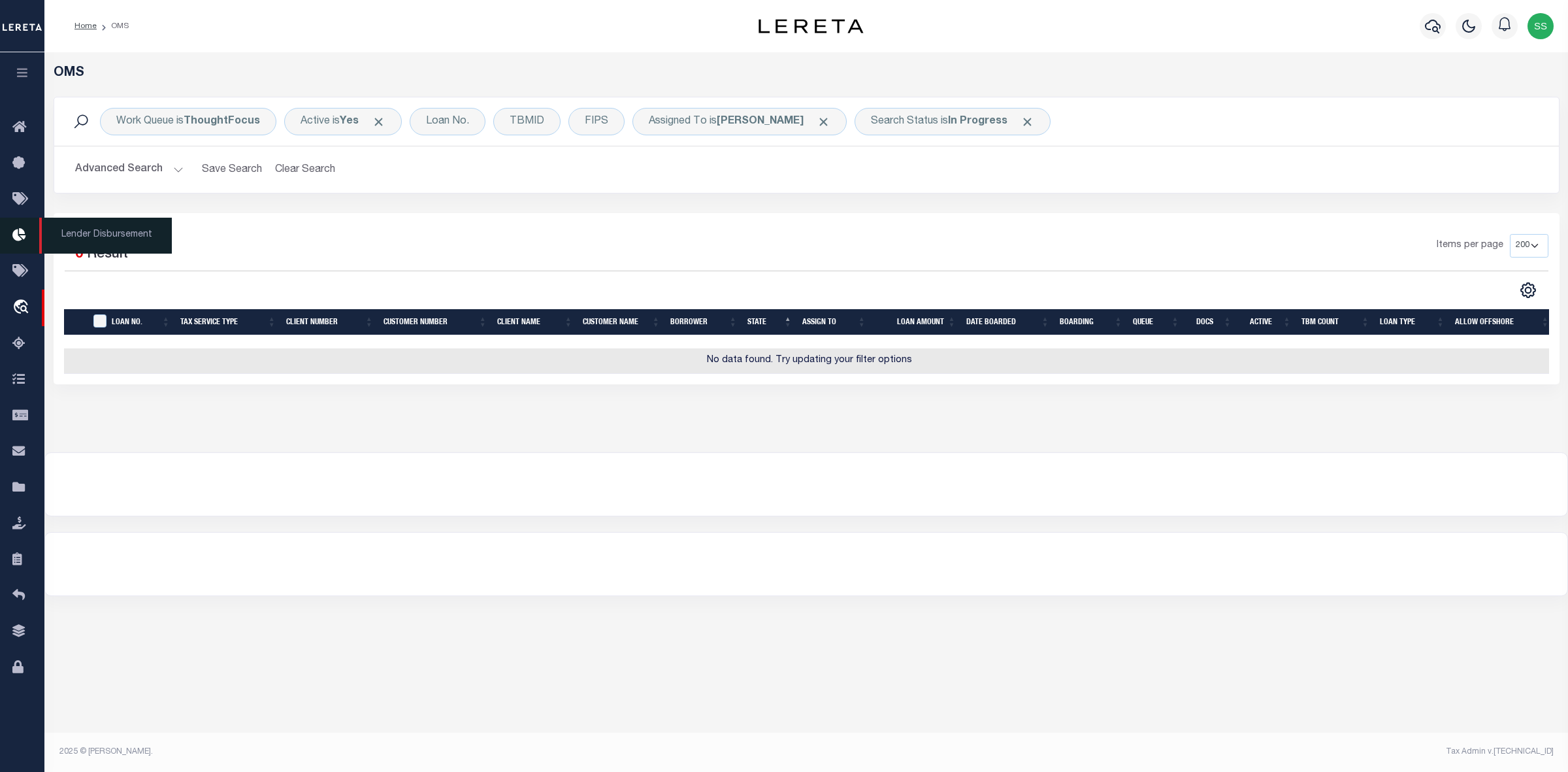
click at [18, 239] on icon at bounding box center [22, 235] width 21 height 16
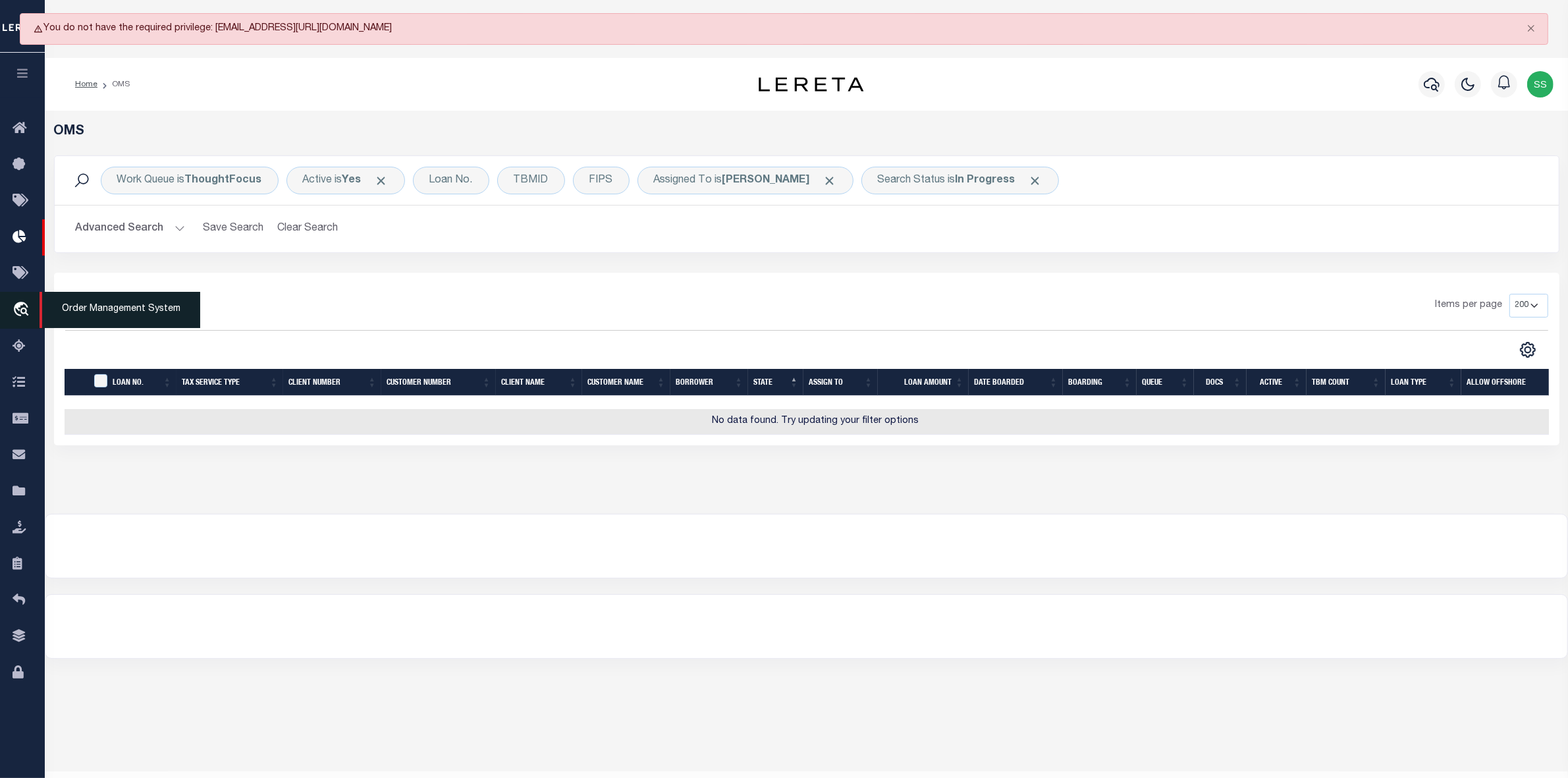
click at [22, 310] on icon "travel_explore" at bounding box center [22, 310] width 21 height 17
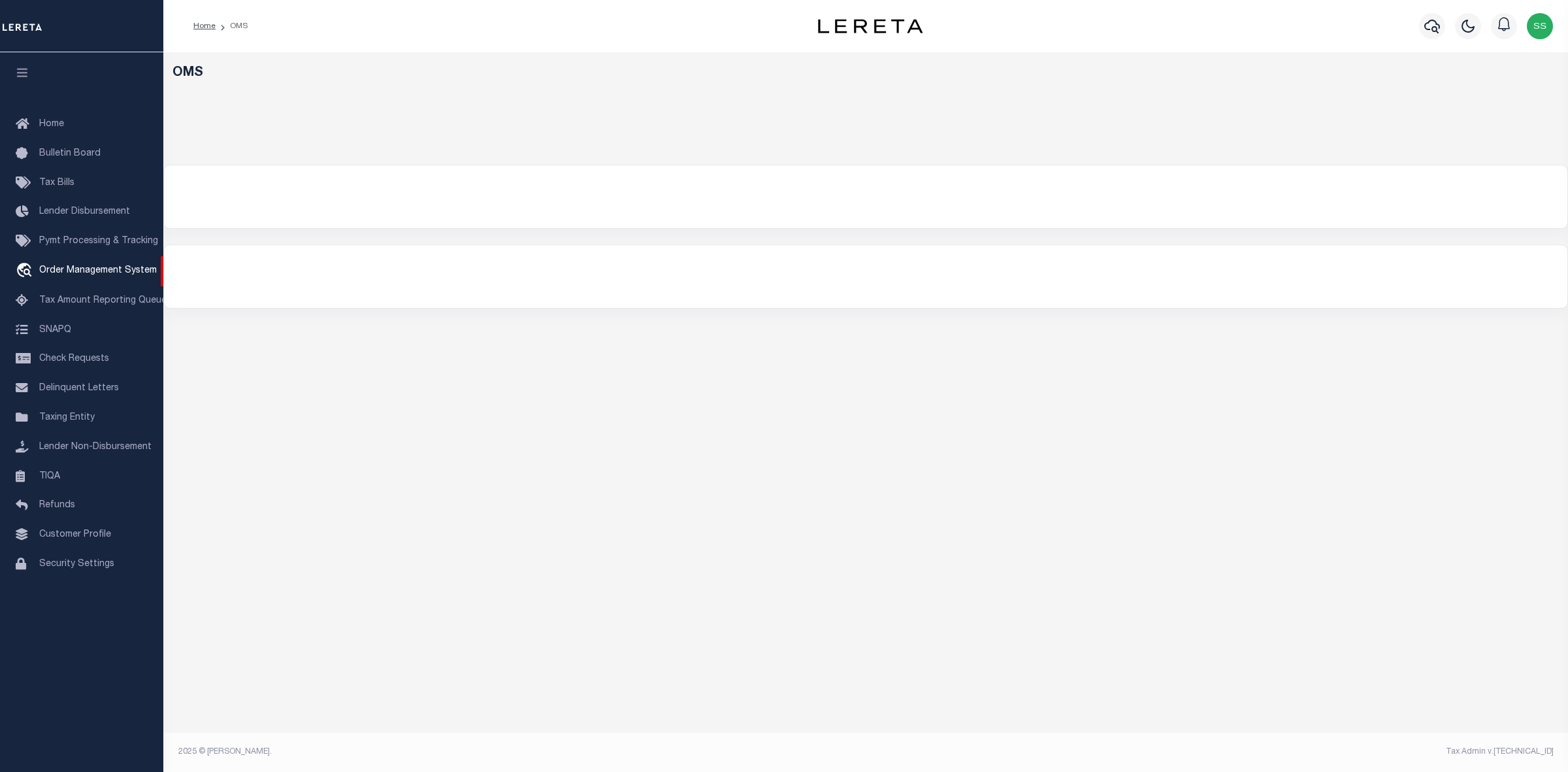
select select "200"
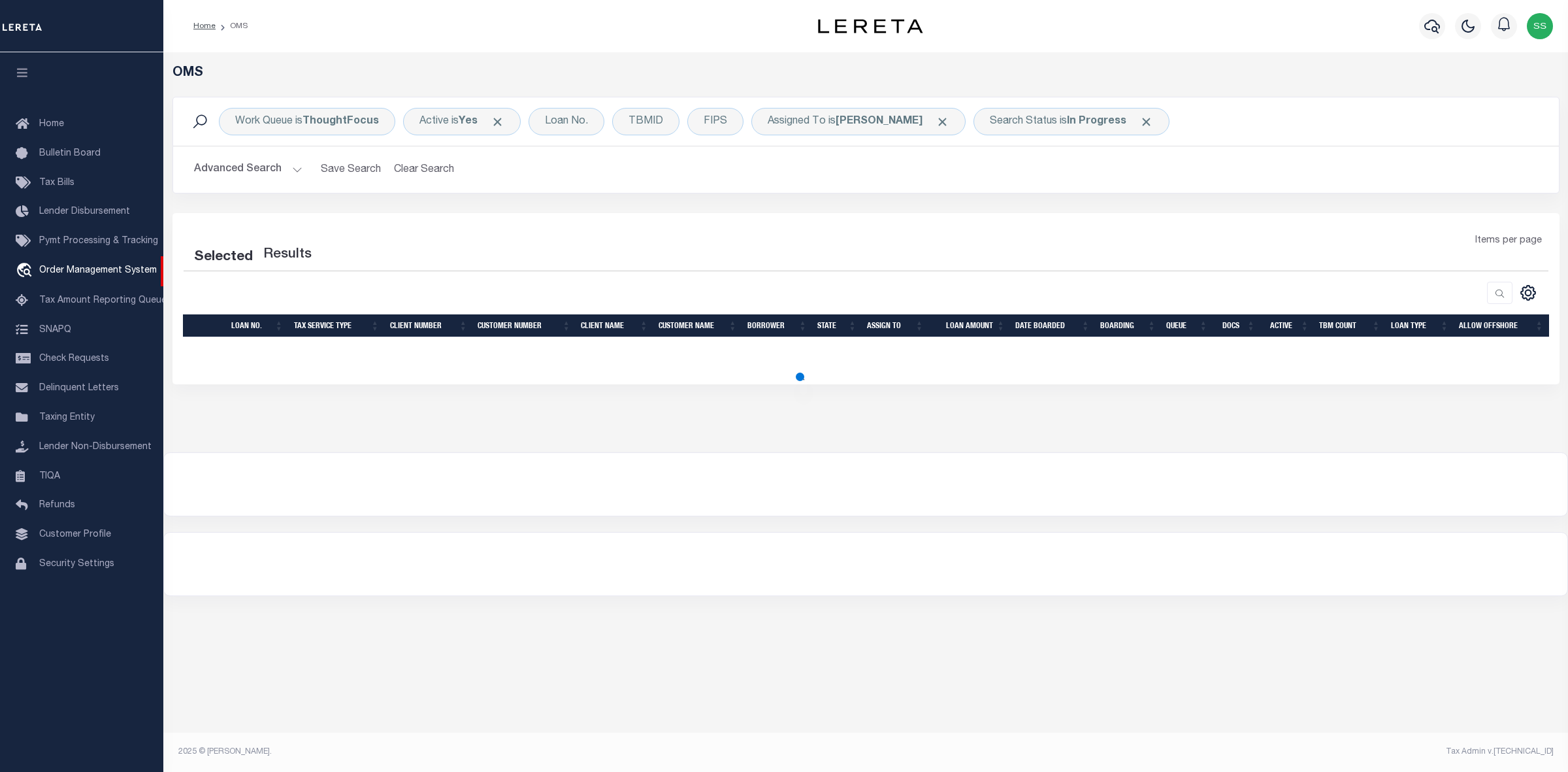
select select "200"
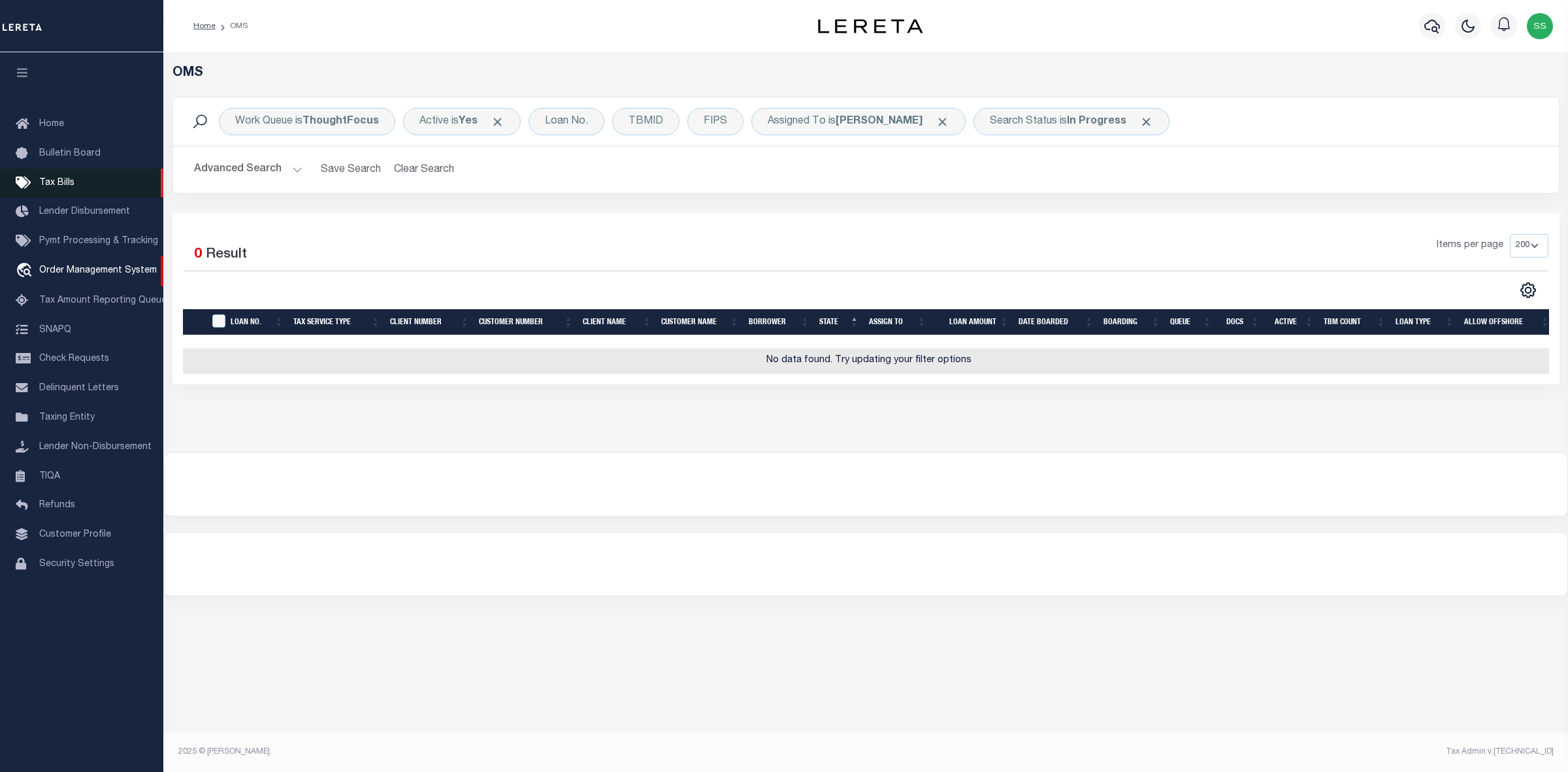
click at [66, 180] on span "Tax Bills" at bounding box center [57, 183] width 35 height 9
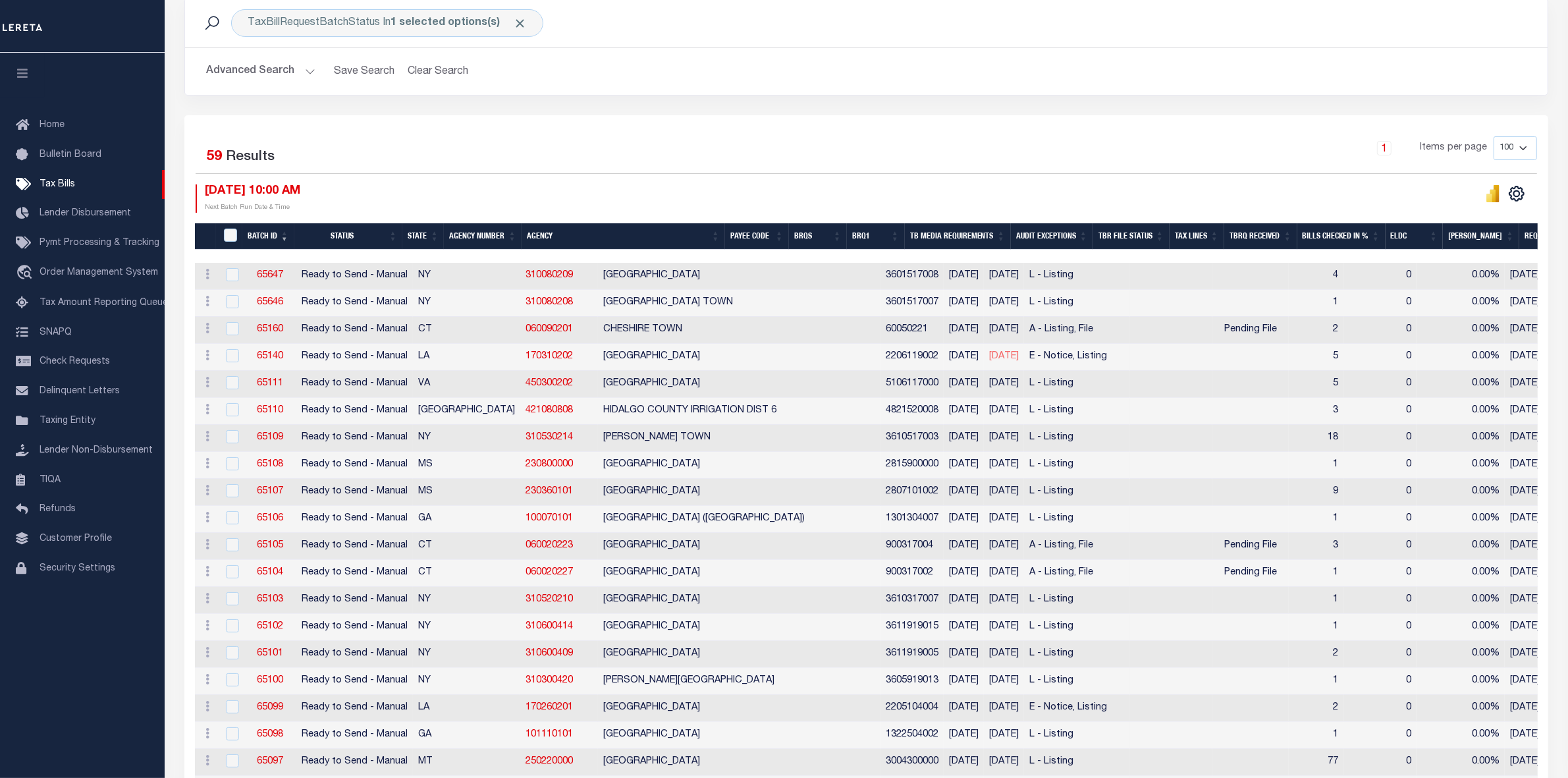
scroll to position [21, 0]
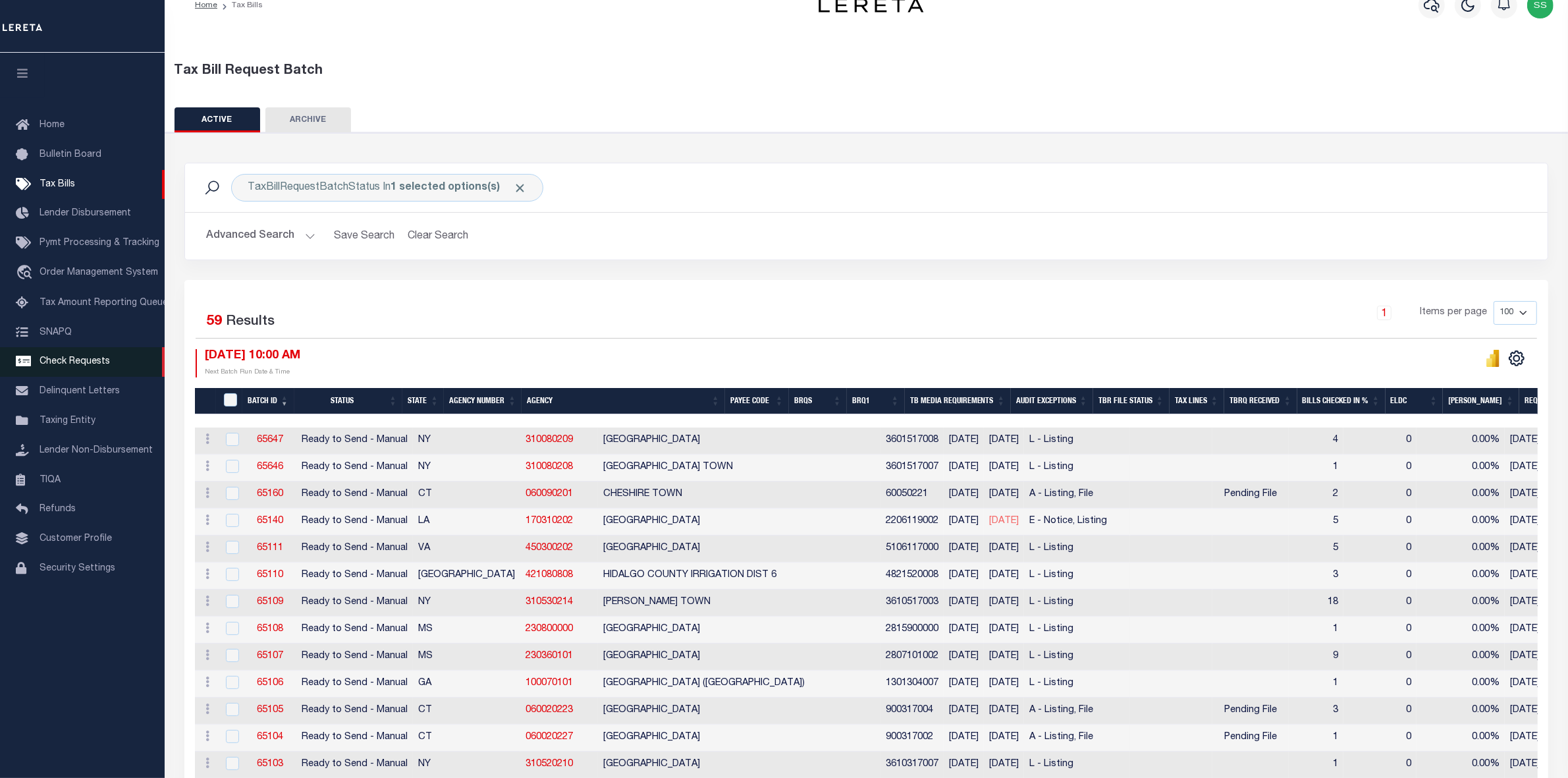
click at [73, 363] on span "Check Requests" at bounding box center [74, 361] width 70 height 9
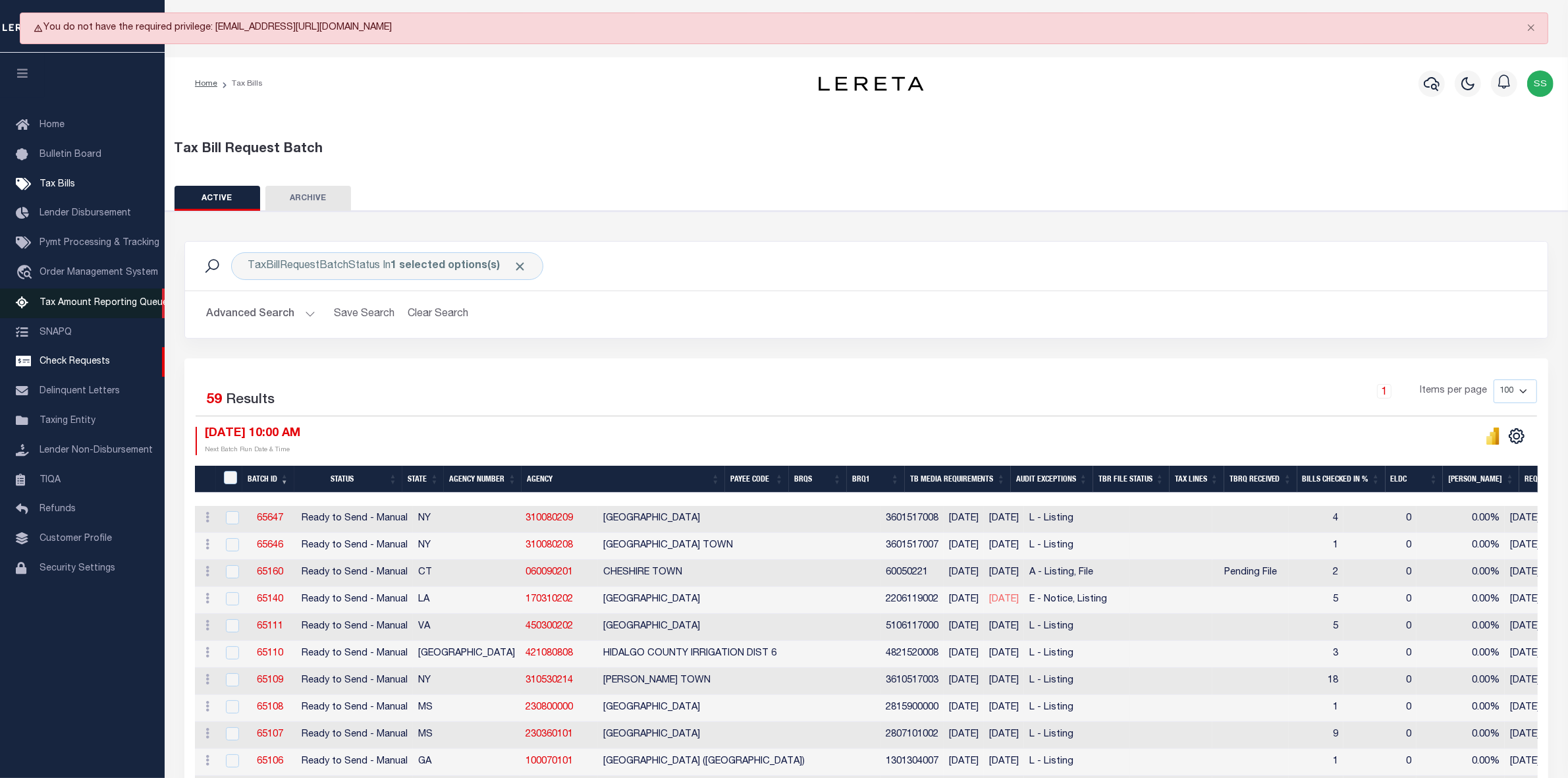
scroll to position [0, 0]
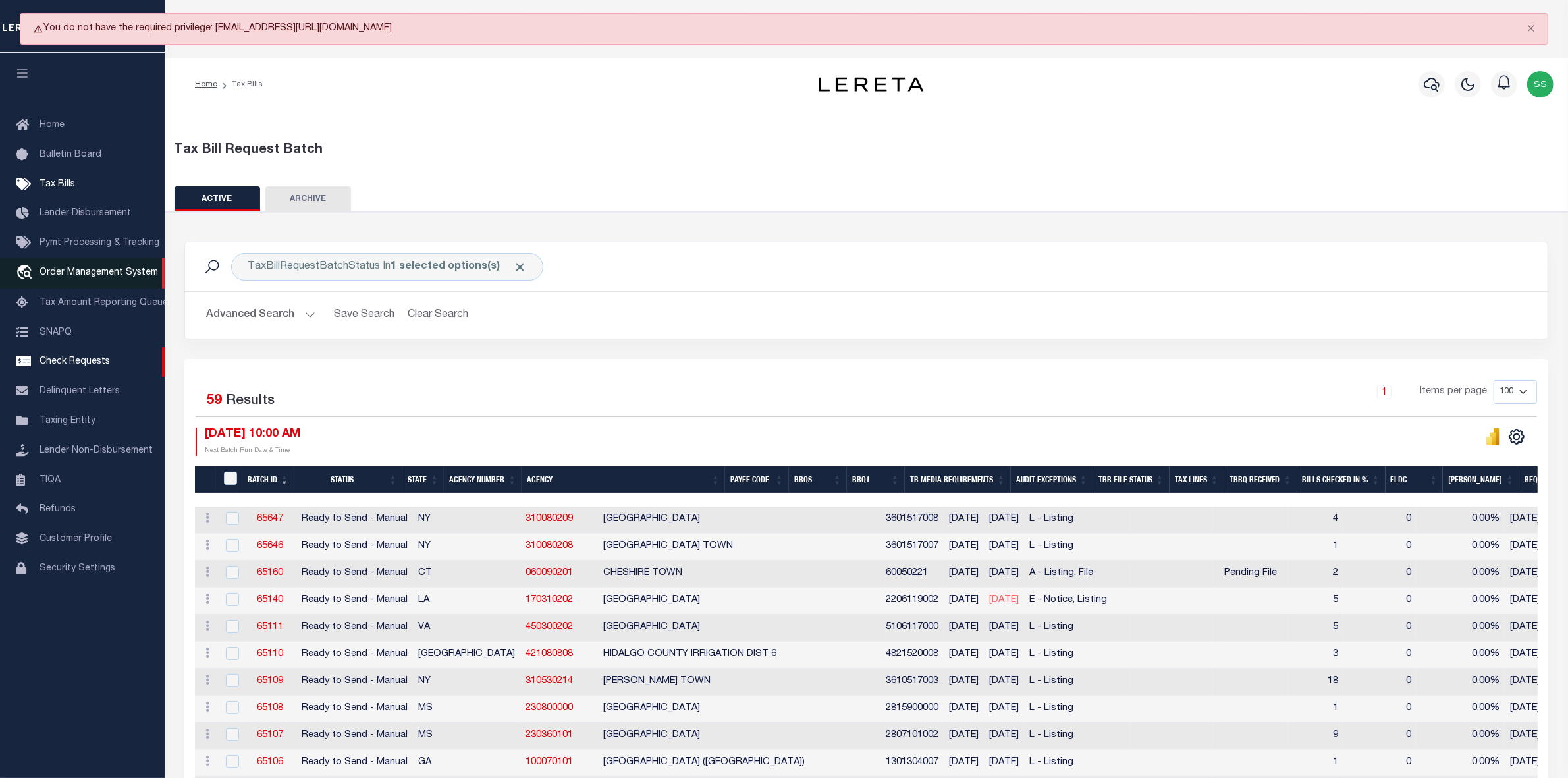
click at [99, 281] on link "travel_explore Order Management System" at bounding box center [82, 273] width 165 height 30
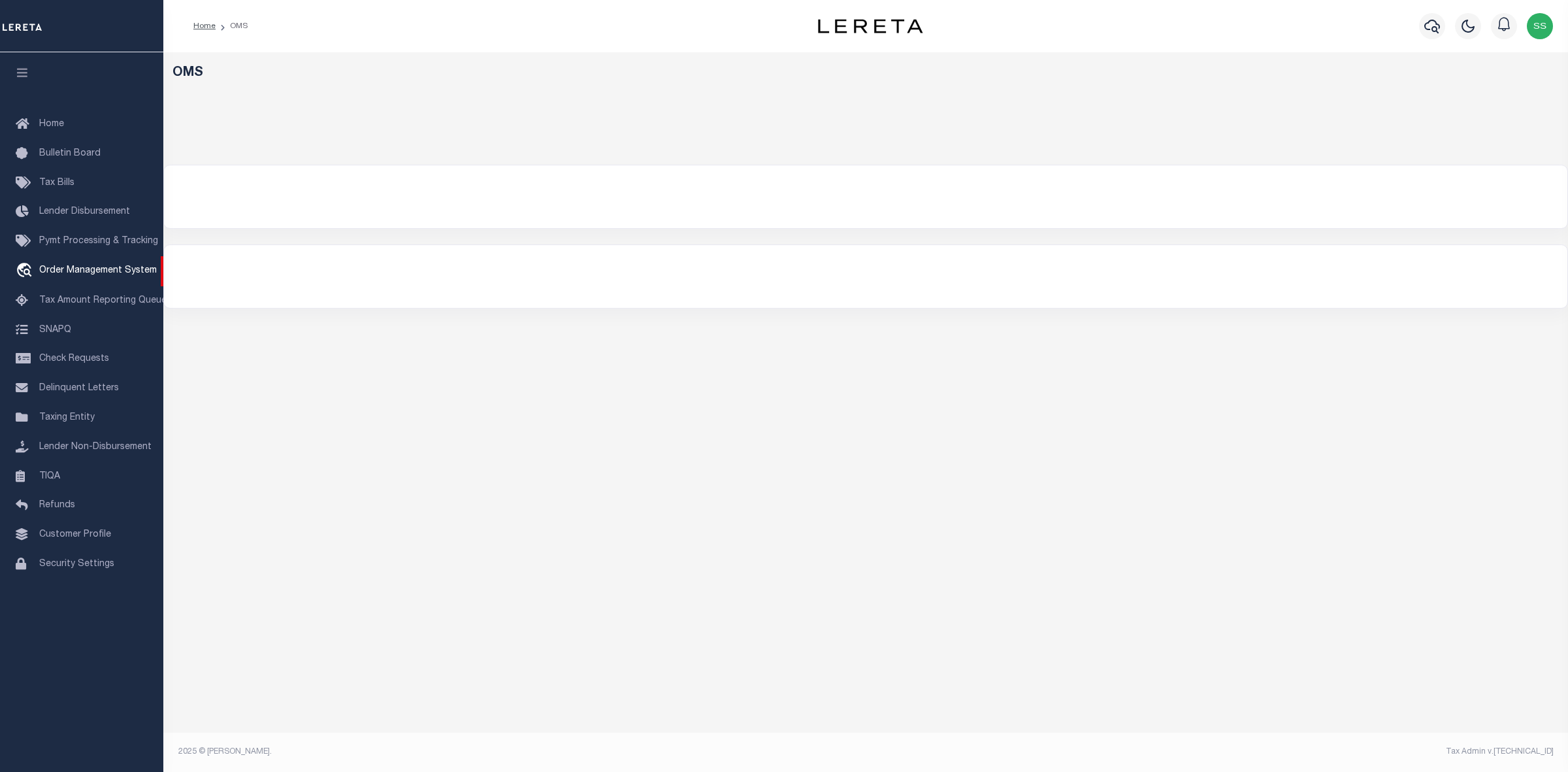
select select "200"
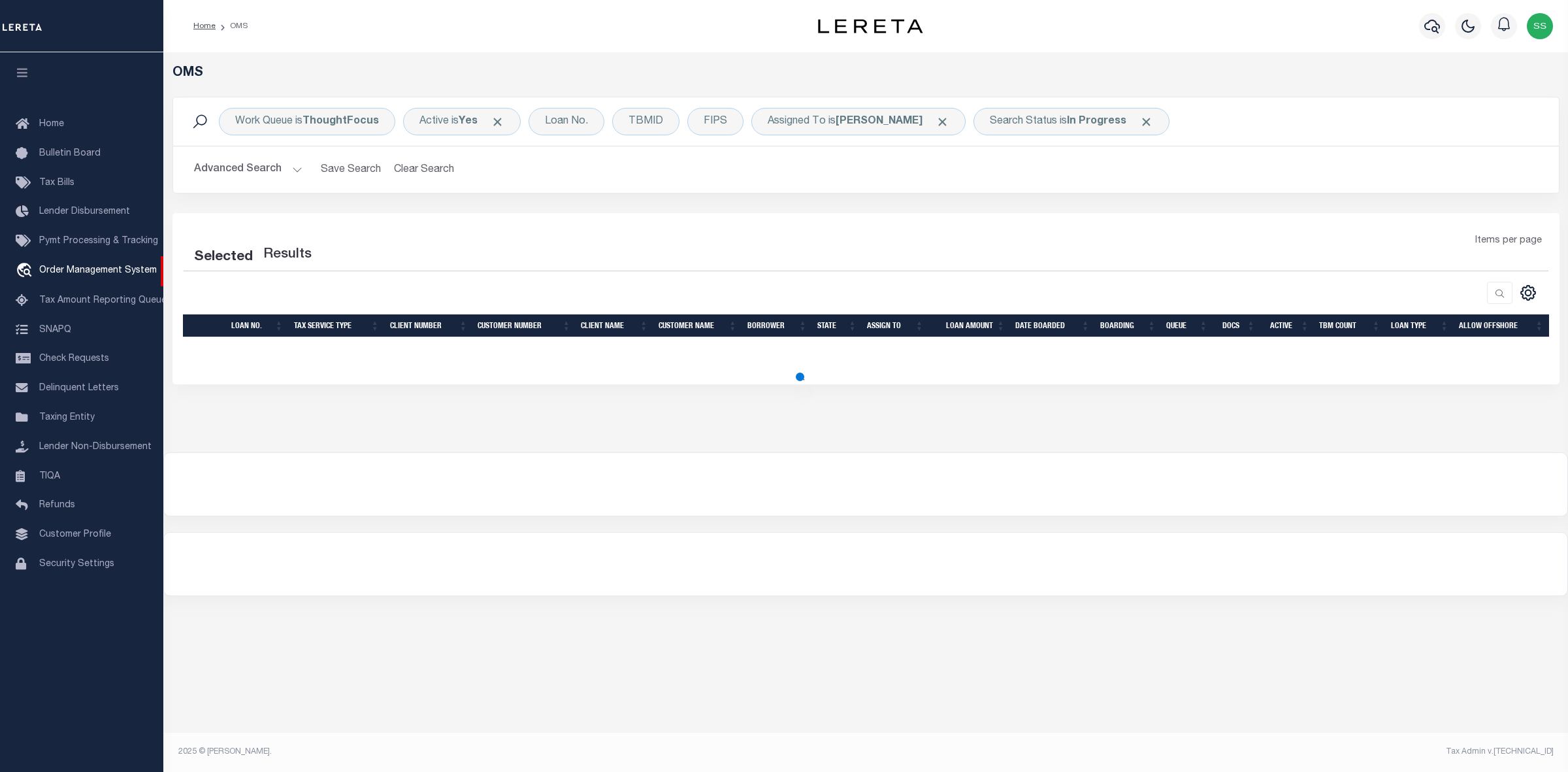
select select "200"
